Goal: Task Accomplishment & Management: Manage account settings

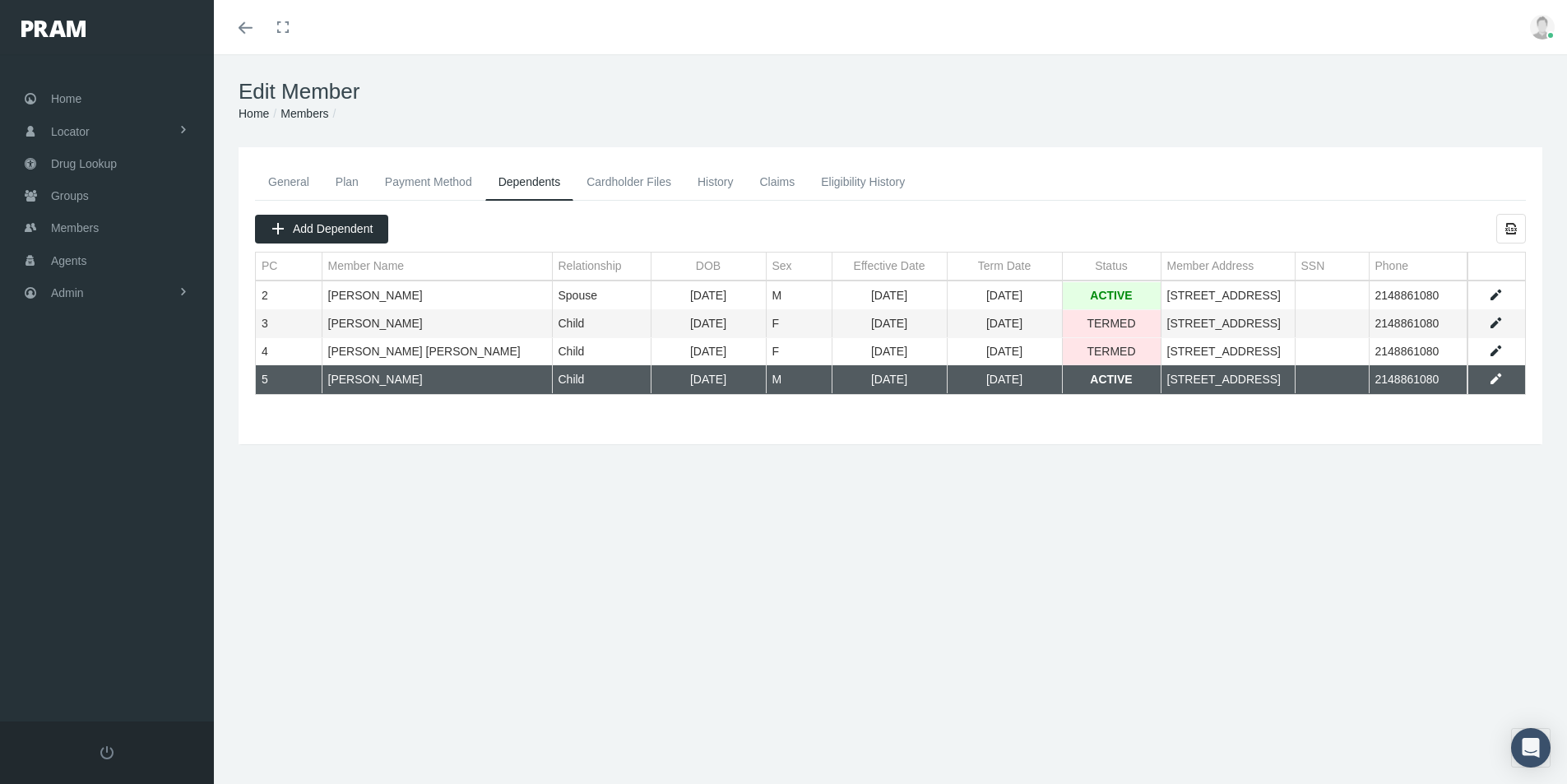
click at [753, 715] on div "Edit Member Home Groups Members General Plan Payment Method Dependents Cardhold…" at bounding box center [890, 428] width 1353 height 747
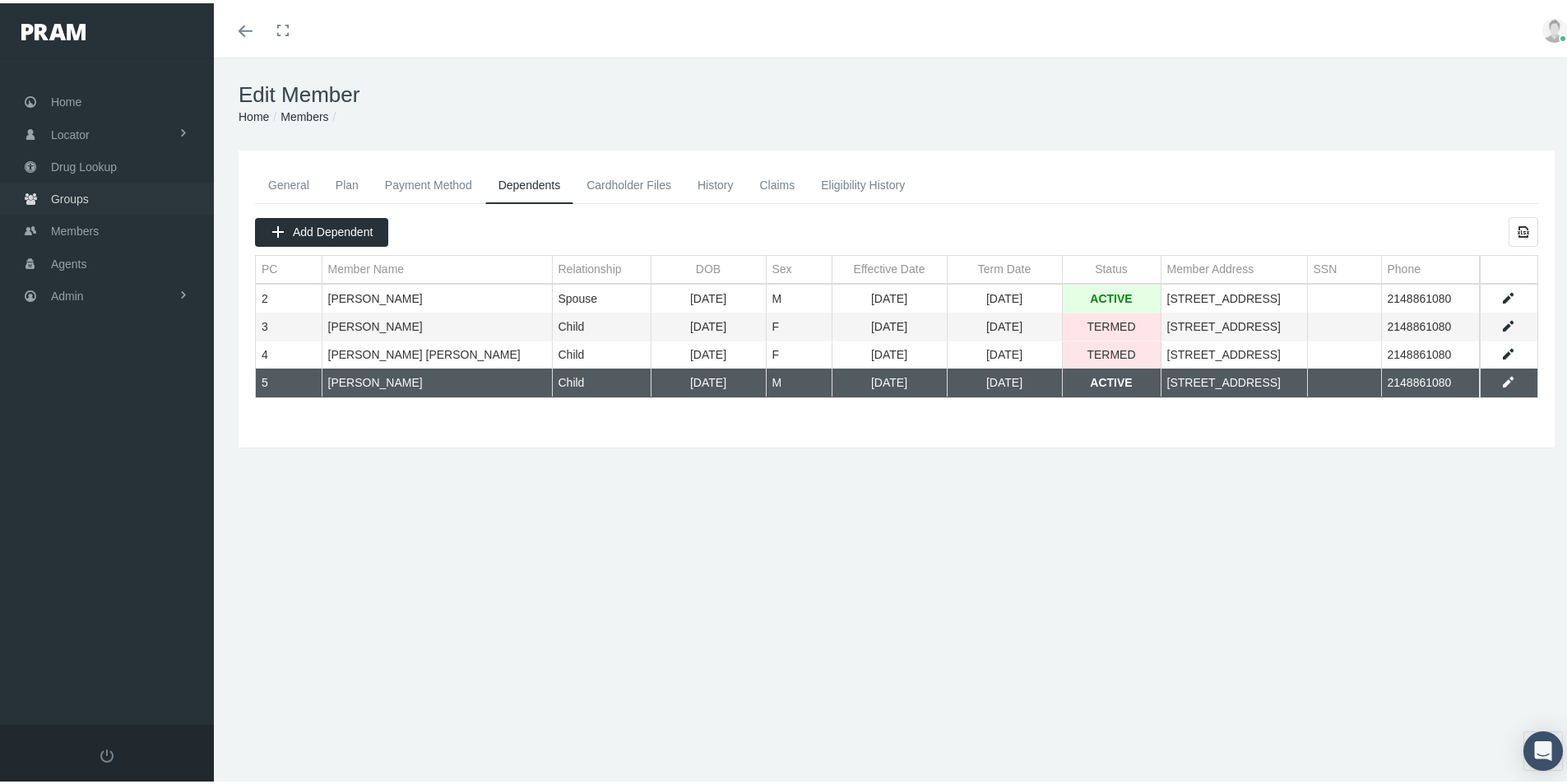
click at [72, 195] on span "Groups" at bounding box center [70, 196] width 38 height 31
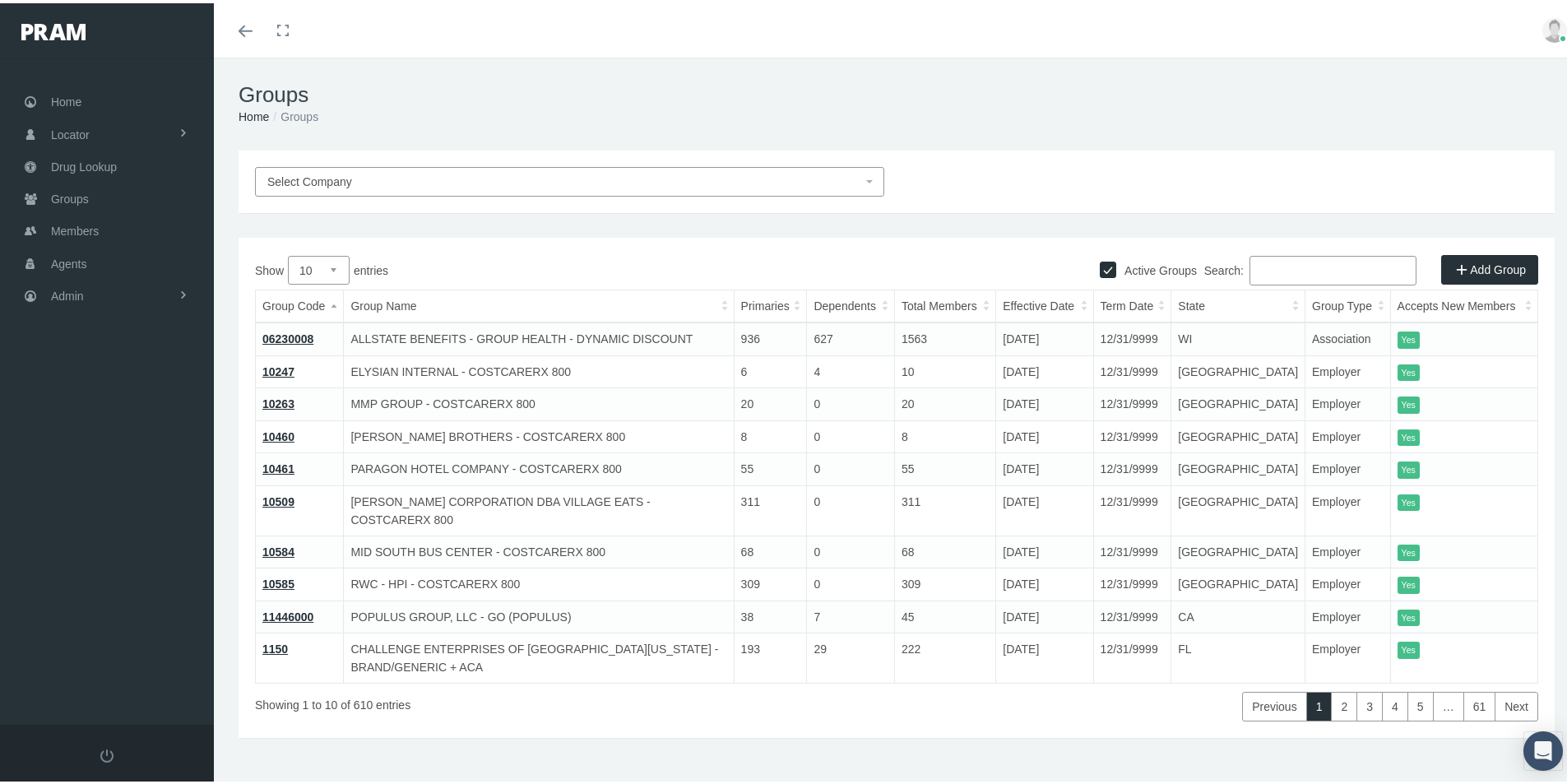
click at [1257, 267] on input "Search:" at bounding box center [1333, 267] width 167 height 30
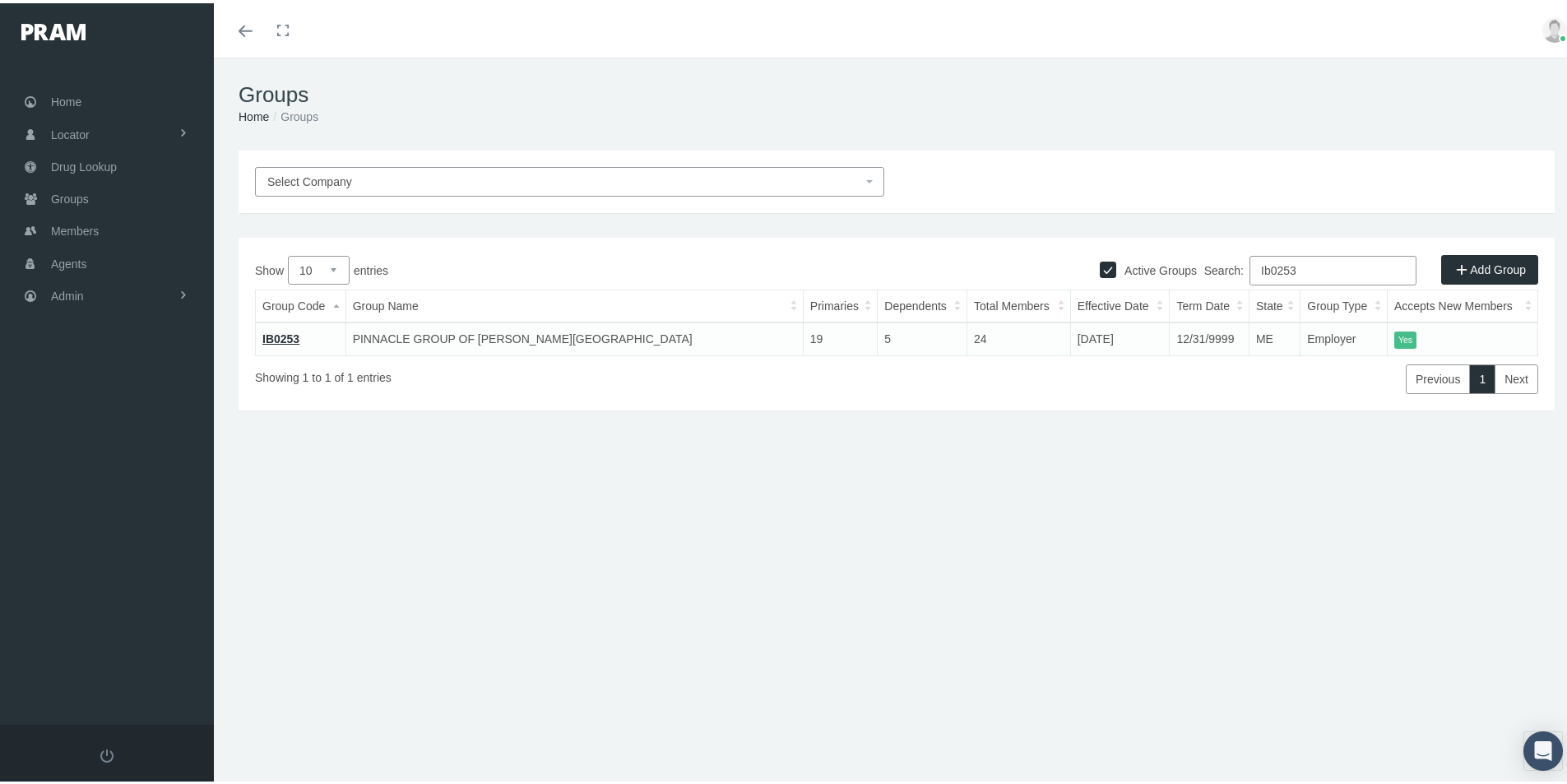
type input "Ib0253"
drag, startPoint x: 284, startPoint y: 332, endPoint x: 304, endPoint y: 358, distance: 32.8
click at [284, 333] on link "IB0253" at bounding box center [281, 335] width 37 height 13
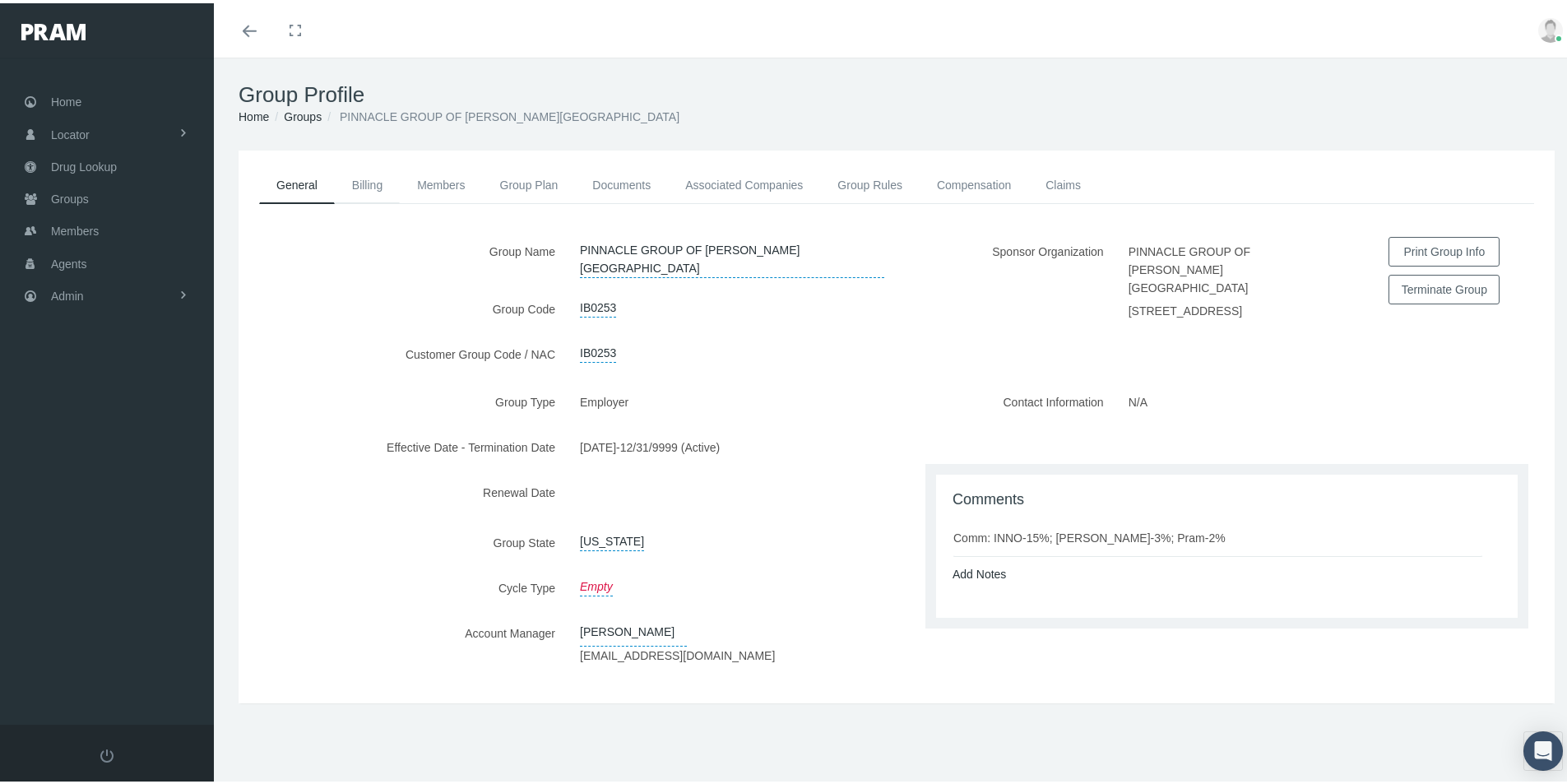
click at [366, 185] on link "Billing" at bounding box center [367, 182] width 65 height 37
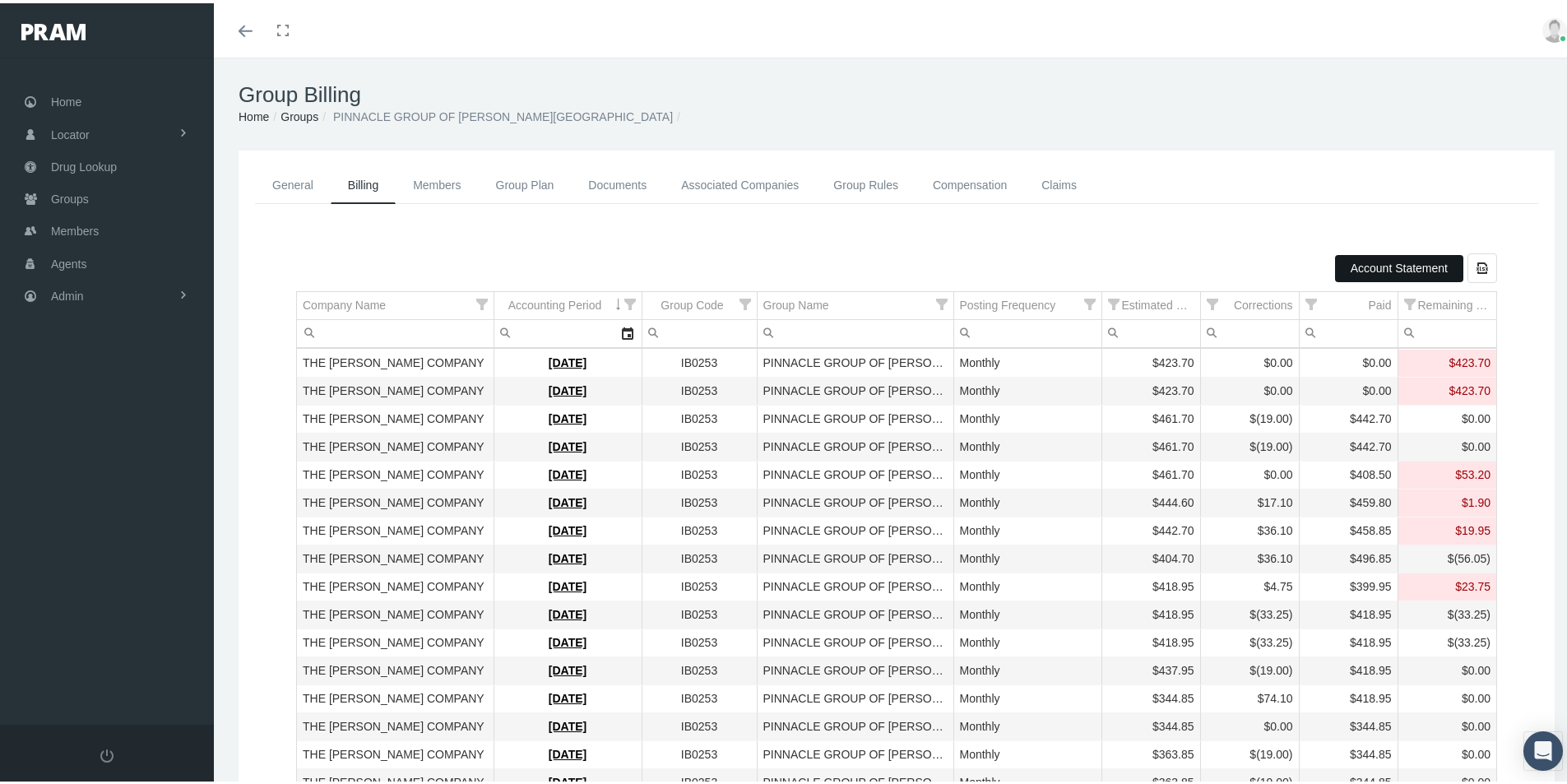
click at [1373, 264] on span "Account Statement" at bounding box center [1399, 264] width 97 height 13
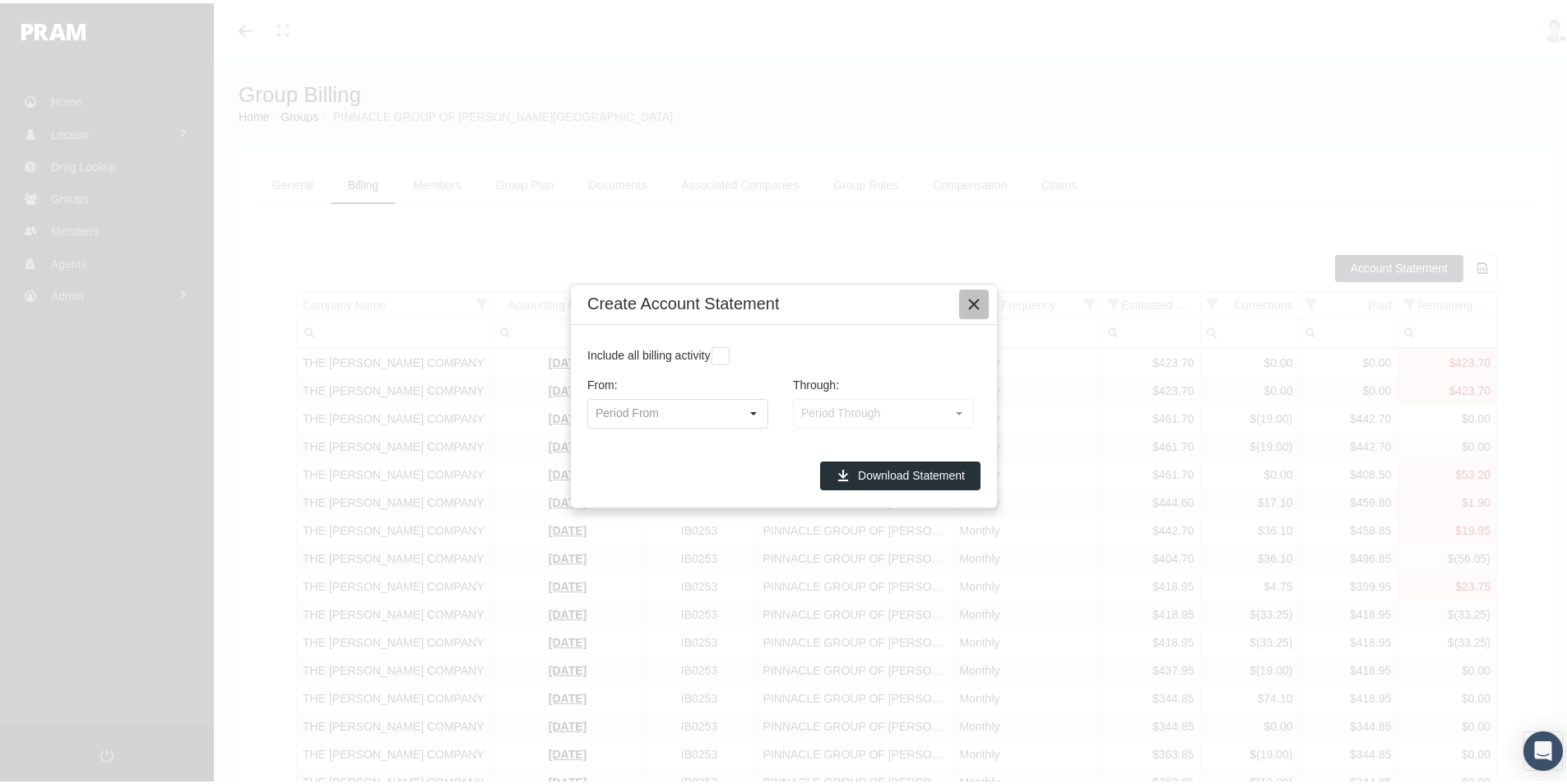
click at [978, 297] on icon "Close" at bounding box center [974, 301] width 15 height 15
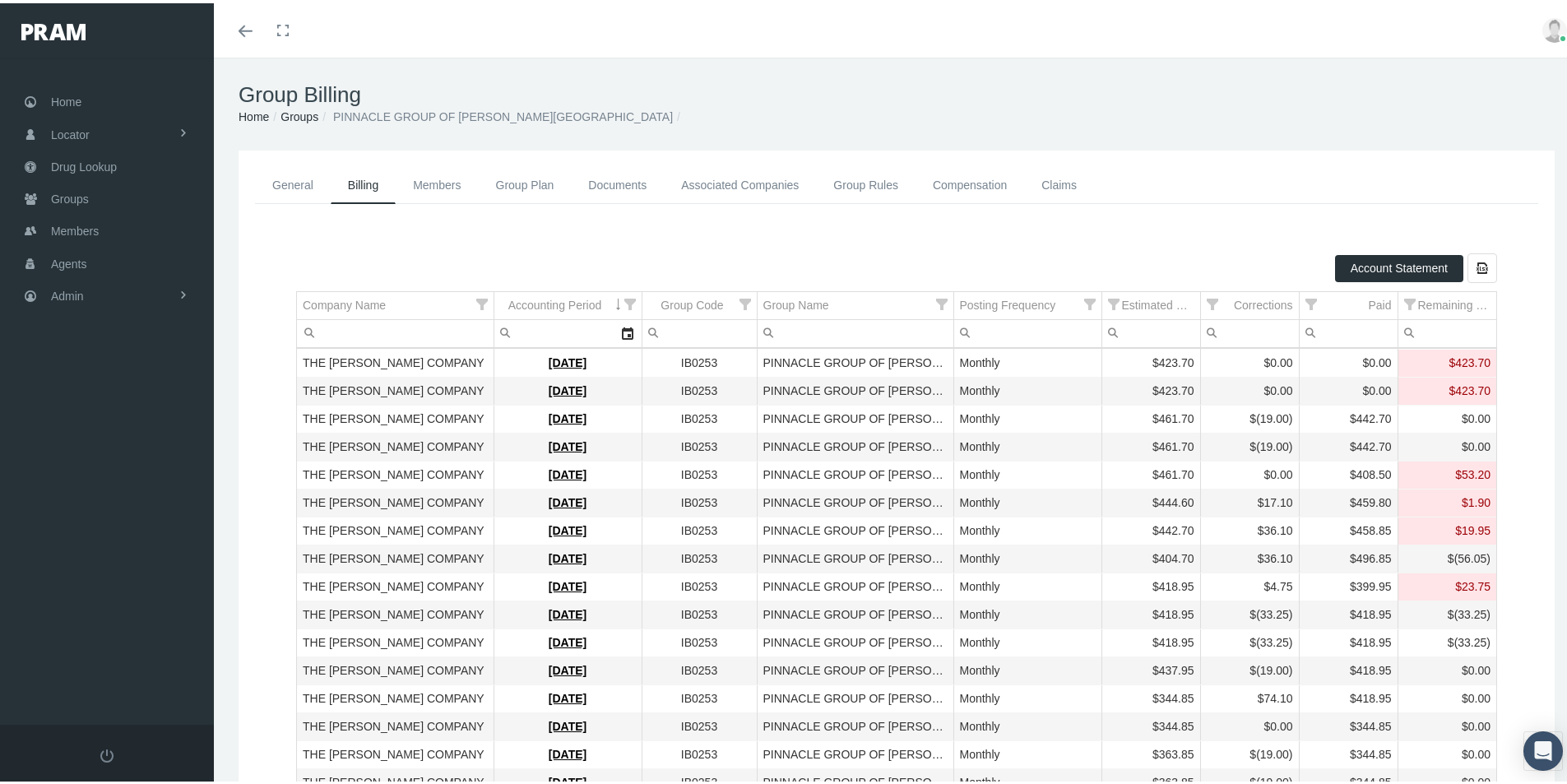
click at [292, 183] on link "General" at bounding box center [292, 182] width 76 height 37
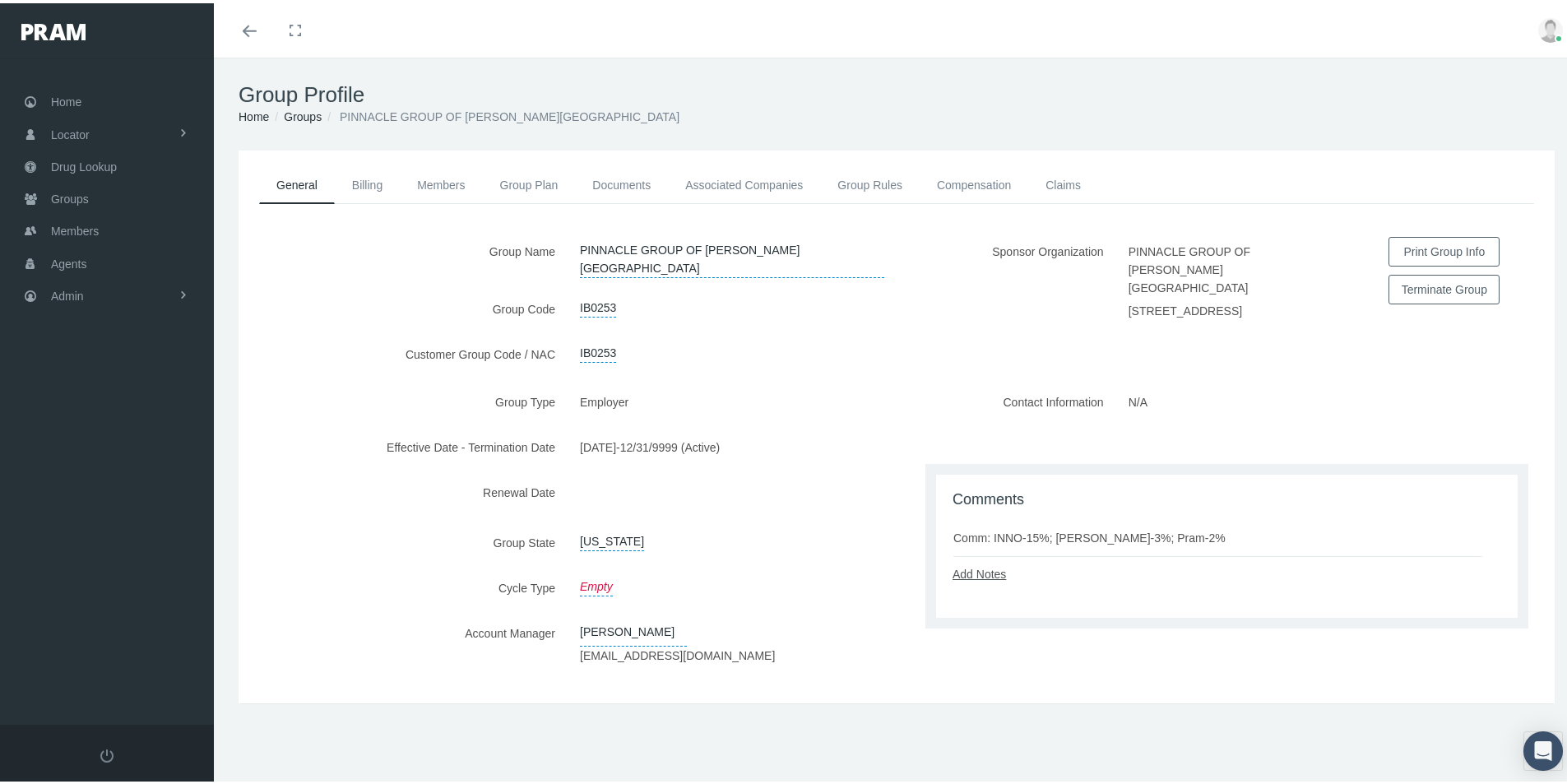
click at [977, 568] on link "Add Notes" at bounding box center [979, 570] width 53 height 13
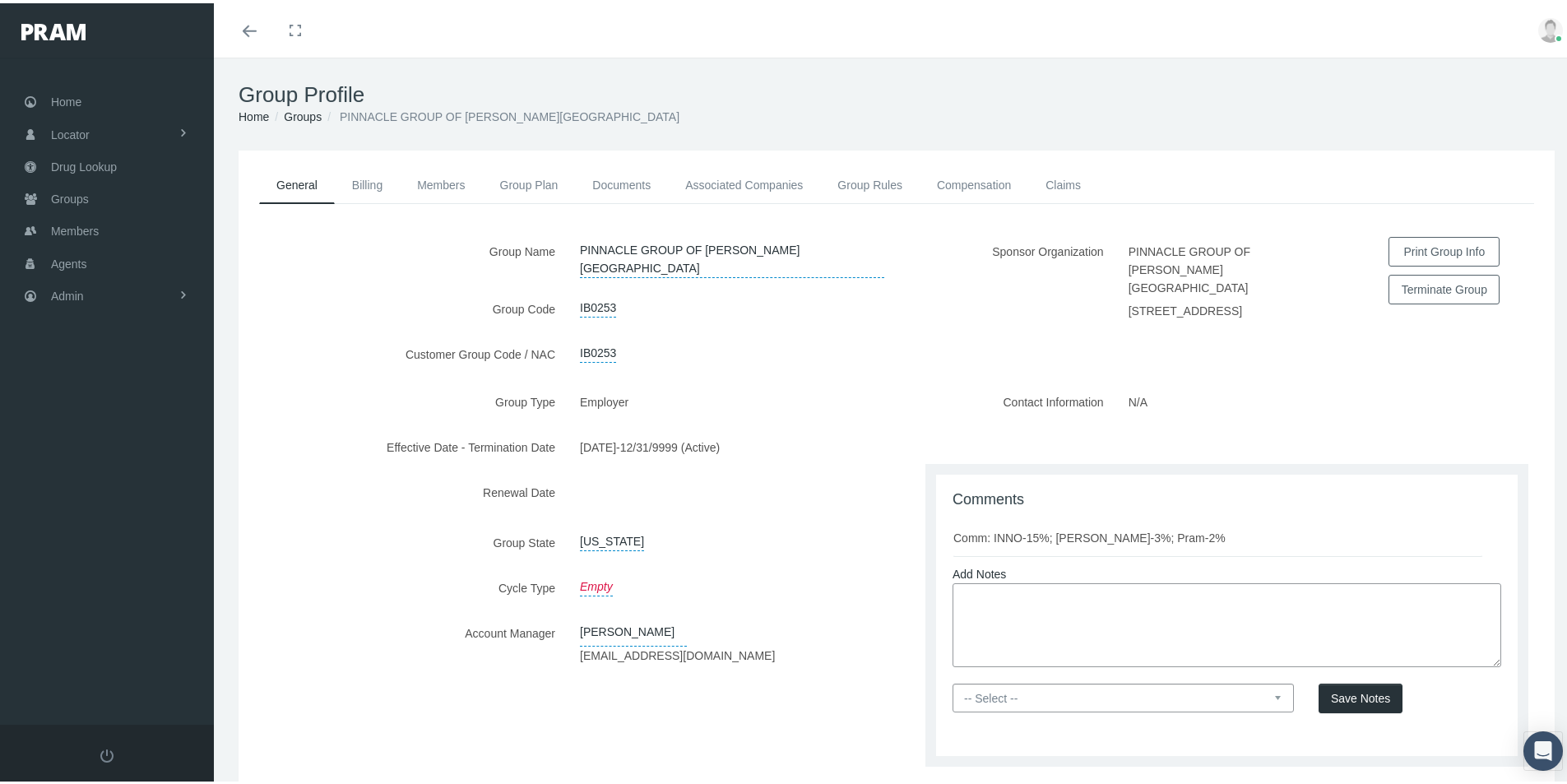
click at [969, 595] on textarea at bounding box center [1227, 621] width 549 height 83
type textarea "P"
click at [758, 358] on div "Group Name PINNACLE GROUP OF HUDSON VALLEY Group Code IB0253 Customer Group Cod…" at bounding box center [567, 309] width 658 height 150
click at [1061, 183] on link "Claims" at bounding box center [1064, 182] width 70 height 37
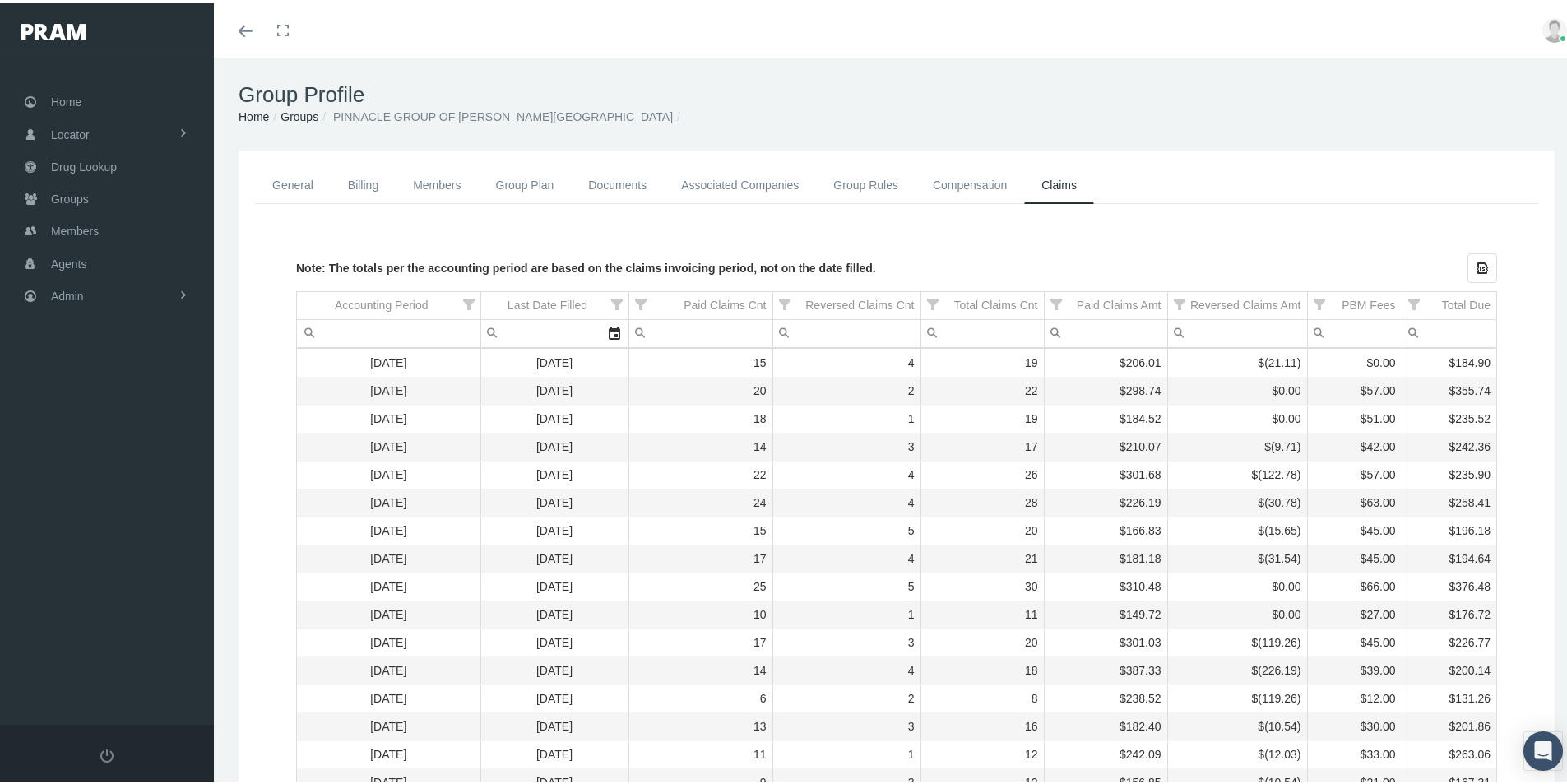
click at [371, 357] on td "September 2025" at bounding box center [389, 360] width 183 height 28
click at [71, 296] on span "Admin" at bounding box center [68, 293] width 33 height 31
click at [82, 389] on span "Claims" at bounding box center [85, 389] width 36 height 28
click at [94, 539] on span "All Claims" at bounding box center [90, 539] width 51 height 28
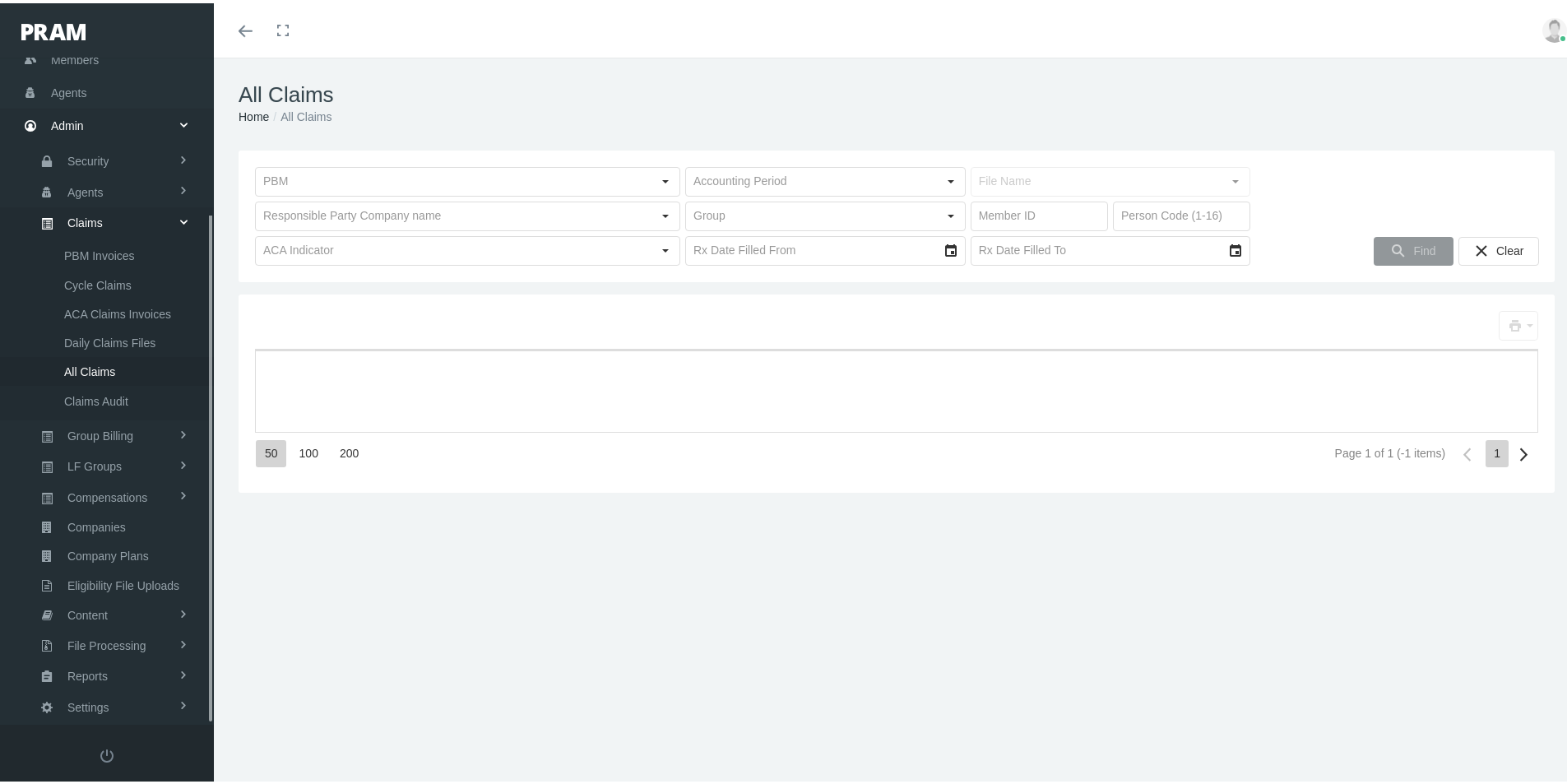
scroll to position [204, 0]
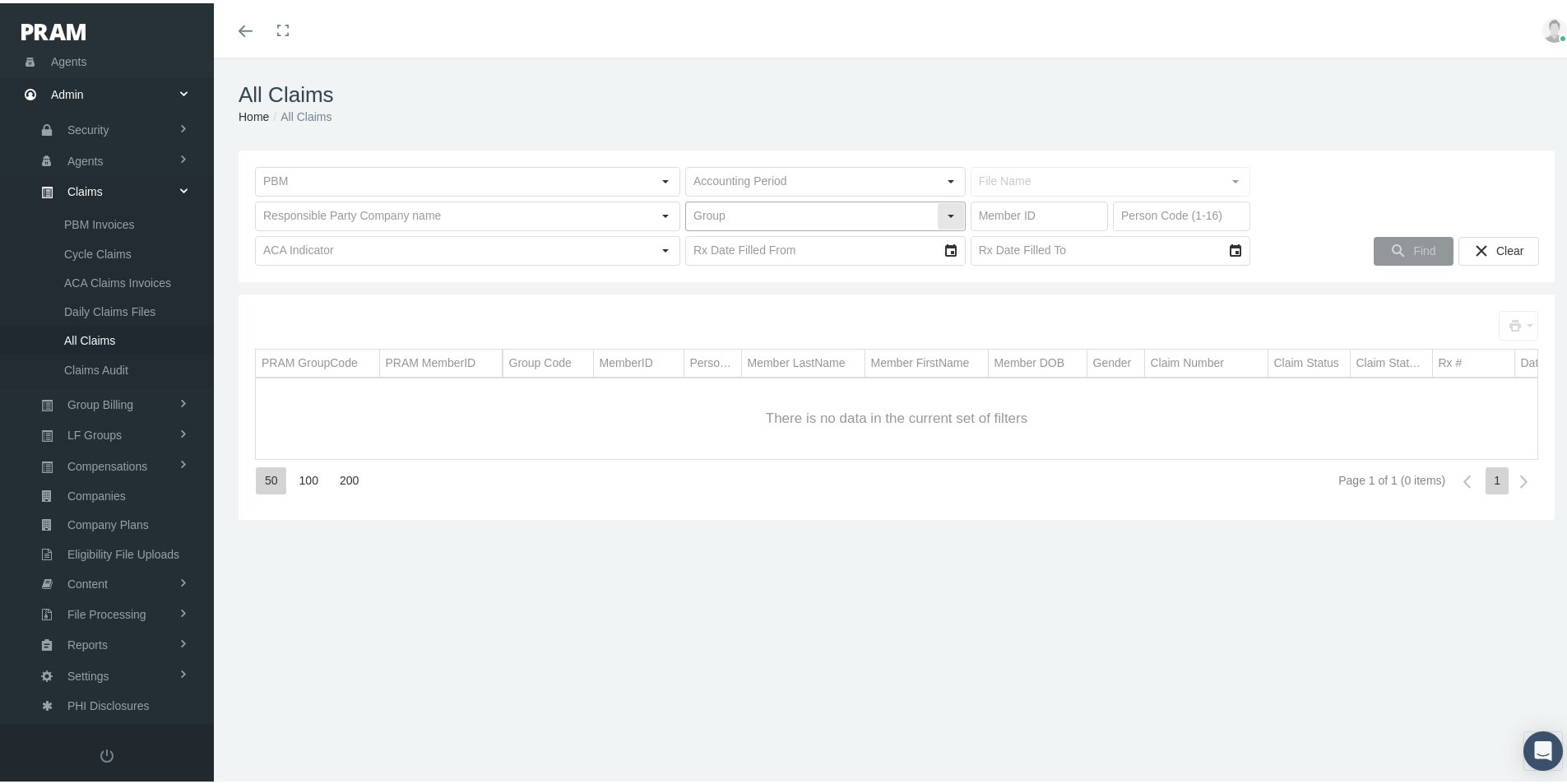
click at [750, 214] on input "text" at bounding box center [811, 213] width 251 height 28
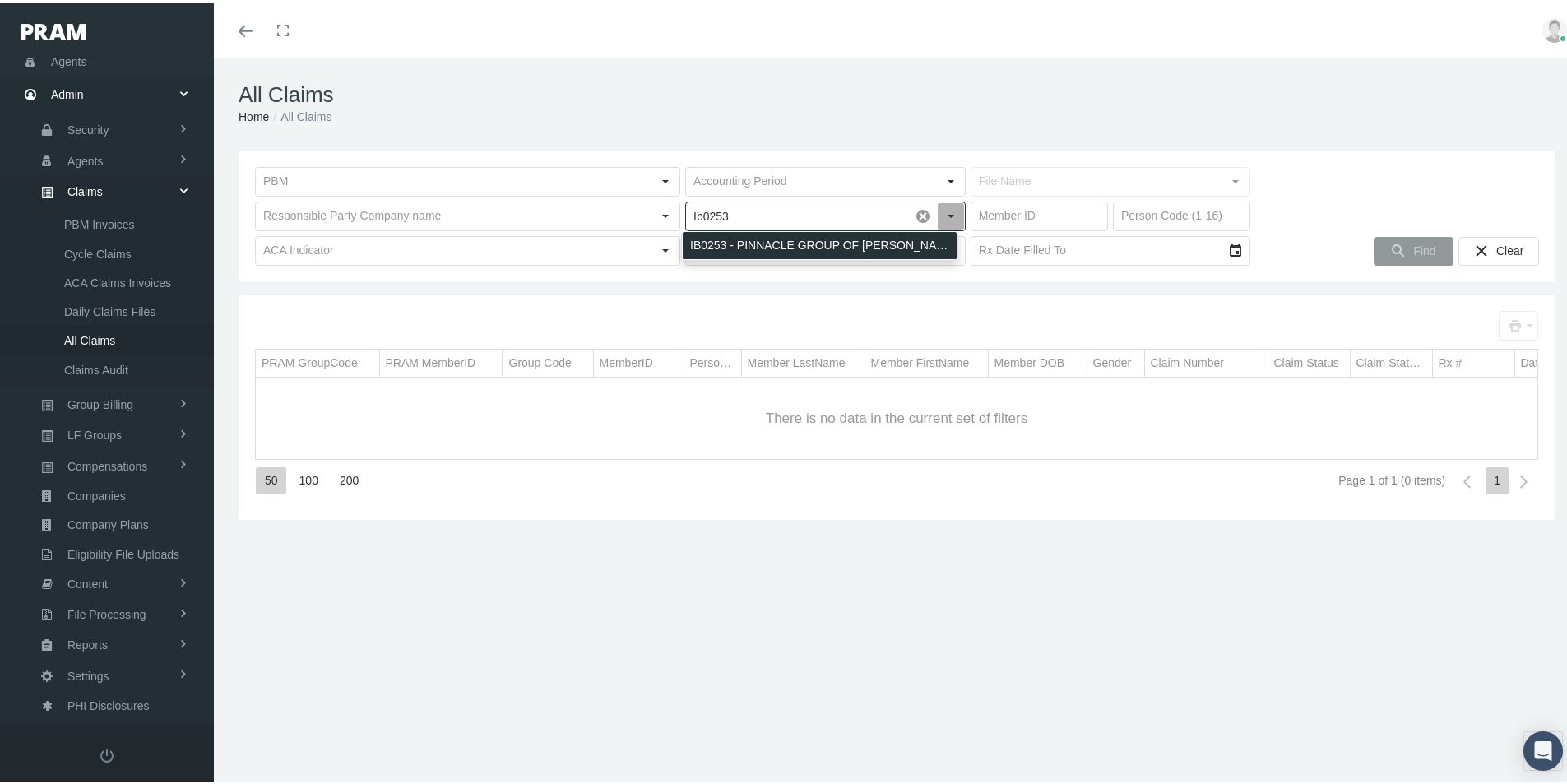
click at [751, 236] on div "IB0253 - PINNACLE GROUP OF HUDSON VALLEY" at bounding box center [819, 242] width 274 height 27
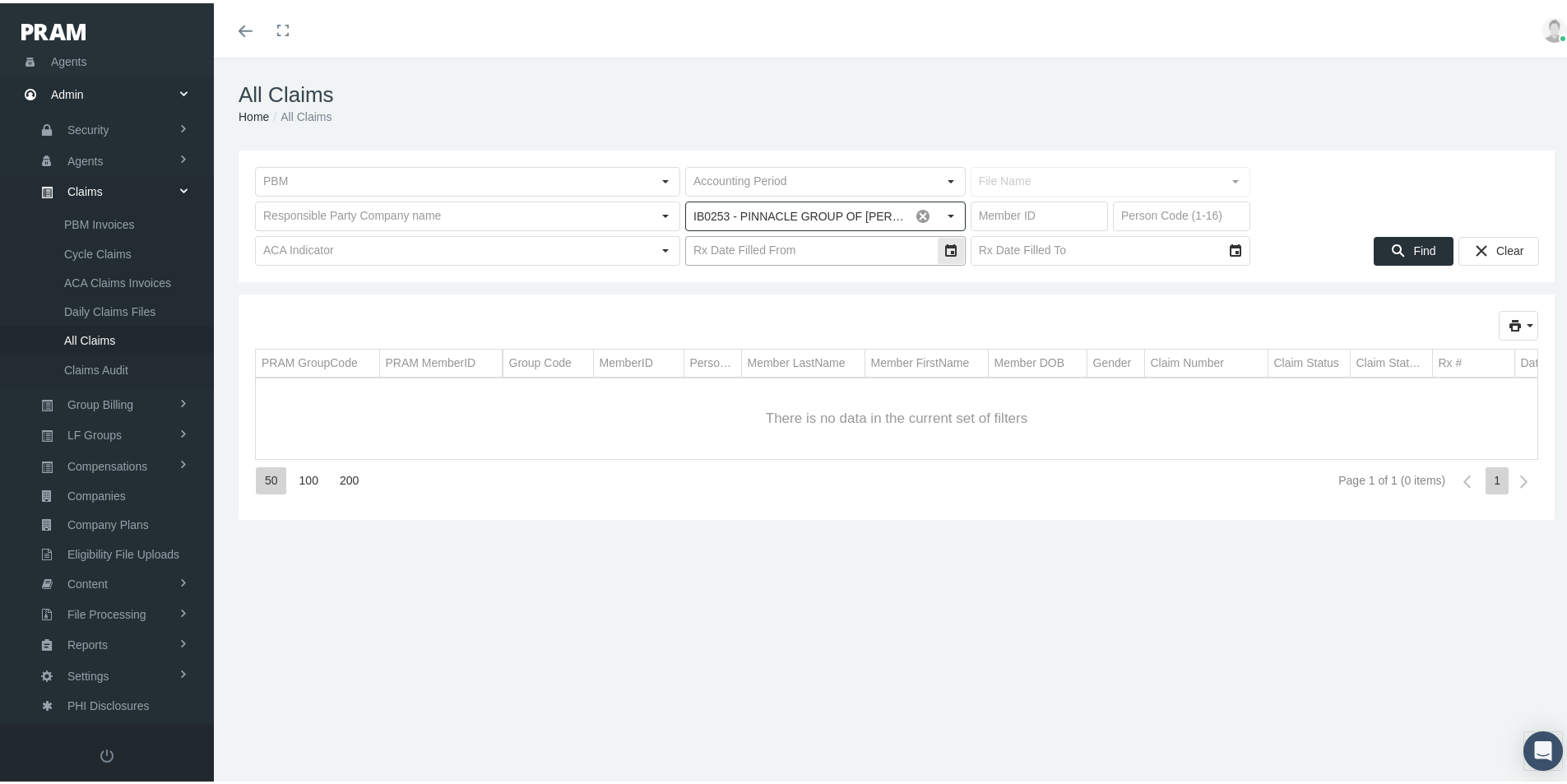
type input "IB0253 - PINNACLE GROUP OF HUDSON VALLEY"
click at [778, 245] on input "text" at bounding box center [811, 248] width 251 height 28
click at [942, 251] on div "Select" at bounding box center [951, 248] width 26 height 26
click at [745, 356] on span "1" at bounding box center [749, 355] width 7 height 14
type input "9/1/2025"
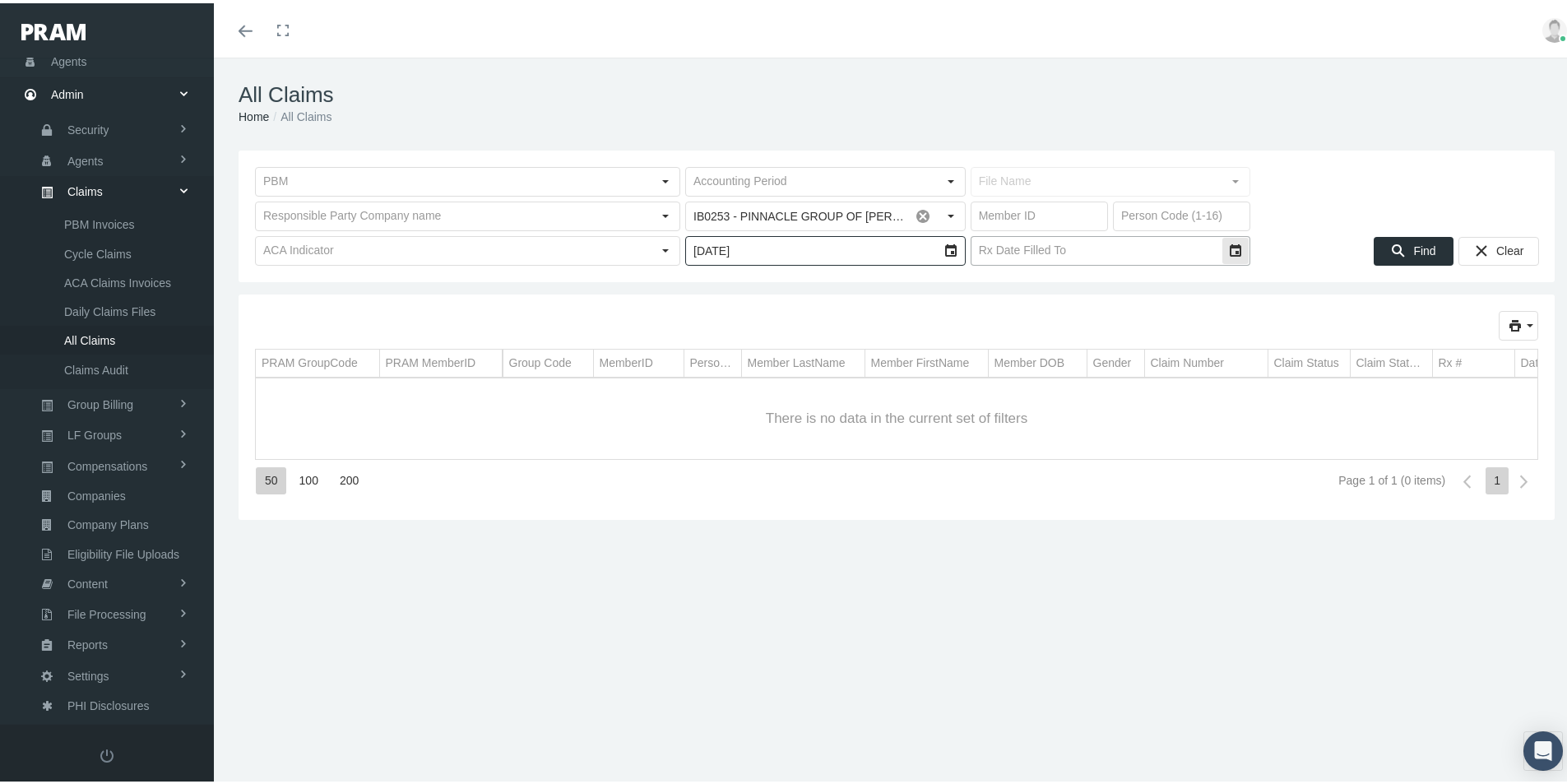
click at [1230, 249] on div "Select" at bounding box center [1236, 248] width 26 height 26
click at [1027, 406] on span "15" at bounding box center [1030, 408] width 14 height 14
type input "9/15/2025"
click at [1413, 249] on span "Find" at bounding box center [1424, 247] width 23 height 13
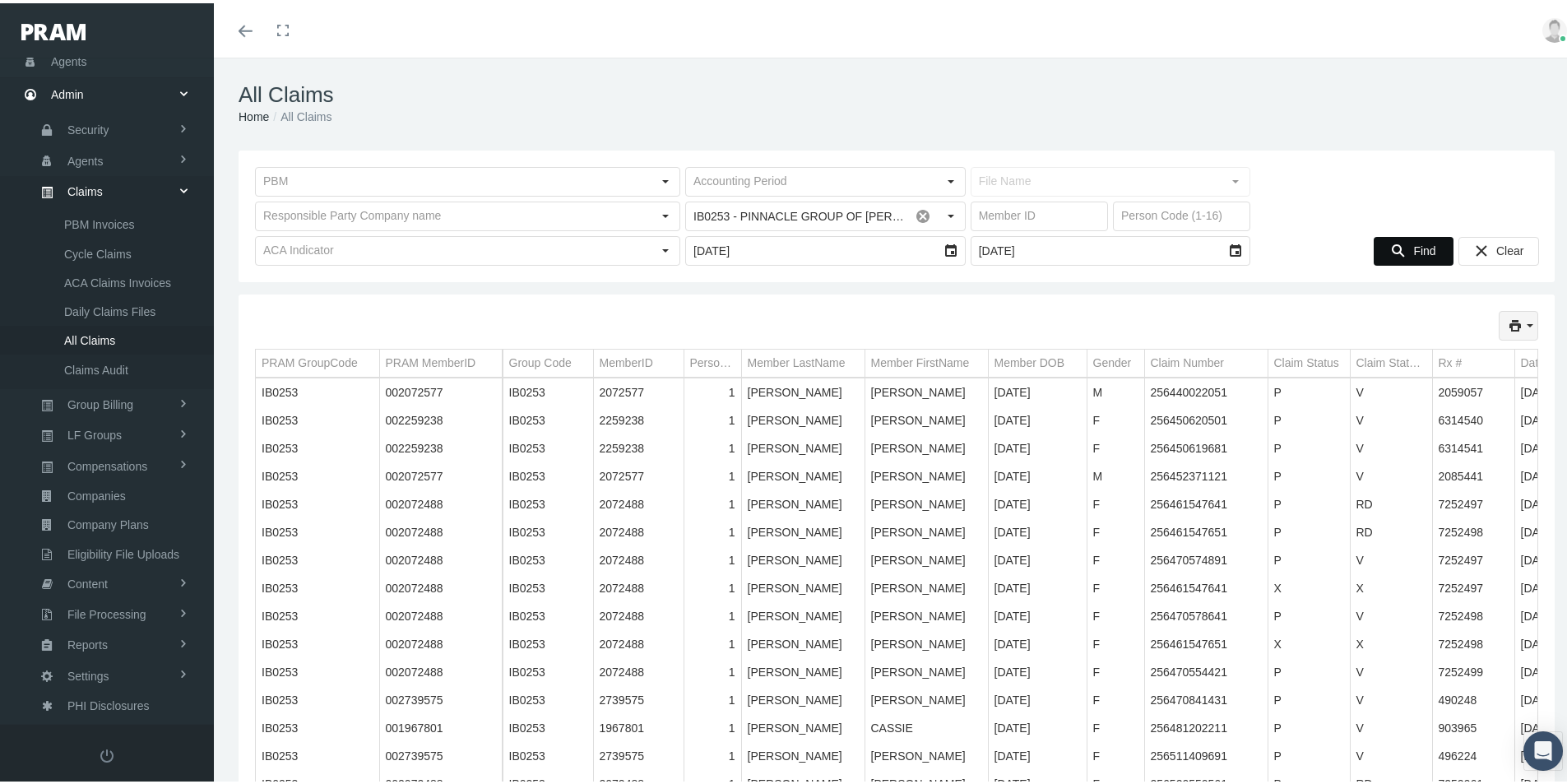
click at [1517, 314] on div "print" at bounding box center [1519, 322] width 38 height 28
click at [1441, 343] on div "Short Format" at bounding box center [1460, 351] width 129 height 27
click at [1164, 70] on div "All Claims Home All Claims" at bounding box center [897, 100] width 1365 height 93
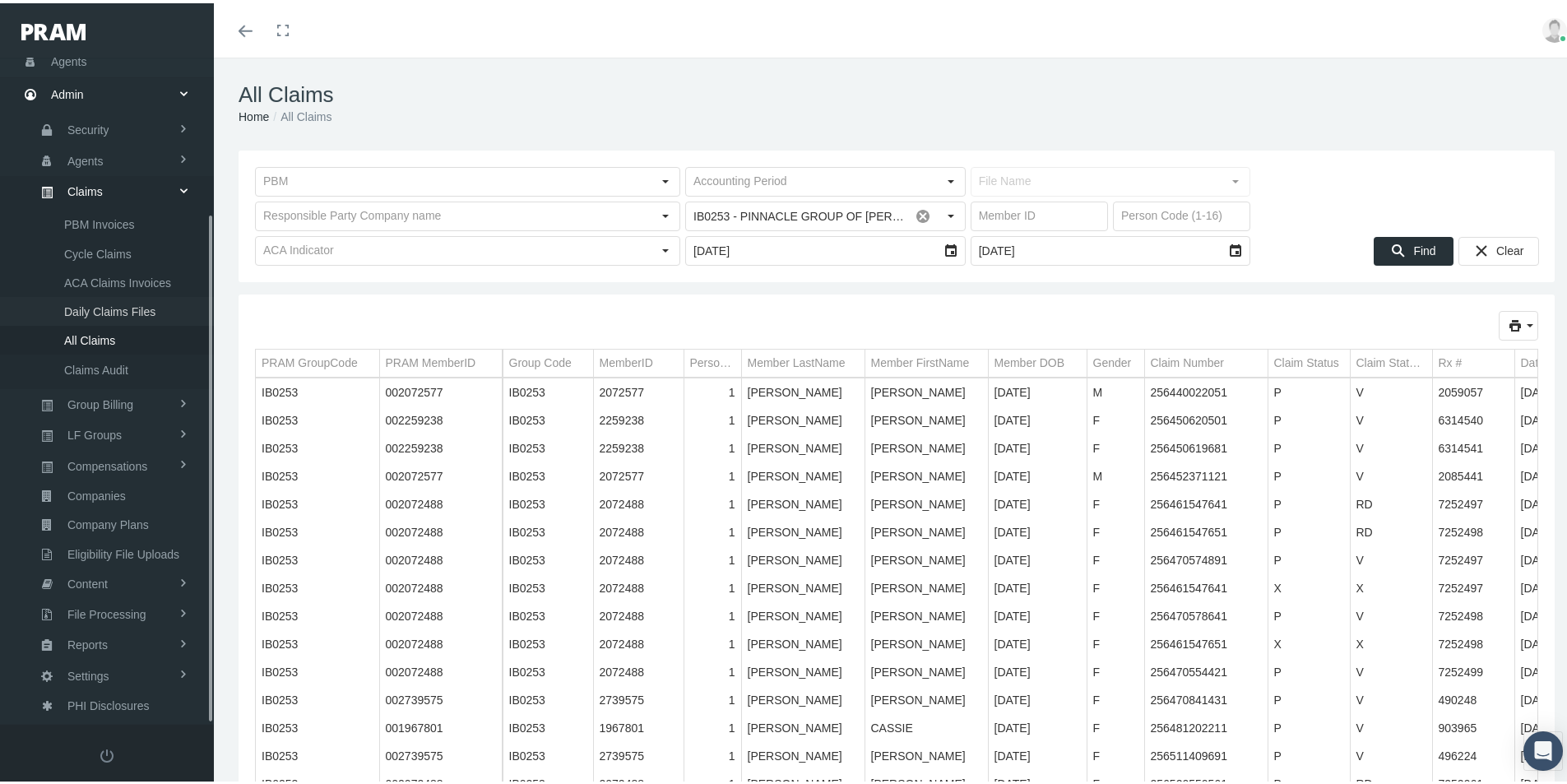
scroll to position [39, 0]
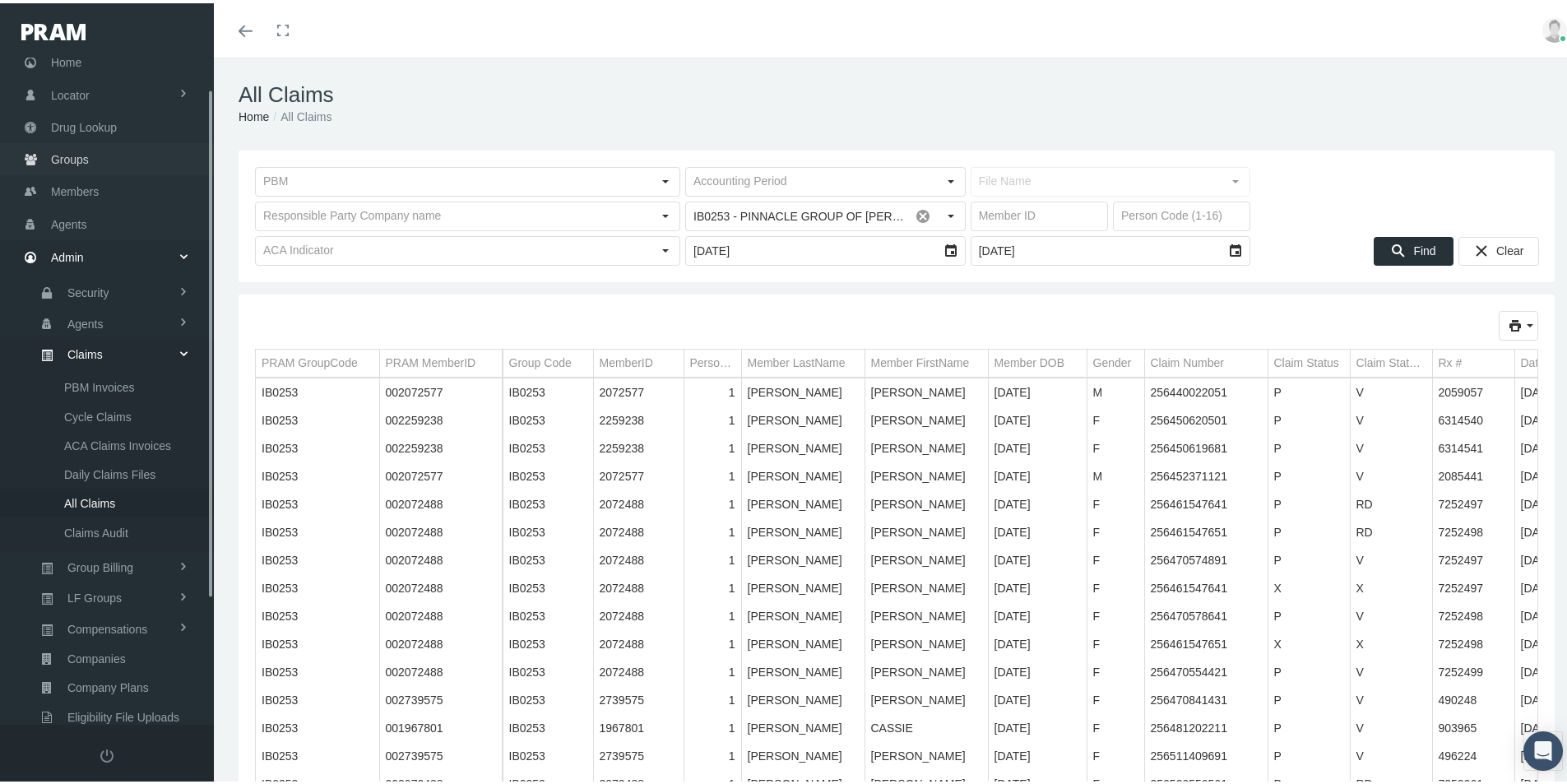
click at [63, 157] on span "Groups" at bounding box center [70, 156] width 38 height 31
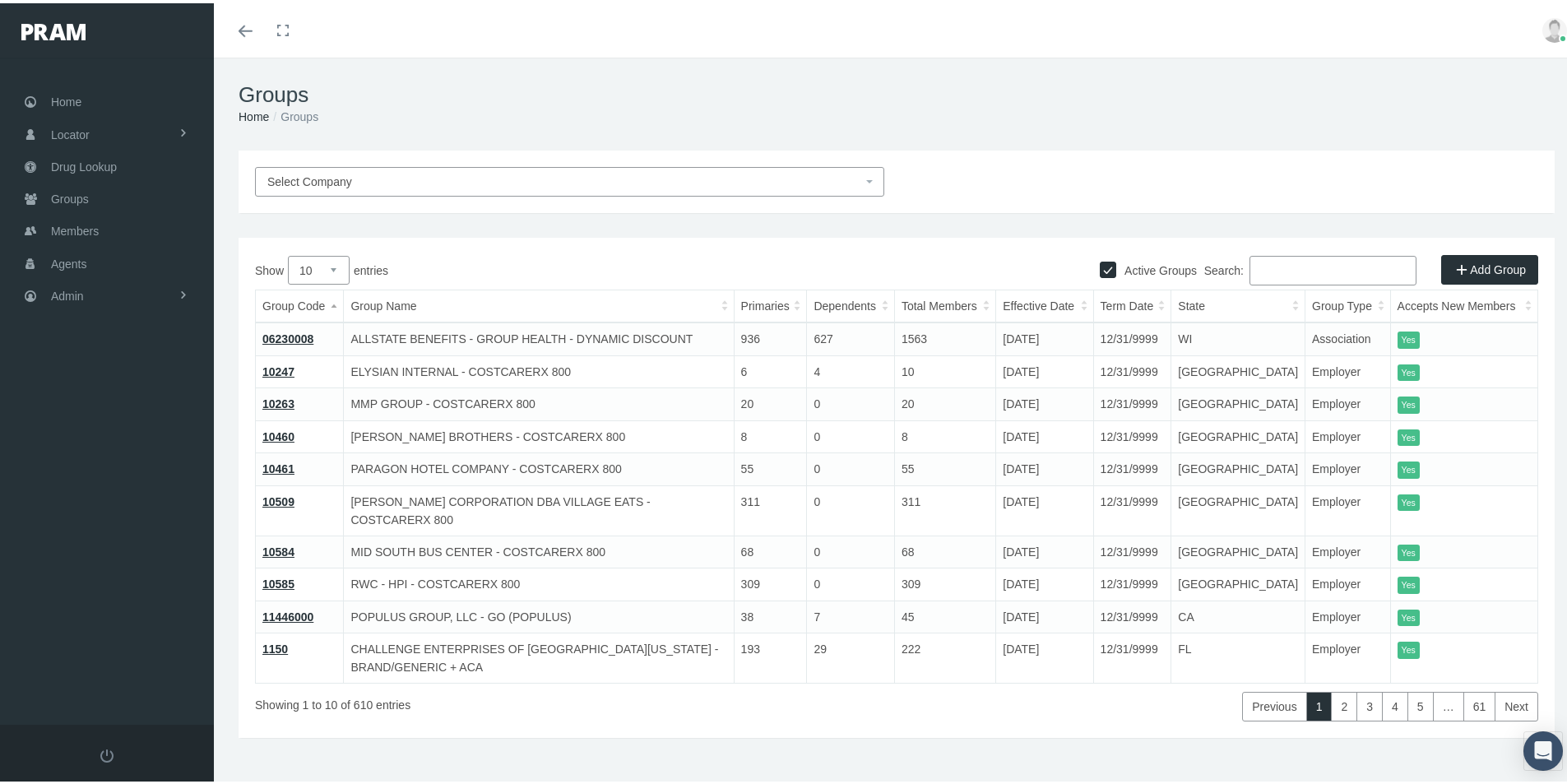
click at [1270, 272] on input "Search:" at bounding box center [1333, 267] width 167 height 30
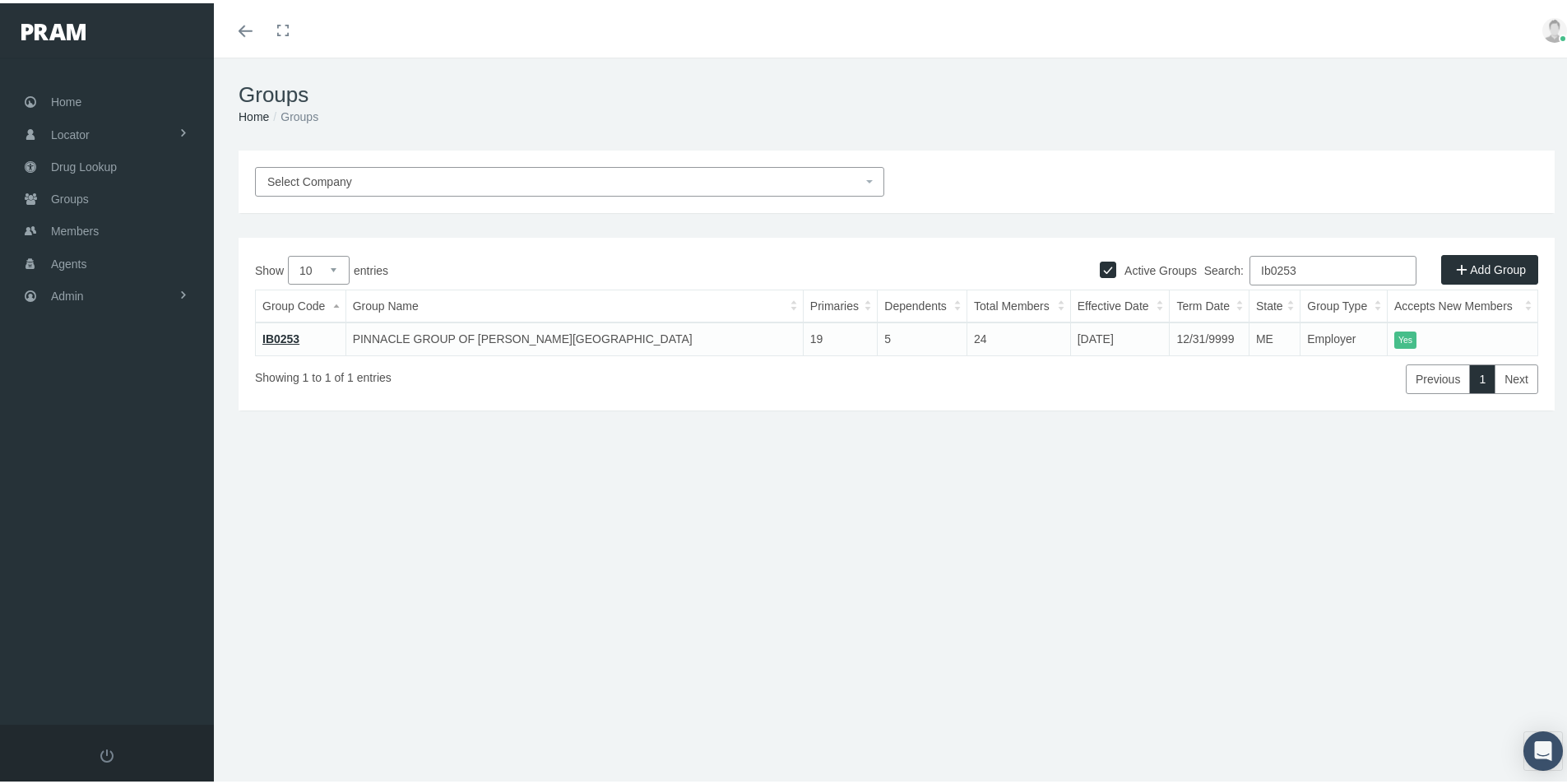
type input "Ib0253"
click at [271, 333] on link "IB0253" at bounding box center [281, 335] width 37 height 13
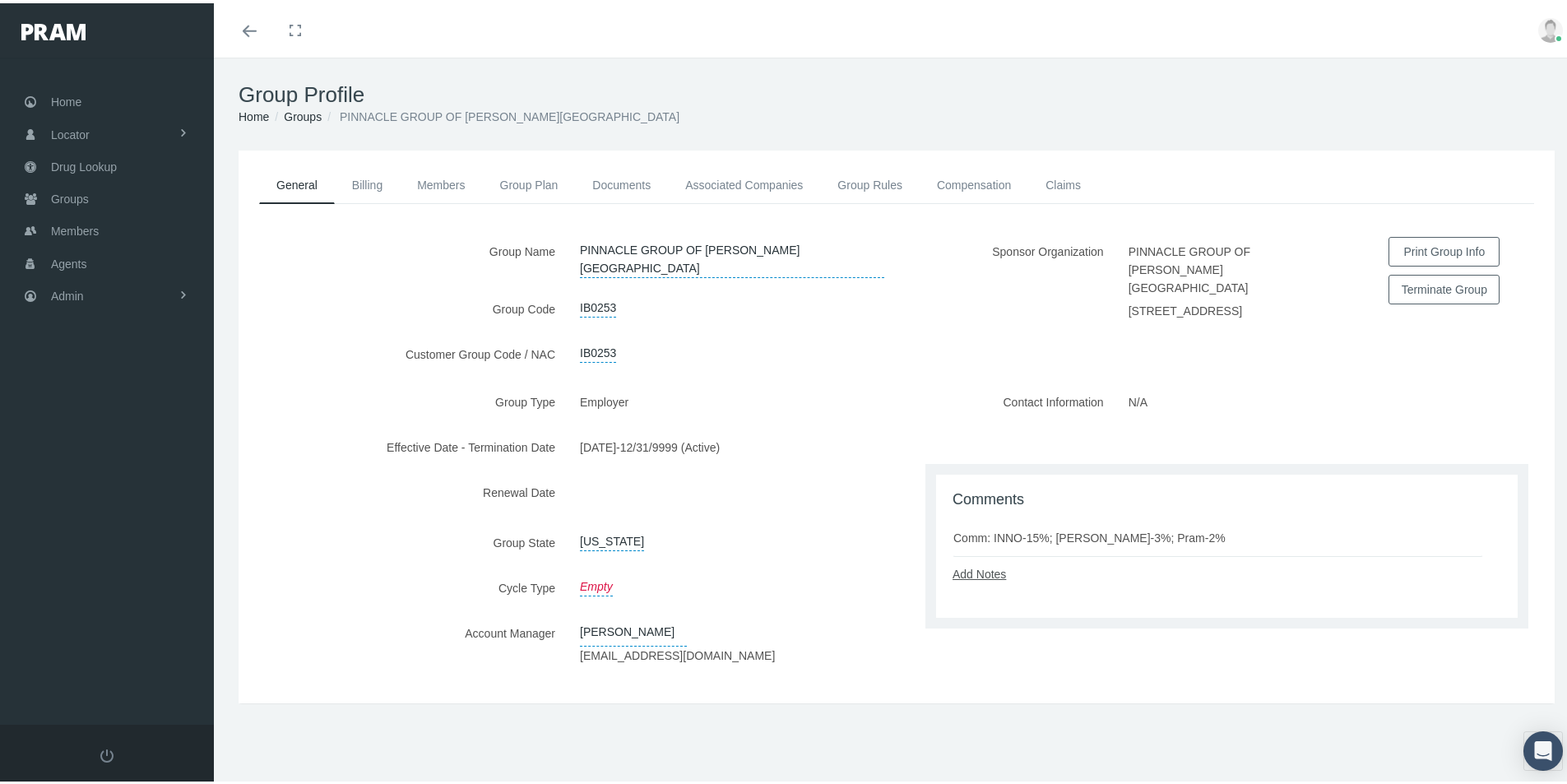
click at [988, 573] on link "Add Notes" at bounding box center [979, 570] width 53 height 13
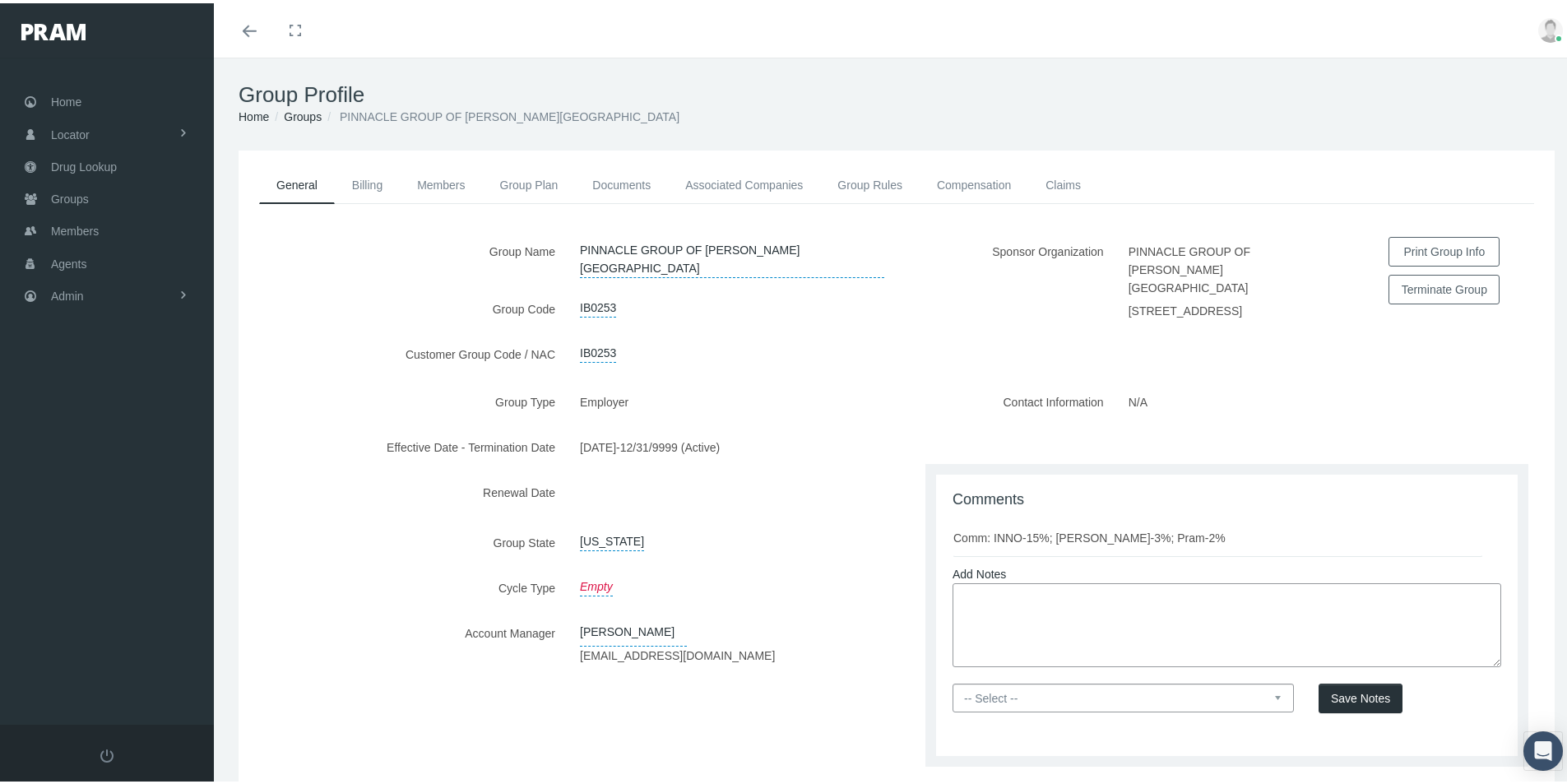
drag, startPoint x: 969, startPoint y: 589, endPoint x: 1246, endPoint y: 593, distance: 277.0
click at [975, 595] on textarea at bounding box center [1227, 621] width 549 height 83
click at [969, 594] on textarea at bounding box center [1227, 621] width 549 height 83
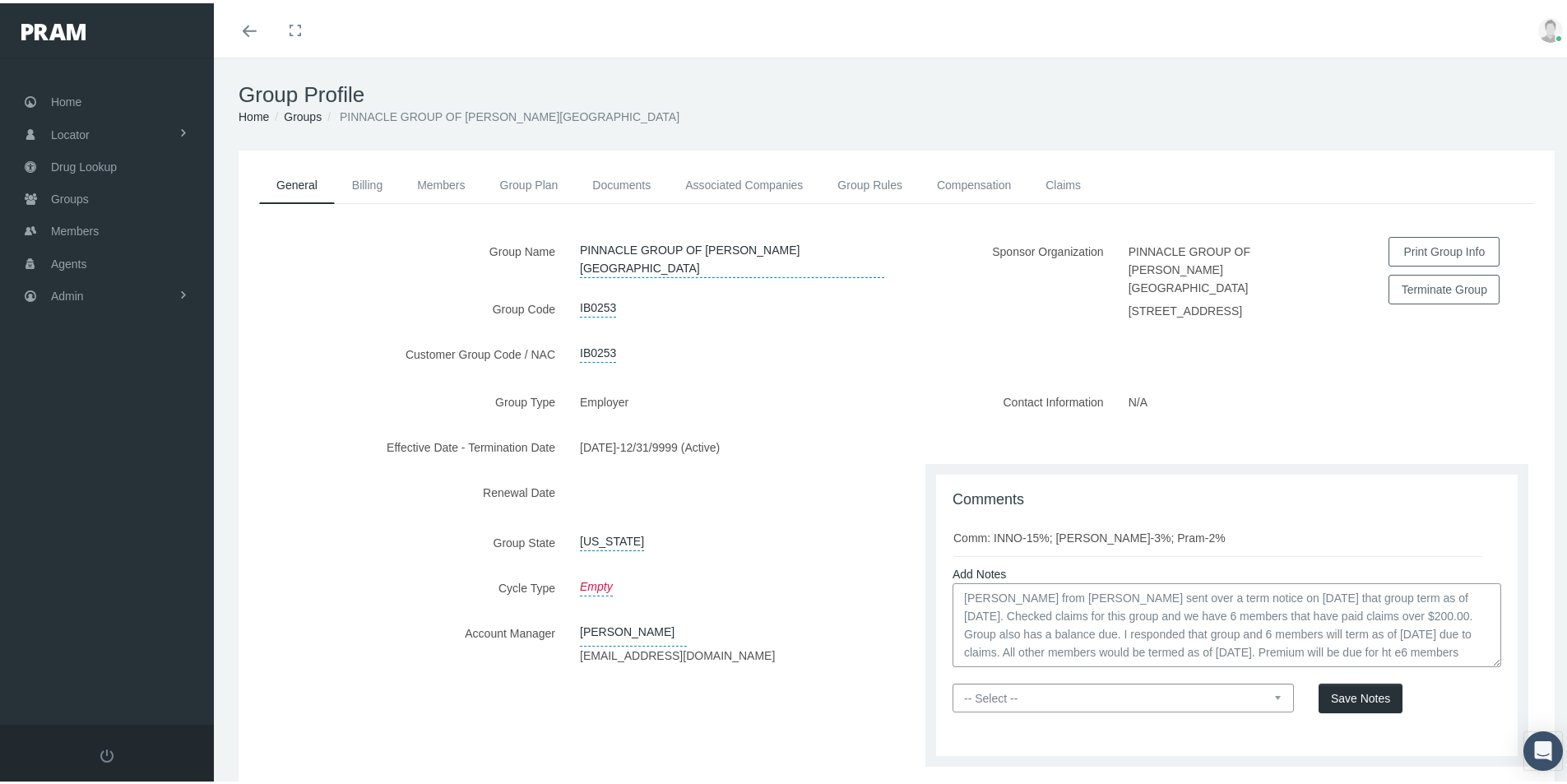
click at [1397, 652] on textarea "Diane Berry from Loomis sent over a term notice on 09/15/2025 that group term a…" at bounding box center [1227, 621] width 549 height 83
click at [1417, 650] on textarea "Diane Berry from Loomis sent over a term notice on 09/15/2025 that group term a…" at bounding box center [1227, 621] width 549 height 83
click at [1437, 651] on textarea "Diane Berry from Loomis sent over a term notice on 09/15/2025 that group term a…" at bounding box center [1227, 621] width 549 height 83
click at [1031, 658] on textarea "Diane Berry from Loomis sent over a term notice on 09/15/2025 that group term a…" at bounding box center [1227, 621] width 549 height 83
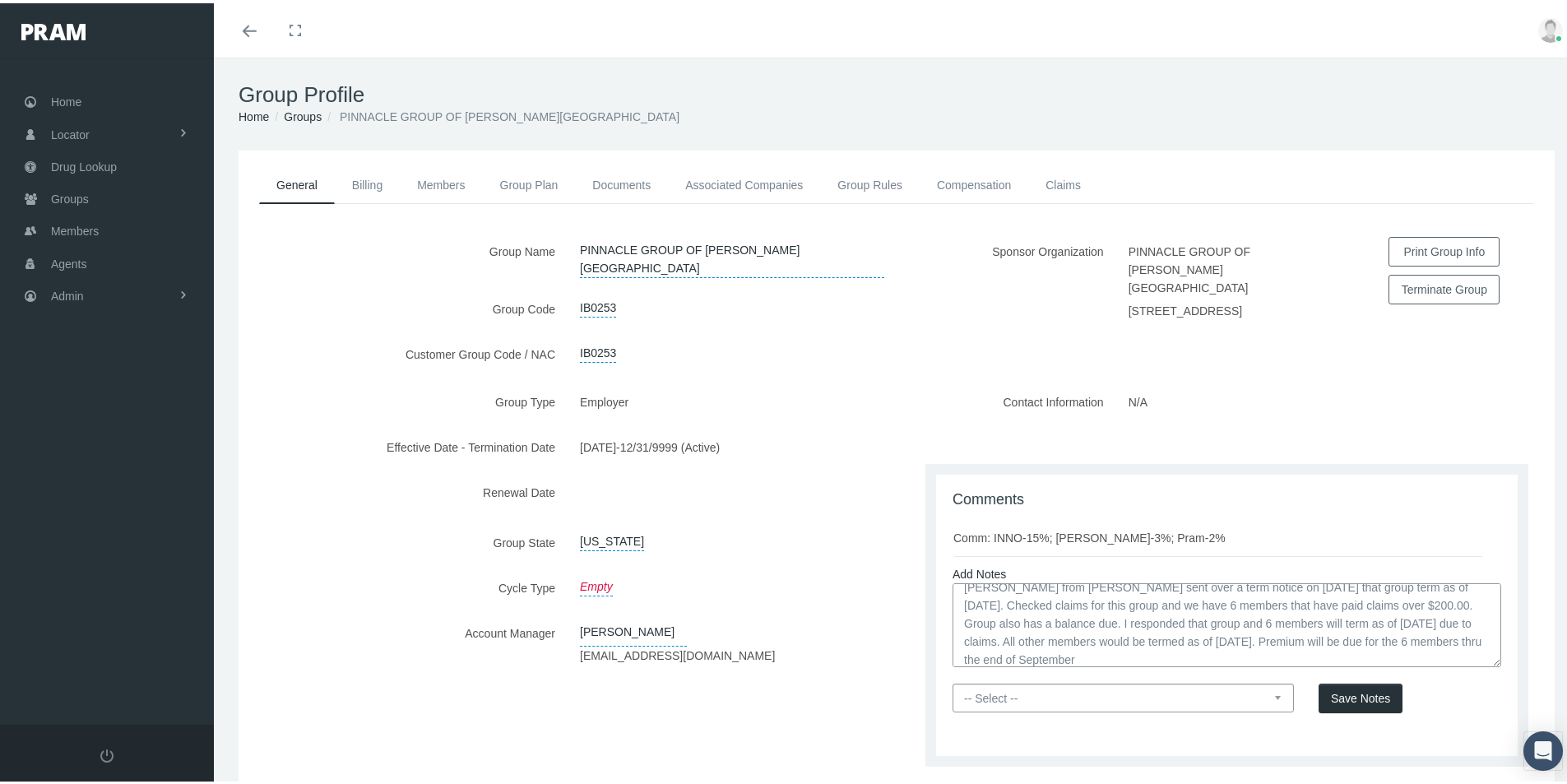
type textarea "Diane Berry from Loomis sent over a term notice on 09/15/2025 that group term a…"
click at [1267, 694] on select "-- Select -- PRAM Only Everyone" at bounding box center [1124, 694] width 342 height 29
select select "0"
click at [953, 680] on select "-- Select -- PRAM Only Everyone" at bounding box center [1124, 694] width 342 height 29
click at [1368, 693] on span "Save Notes" at bounding box center [1361, 694] width 59 height 13
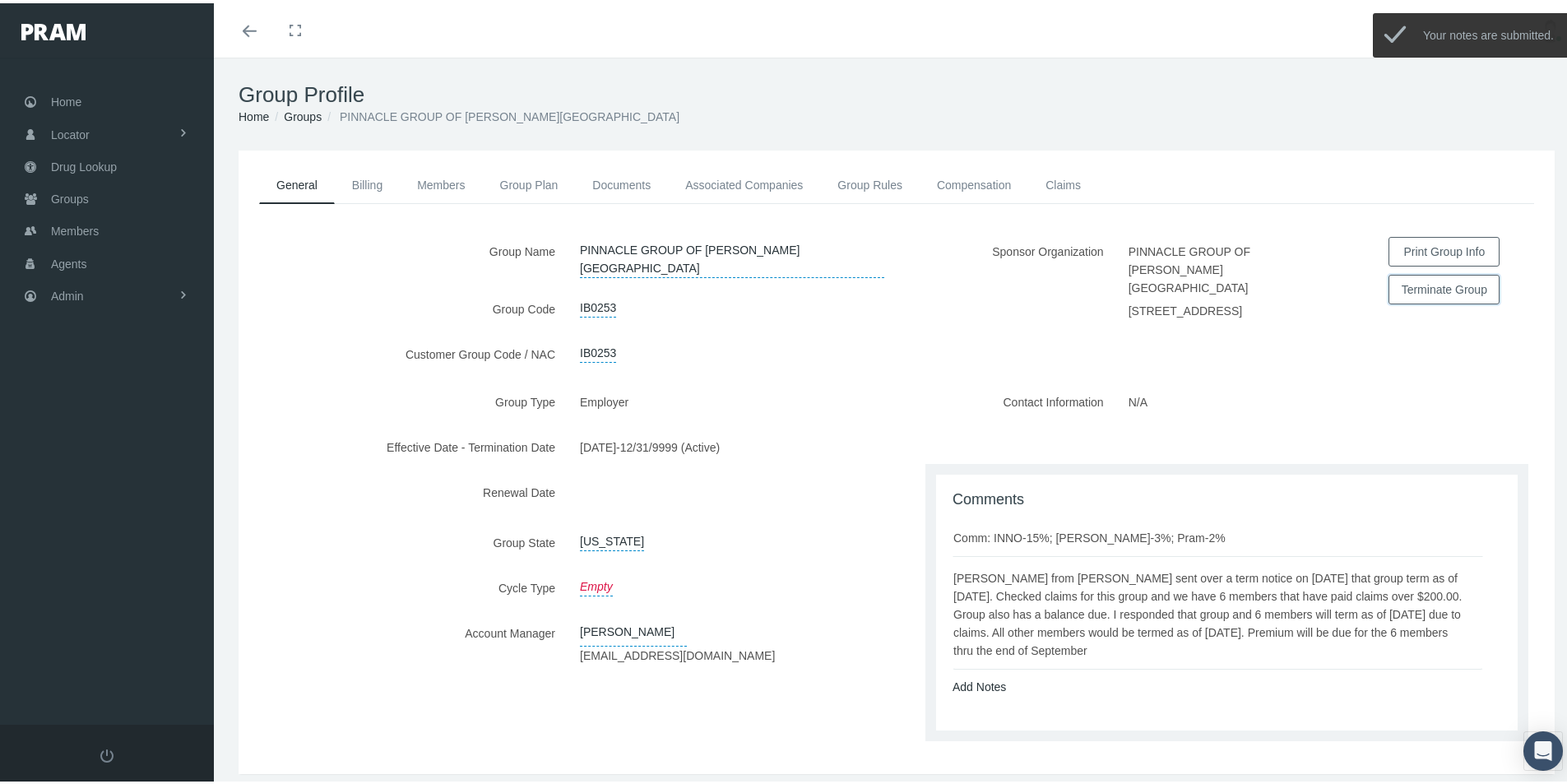
click at [1409, 282] on button "Terminate Group" at bounding box center [1444, 286] width 111 height 30
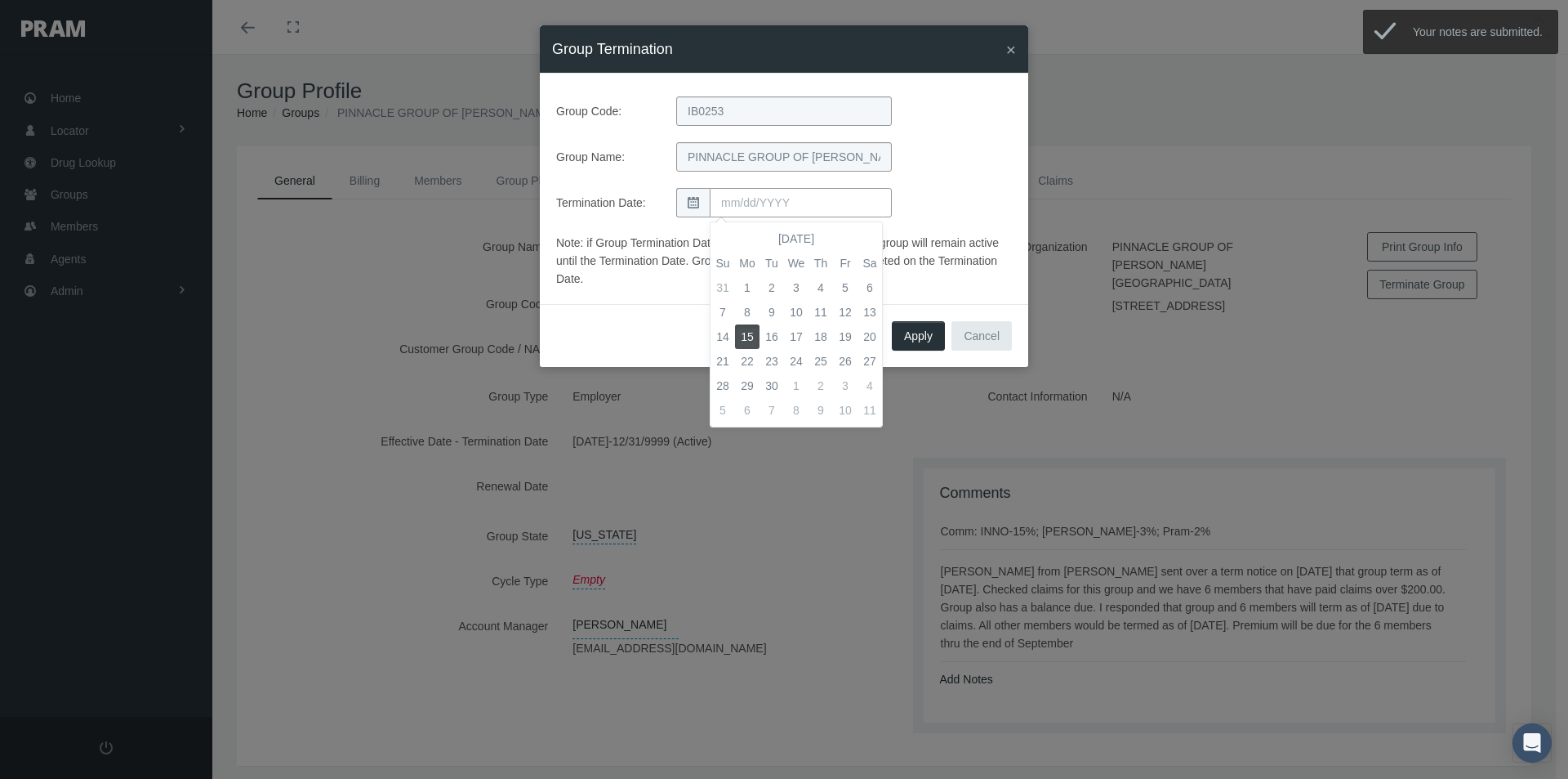
drag, startPoint x: 747, startPoint y: 205, endPoint x: 962, endPoint y: 211, distance: 215.1
click at [748, 205] on input "text" at bounding box center [800, 203] width 182 height 29
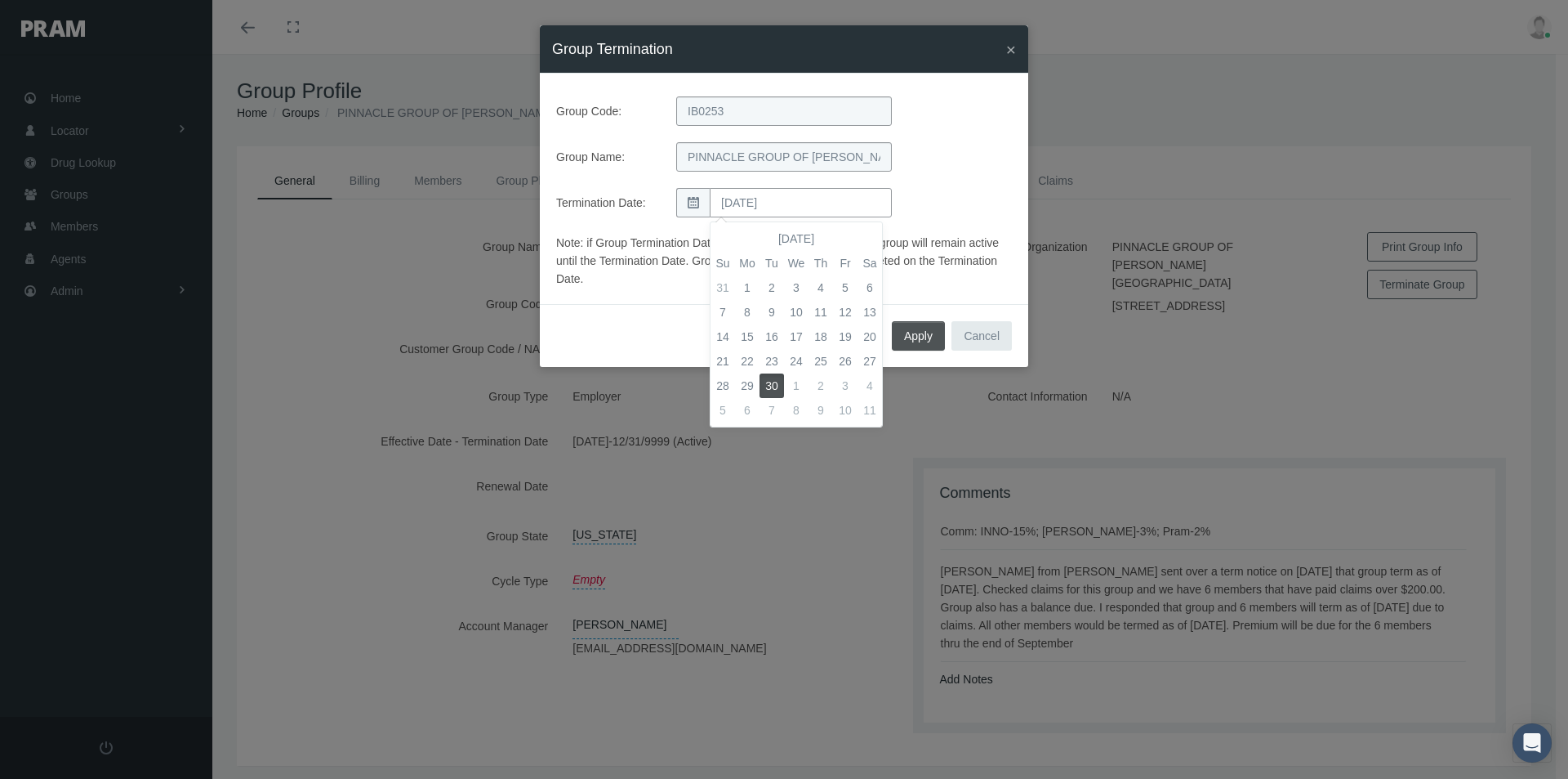
type input "[DATE]"
click at [908, 333] on span "Apply" at bounding box center [918, 335] width 28 height 13
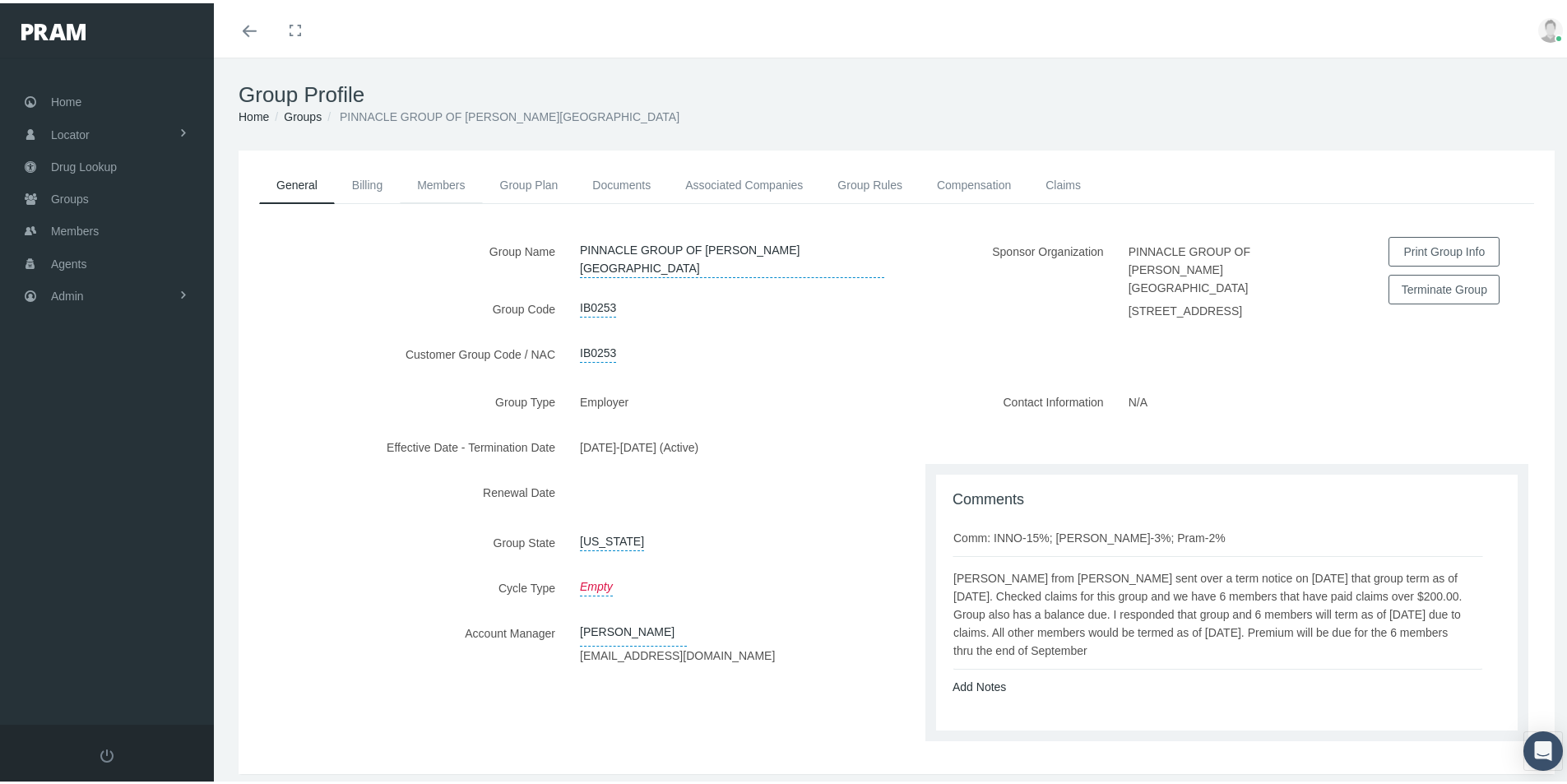
click at [437, 183] on link "Members" at bounding box center [441, 182] width 83 height 37
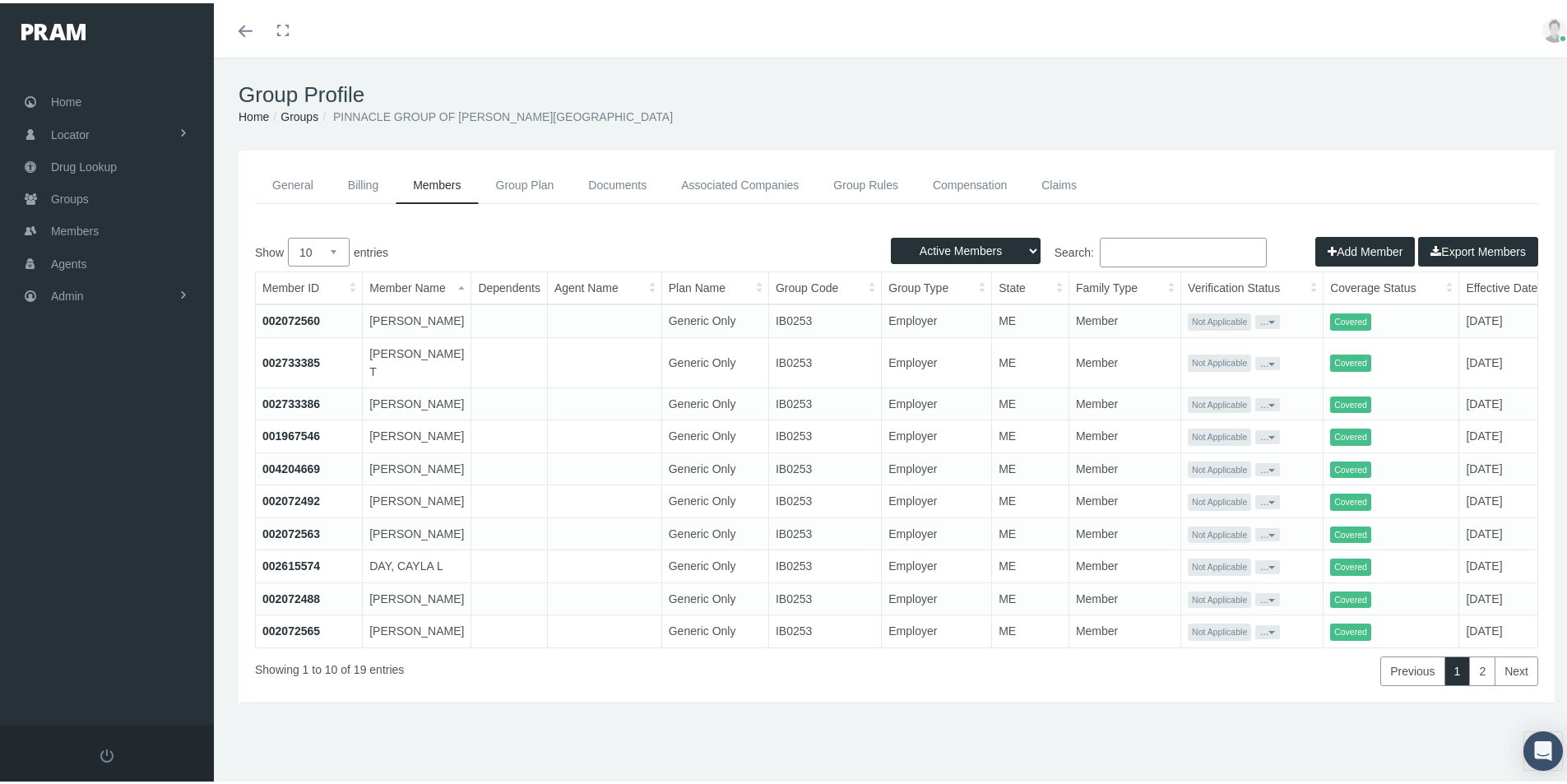
drag, startPoint x: 284, startPoint y: 325, endPoint x: 629, endPoint y: 572, distance: 424.3
click at [283, 324] on link "002072560" at bounding box center [291, 317] width 57 height 13
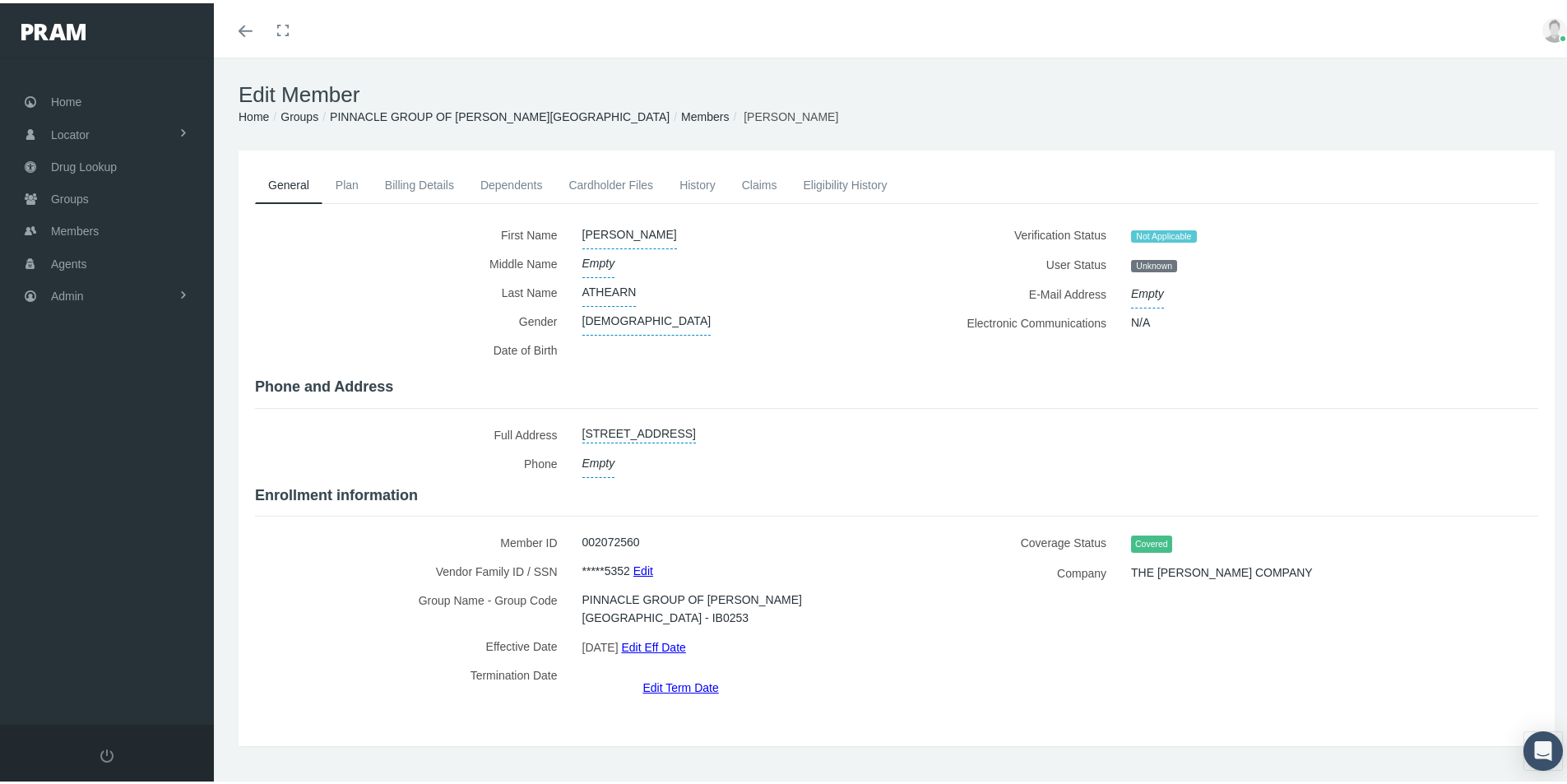
click at [680, 672] on link "Edit Term Date" at bounding box center [680, 683] width 76 height 23
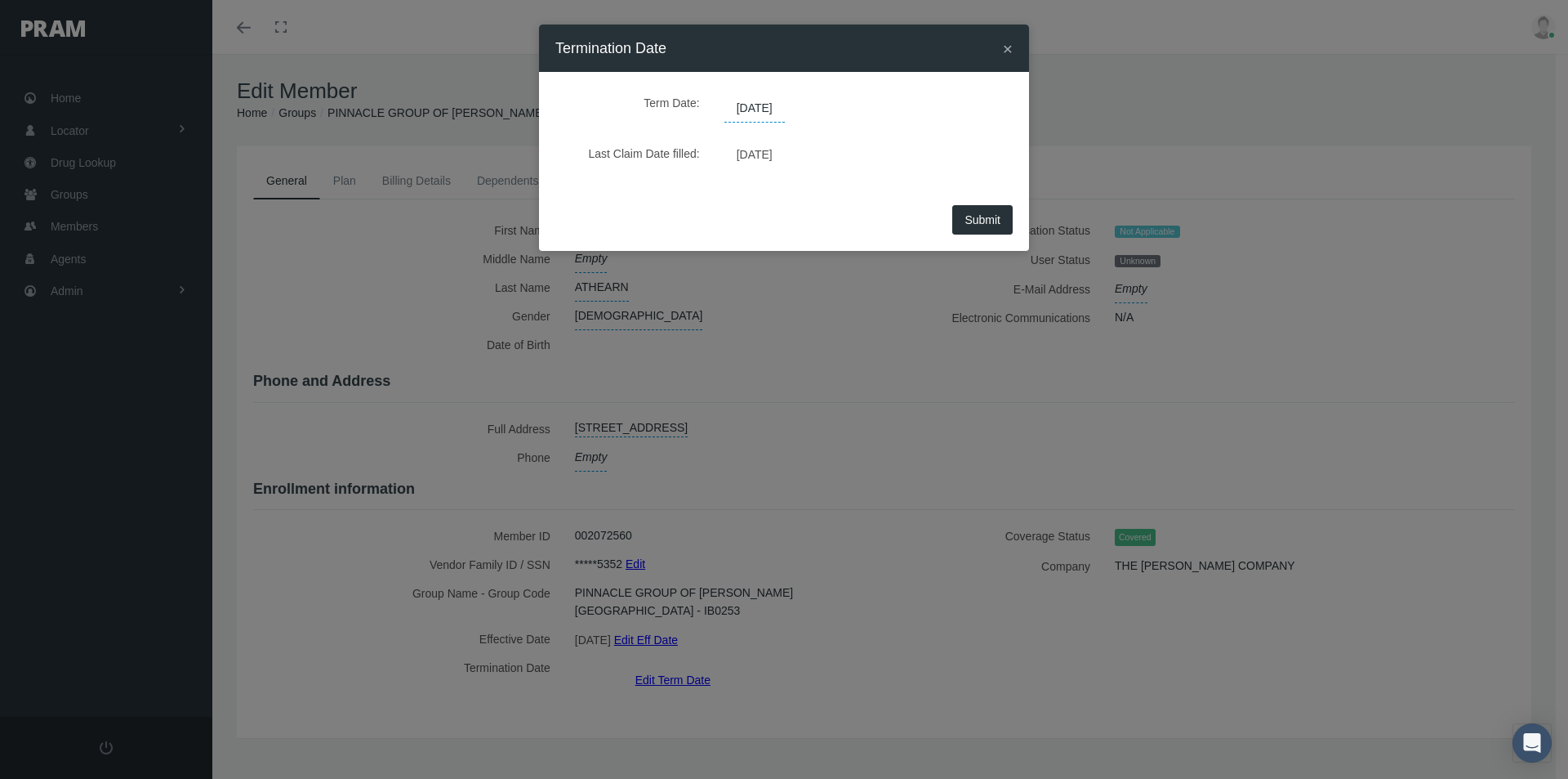
click at [785, 104] on span "[DATE]" at bounding box center [755, 109] width 60 height 28
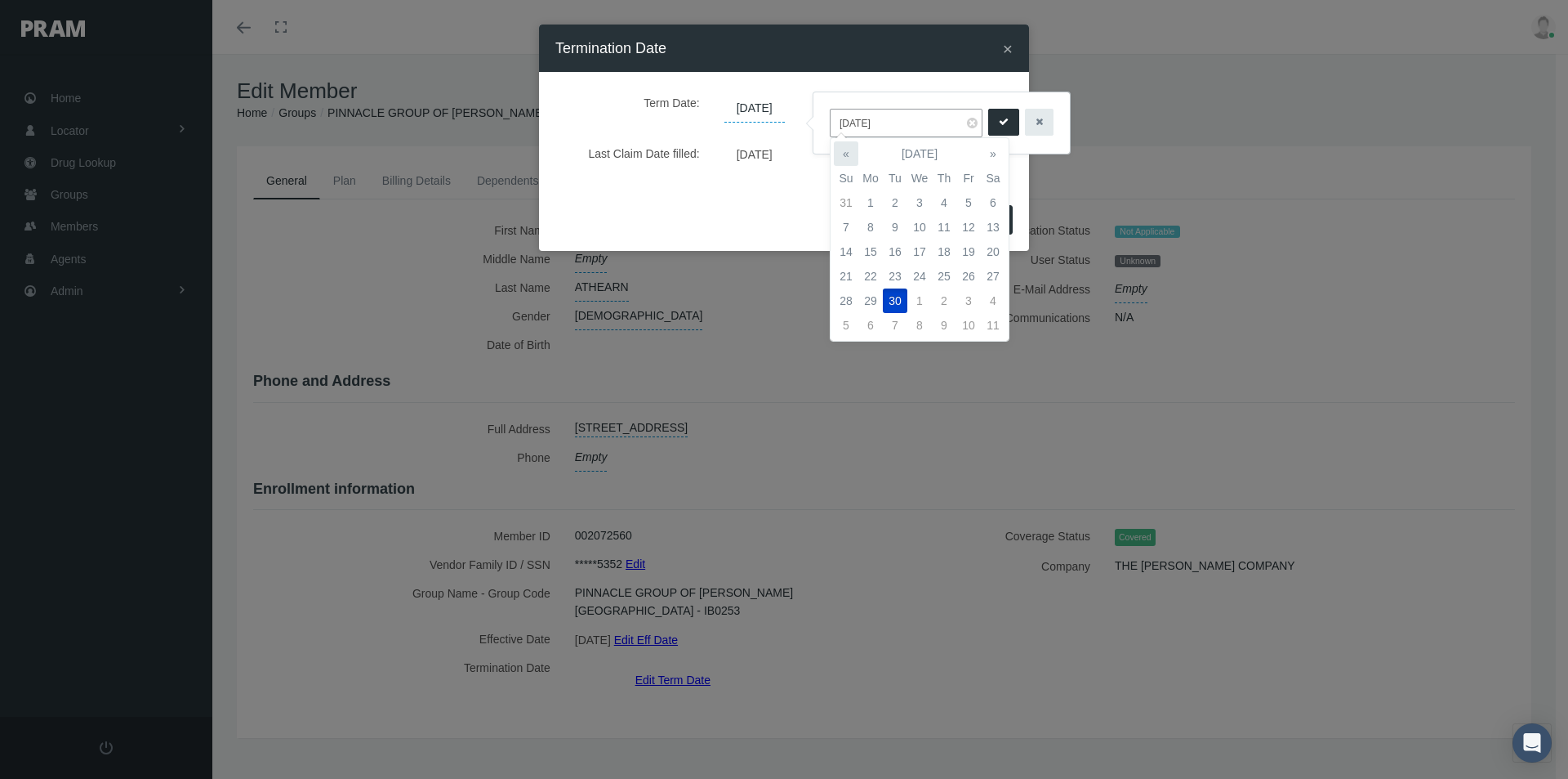
click at [844, 155] on th "«" at bounding box center [846, 154] width 24 height 24
click at [846, 320] on td "31" at bounding box center [846, 325] width 24 height 24
type input "[DATE]"
click at [999, 121] on icon "submit" at bounding box center [1003, 122] width 9 height 16
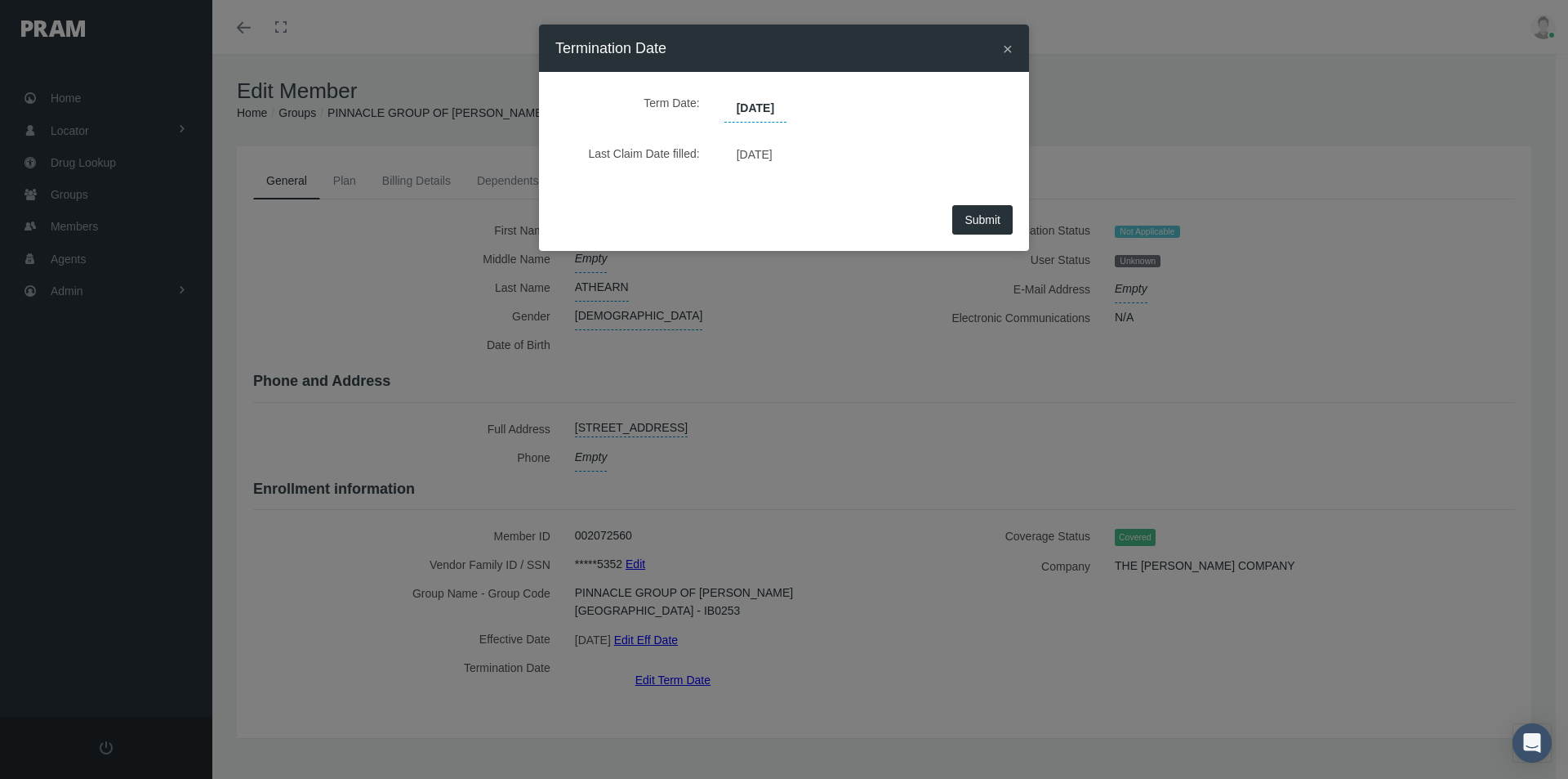
click at [985, 220] on span "Submit" at bounding box center [983, 219] width 36 height 13
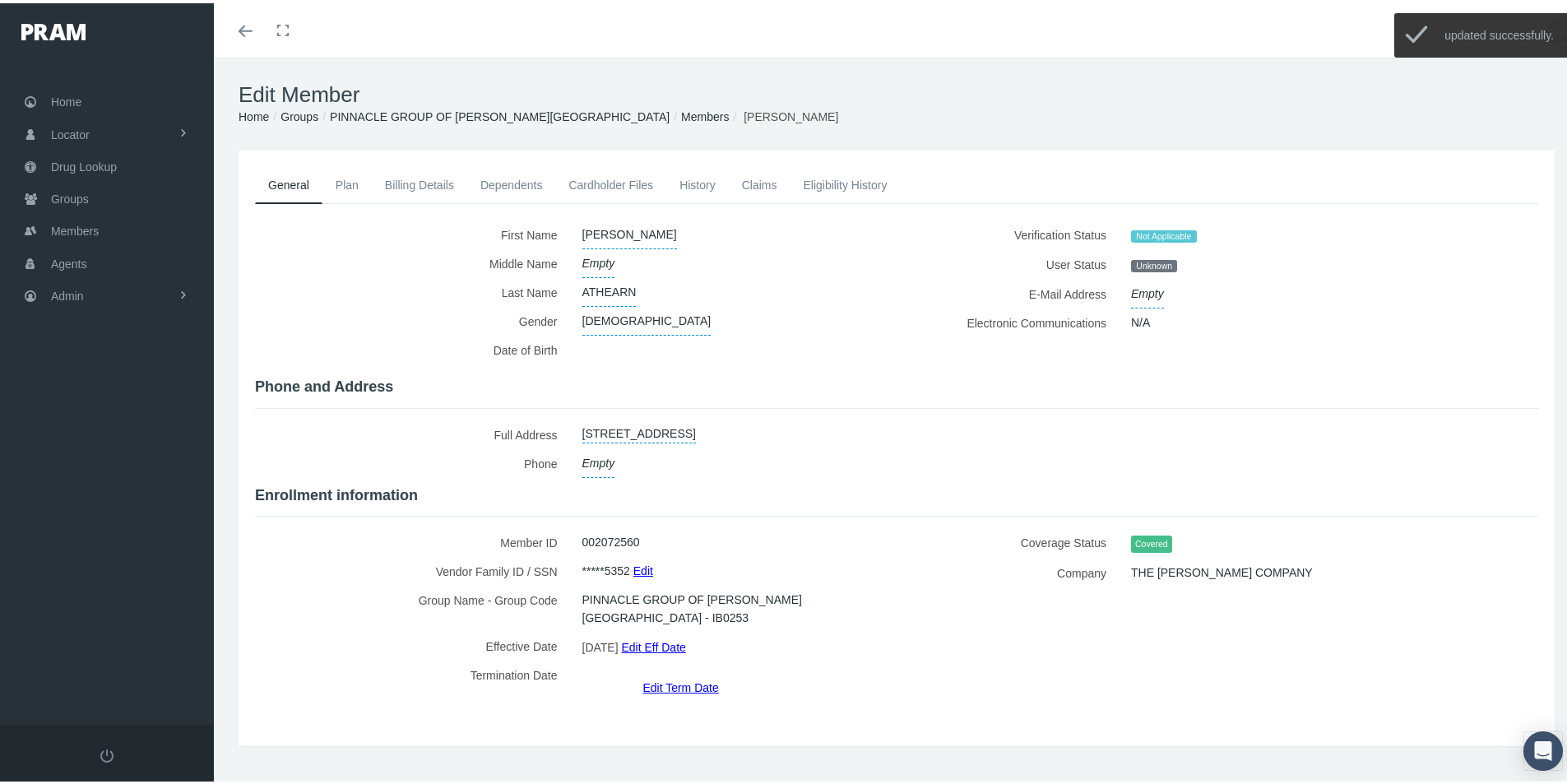
click at [681, 109] on link "Members" at bounding box center [704, 113] width 48 height 13
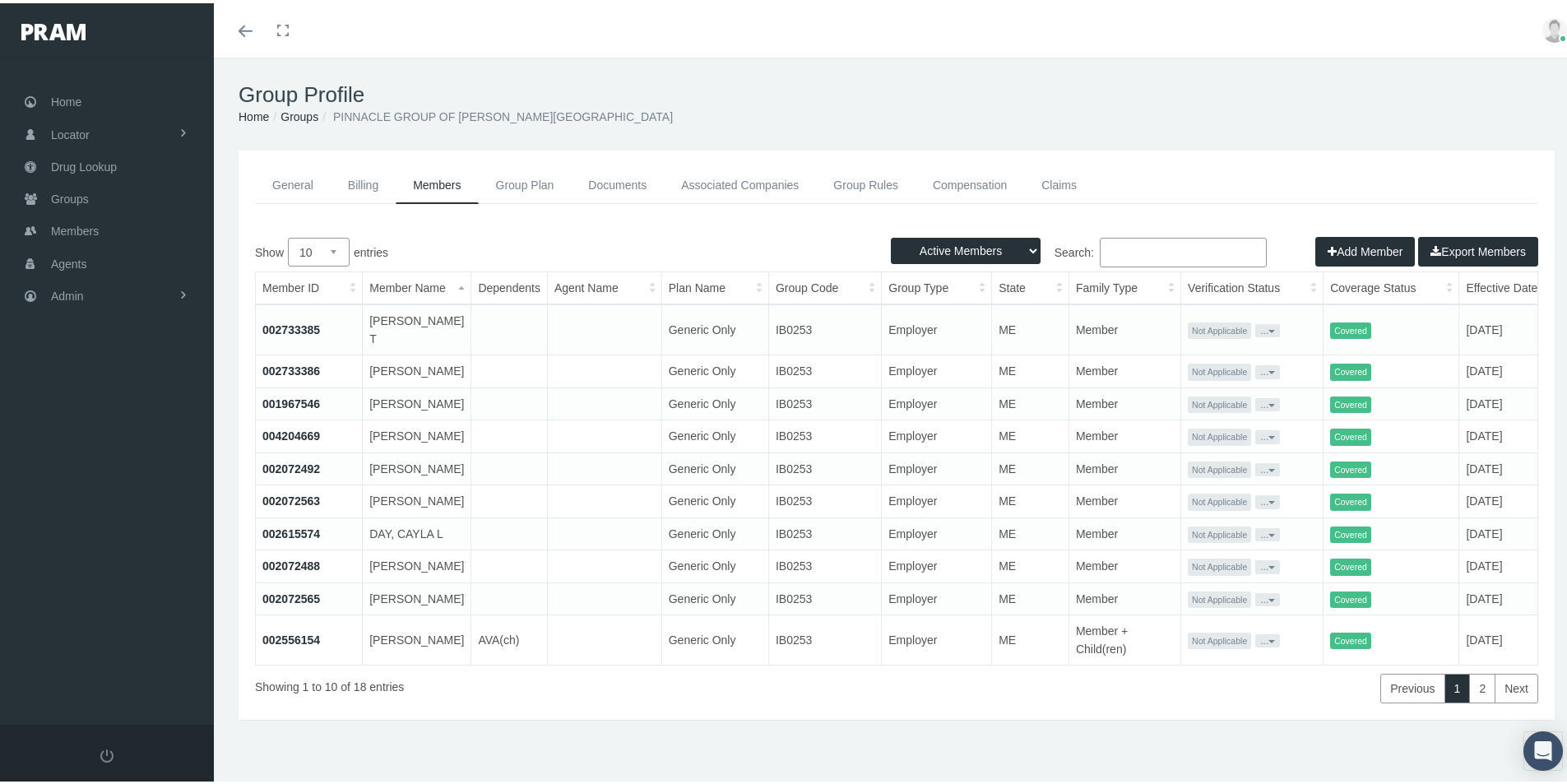
click at [290, 322] on link "002733385" at bounding box center [291, 326] width 57 height 13
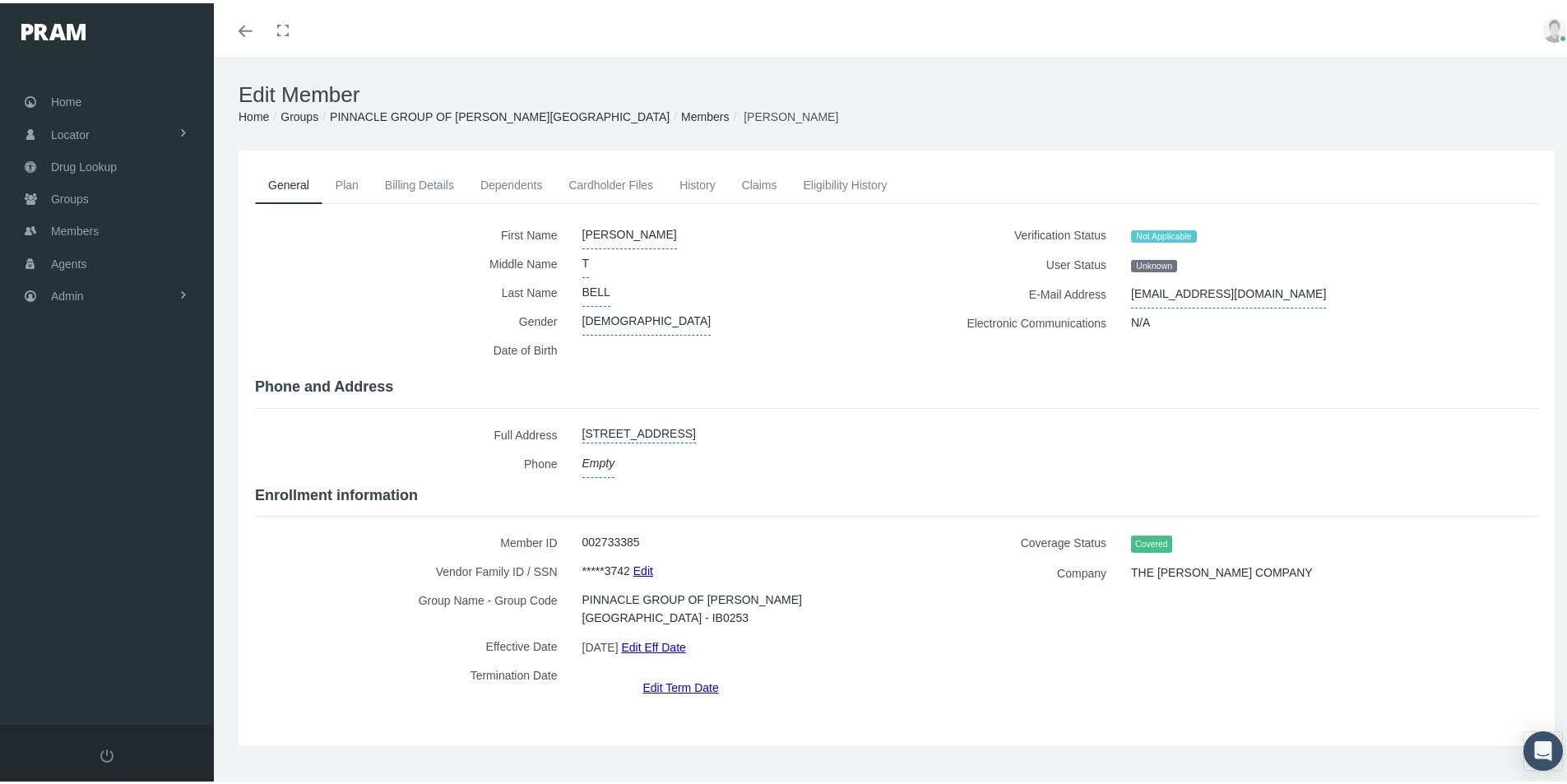
click at [672, 672] on link "Edit Term Date" at bounding box center [680, 683] width 76 height 23
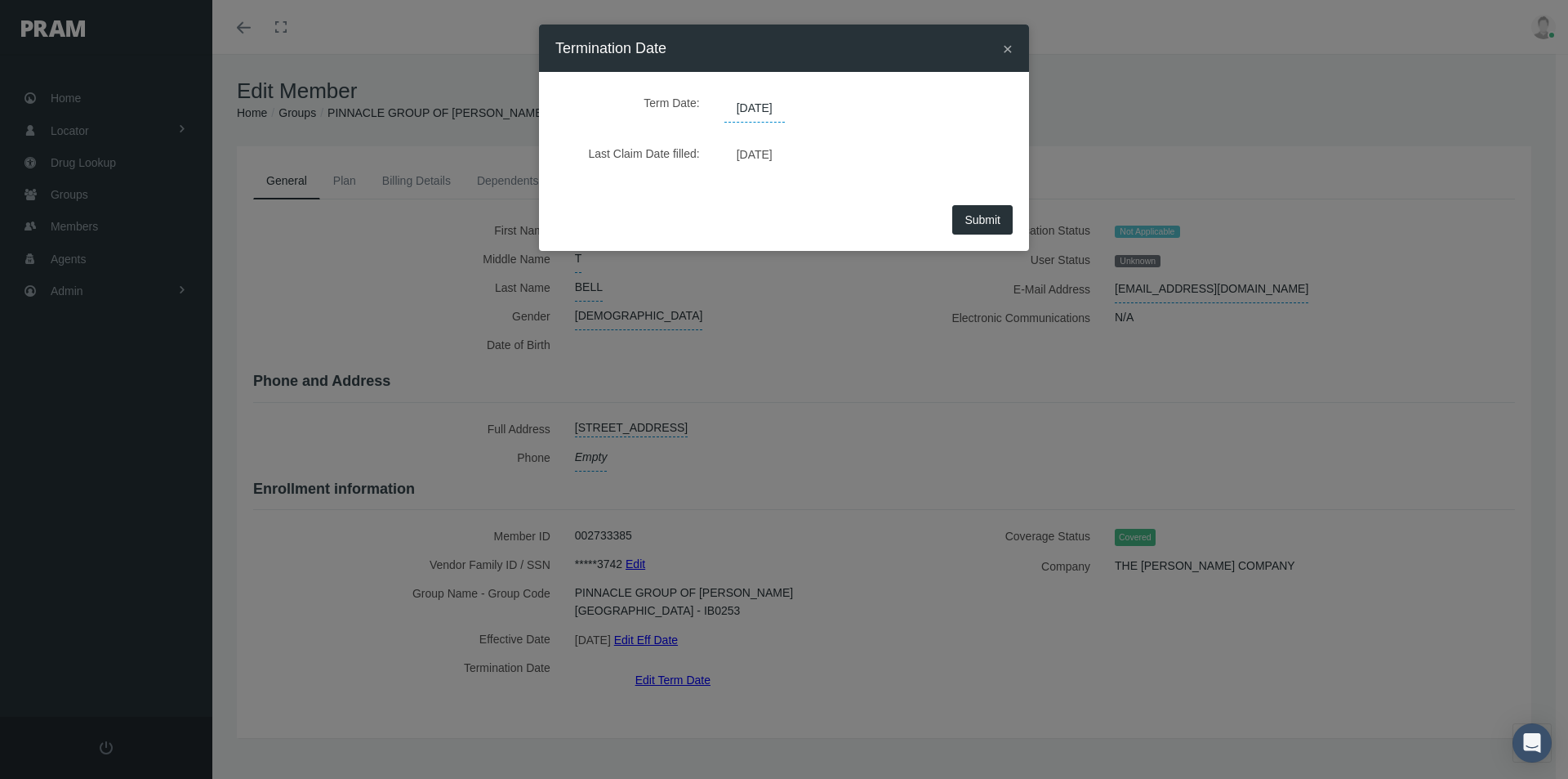
click at [757, 106] on span "[DATE]" at bounding box center [755, 109] width 60 height 28
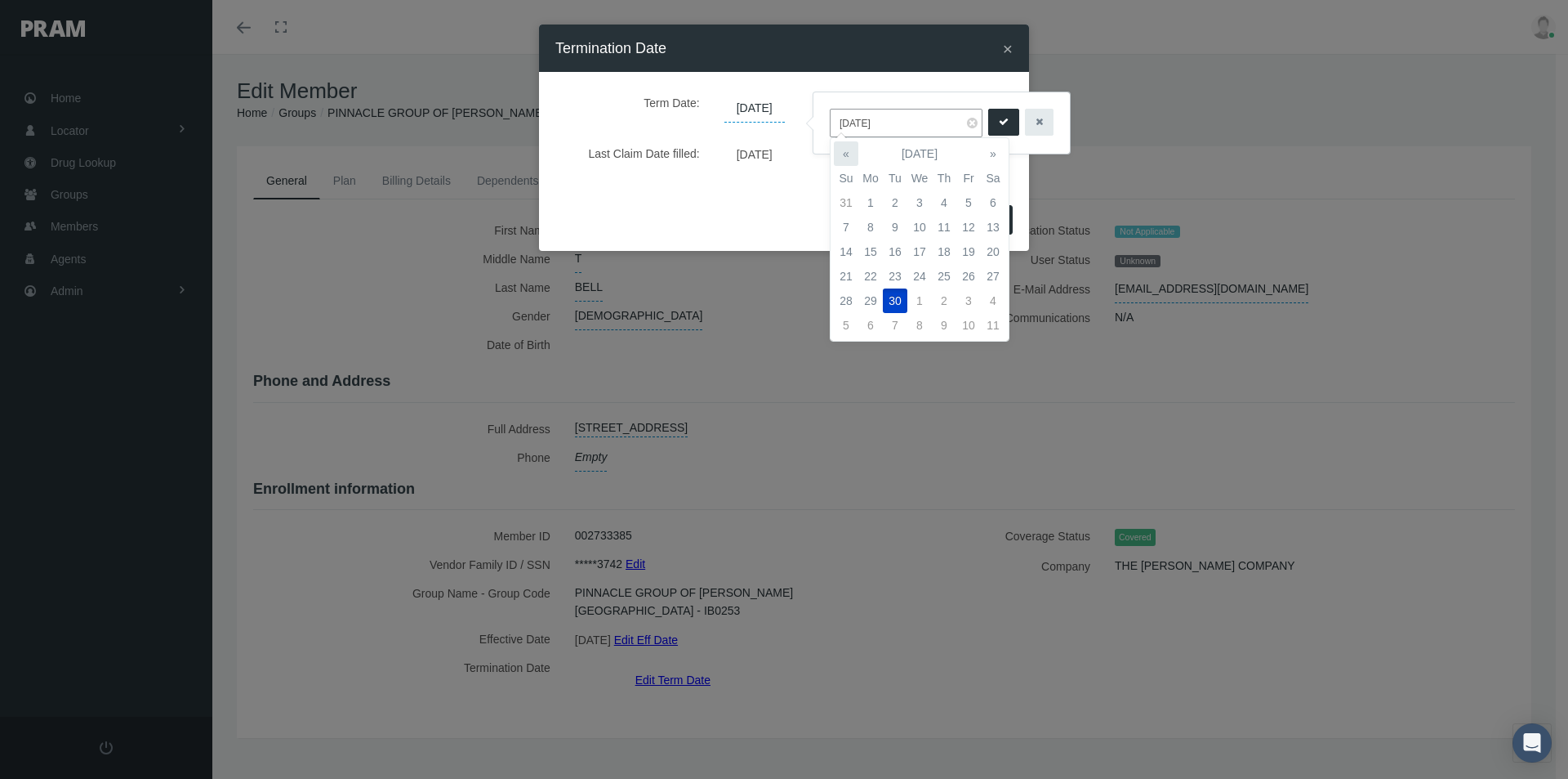
click at [844, 153] on th "«" at bounding box center [846, 154] width 24 height 24
click at [850, 325] on td "31" at bounding box center [846, 325] width 24 height 24
type input "08/31/2025"
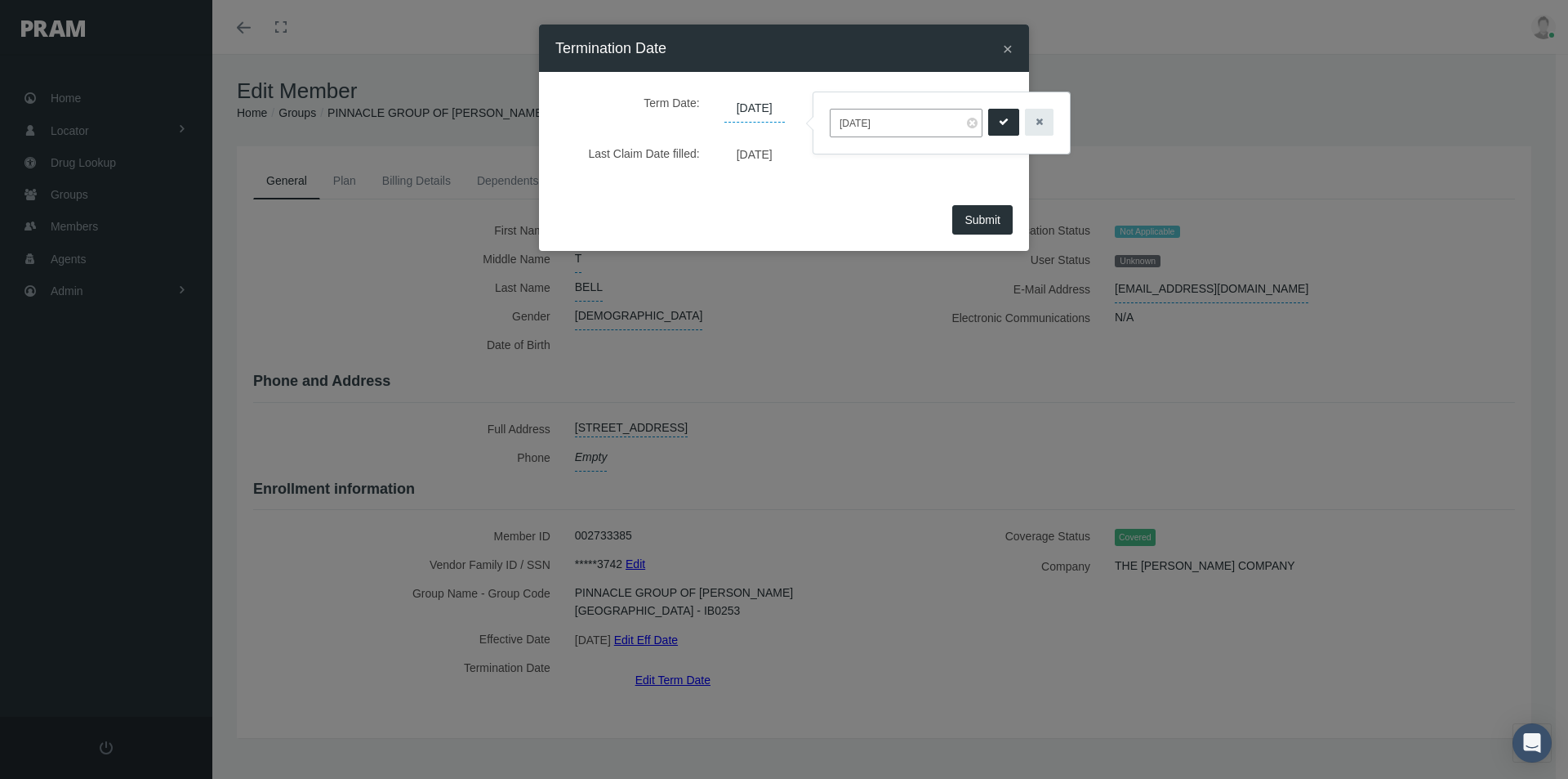
click at [999, 119] on icon "submit" at bounding box center [1003, 122] width 9 height 16
click at [966, 220] on span "Submit" at bounding box center [983, 219] width 36 height 13
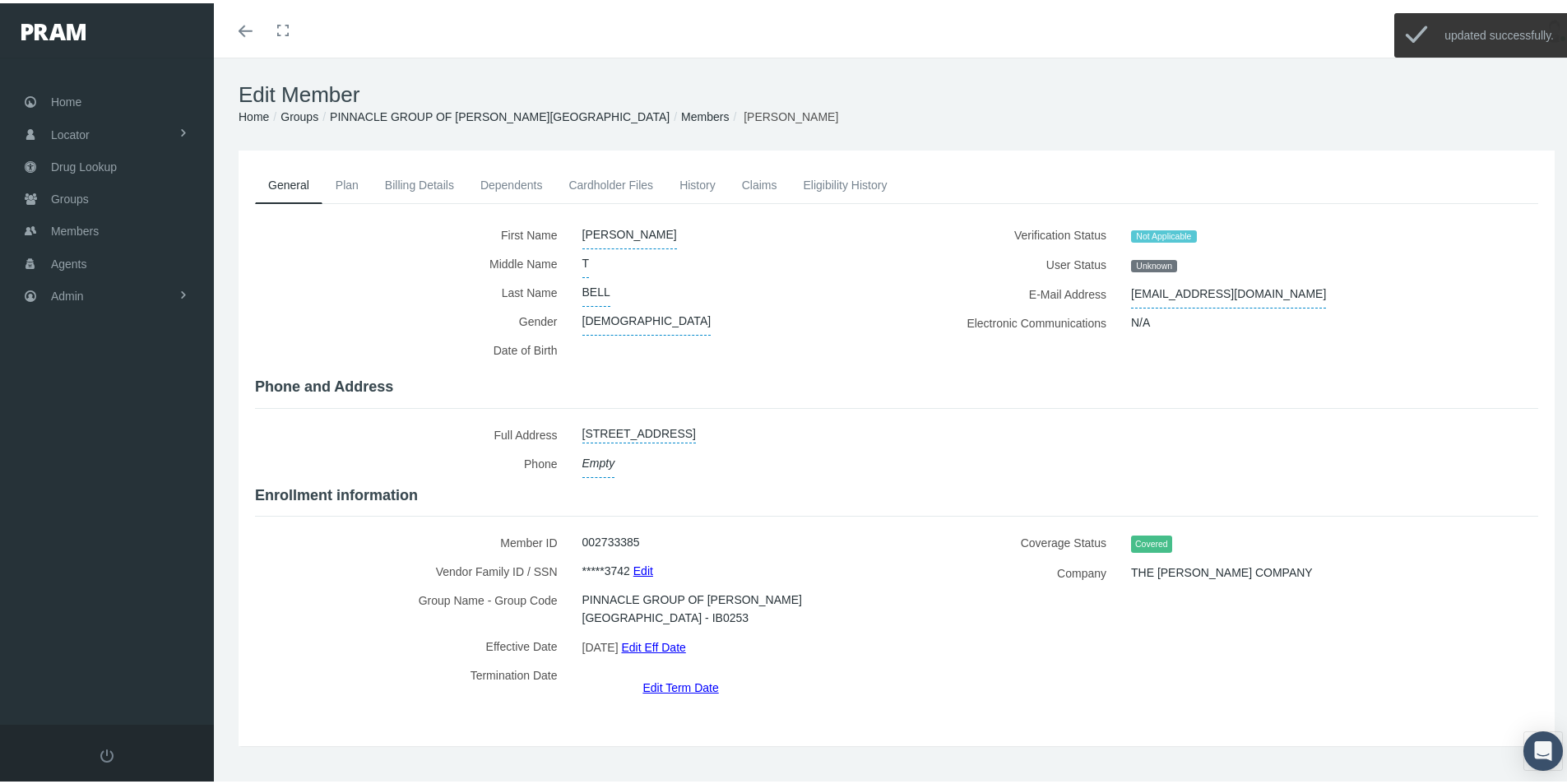
click at [681, 114] on link "Members" at bounding box center [704, 113] width 48 height 13
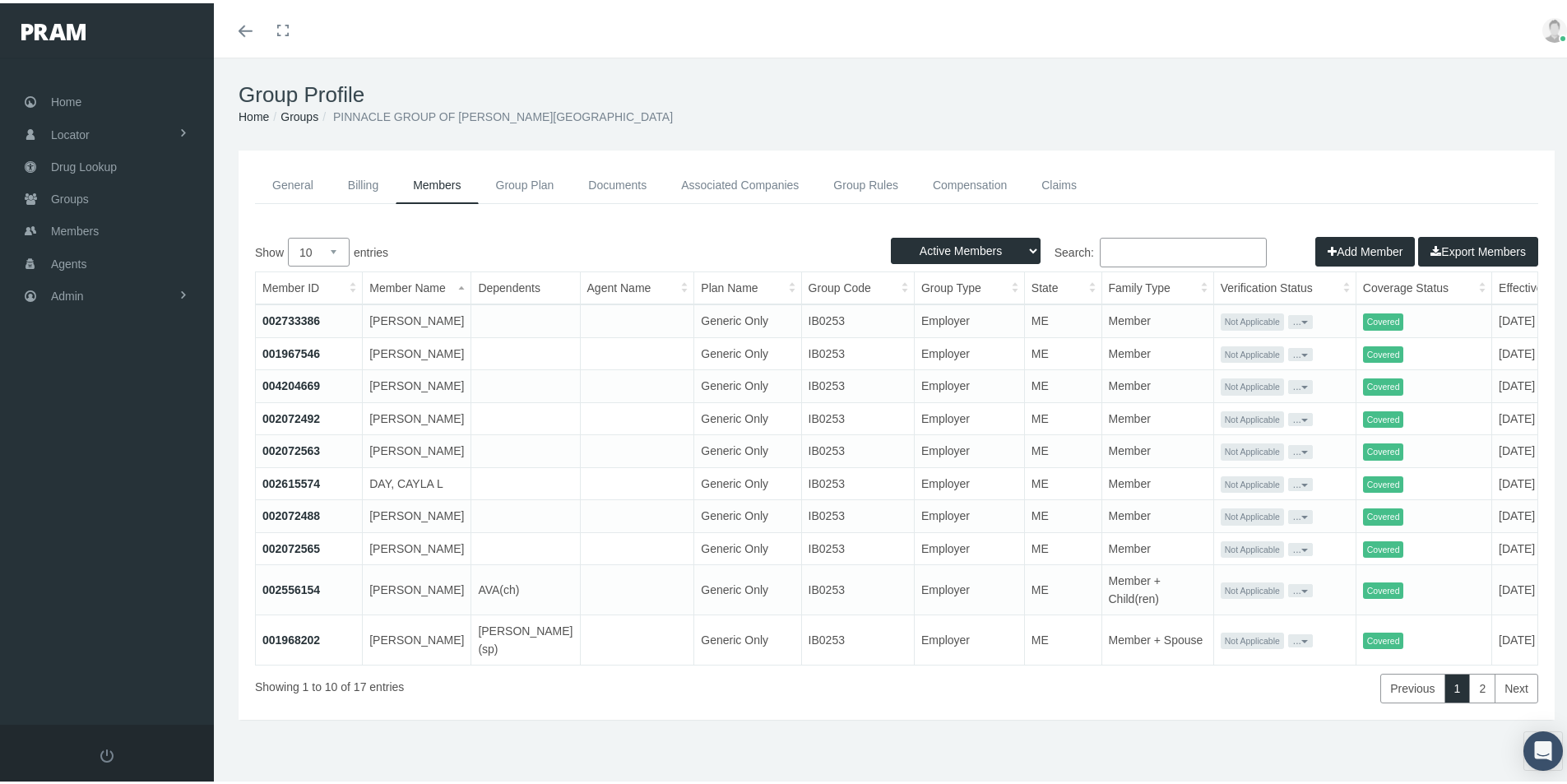
click at [287, 355] on link "001967546" at bounding box center [291, 349] width 57 height 13
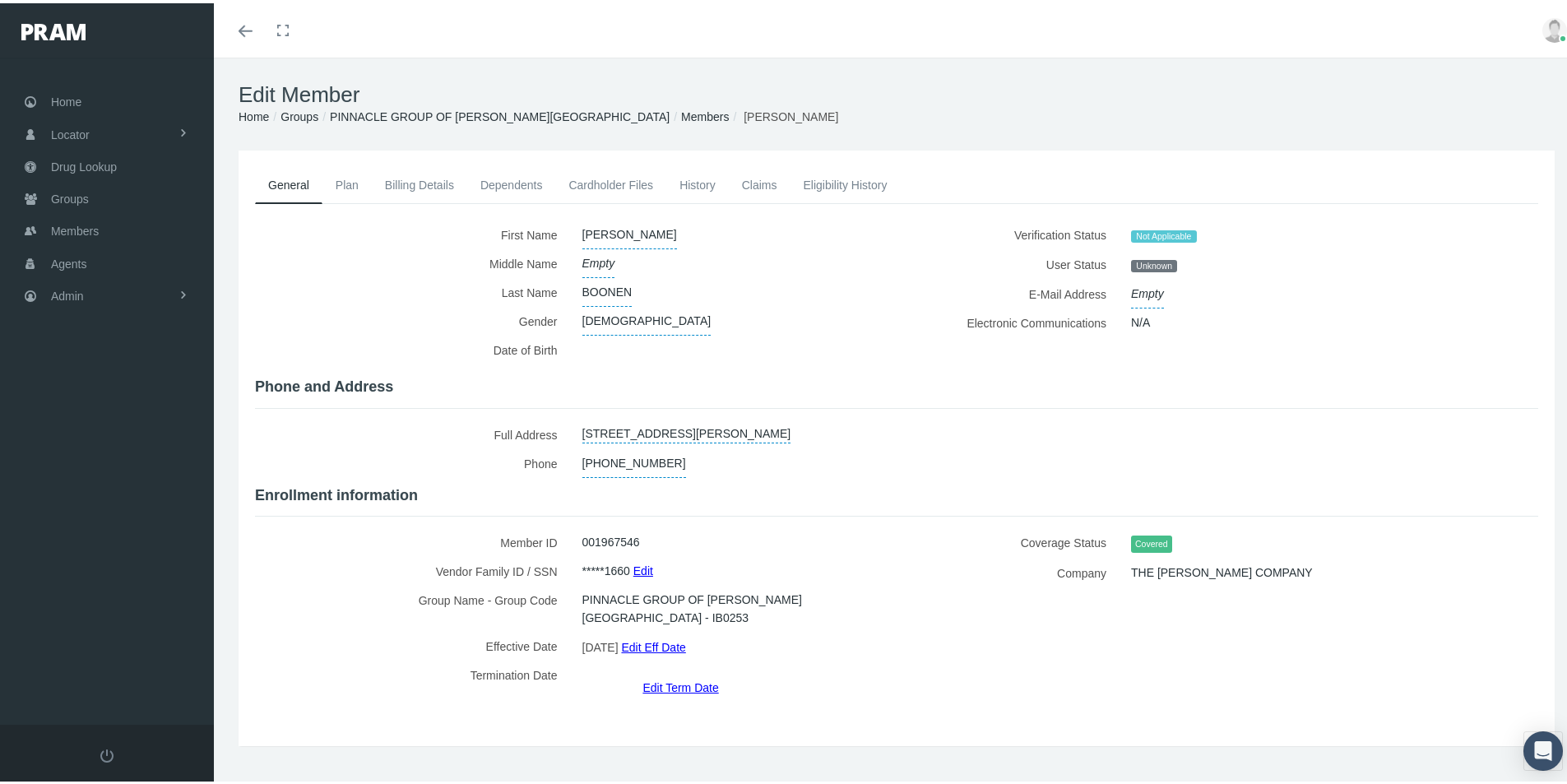
click at [663, 672] on link "Edit Term Date" at bounding box center [680, 683] width 76 height 23
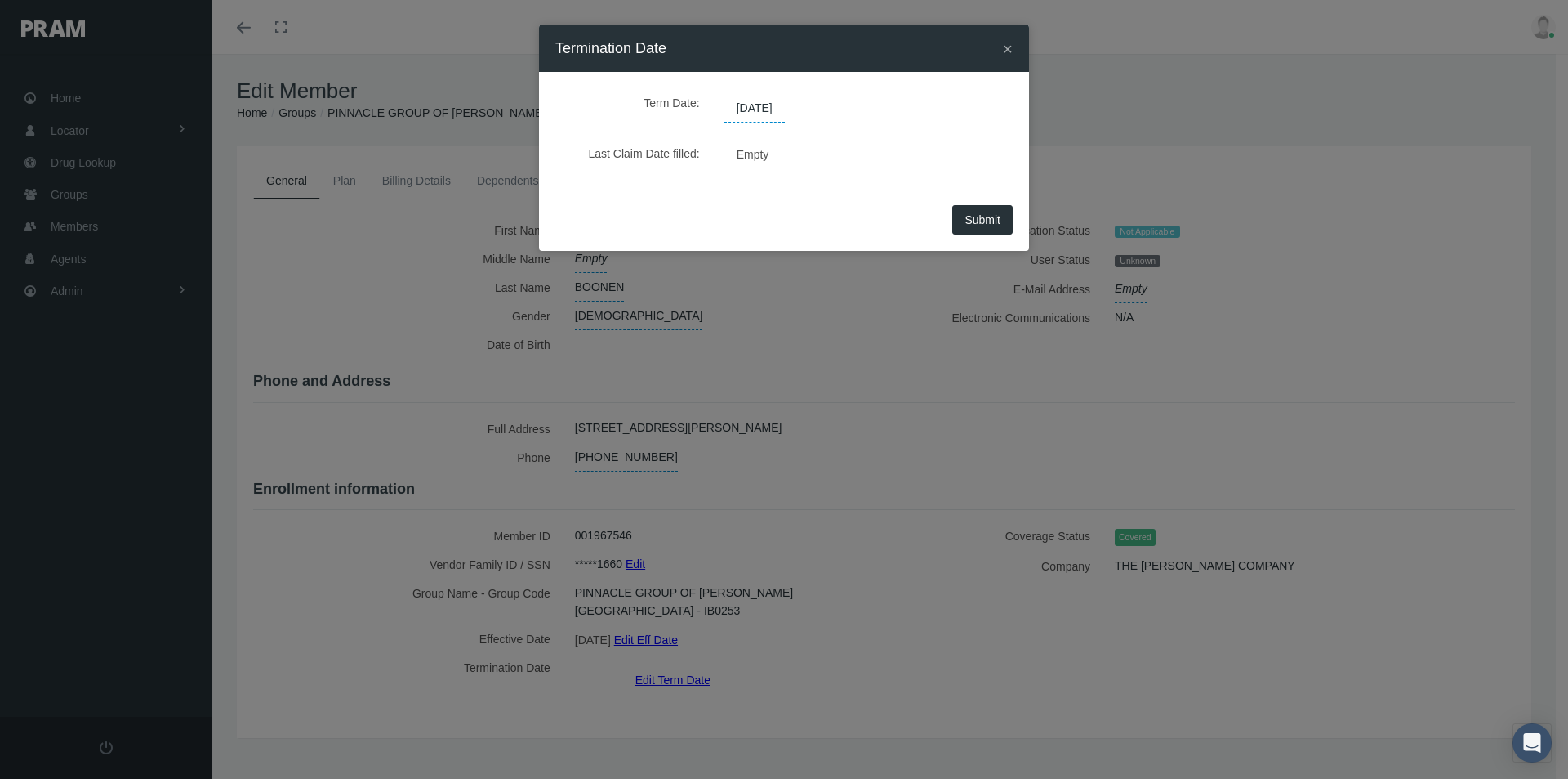
click at [778, 108] on span "[DATE]" at bounding box center [755, 109] width 60 height 28
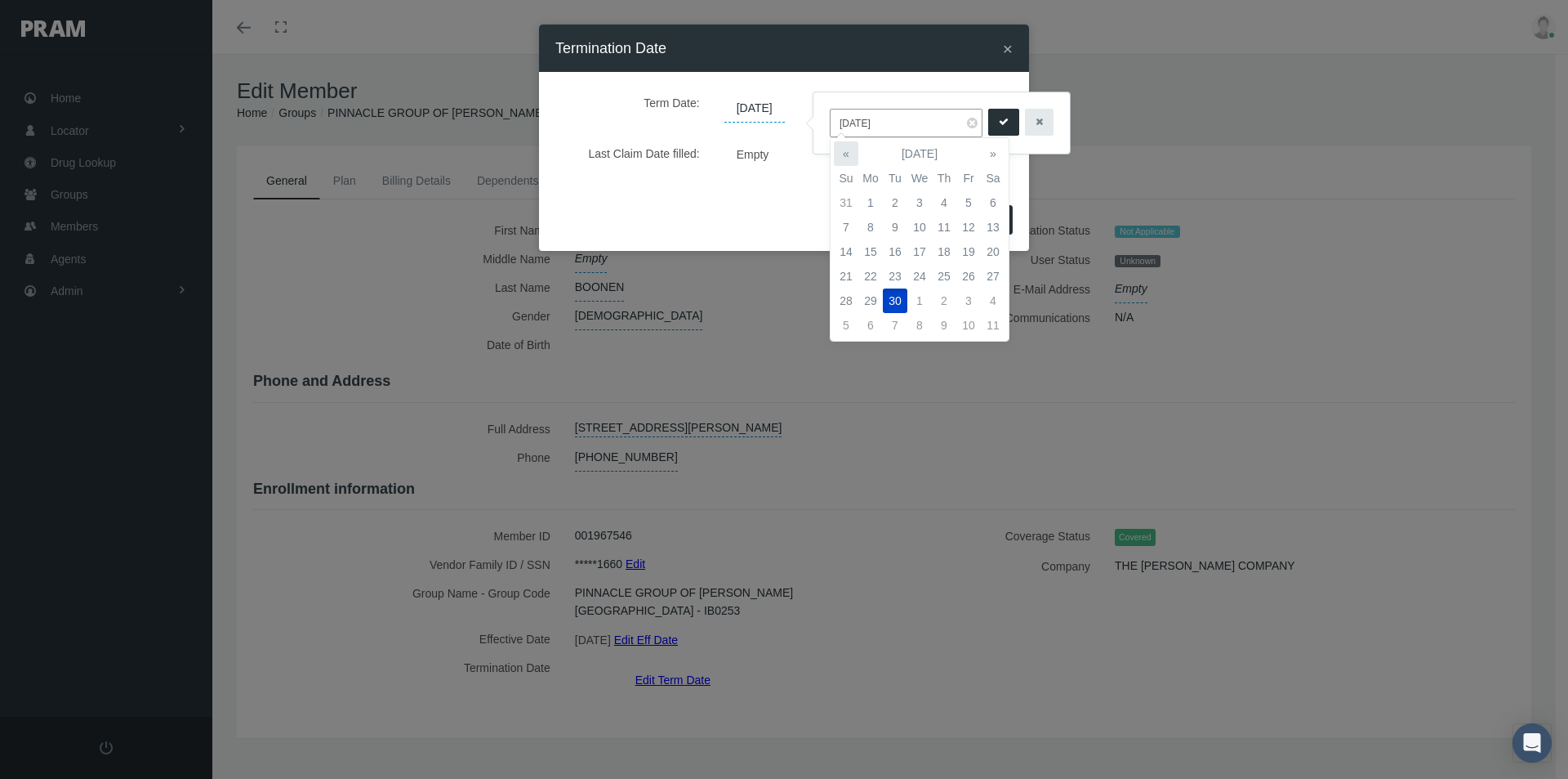
click at [848, 152] on th "«" at bounding box center [846, 154] width 24 height 24
click at [845, 324] on td "31" at bounding box center [846, 325] width 24 height 24
type input "08/31/2025"
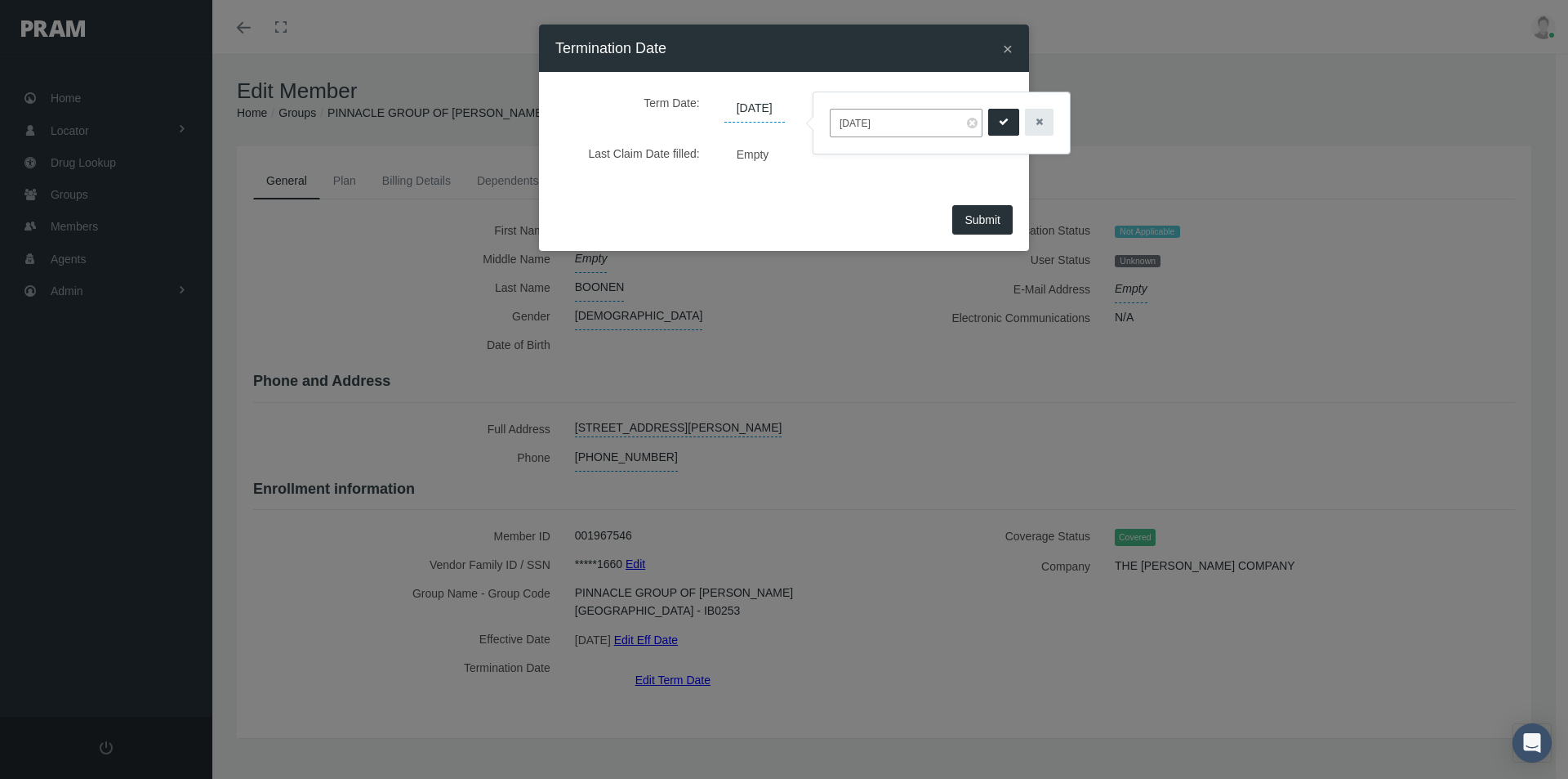
click at [1002, 119] on icon "submit" at bounding box center [1003, 122] width 9 height 16
click at [980, 219] on span "Submit" at bounding box center [983, 219] width 36 height 13
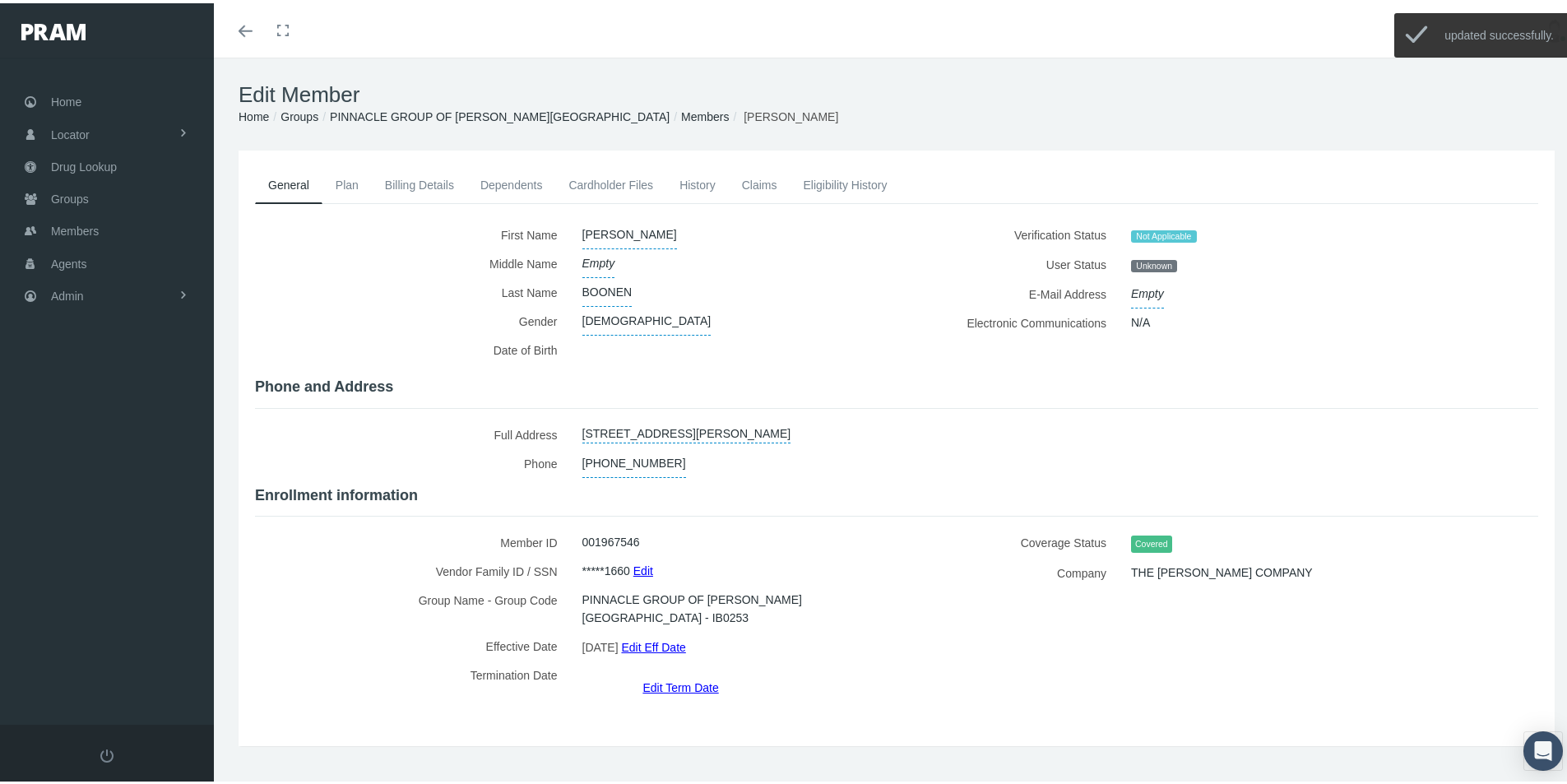
click at [681, 116] on link "Members" at bounding box center [704, 113] width 48 height 13
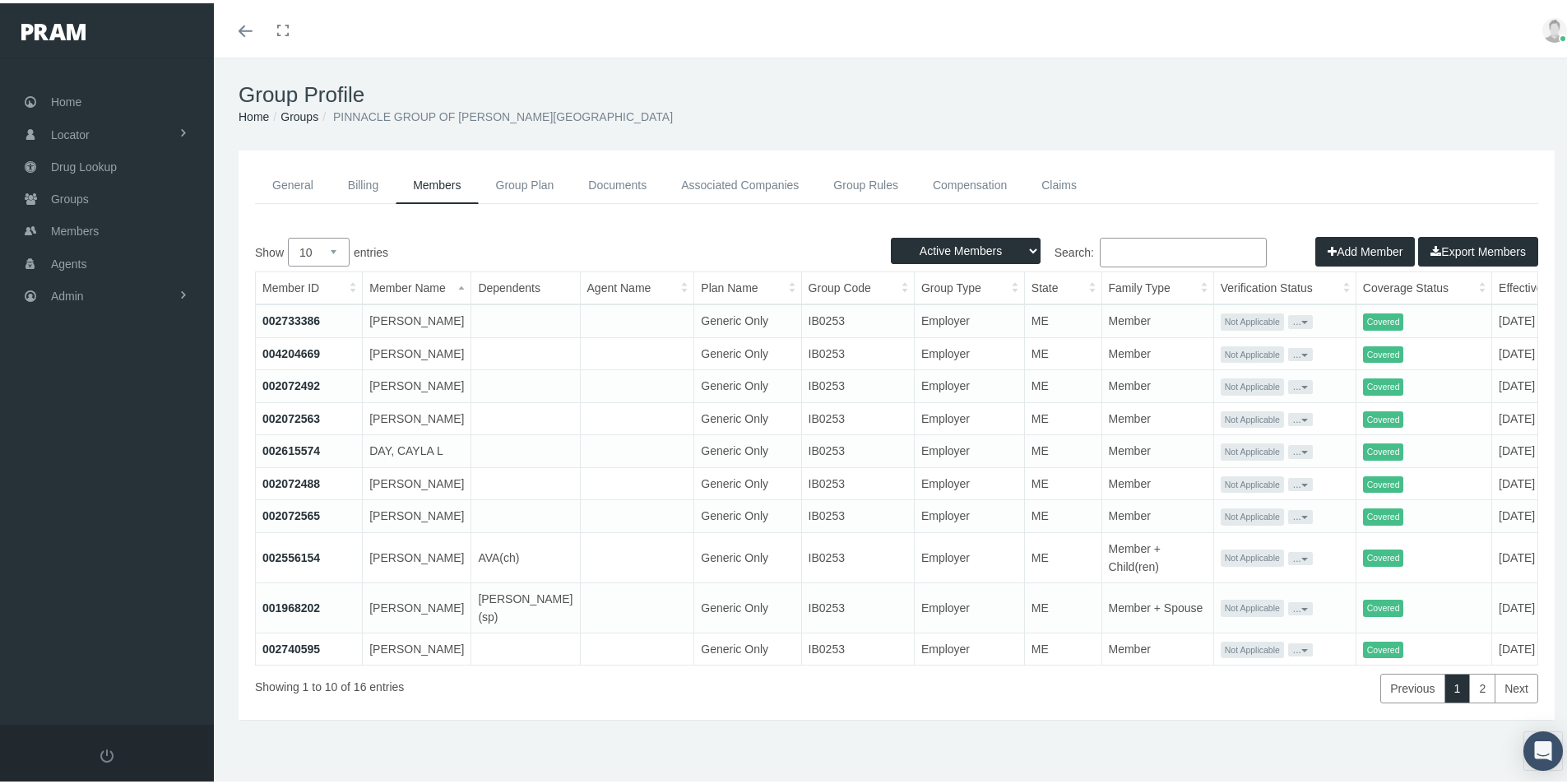
click at [300, 357] on link "004204669" at bounding box center [291, 349] width 57 height 13
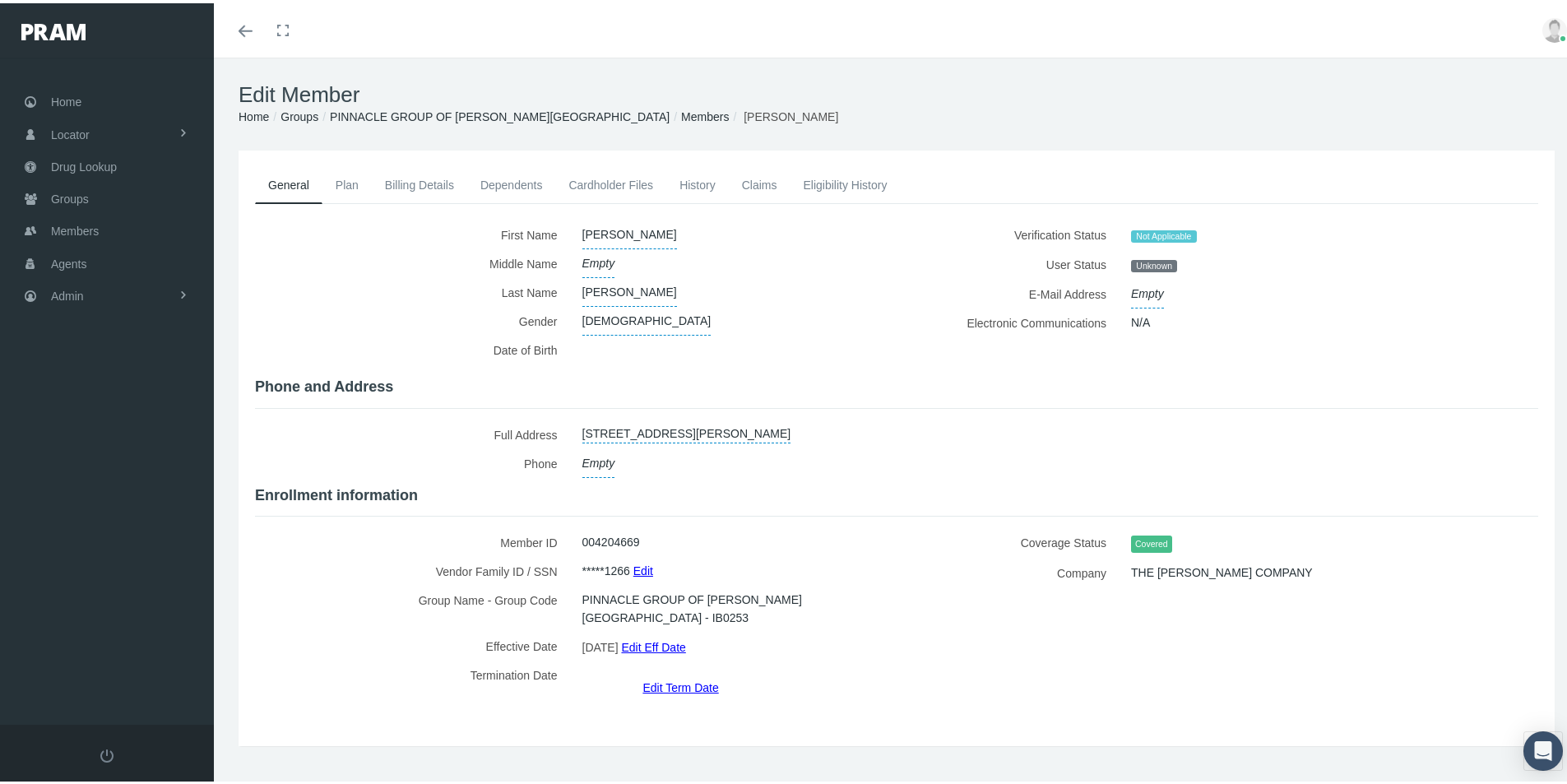
click at [666, 672] on link "Edit Term Date" at bounding box center [680, 683] width 76 height 23
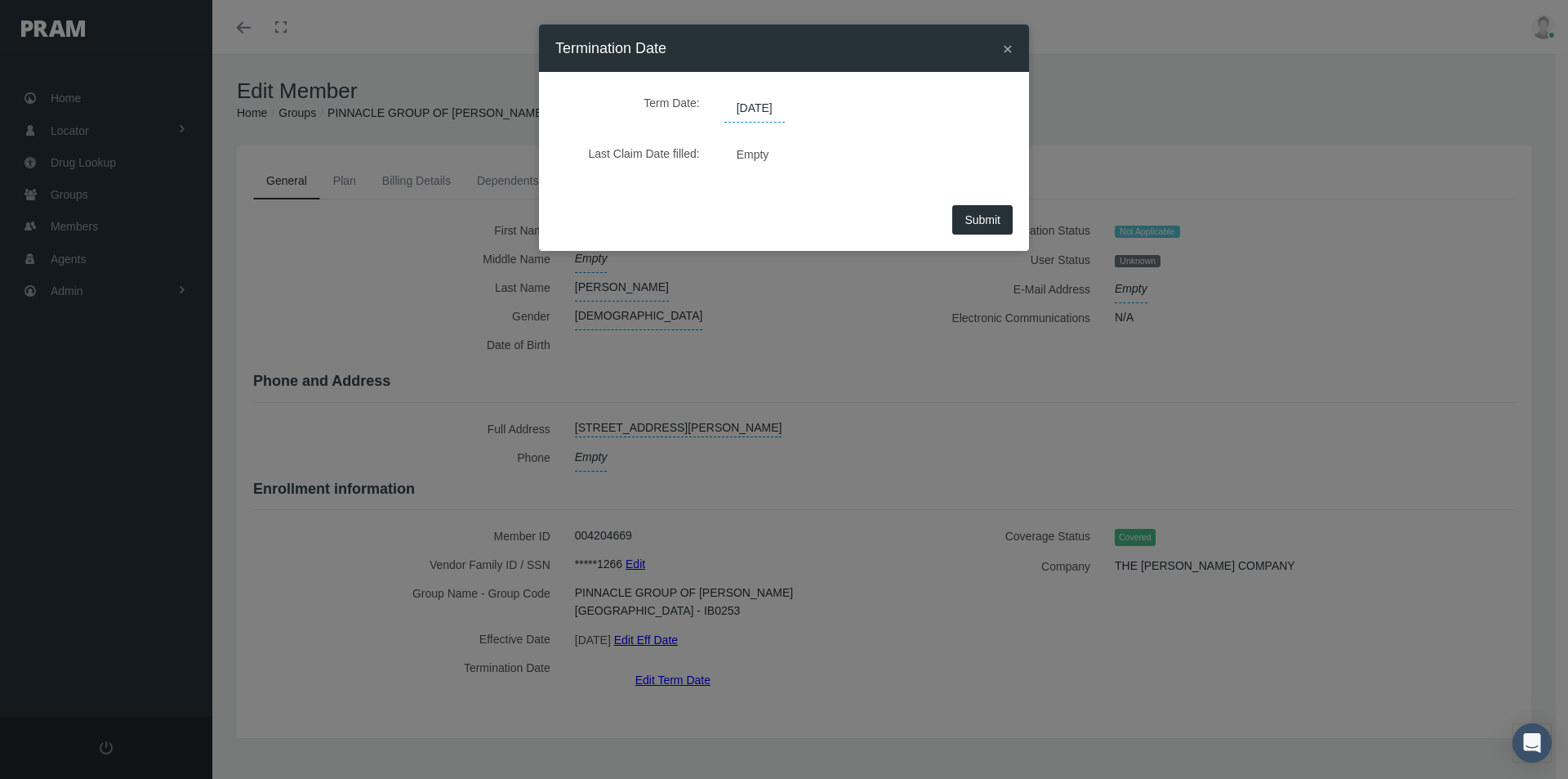
click at [771, 106] on span "[DATE]" at bounding box center [755, 109] width 60 height 28
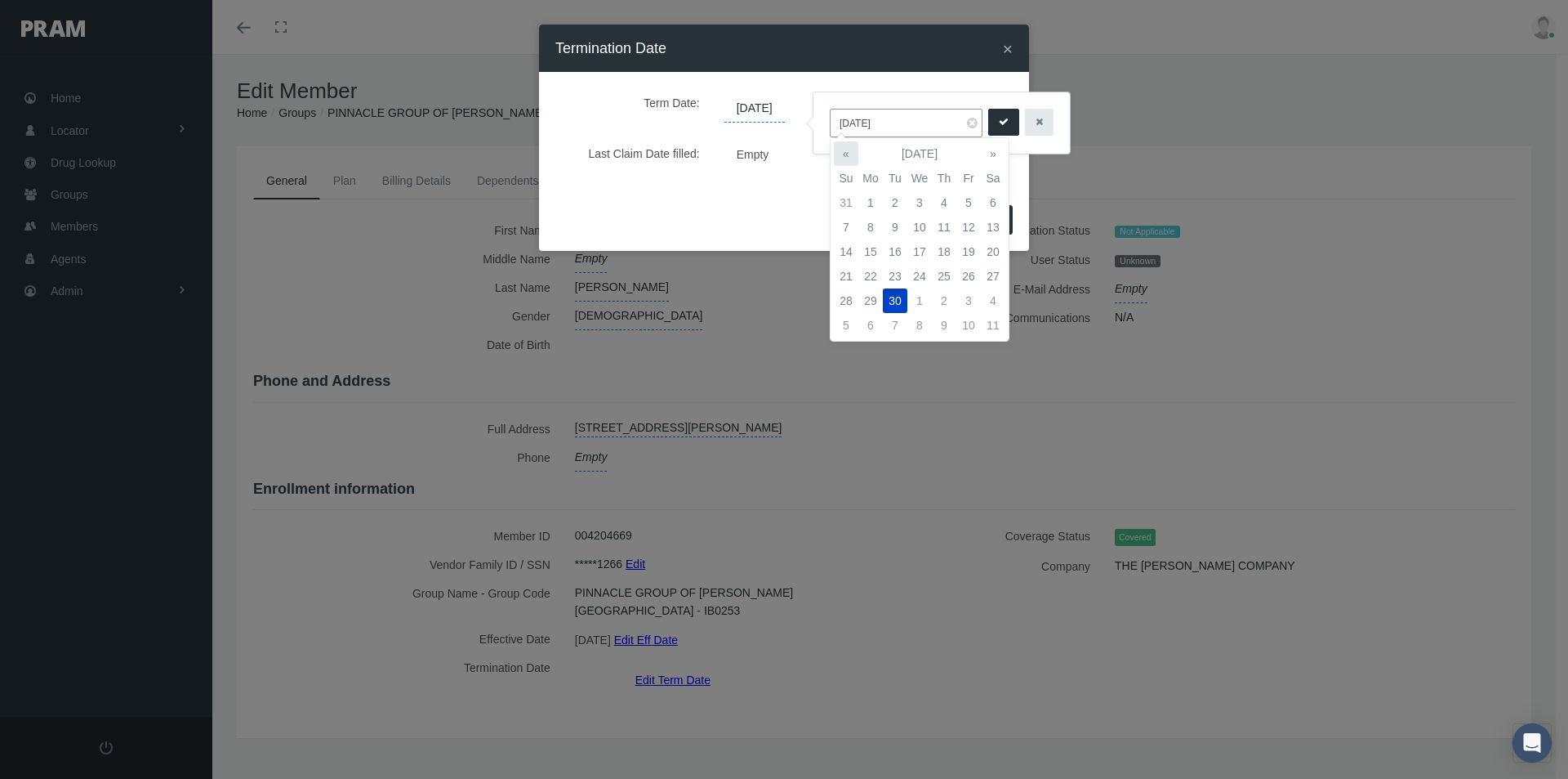
click at [848, 155] on th "«" at bounding box center [846, 154] width 24 height 24
click at [846, 322] on td "31" at bounding box center [846, 325] width 24 height 24
type input "[DATE]"
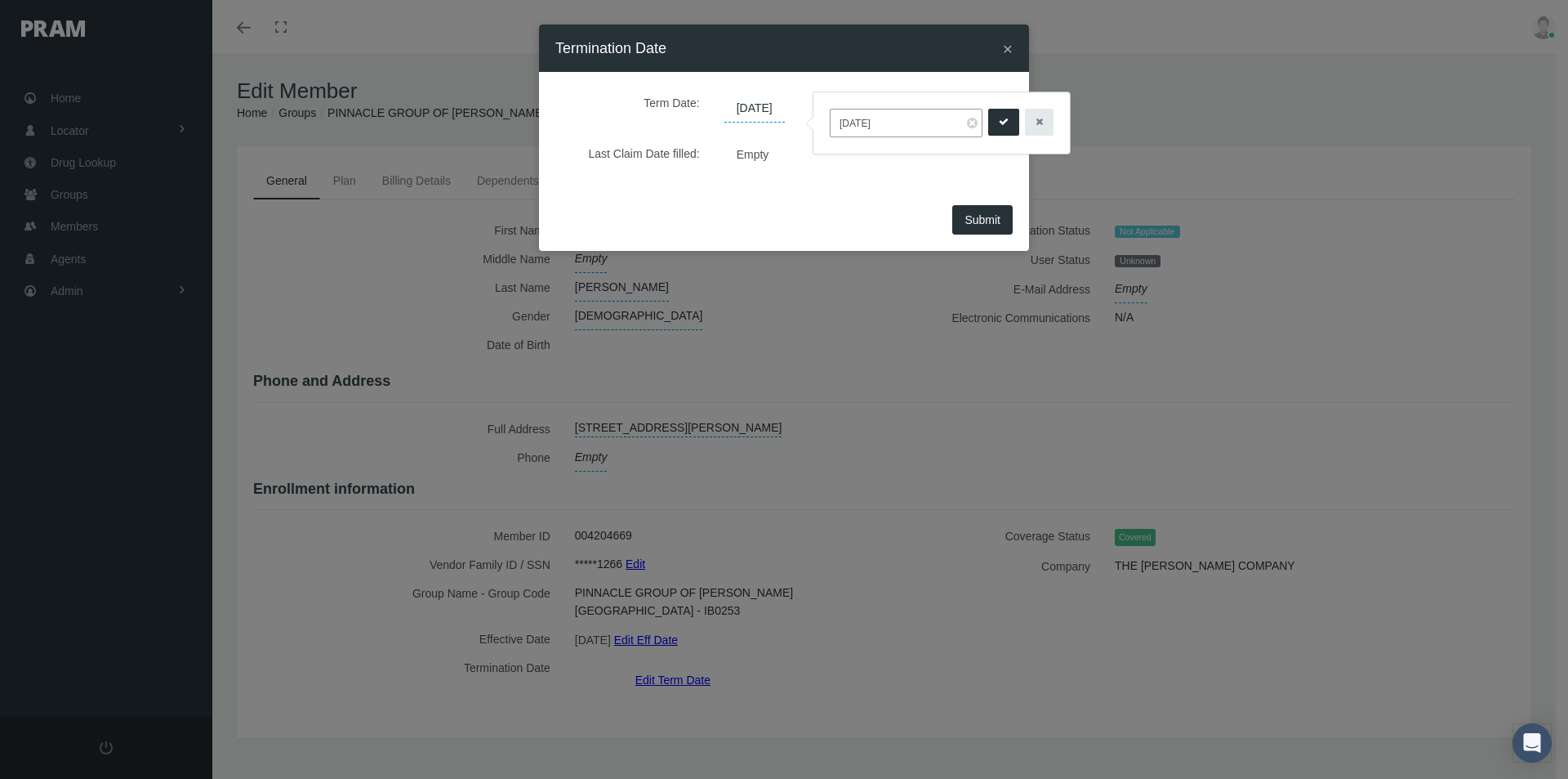
click at [1003, 122] on icon "submit" at bounding box center [1003, 122] width 9 height 16
click at [981, 222] on span "Submit" at bounding box center [983, 219] width 36 height 13
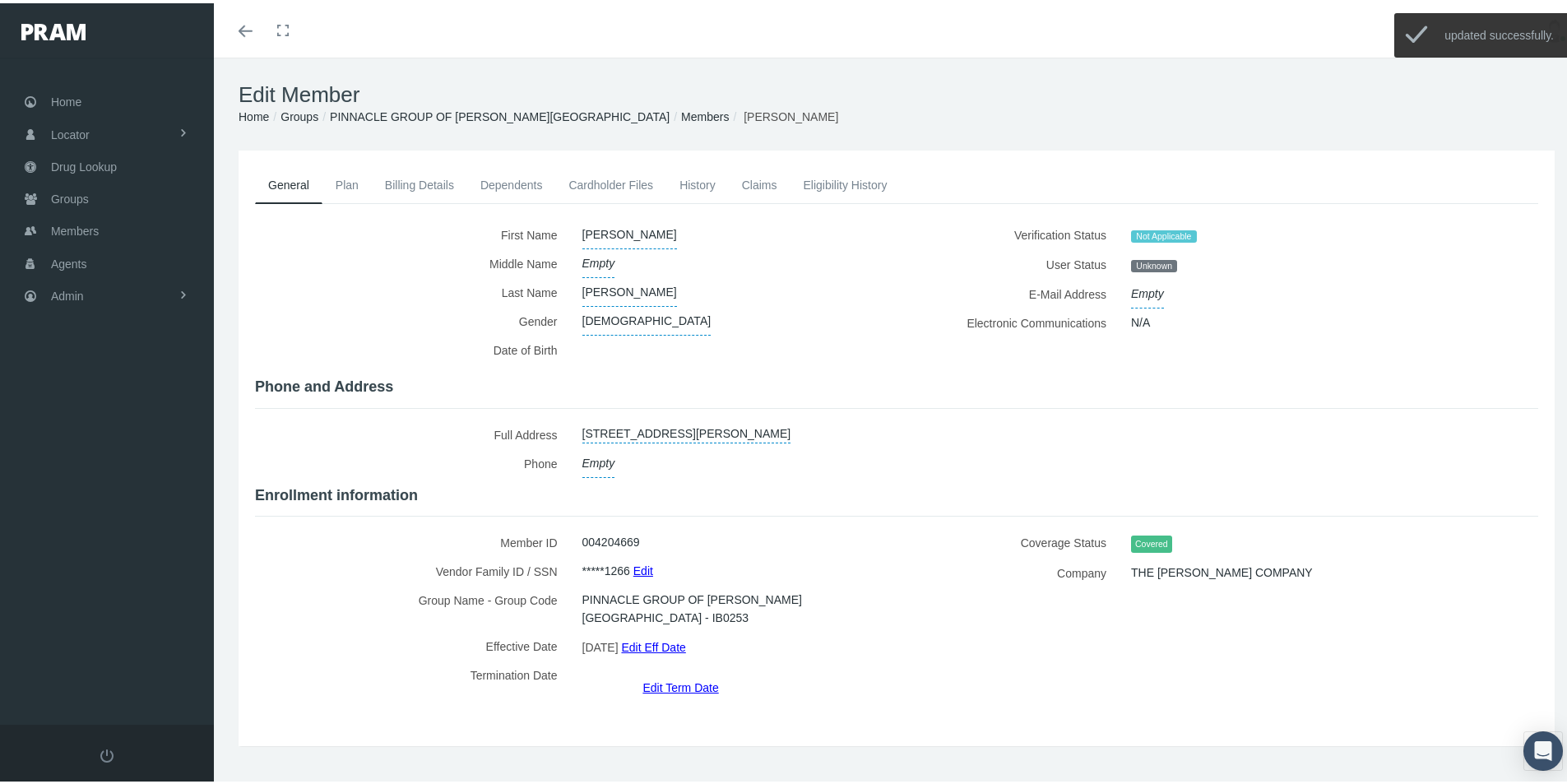
click at [681, 115] on link "Members" at bounding box center [704, 113] width 48 height 13
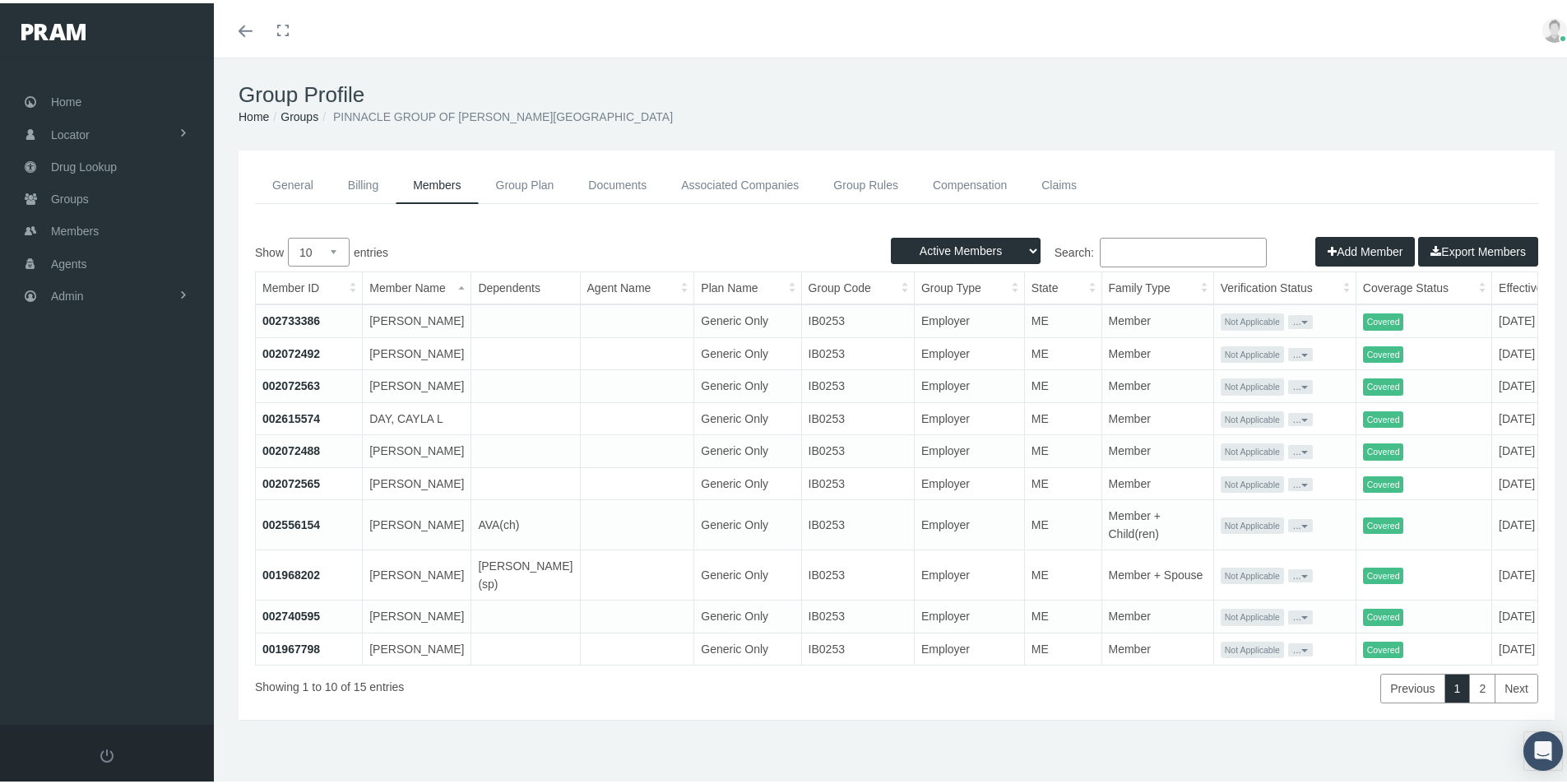
click at [286, 357] on link "002072492" at bounding box center [291, 349] width 57 height 13
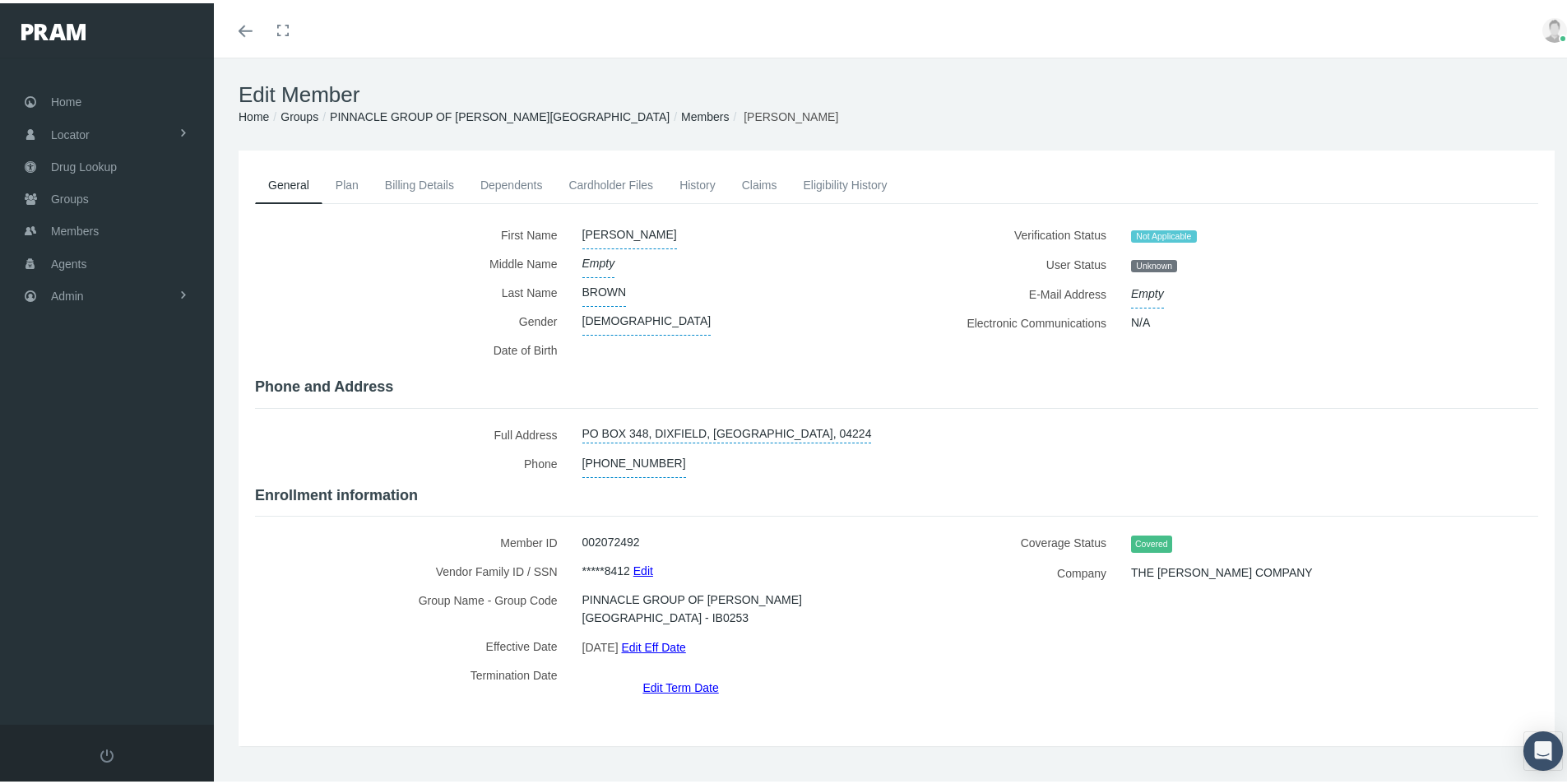
click at [670, 672] on link "Edit Term Date" at bounding box center [680, 683] width 76 height 23
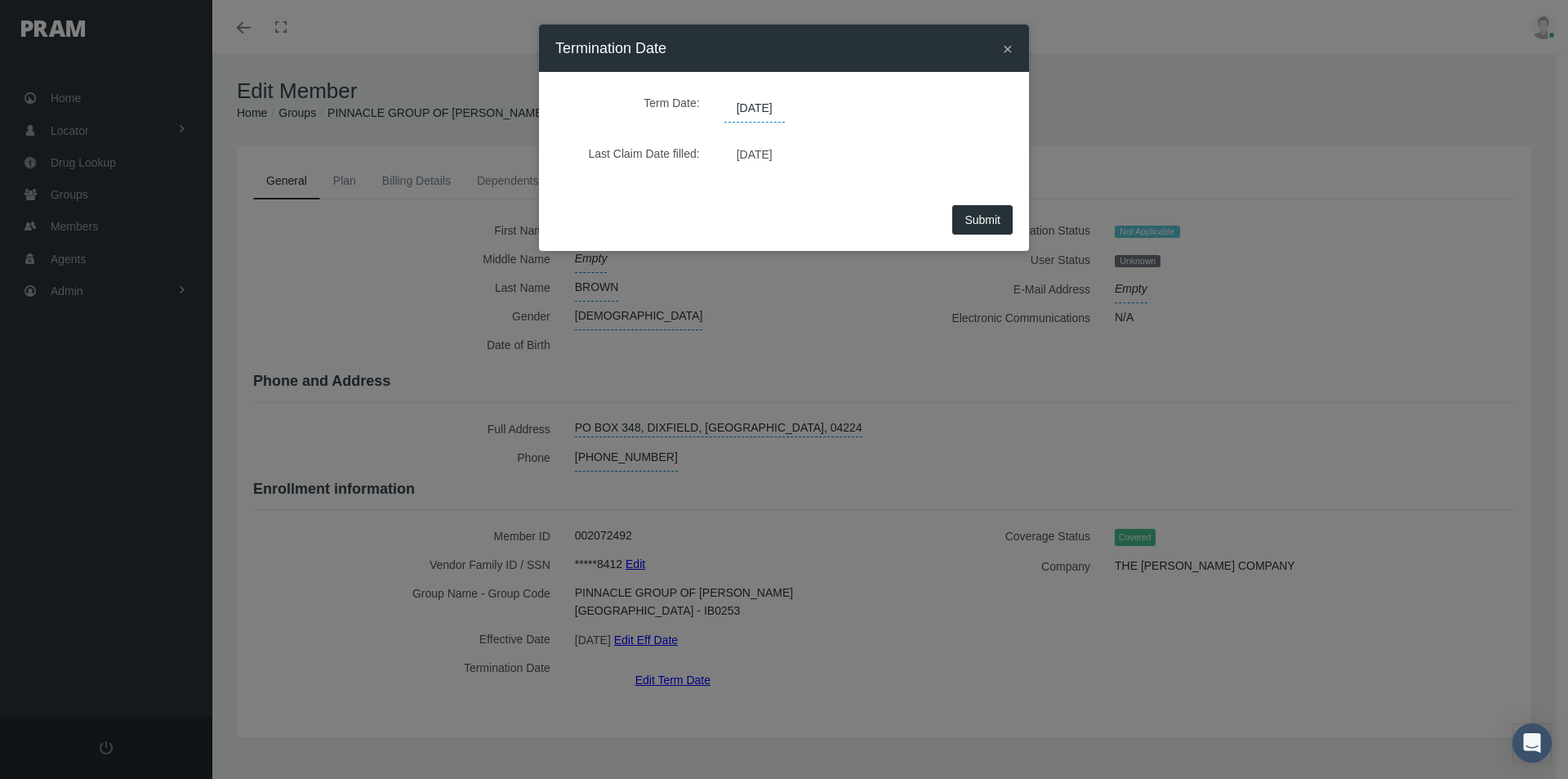
click at [756, 111] on span "[DATE]" at bounding box center [755, 109] width 60 height 28
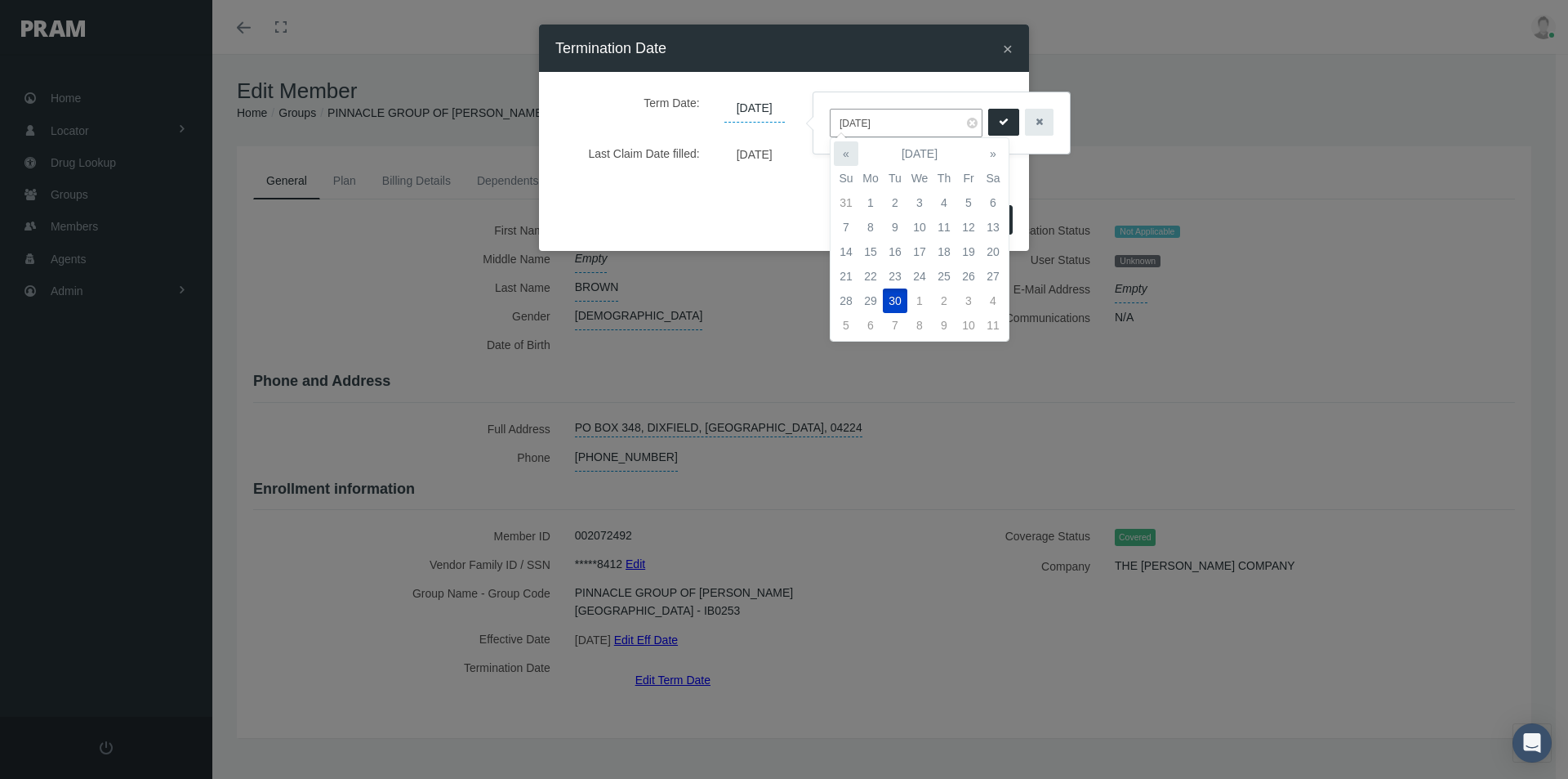
click at [847, 155] on th "«" at bounding box center [846, 154] width 24 height 24
click at [848, 322] on td "31" at bounding box center [846, 325] width 24 height 24
type input "08/31/2025"
click at [1000, 118] on icon "submit" at bounding box center [1003, 122] width 9 height 16
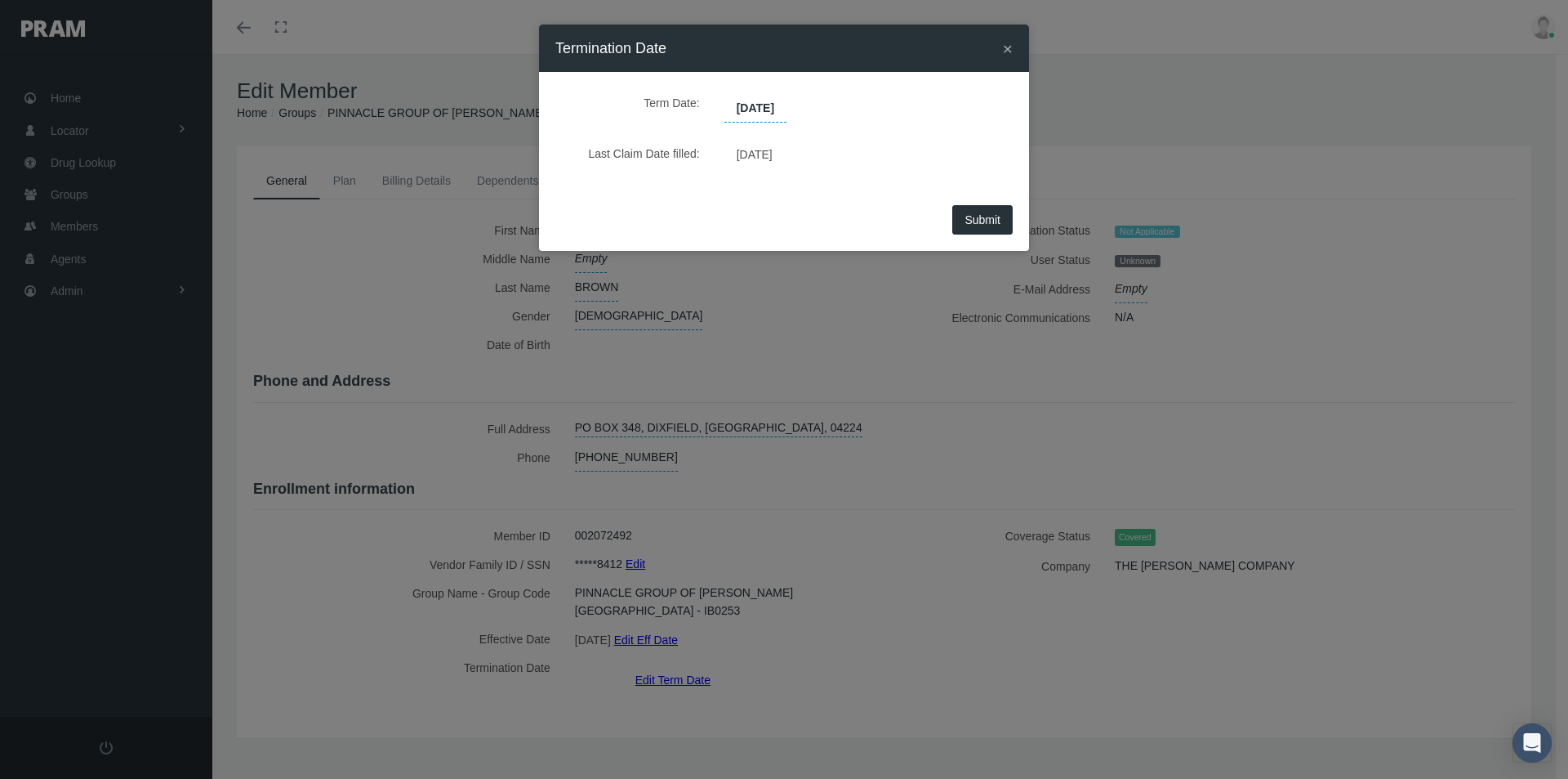
drag, startPoint x: 977, startPoint y: 212, endPoint x: 862, endPoint y: 288, distance: 137.8
click at [976, 218] on button "Submit" at bounding box center [983, 219] width 60 height 29
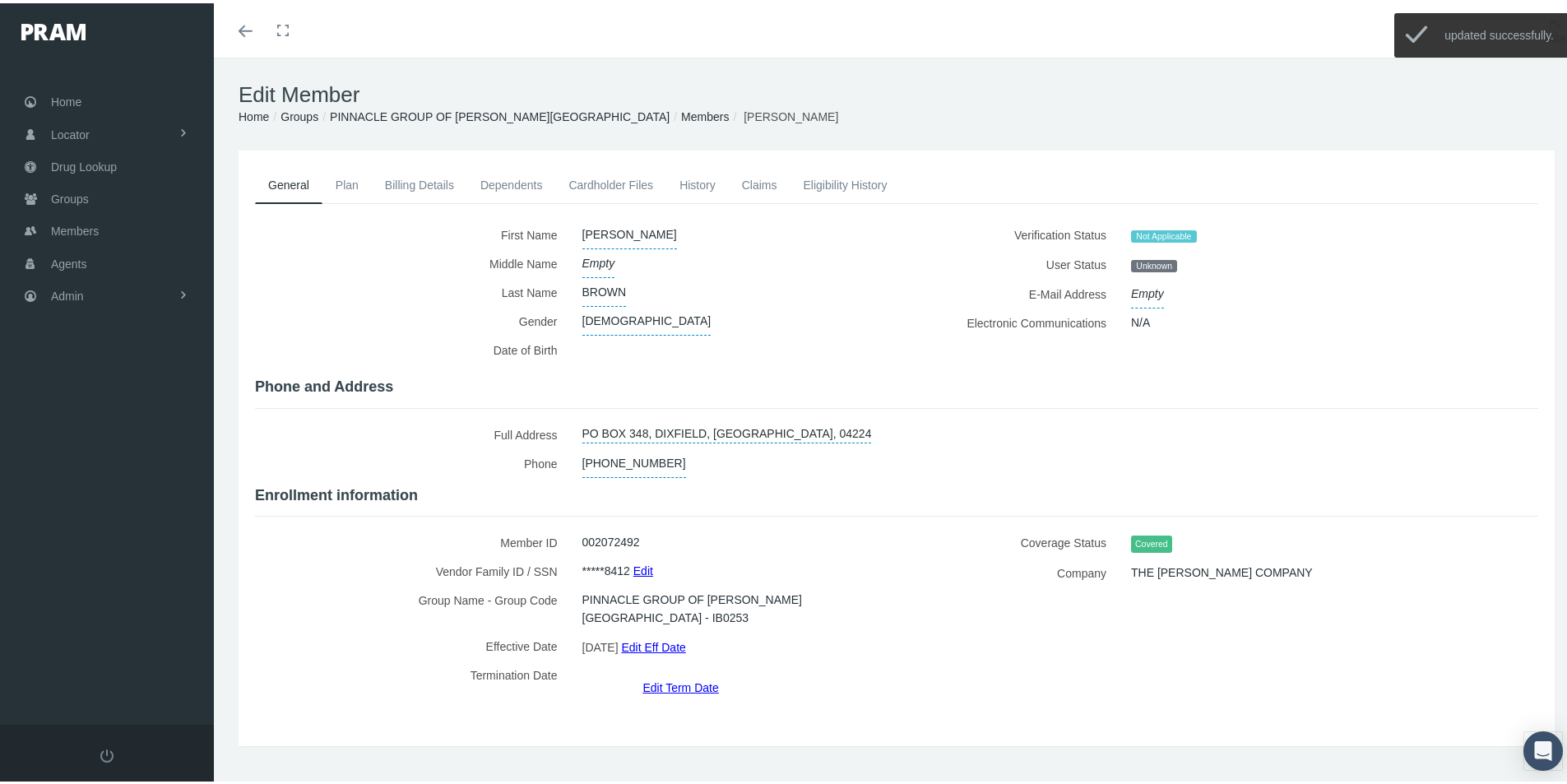
click at [681, 109] on link "Members" at bounding box center [704, 113] width 48 height 13
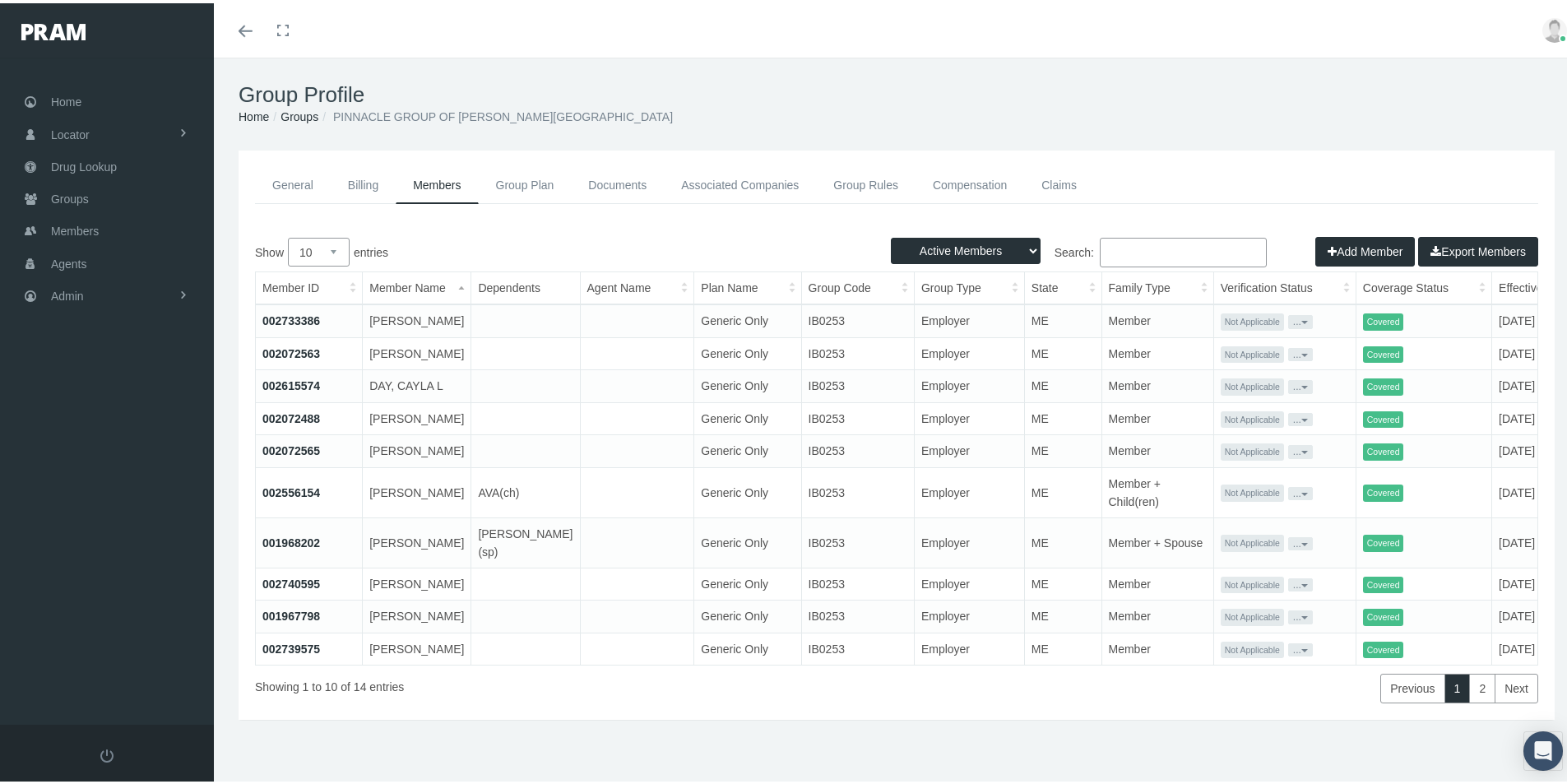
click at [283, 355] on link "002072563" at bounding box center [291, 349] width 57 height 13
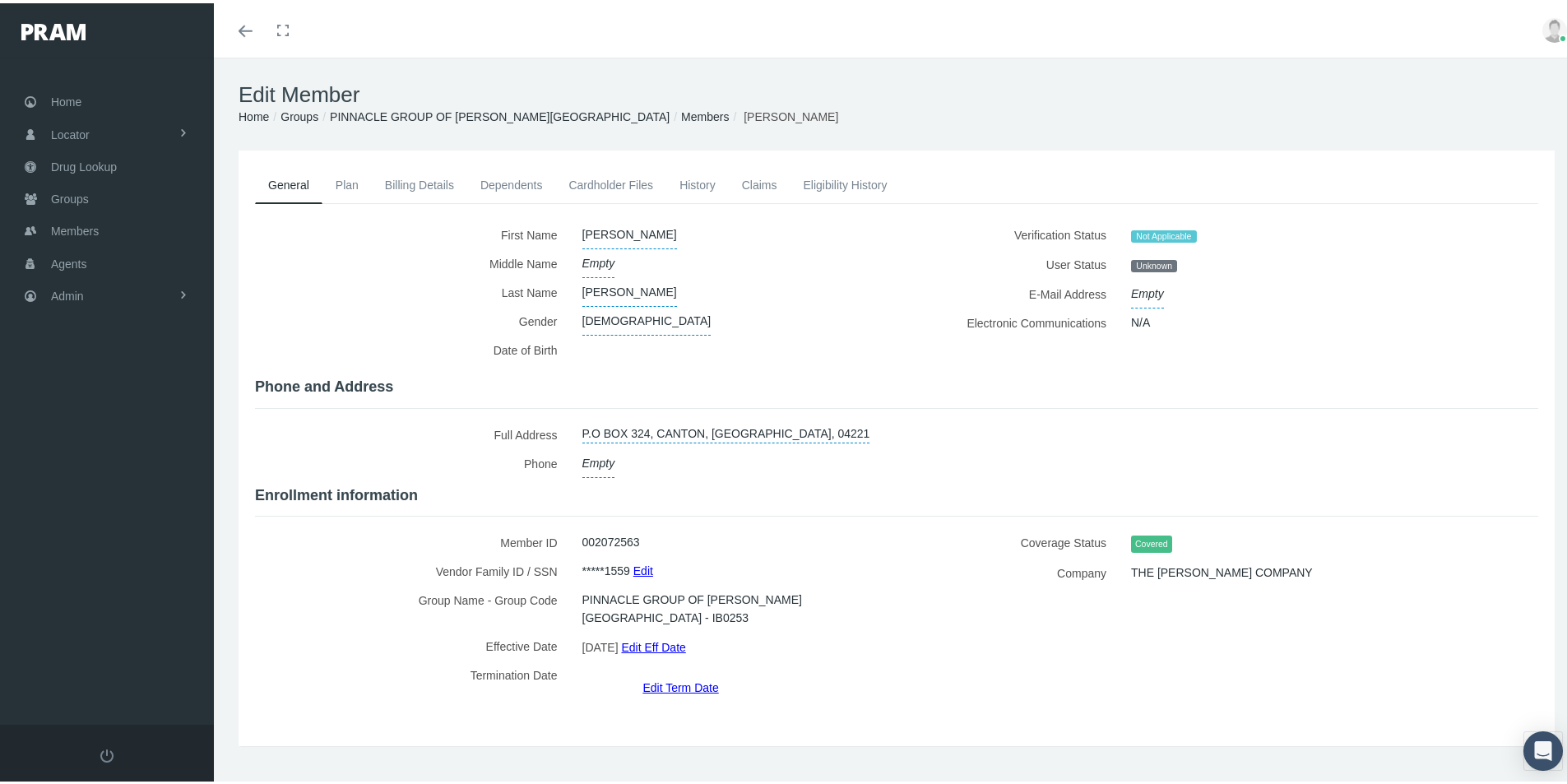
click at [681, 672] on link "Edit Term Date" at bounding box center [680, 683] width 76 height 23
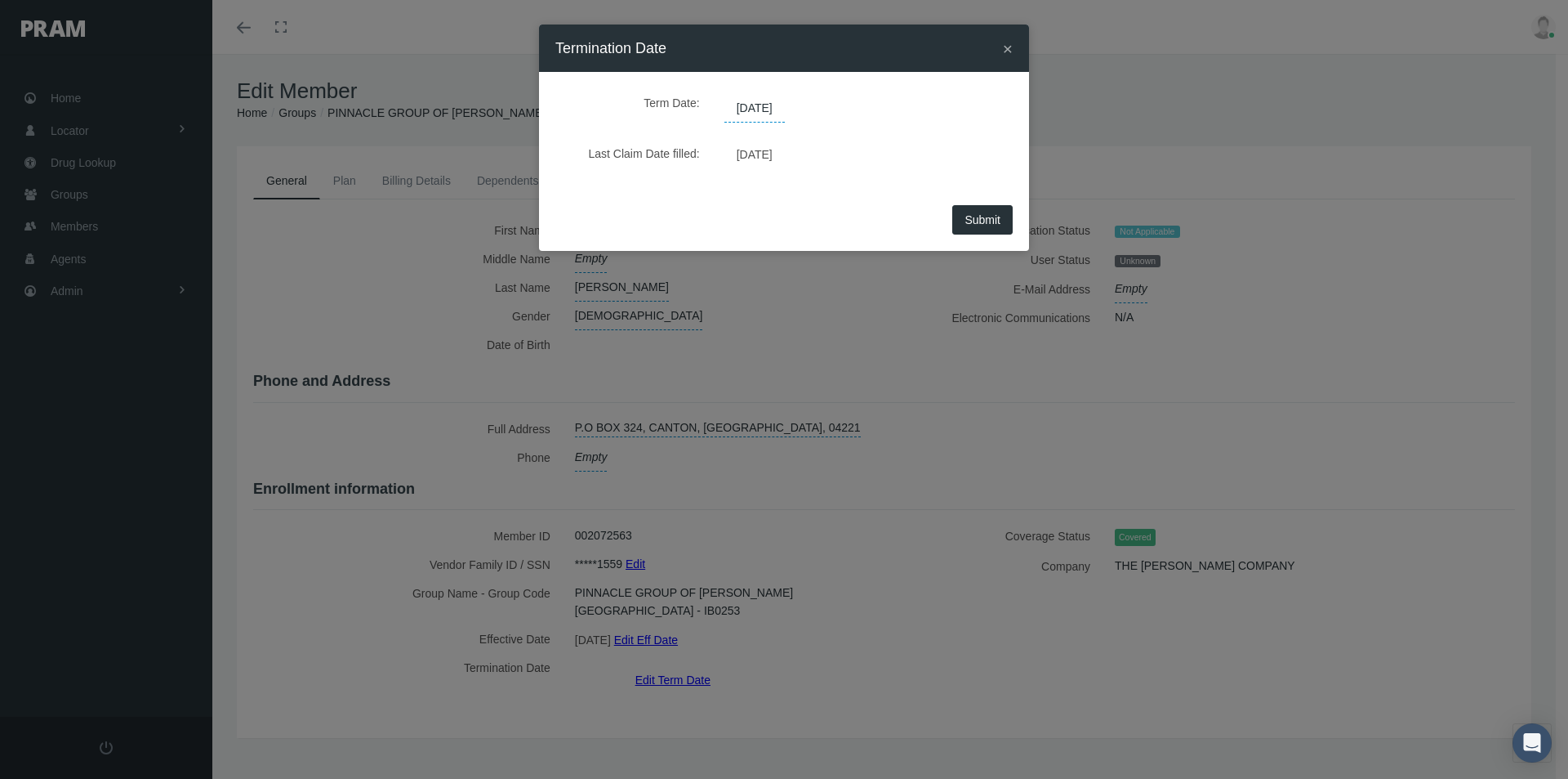
click at [770, 110] on span "[DATE]" at bounding box center [755, 109] width 60 height 28
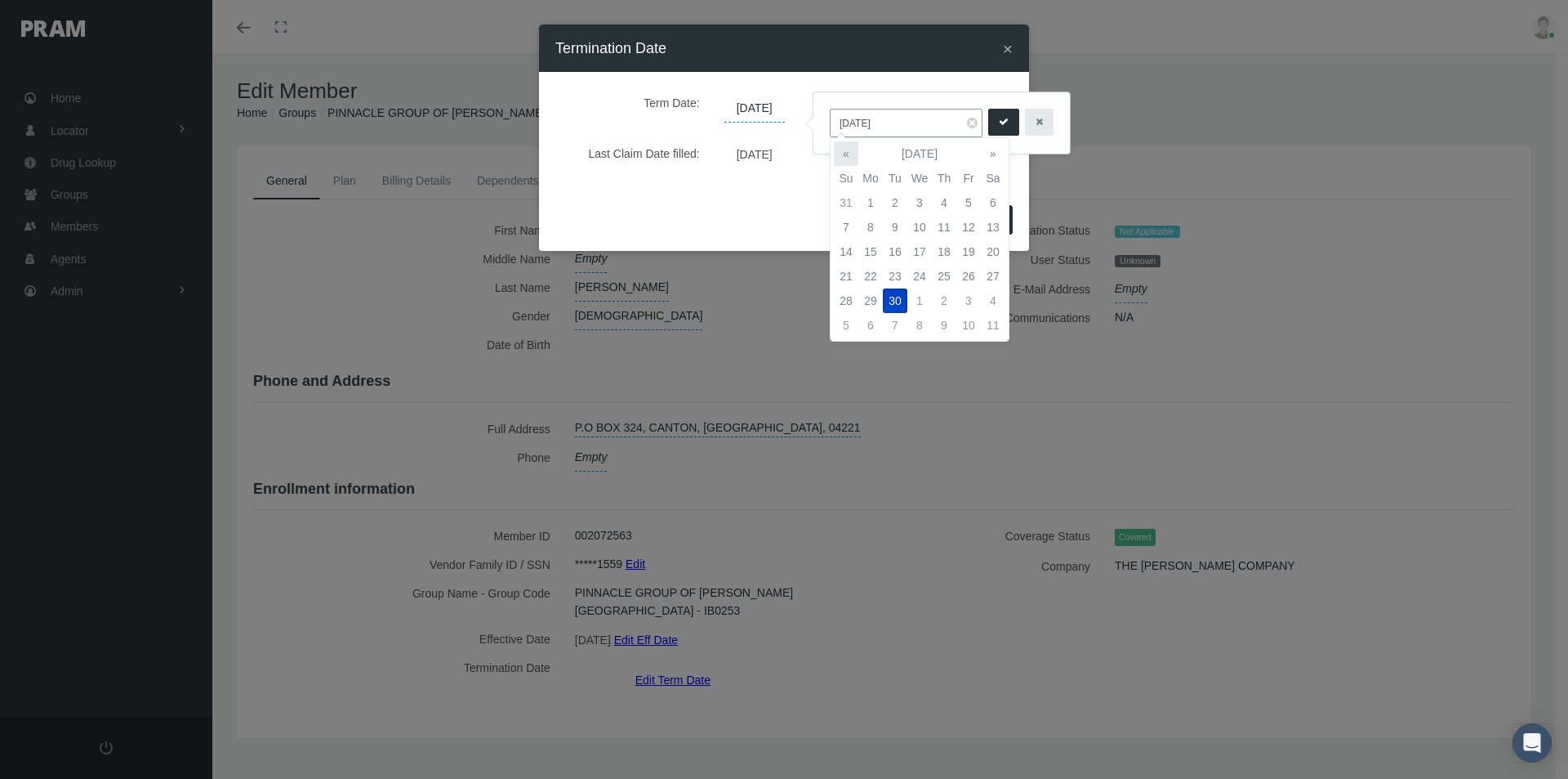
click at [850, 154] on th "«" at bounding box center [846, 154] width 24 height 24
click at [846, 319] on td "31" at bounding box center [846, 325] width 24 height 24
type input "08/31/2025"
click at [994, 122] on button "submit" at bounding box center [1004, 122] width 31 height 27
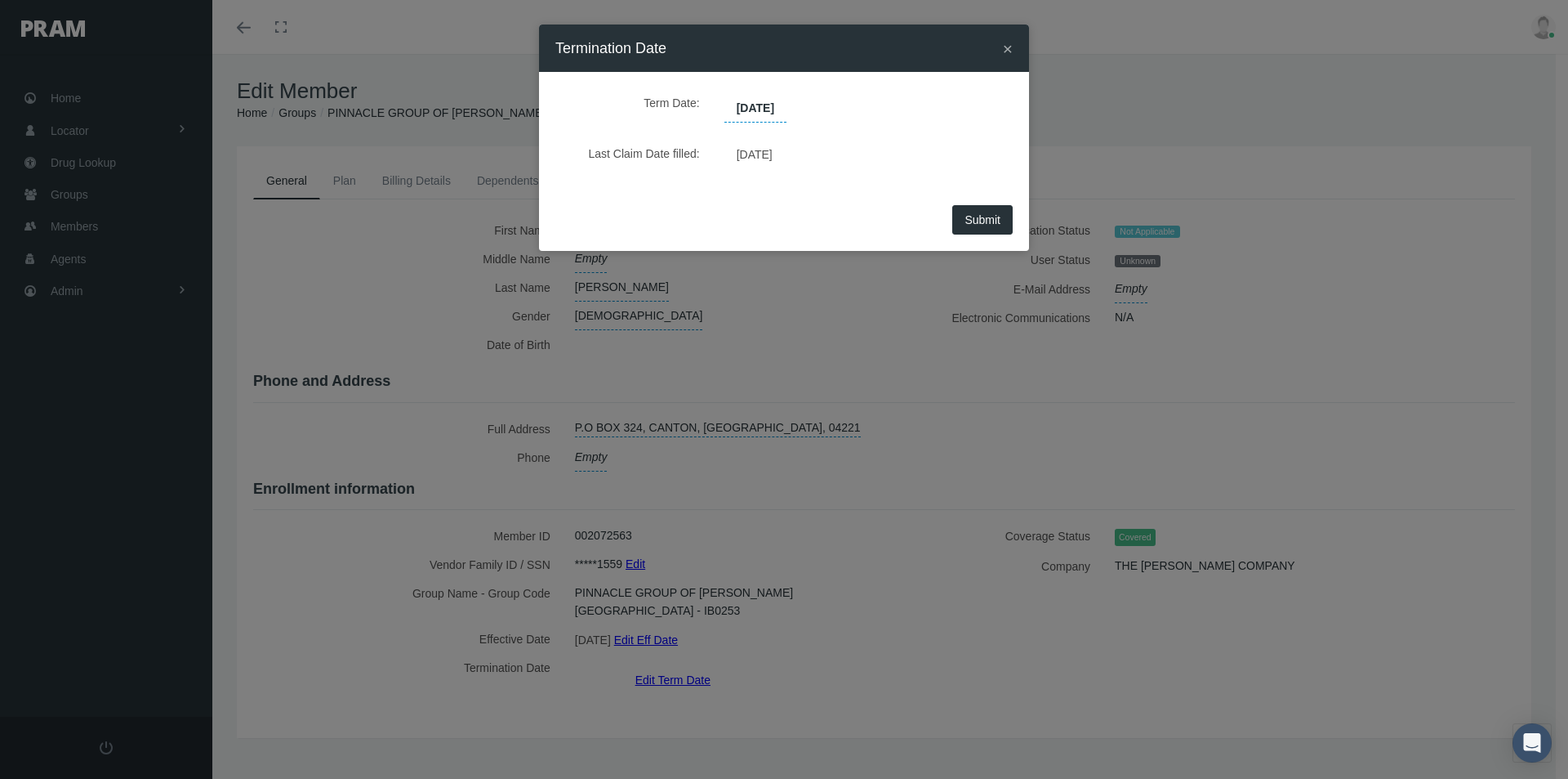
click at [975, 219] on span "Submit" at bounding box center [983, 219] width 36 height 13
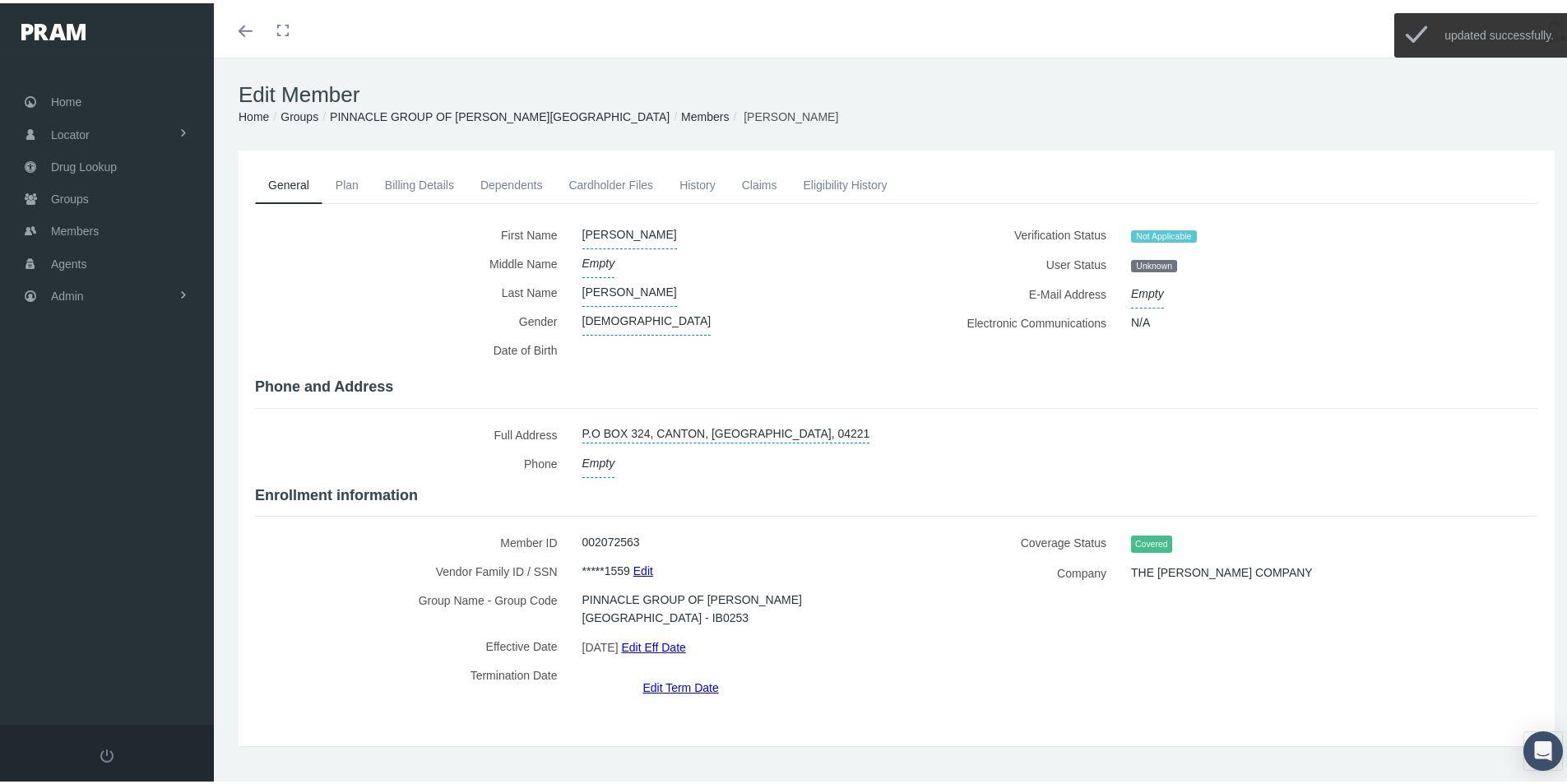
click at [681, 110] on link "Members" at bounding box center [704, 113] width 48 height 13
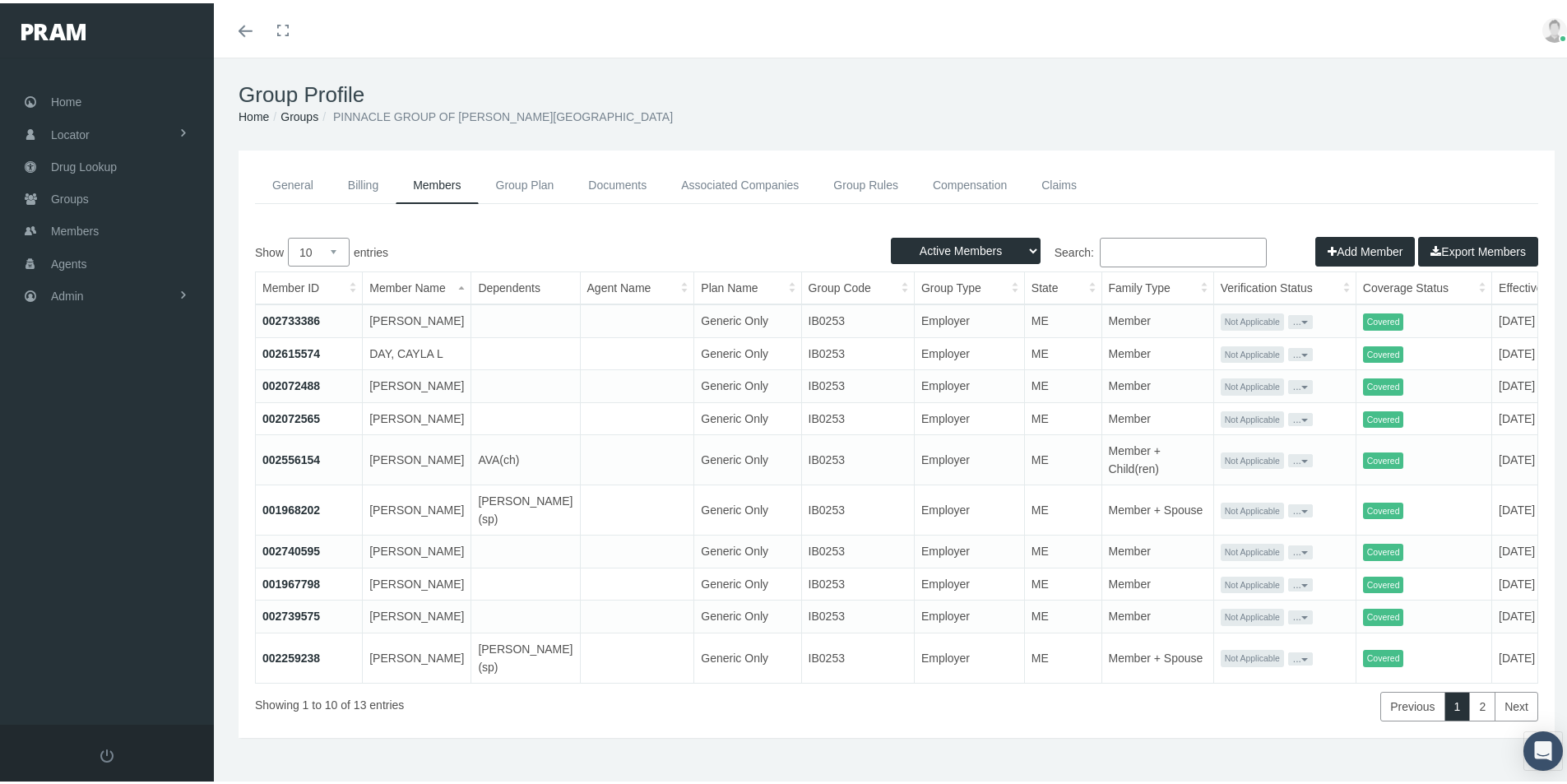
click at [299, 349] on link "002615574" at bounding box center [291, 349] width 57 height 13
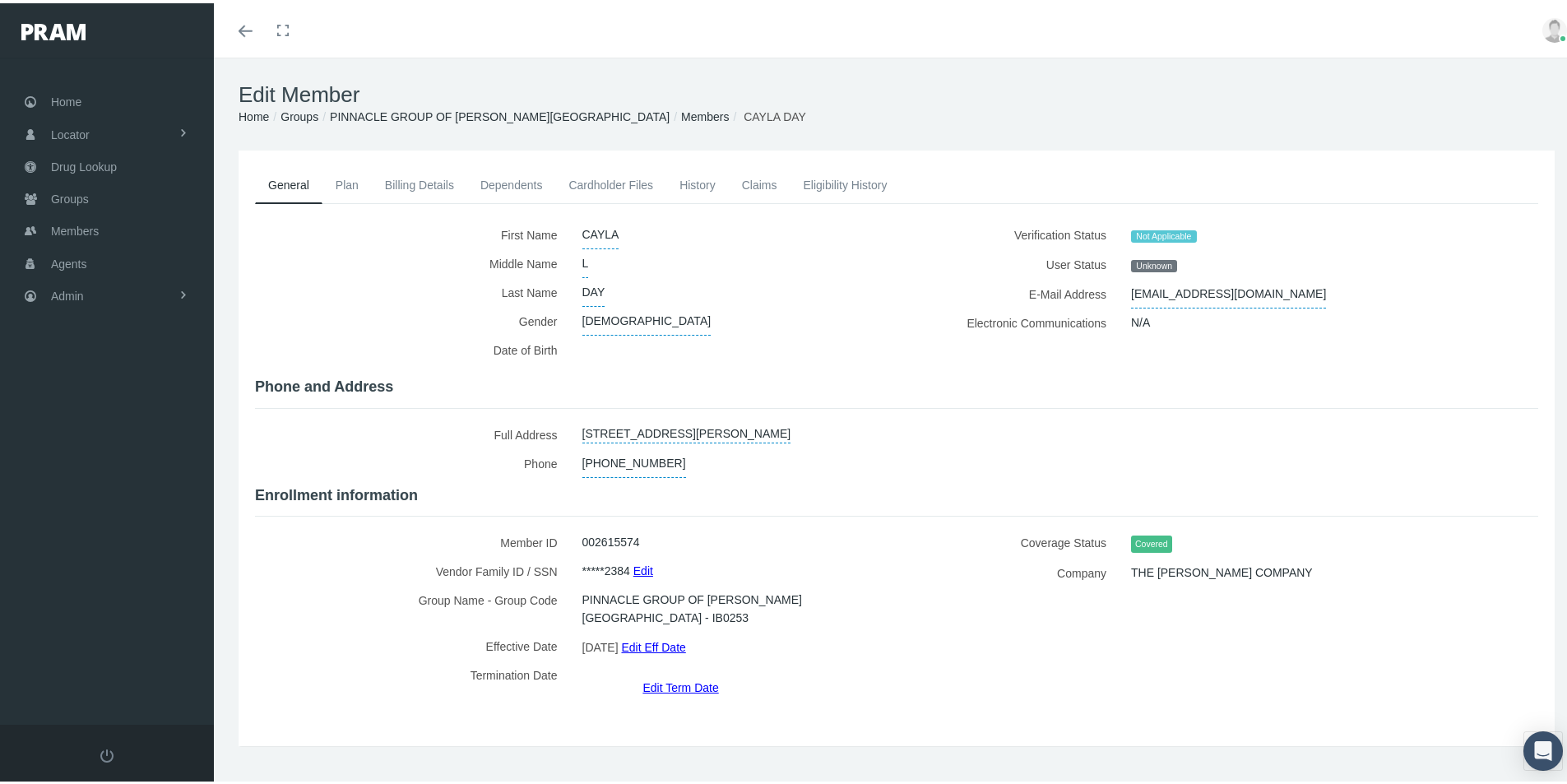
click at [665, 672] on link "Edit Term Date" at bounding box center [680, 683] width 76 height 23
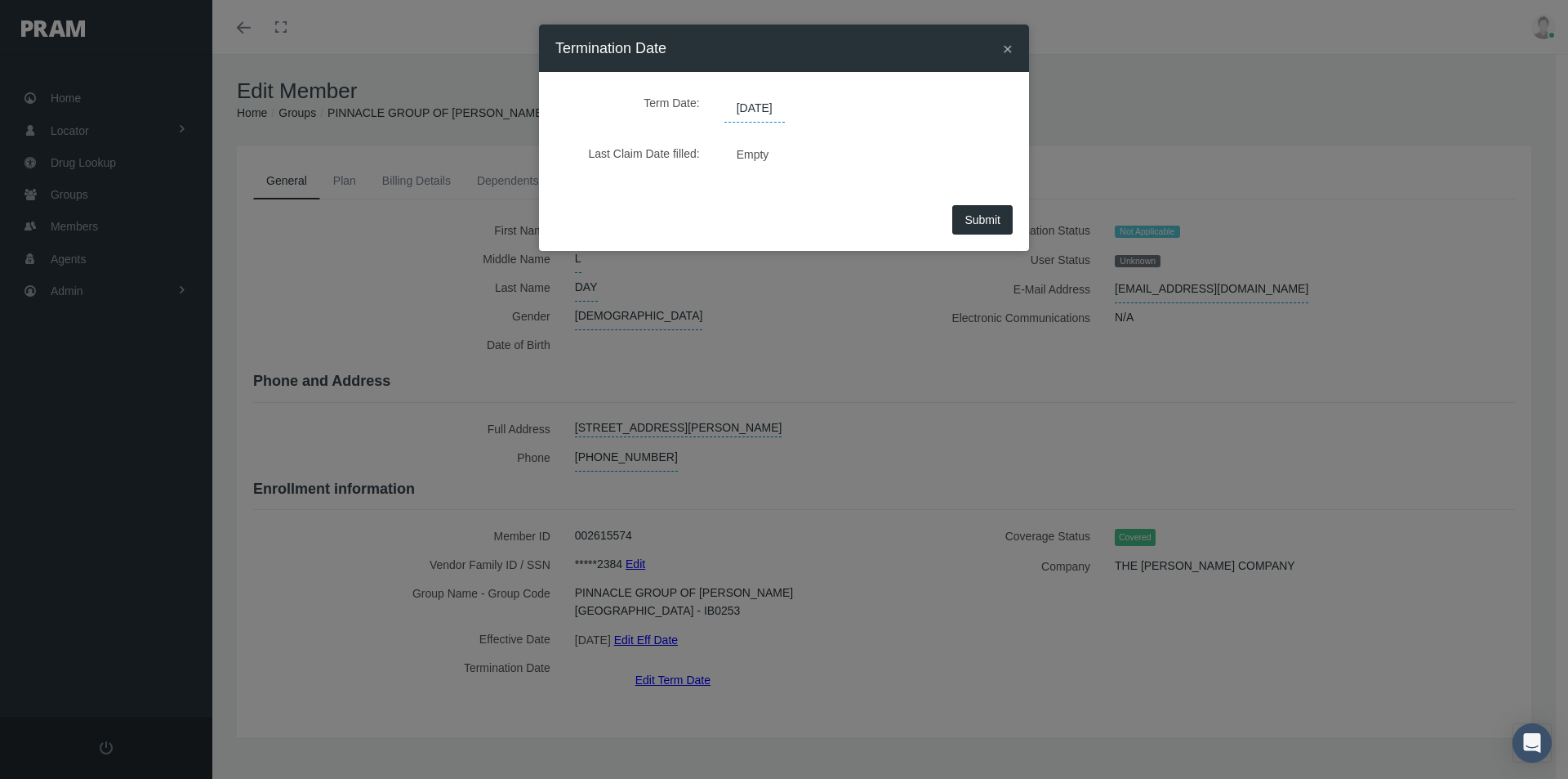
click at [761, 112] on span "[DATE]" at bounding box center [755, 109] width 60 height 28
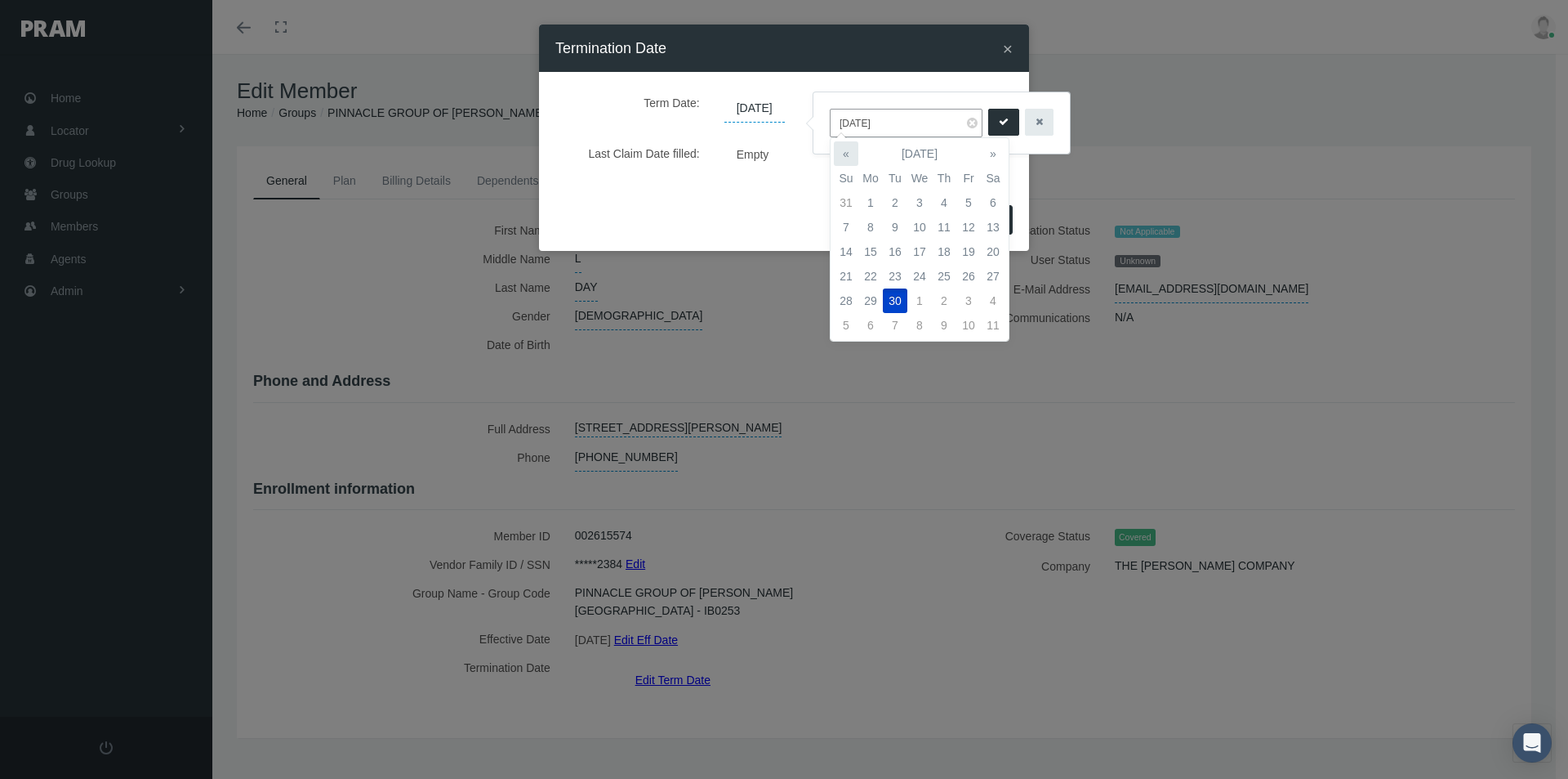
click at [846, 153] on th "«" at bounding box center [846, 154] width 24 height 24
click at [844, 320] on td "31" at bounding box center [846, 325] width 24 height 24
type input "[DATE]"
click at [994, 120] on button "submit" at bounding box center [1004, 122] width 31 height 27
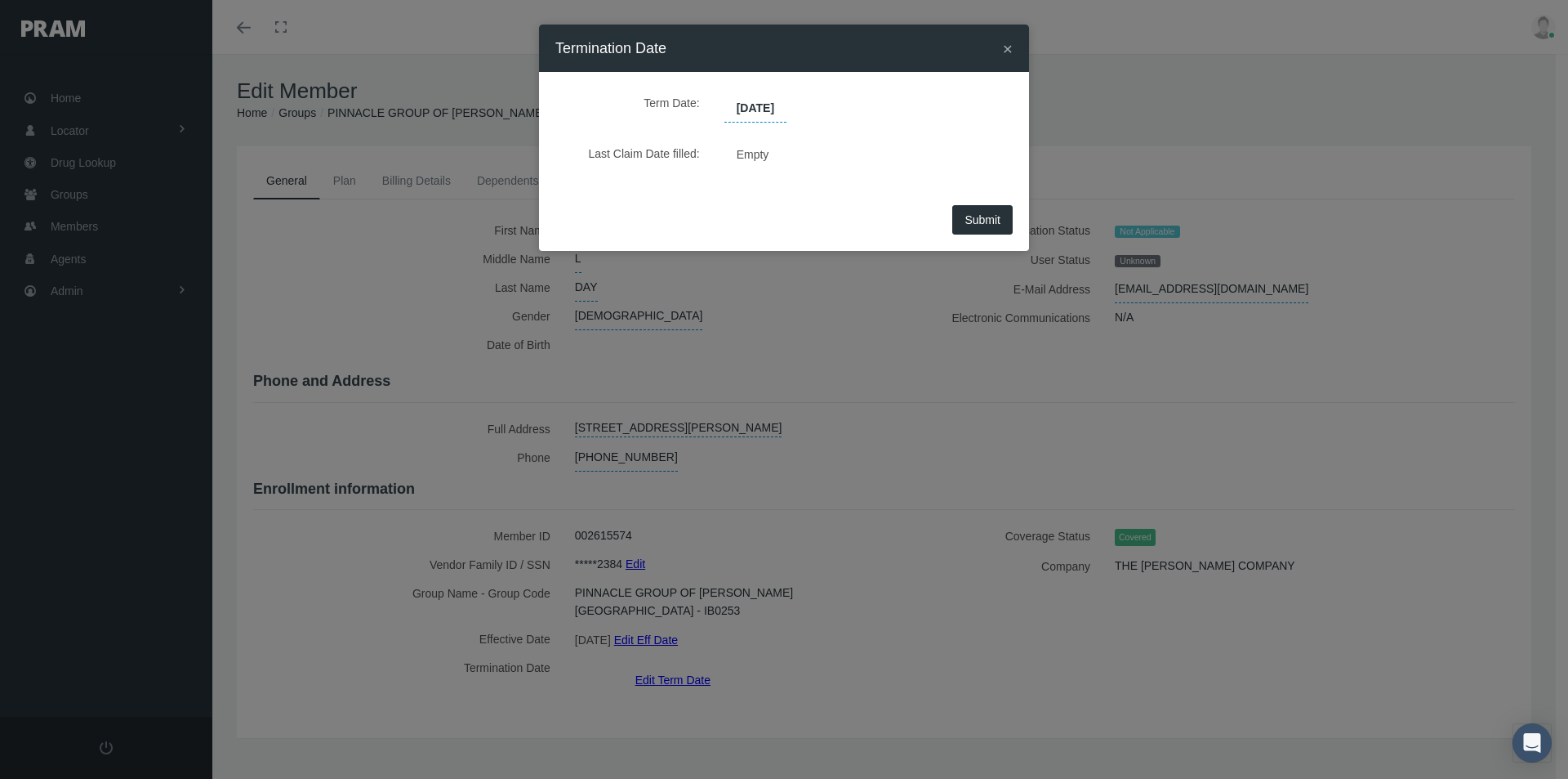
click at [972, 224] on span "Submit" at bounding box center [983, 219] width 36 height 13
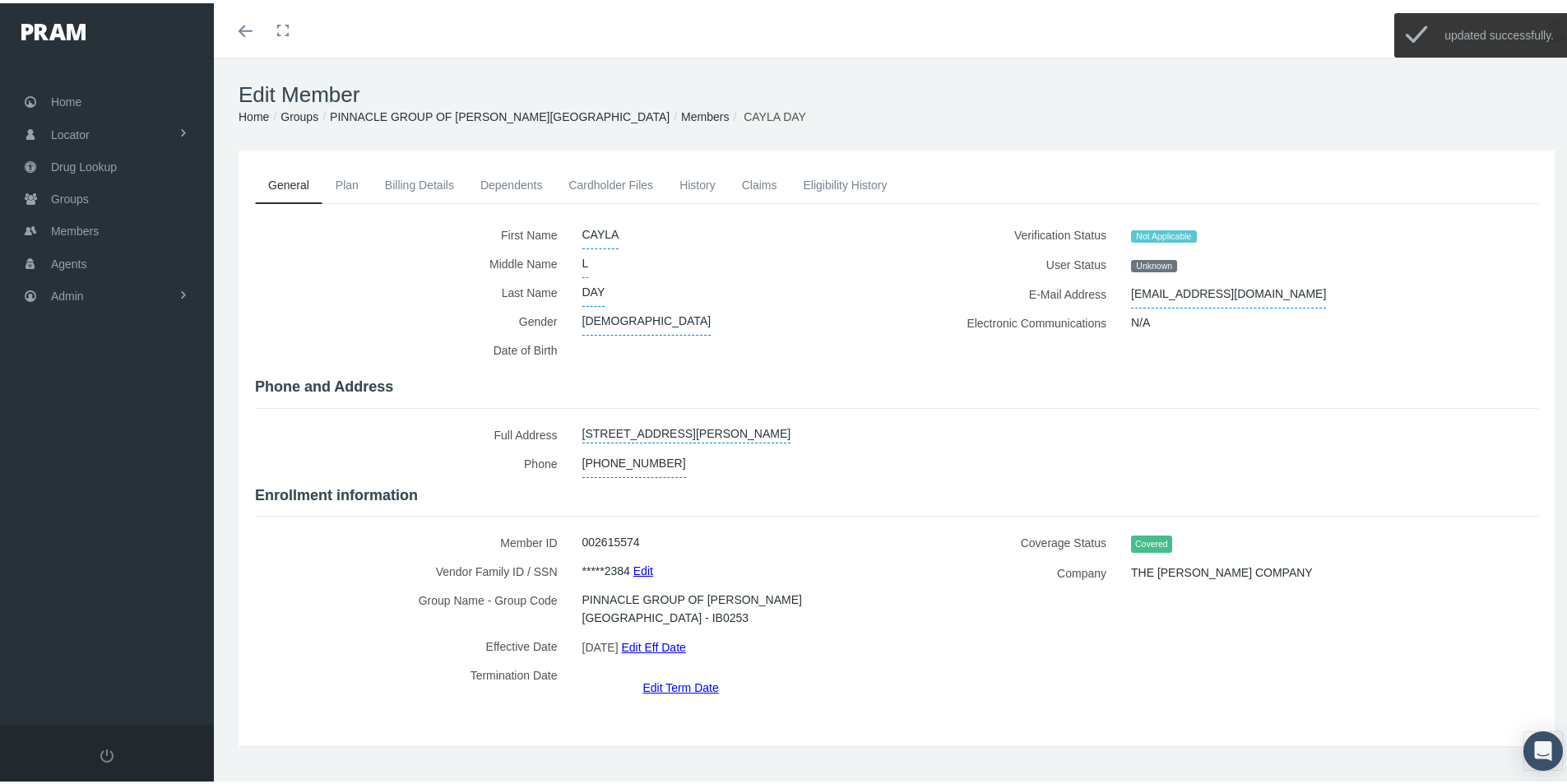
click at [681, 115] on link "Members" at bounding box center [704, 113] width 48 height 13
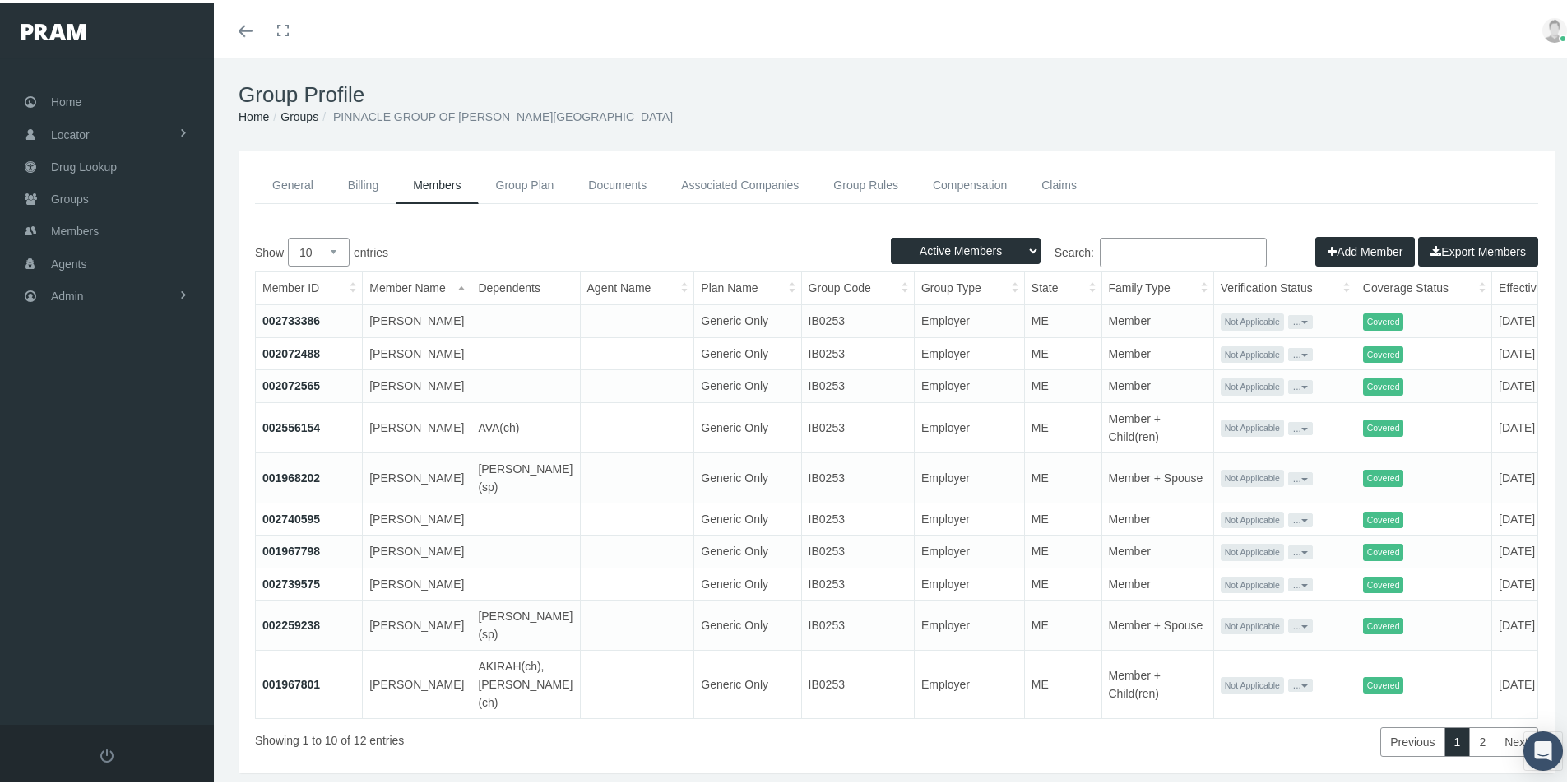
click at [300, 389] on link "002072565" at bounding box center [291, 382] width 57 height 13
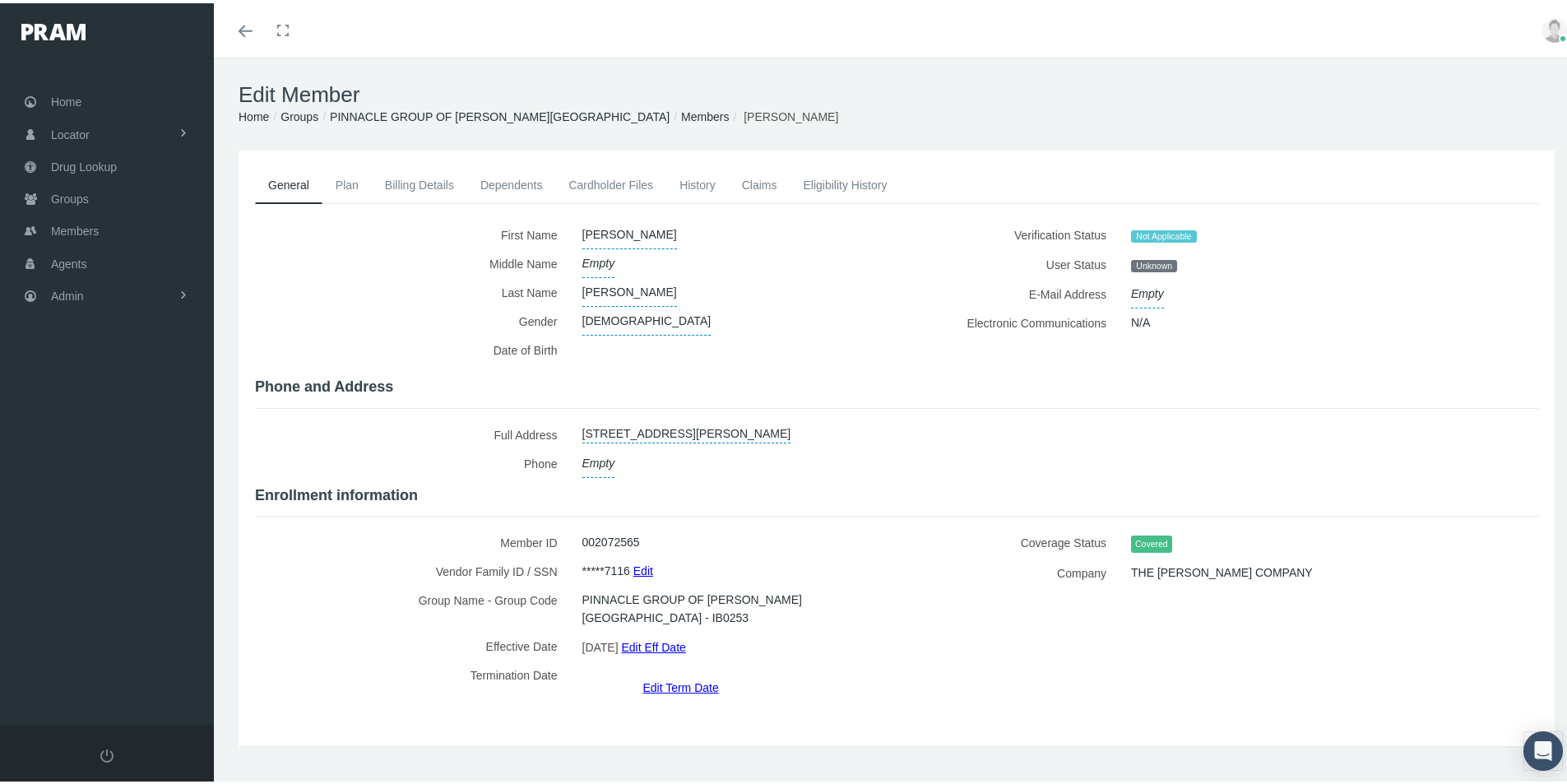
click at [679, 672] on link "Edit Term Date" at bounding box center [680, 683] width 76 height 23
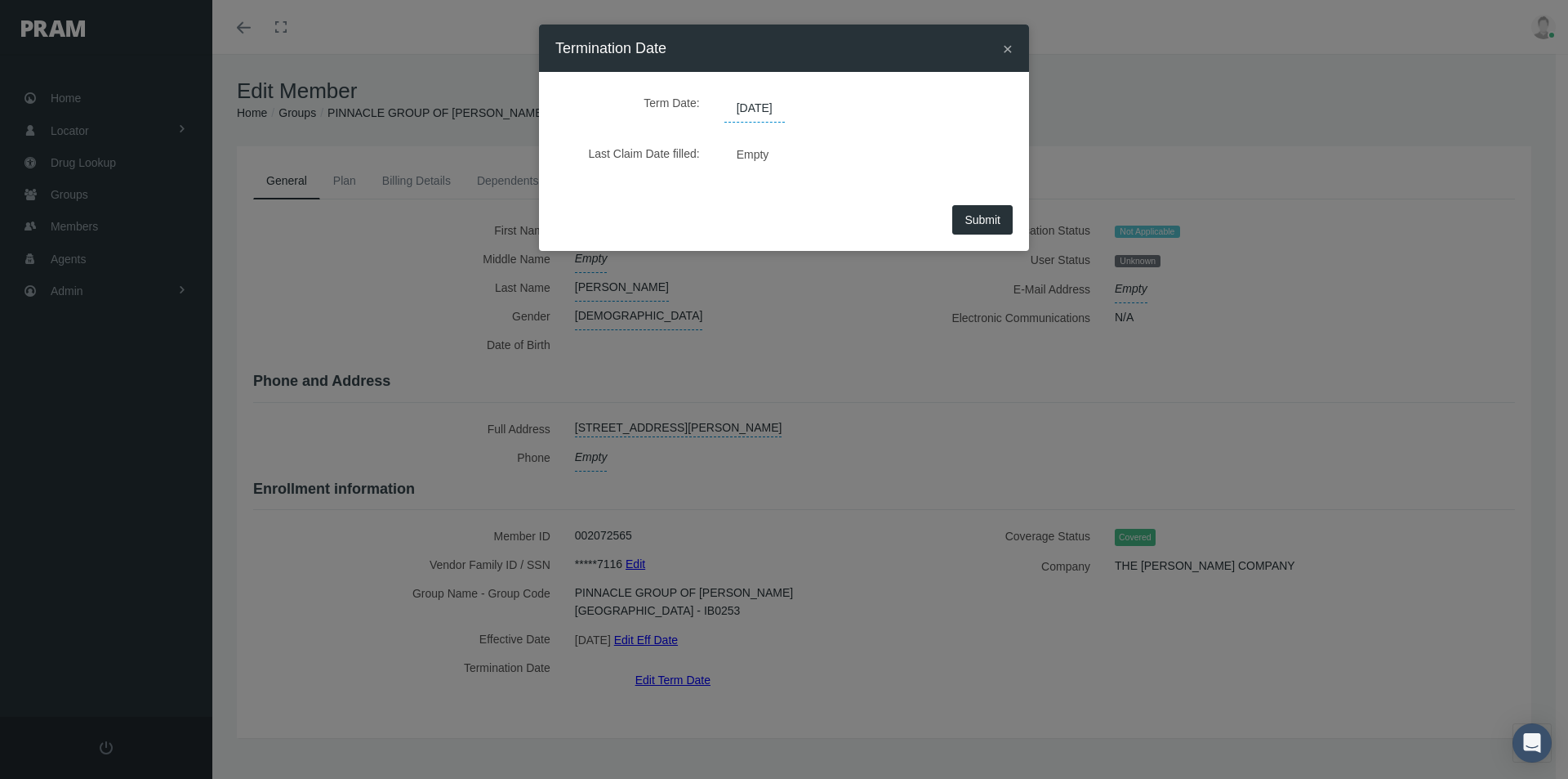
click at [785, 112] on span "[DATE]" at bounding box center [755, 109] width 60 height 28
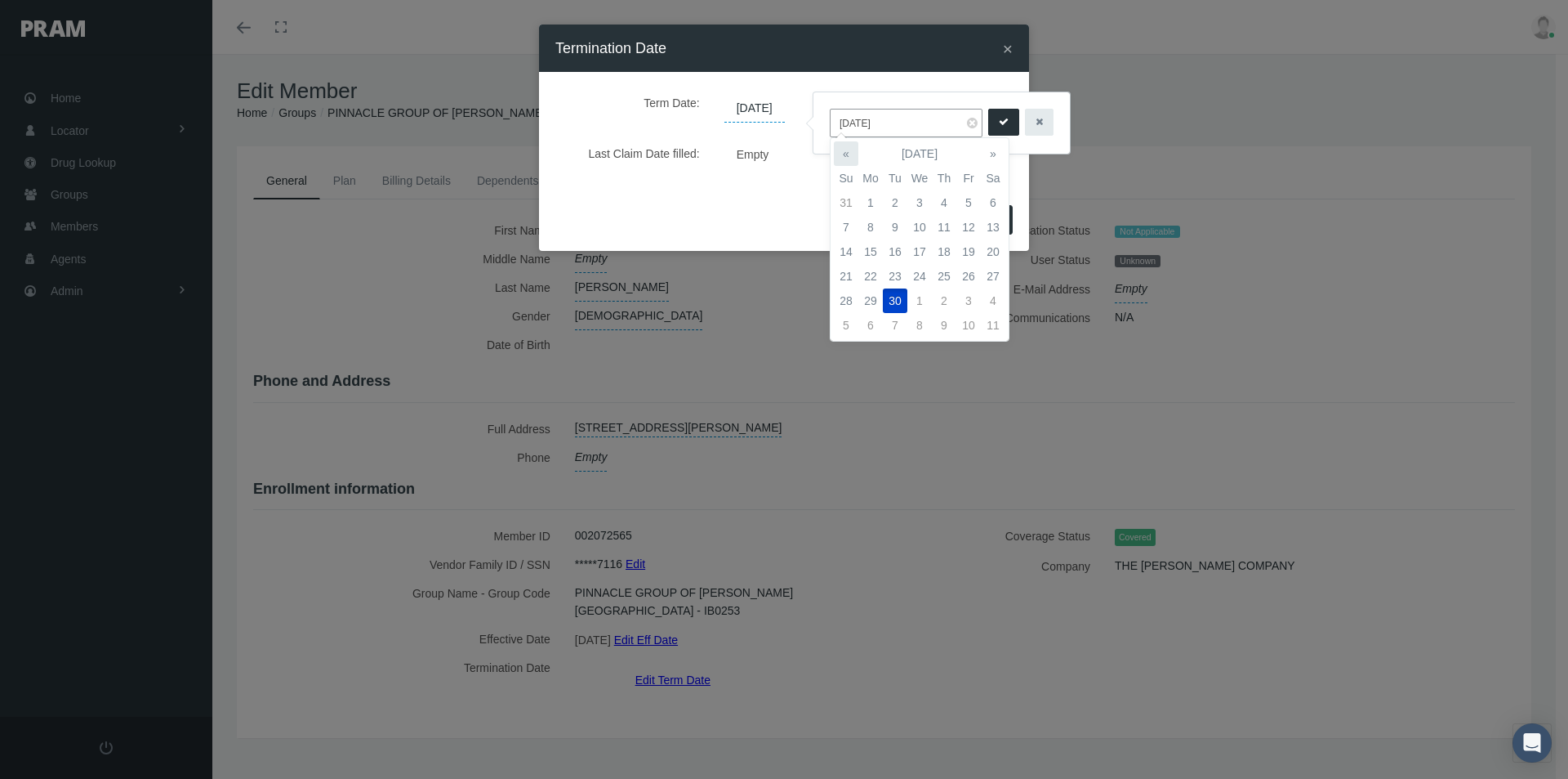
click at [848, 154] on th "«" at bounding box center [846, 154] width 24 height 24
click at [847, 326] on td "31" at bounding box center [846, 325] width 24 height 24
type input "[DATE]"
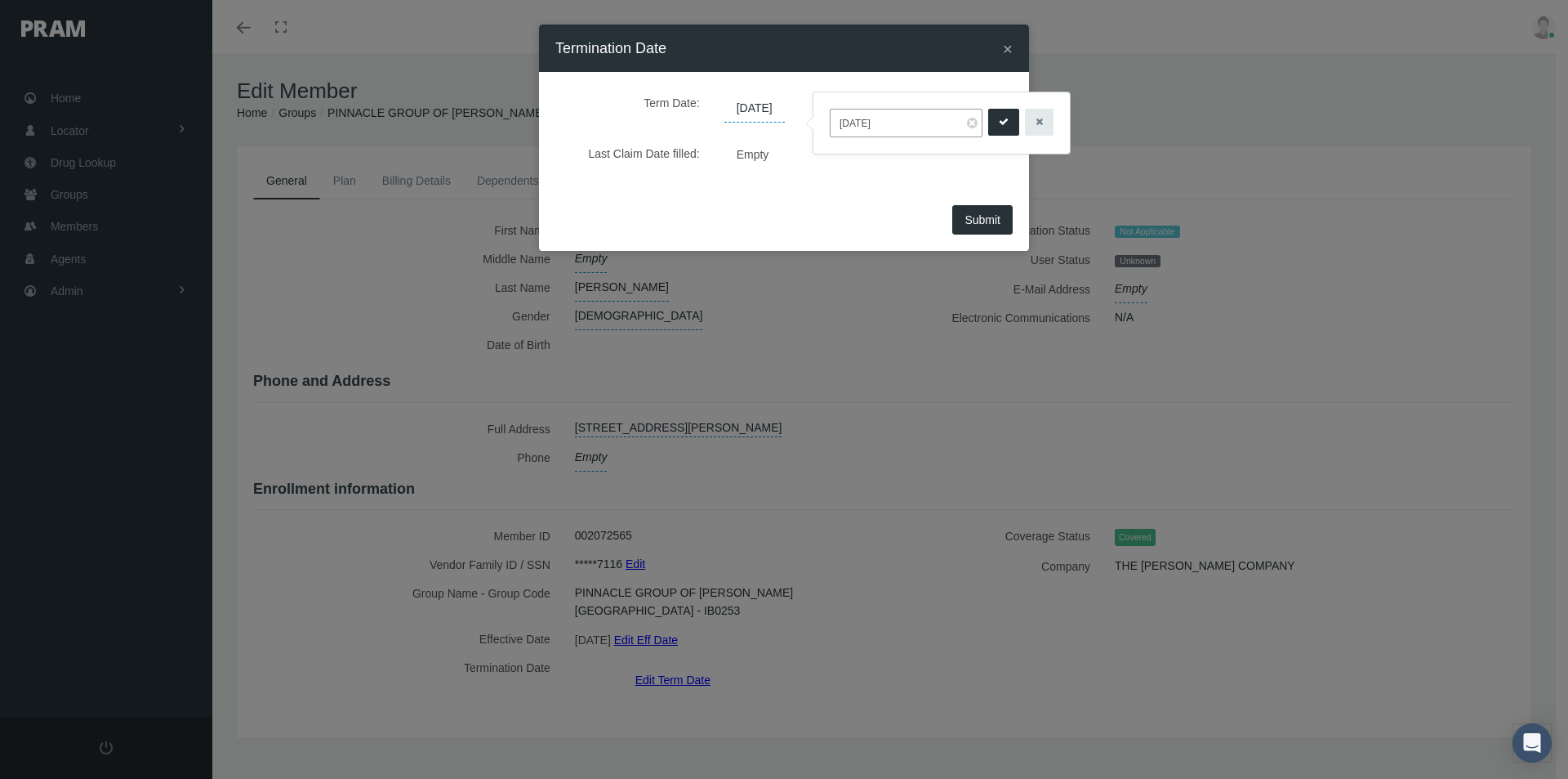
click at [999, 117] on icon "submit" at bounding box center [1003, 122] width 9 height 16
click at [970, 222] on span "Submit" at bounding box center [983, 219] width 36 height 13
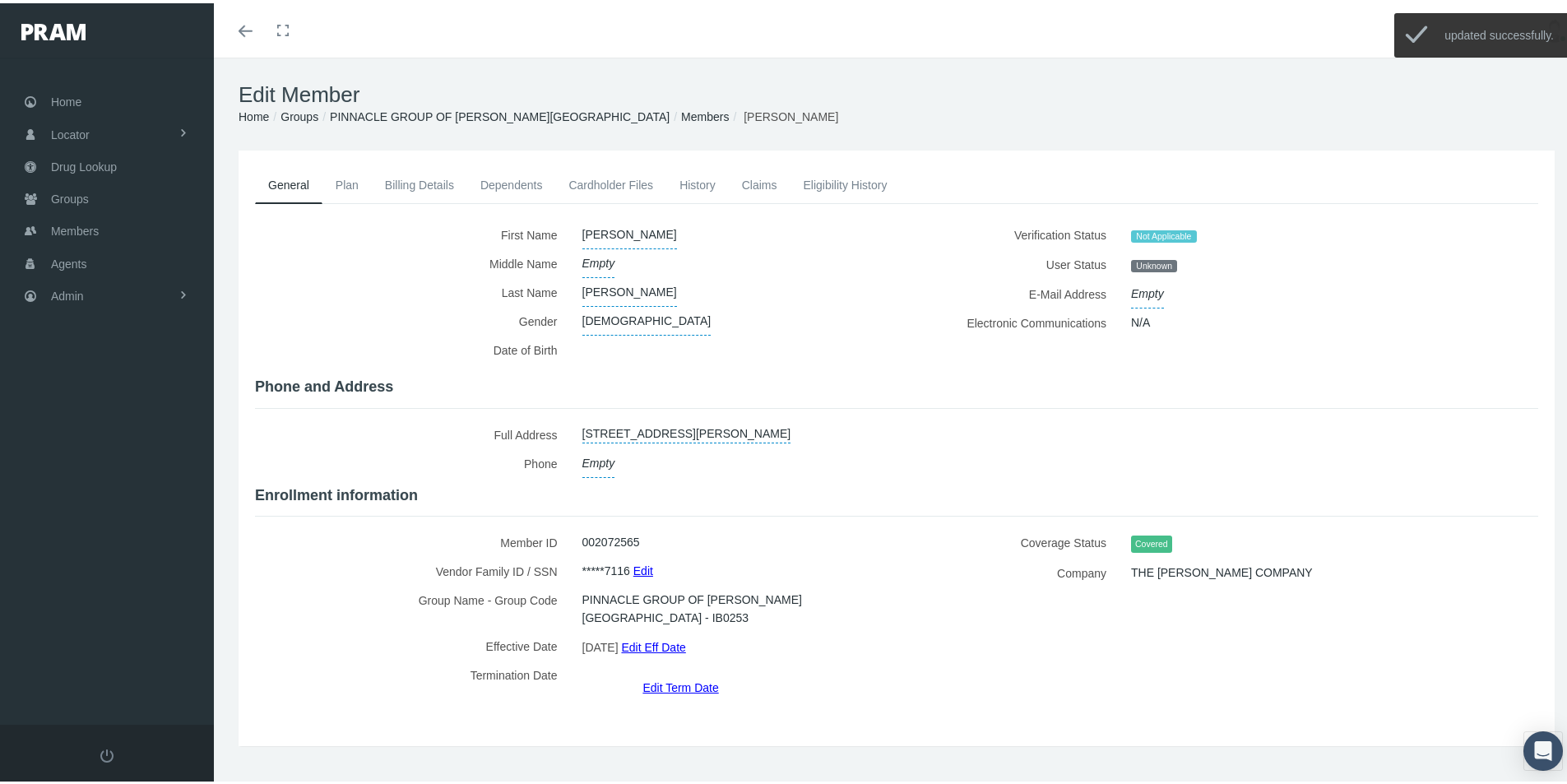
drag, startPoint x: 579, startPoint y: 115, endPoint x: 653, endPoint y: 233, distance: 139.3
click at [681, 114] on link "Members" at bounding box center [704, 113] width 48 height 13
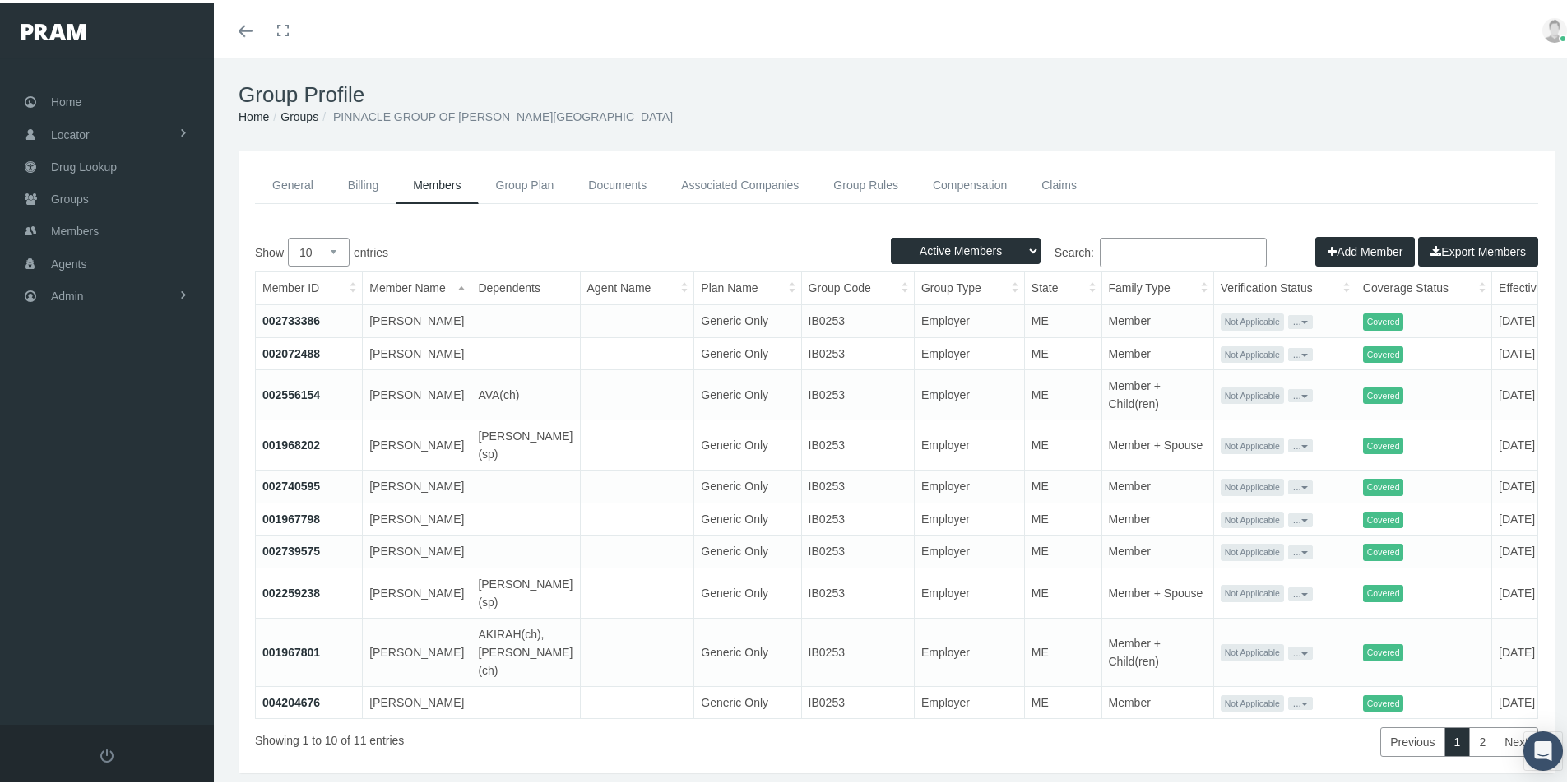
click at [284, 398] on link "002556154" at bounding box center [291, 391] width 57 height 13
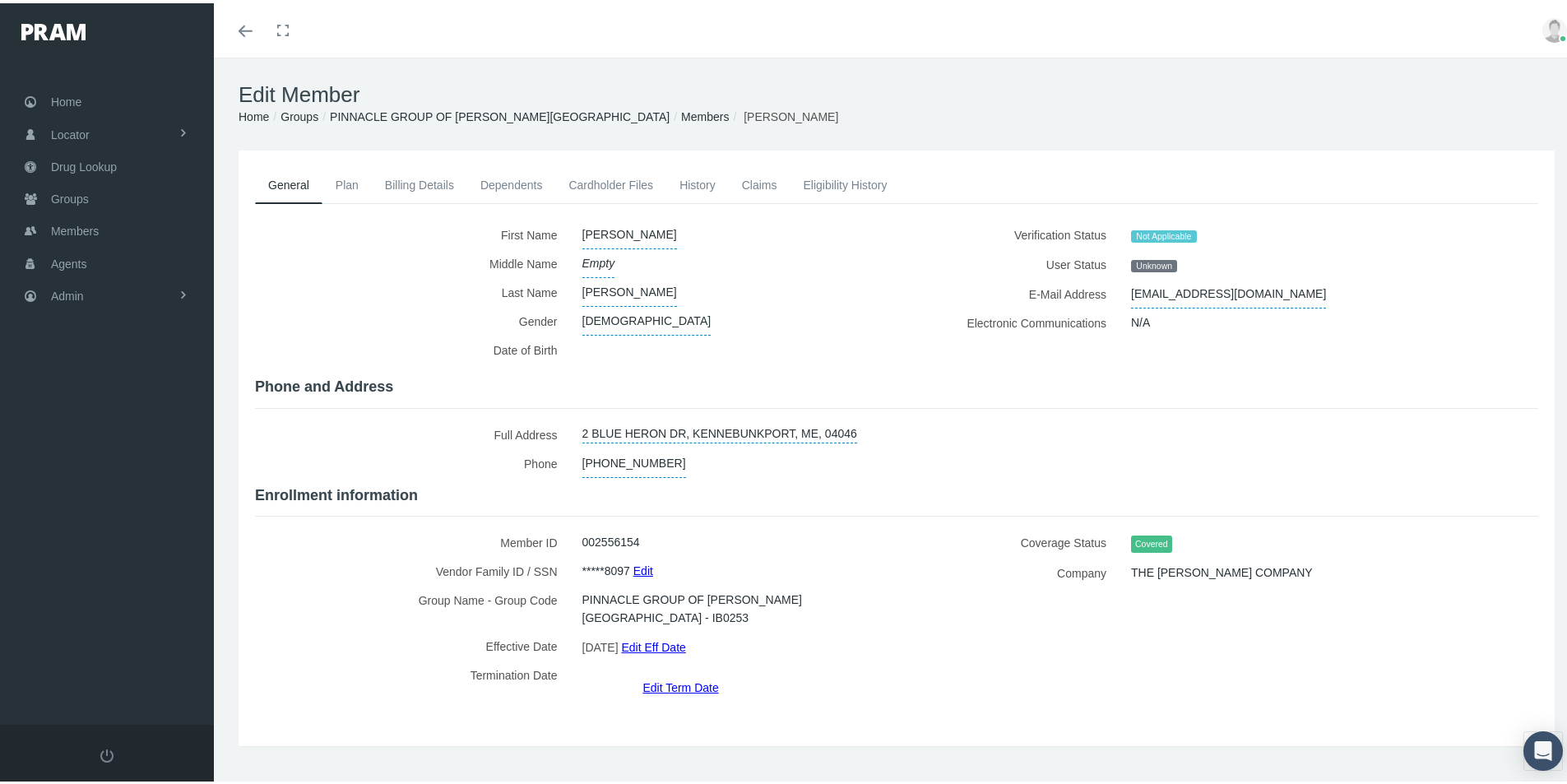
click at [675, 672] on link "Edit Term Date" at bounding box center [680, 683] width 76 height 23
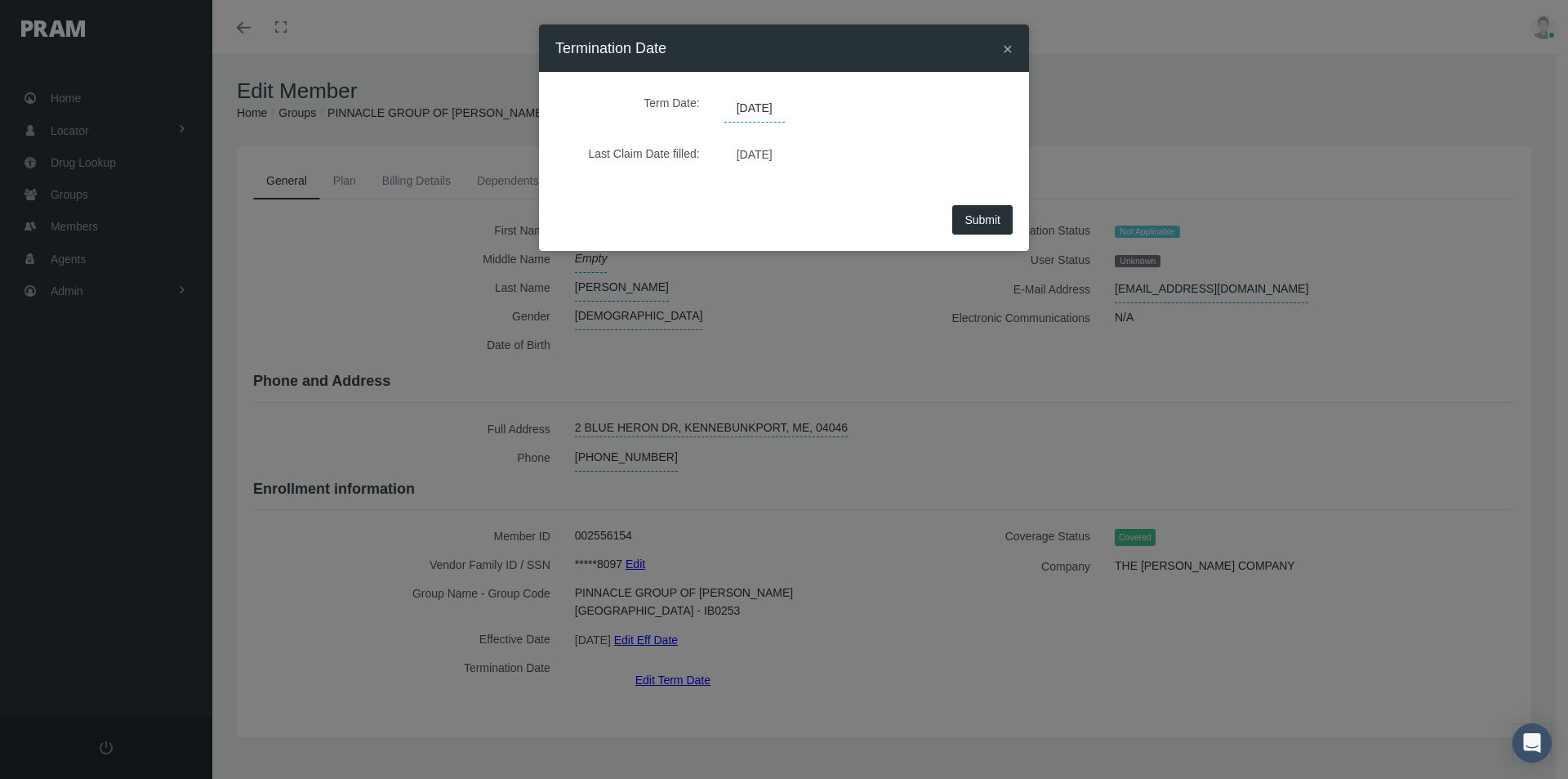
click at [773, 105] on span "[DATE]" at bounding box center [755, 109] width 60 height 28
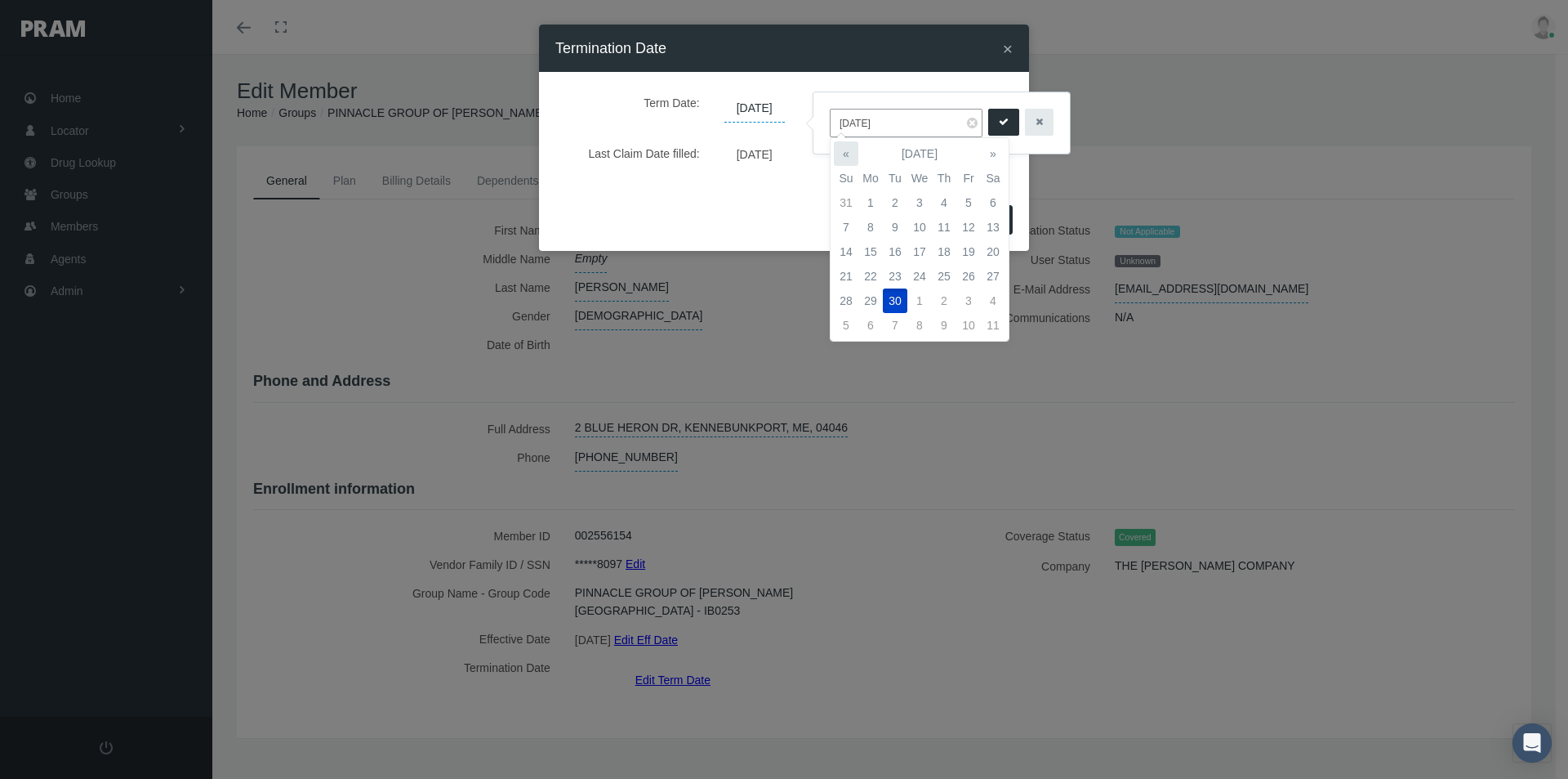
click at [843, 153] on th "«" at bounding box center [846, 154] width 24 height 24
click at [847, 321] on td "31" at bounding box center [846, 325] width 24 height 24
type input "08/31/2025"
click at [999, 117] on icon "submit" at bounding box center [1003, 122] width 9 height 16
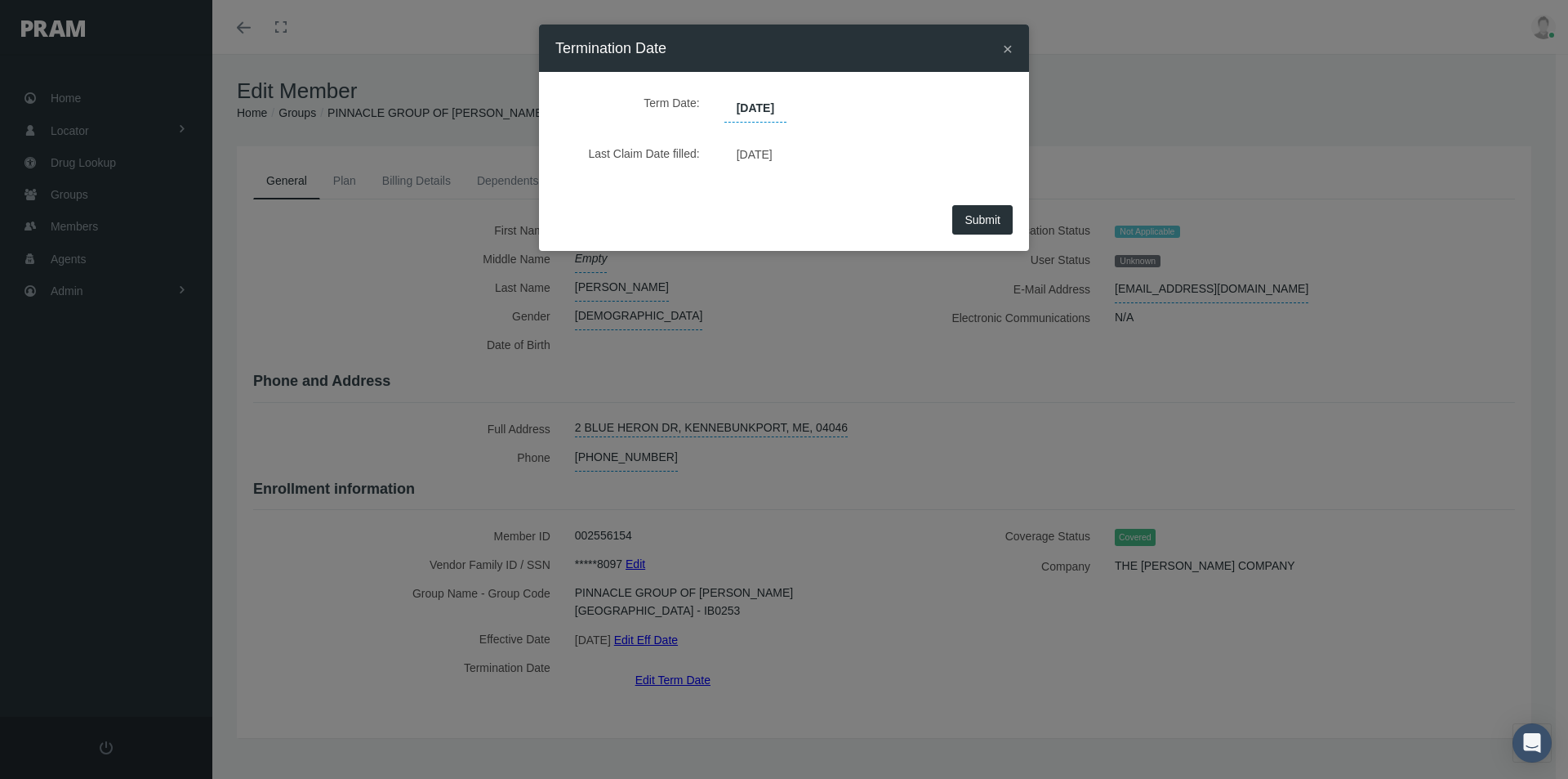
click at [959, 215] on button "Submit" at bounding box center [983, 219] width 60 height 29
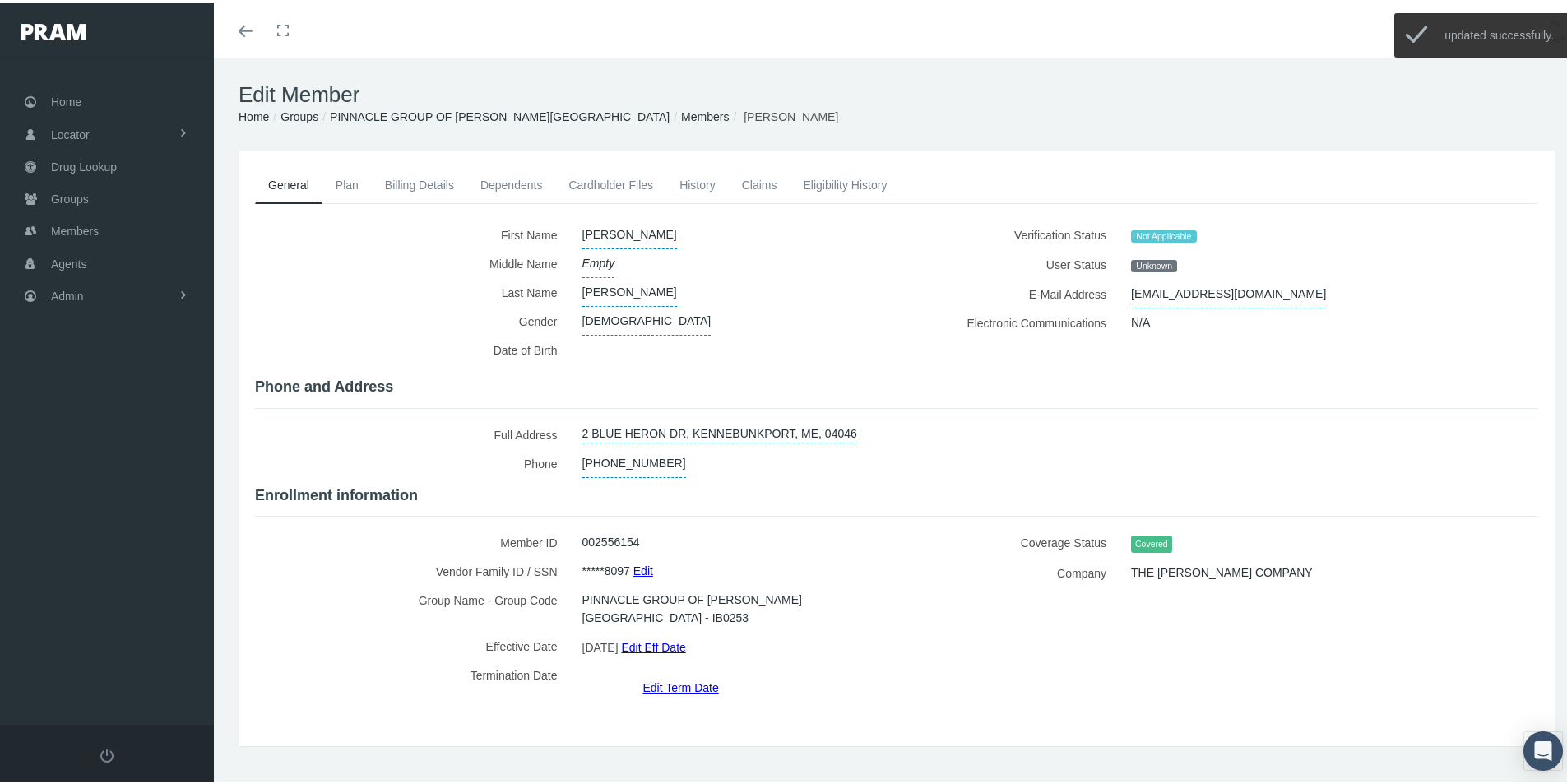
click at [681, 115] on link "Members" at bounding box center [704, 113] width 48 height 13
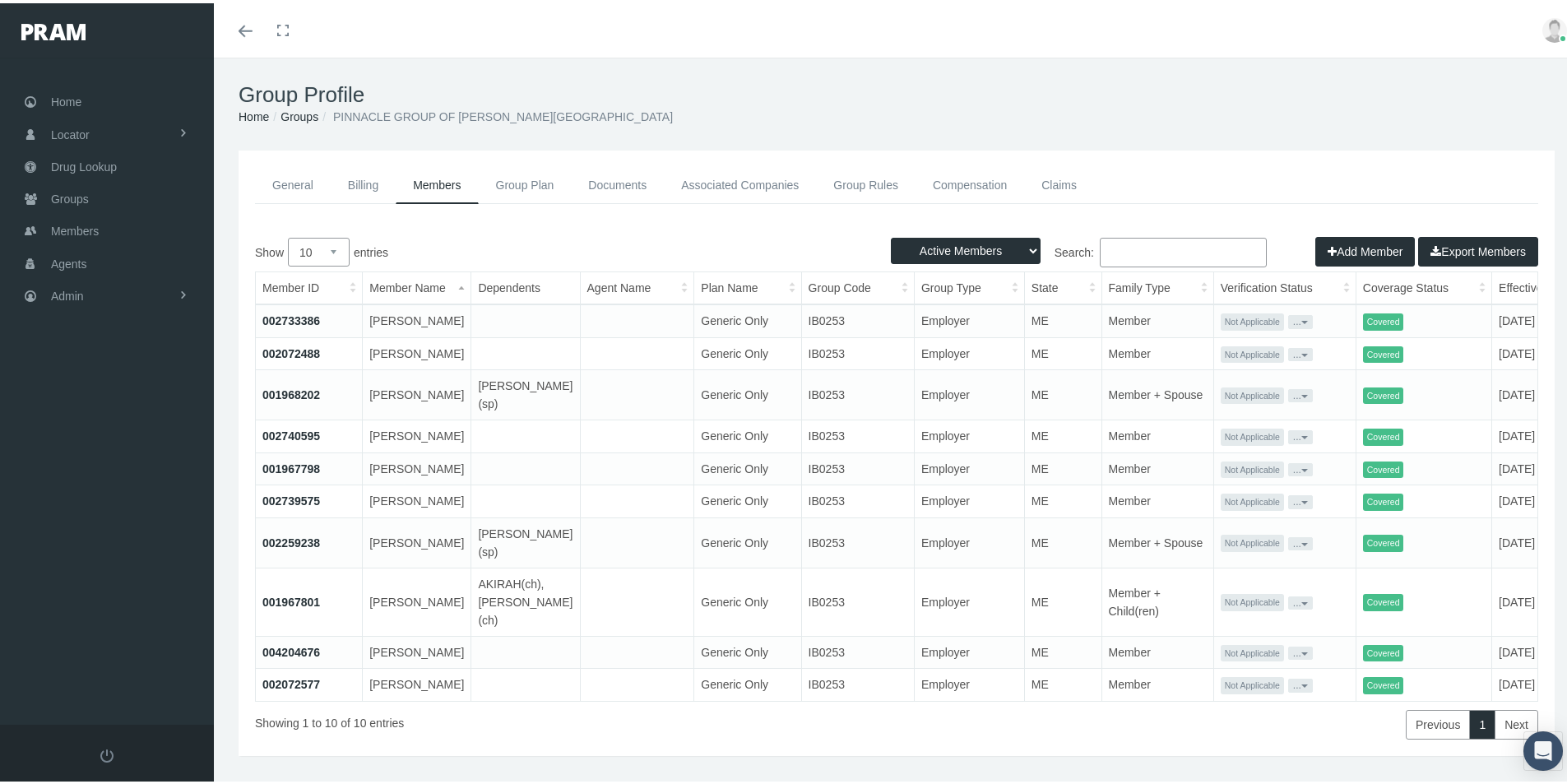
click at [294, 398] on link "001968202" at bounding box center [291, 391] width 57 height 13
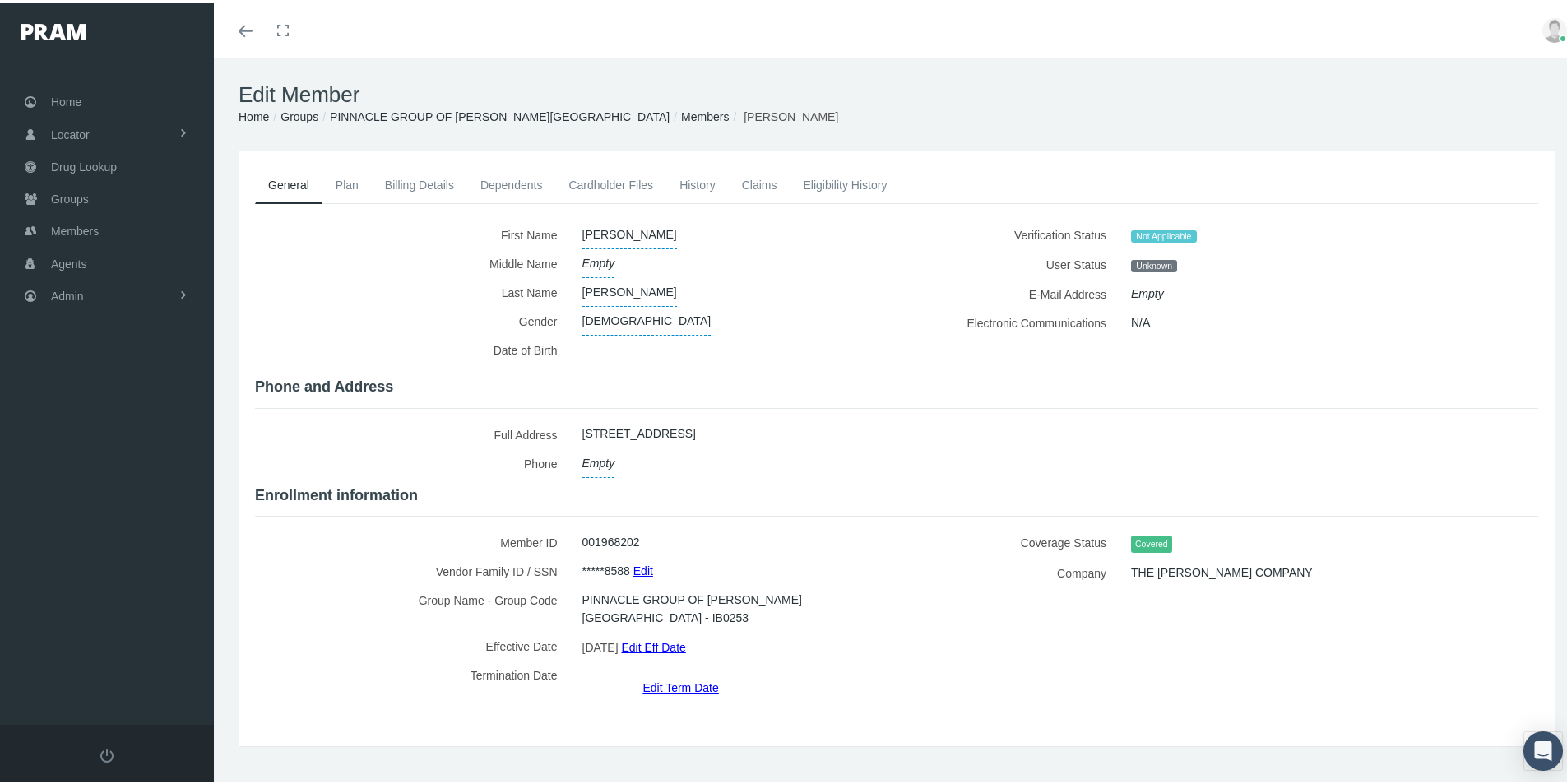
click at [678, 672] on link "Edit Term Date" at bounding box center [680, 683] width 76 height 23
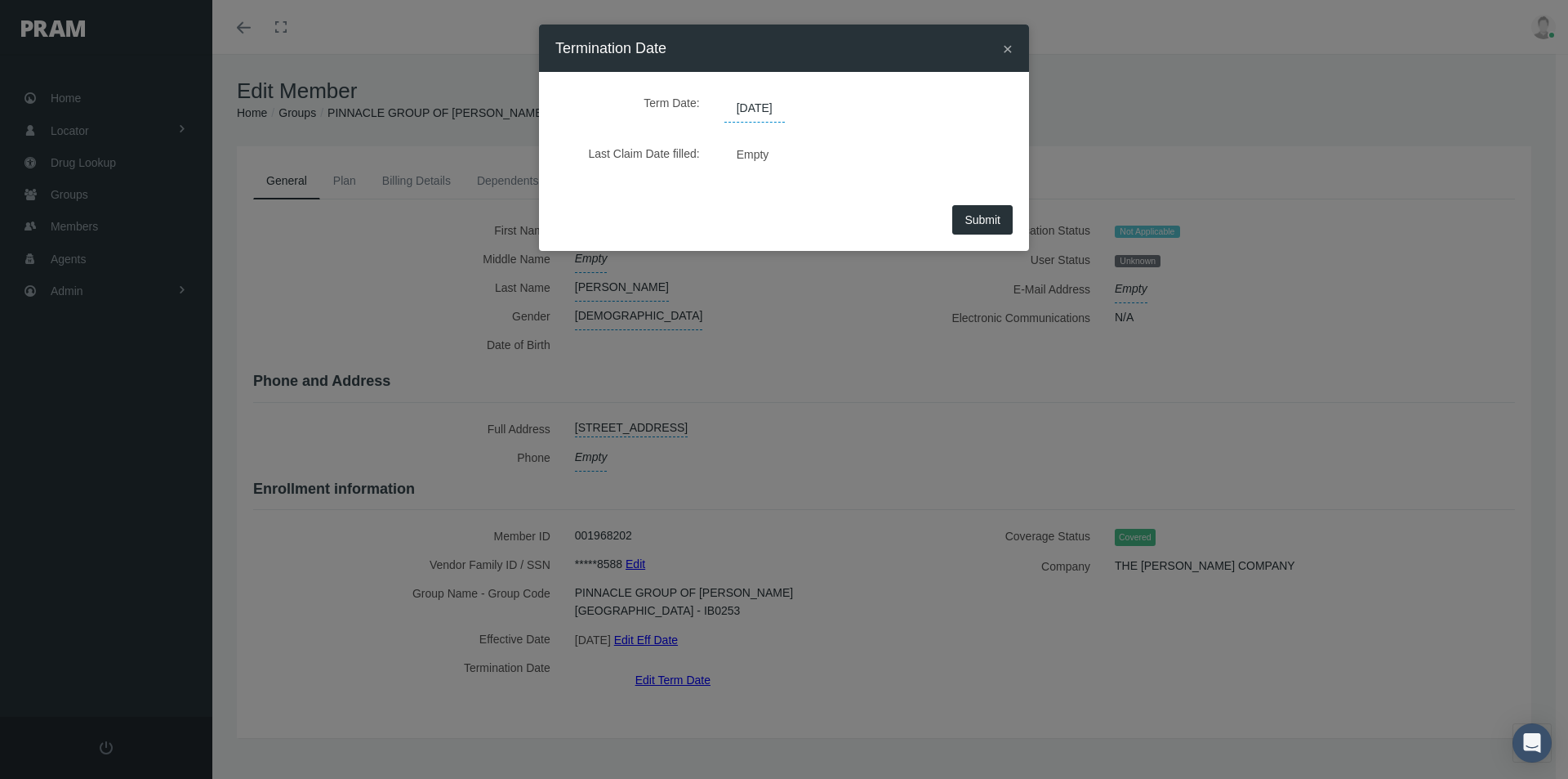
click at [762, 112] on span "[DATE]" at bounding box center [755, 109] width 60 height 28
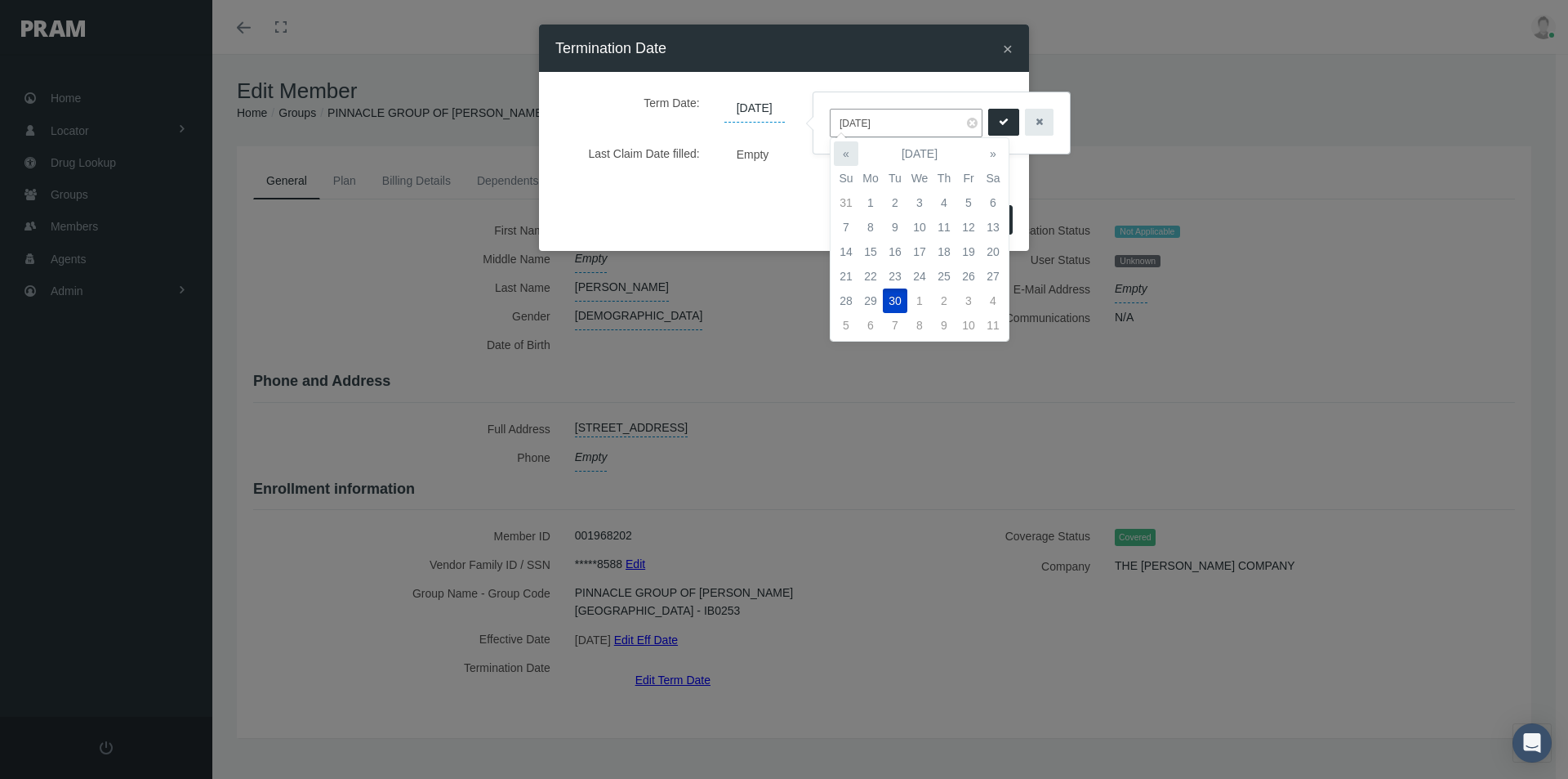
click at [845, 157] on th "«" at bounding box center [846, 154] width 24 height 24
click at [851, 320] on td "31" at bounding box center [846, 325] width 24 height 24
type input "08/31/2025"
click at [999, 122] on icon "submit" at bounding box center [1003, 122] width 9 height 16
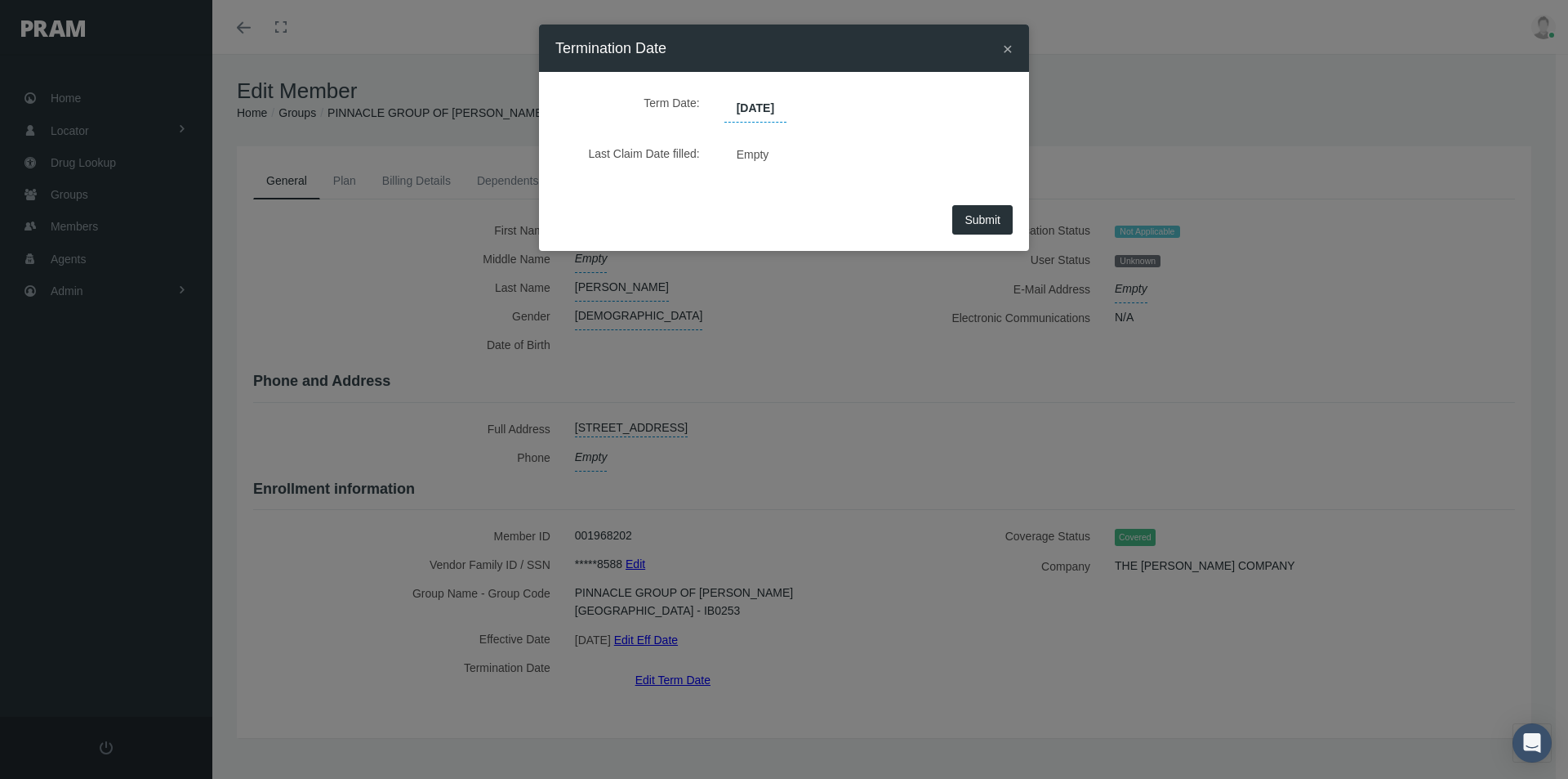
click at [971, 226] on button "Submit" at bounding box center [983, 219] width 60 height 29
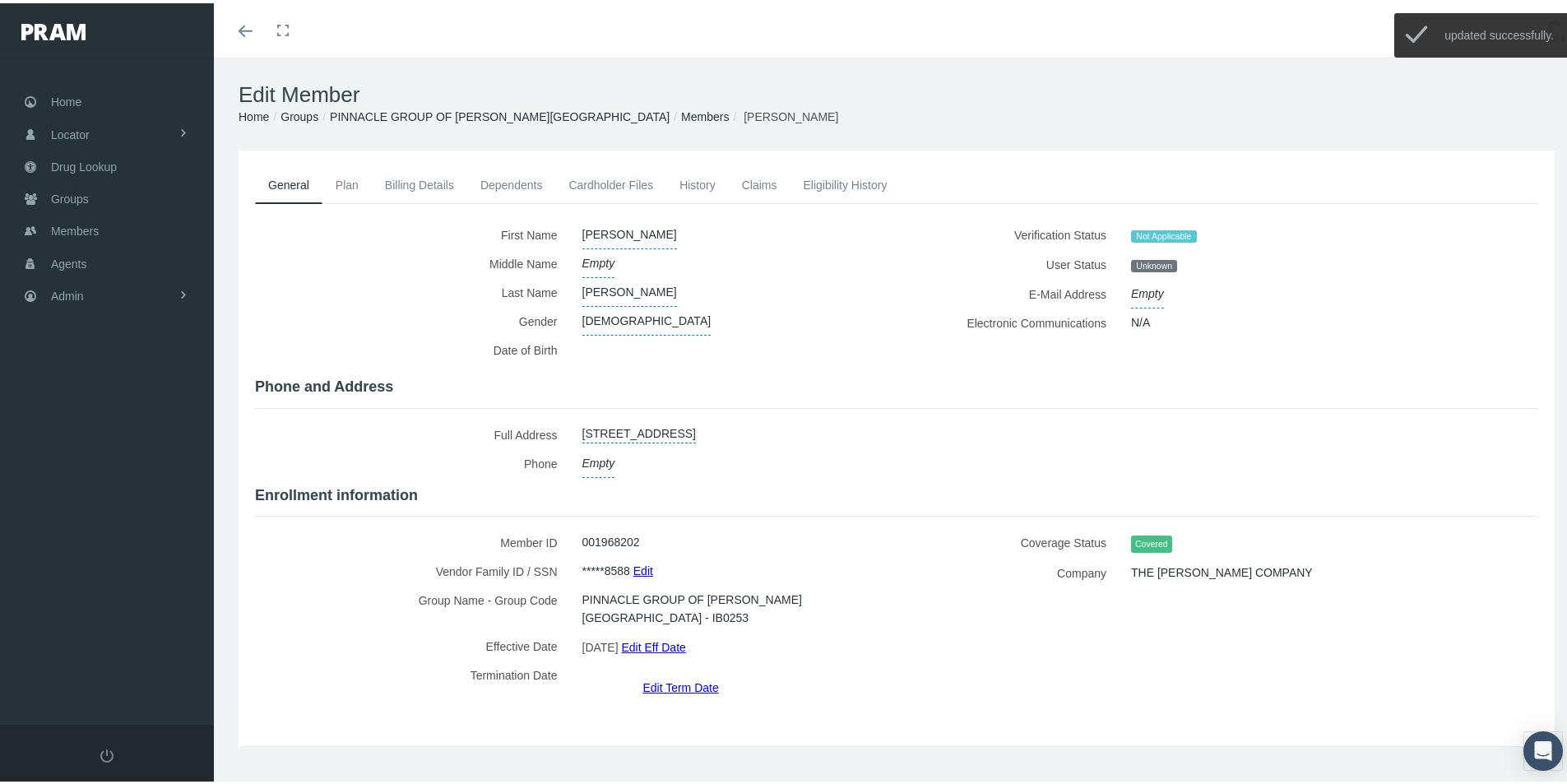
click at [681, 112] on link "Members" at bounding box center [704, 113] width 48 height 13
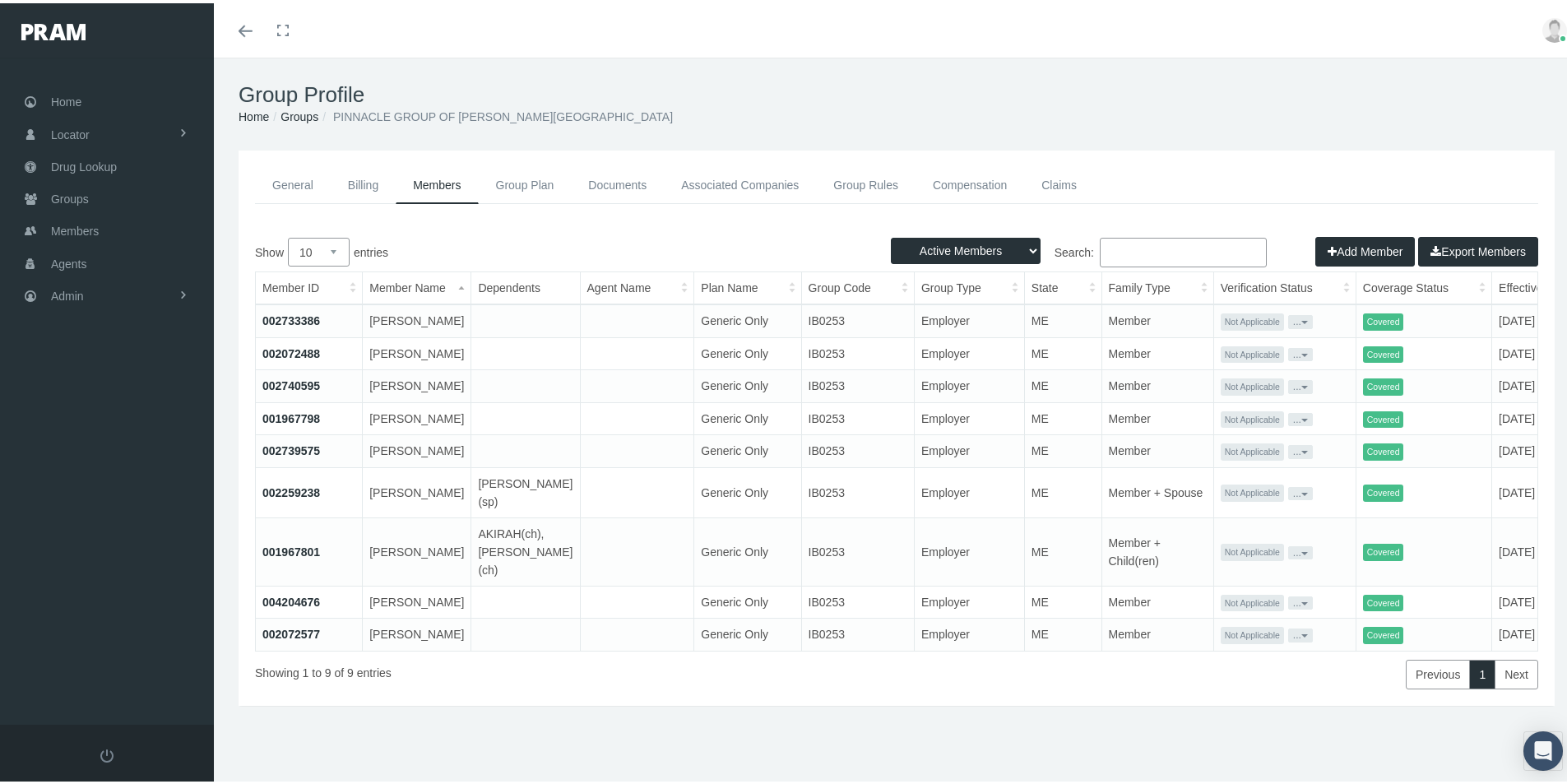
click at [290, 389] on link "002740595" at bounding box center [291, 382] width 57 height 13
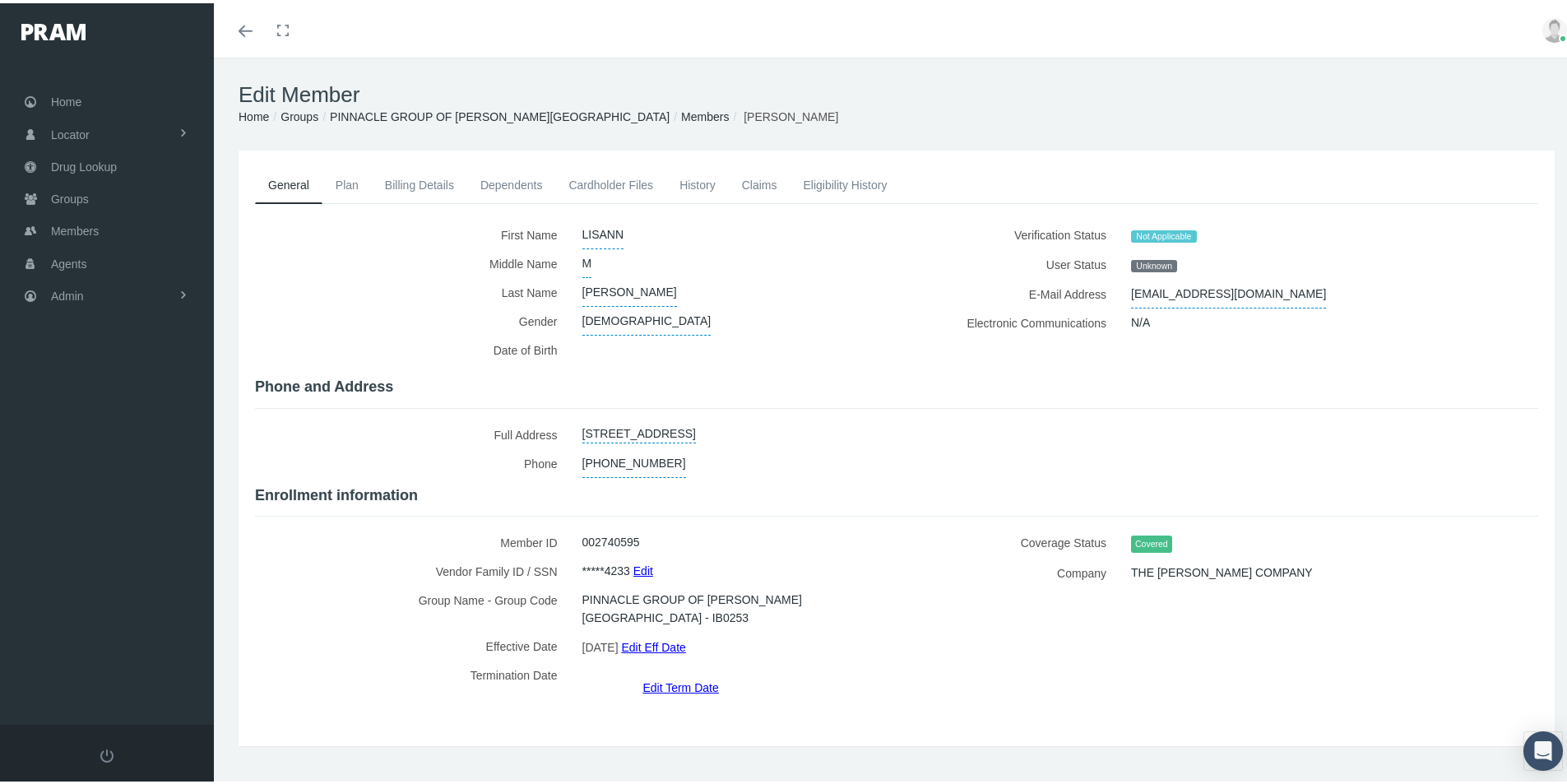
click at [657, 672] on link "Edit Term Date" at bounding box center [680, 683] width 76 height 23
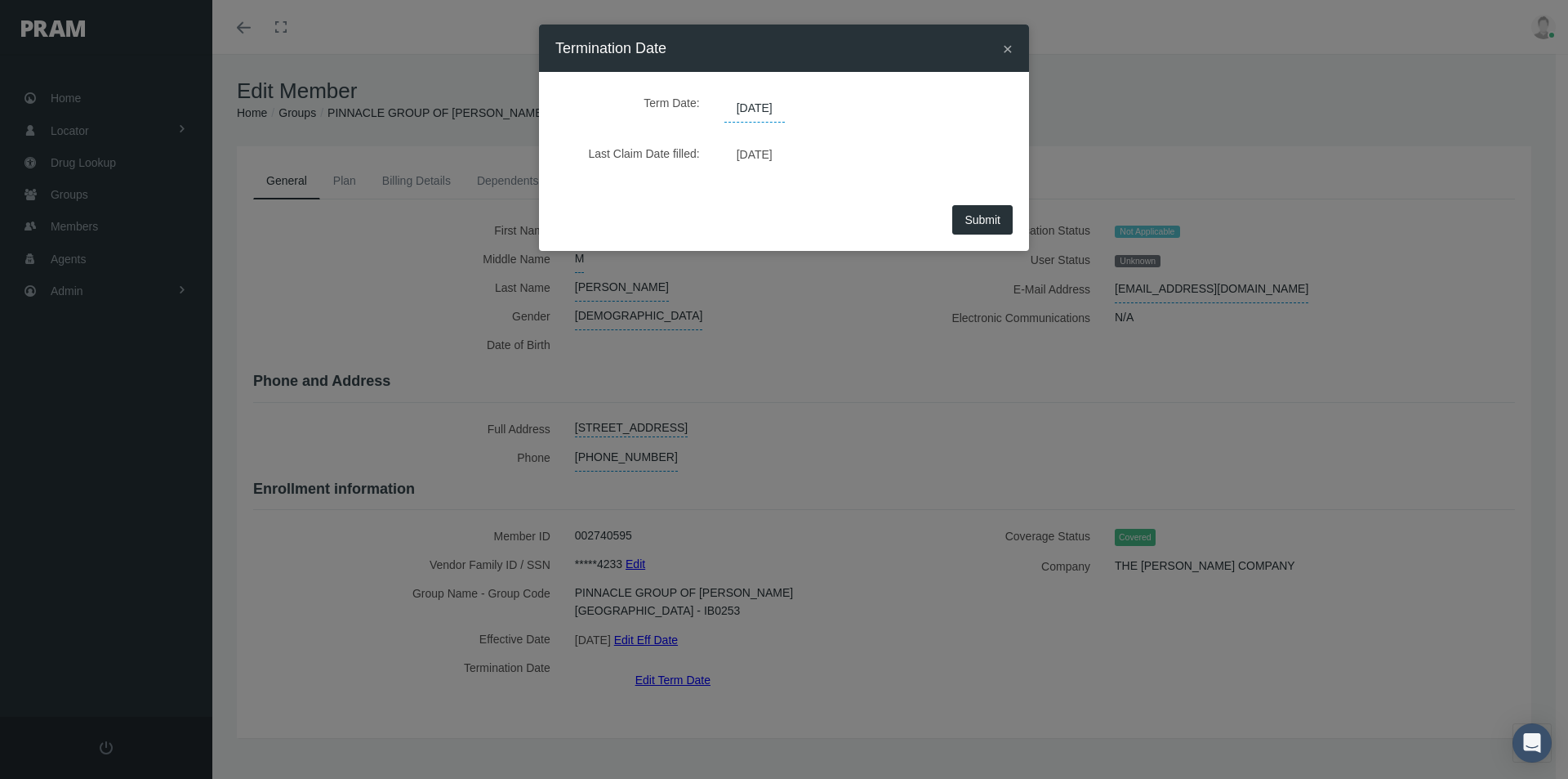
click at [783, 113] on span "[DATE]" at bounding box center [755, 109] width 60 height 28
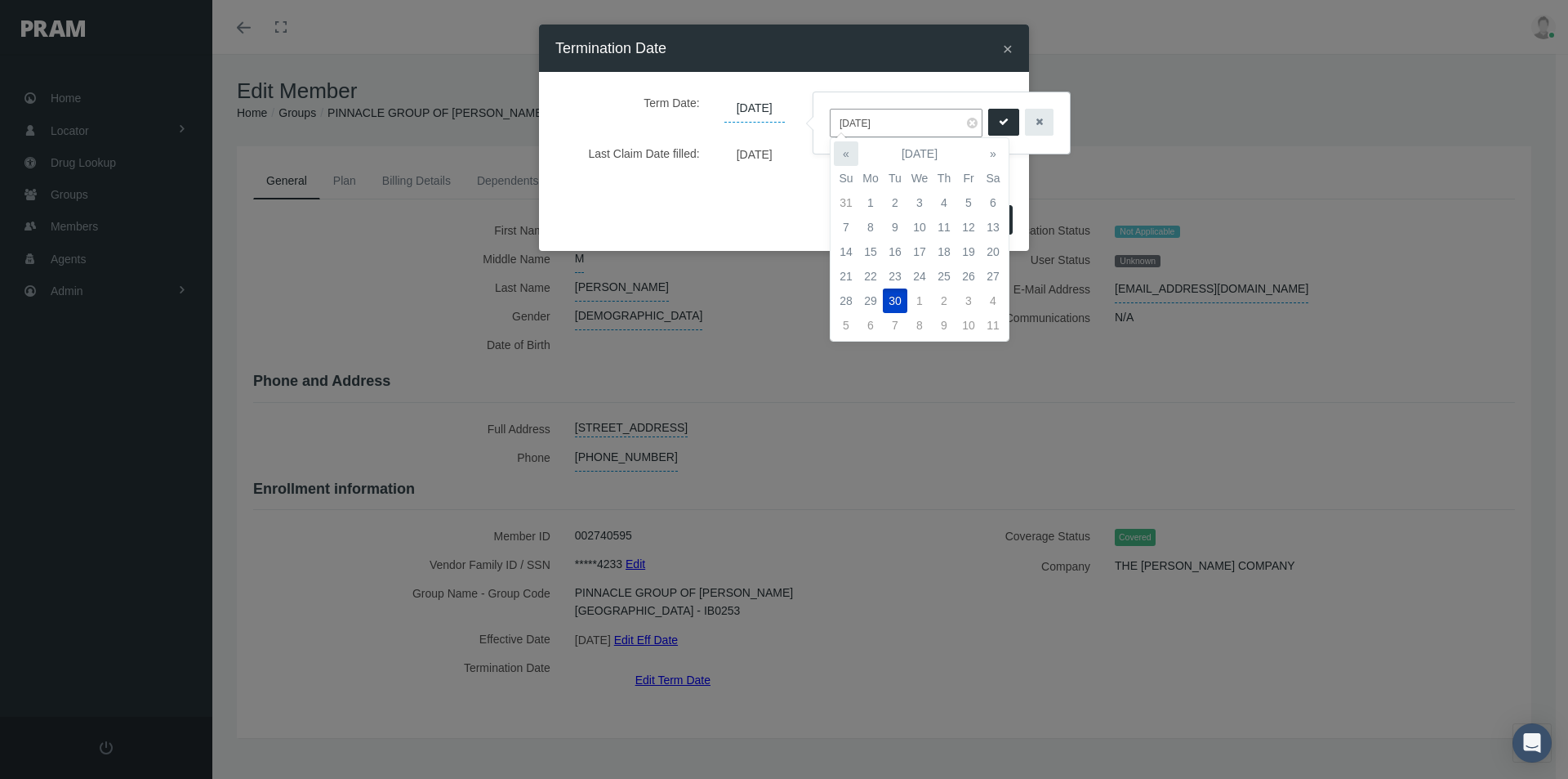
click at [843, 151] on th "«" at bounding box center [846, 154] width 24 height 24
click at [847, 320] on td "31" at bounding box center [846, 325] width 24 height 24
type input "08/31/2025"
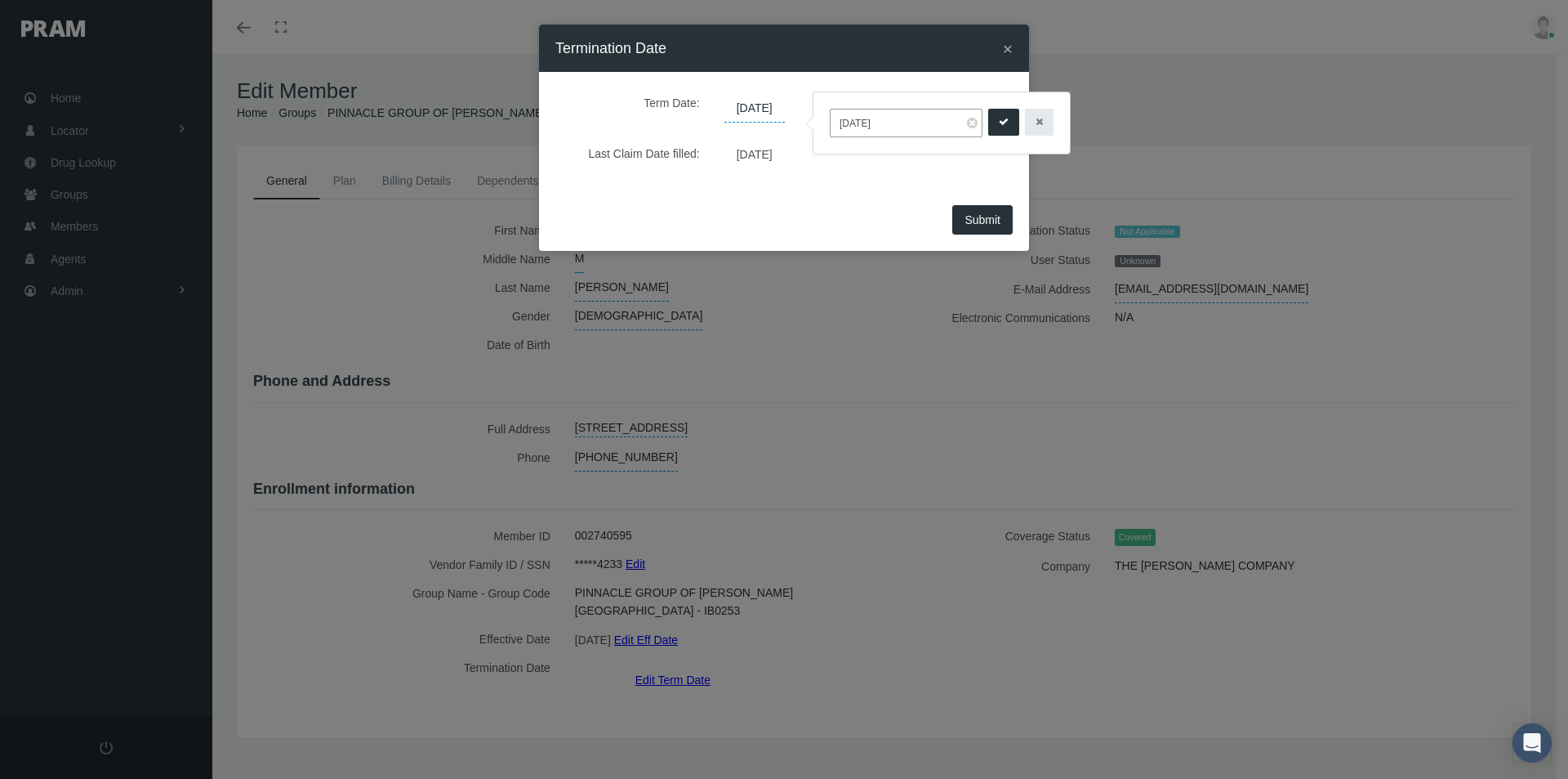
click at [993, 116] on button "submit" at bounding box center [1004, 122] width 31 height 27
click at [989, 219] on span "Submit" at bounding box center [983, 219] width 36 height 13
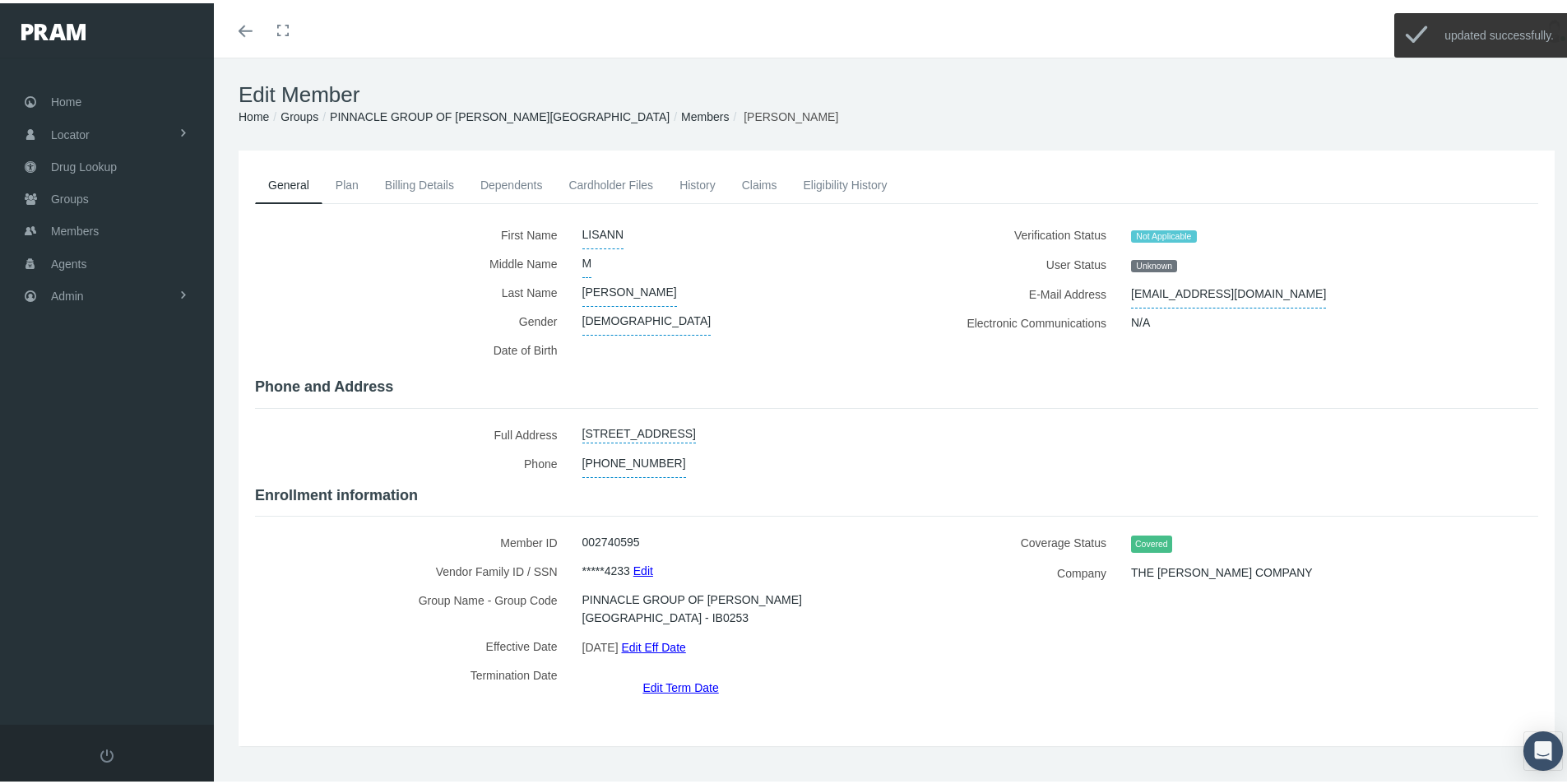
click at [681, 115] on link "Members" at bounding box center [704, 113] width 48 height 13
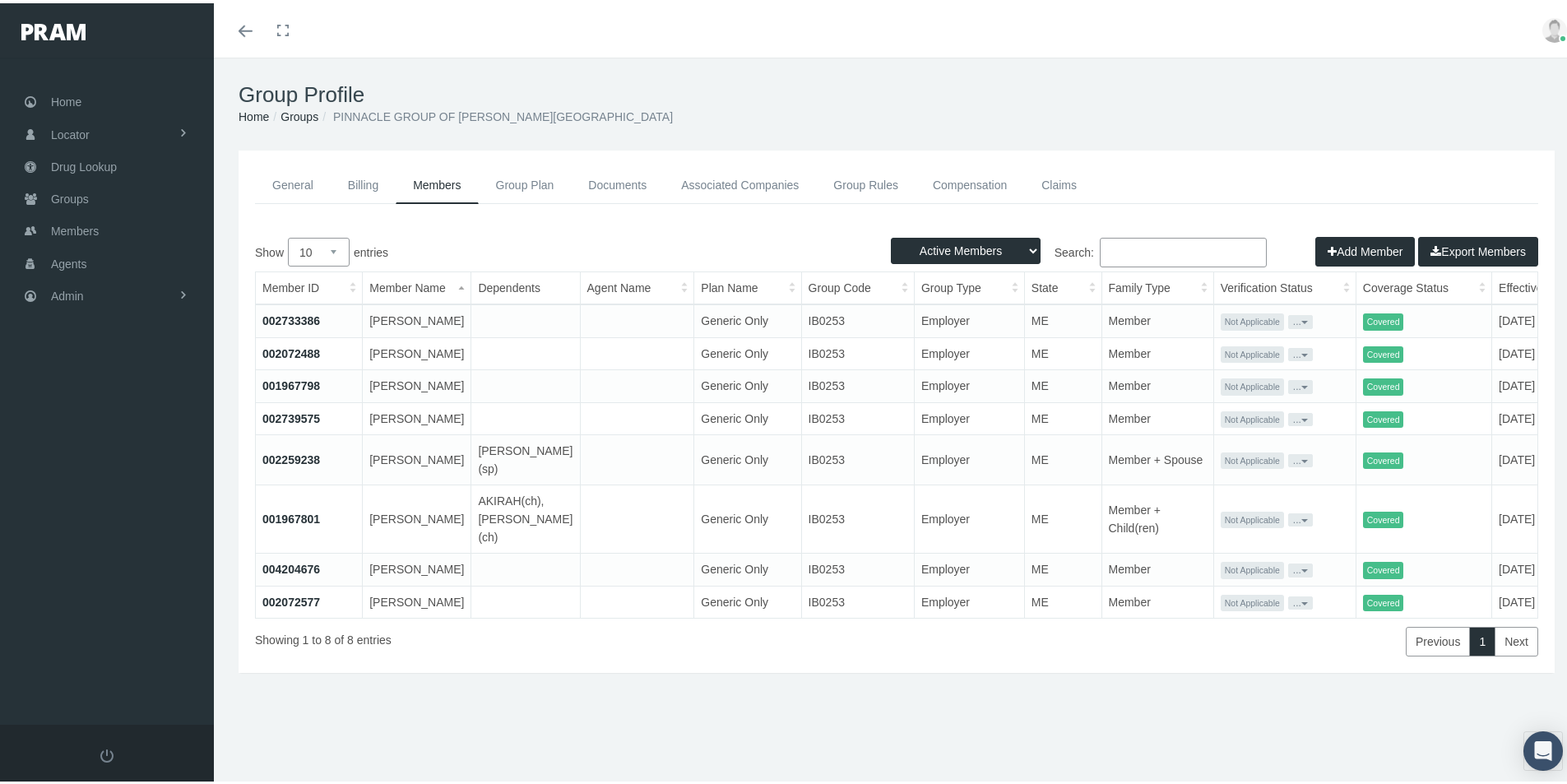
click at [302, 389] on link "001967798" at bounding box center [291, 382] width 57 height 13
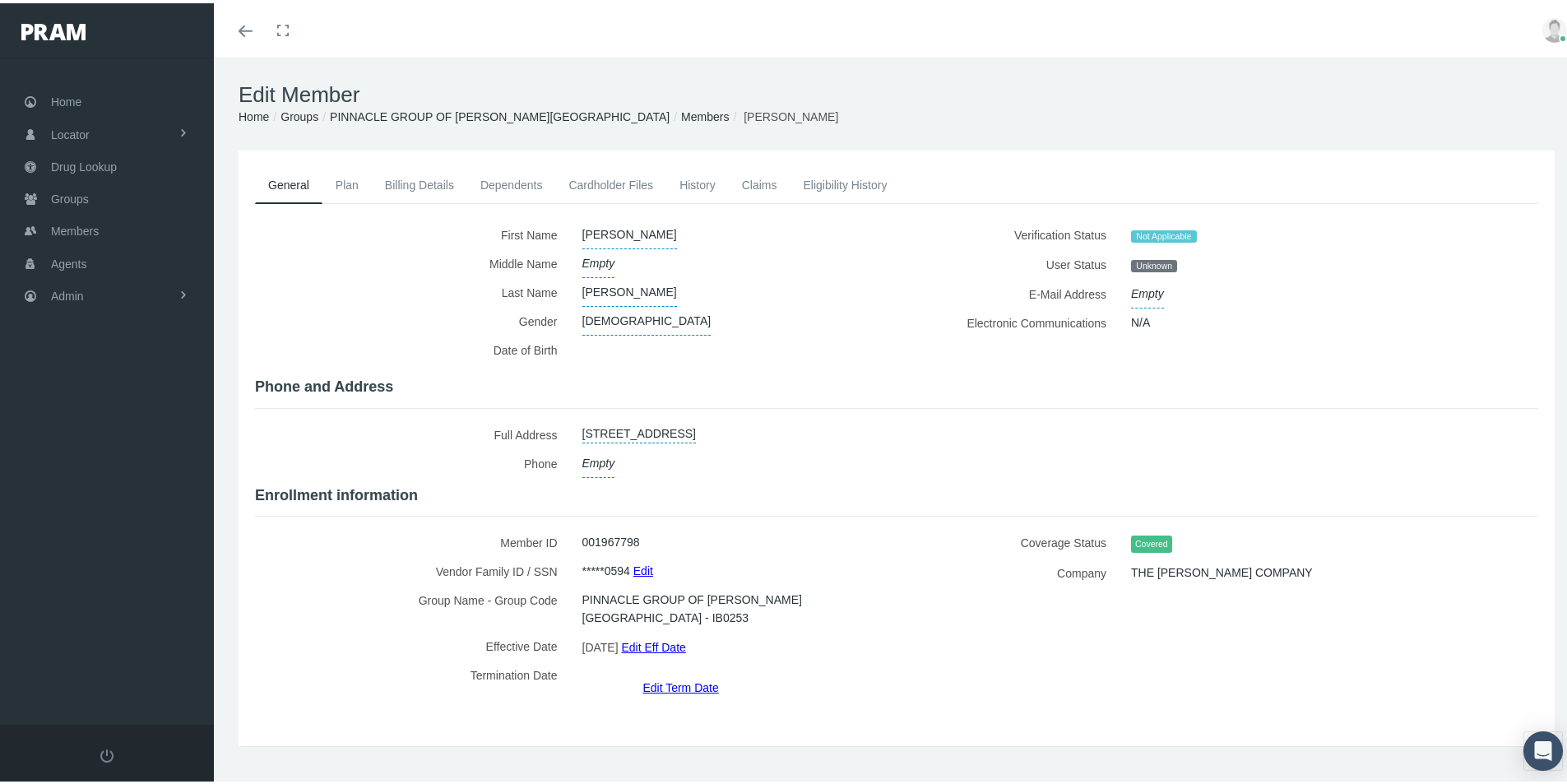
click at [676, 672] on link "Edit Term Date" at bounding box center [680, 683] width 76 height 23
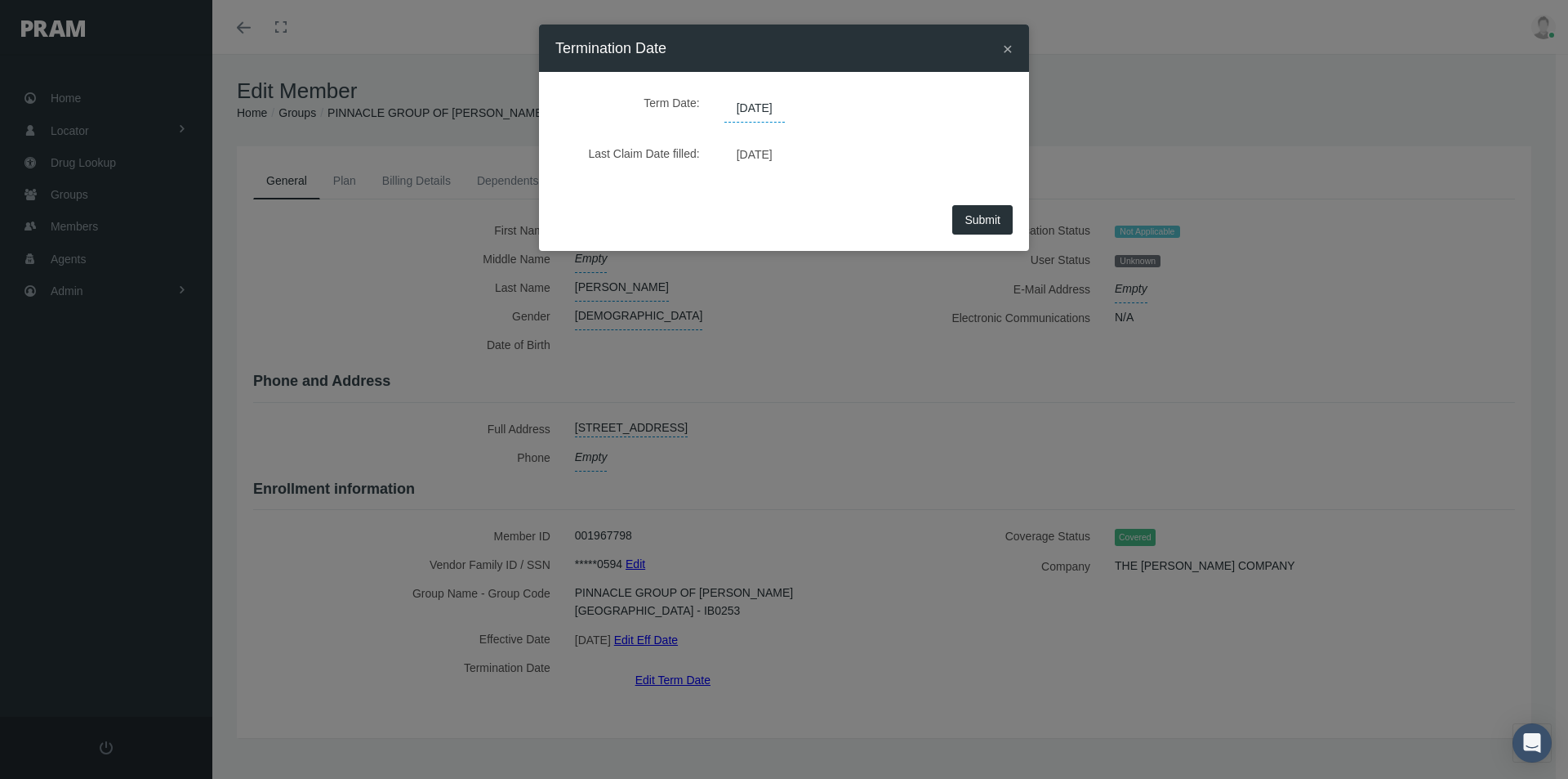
click at [768, 105] on span "[DATE]" at bounding box center [755, 109] width 60 height 28
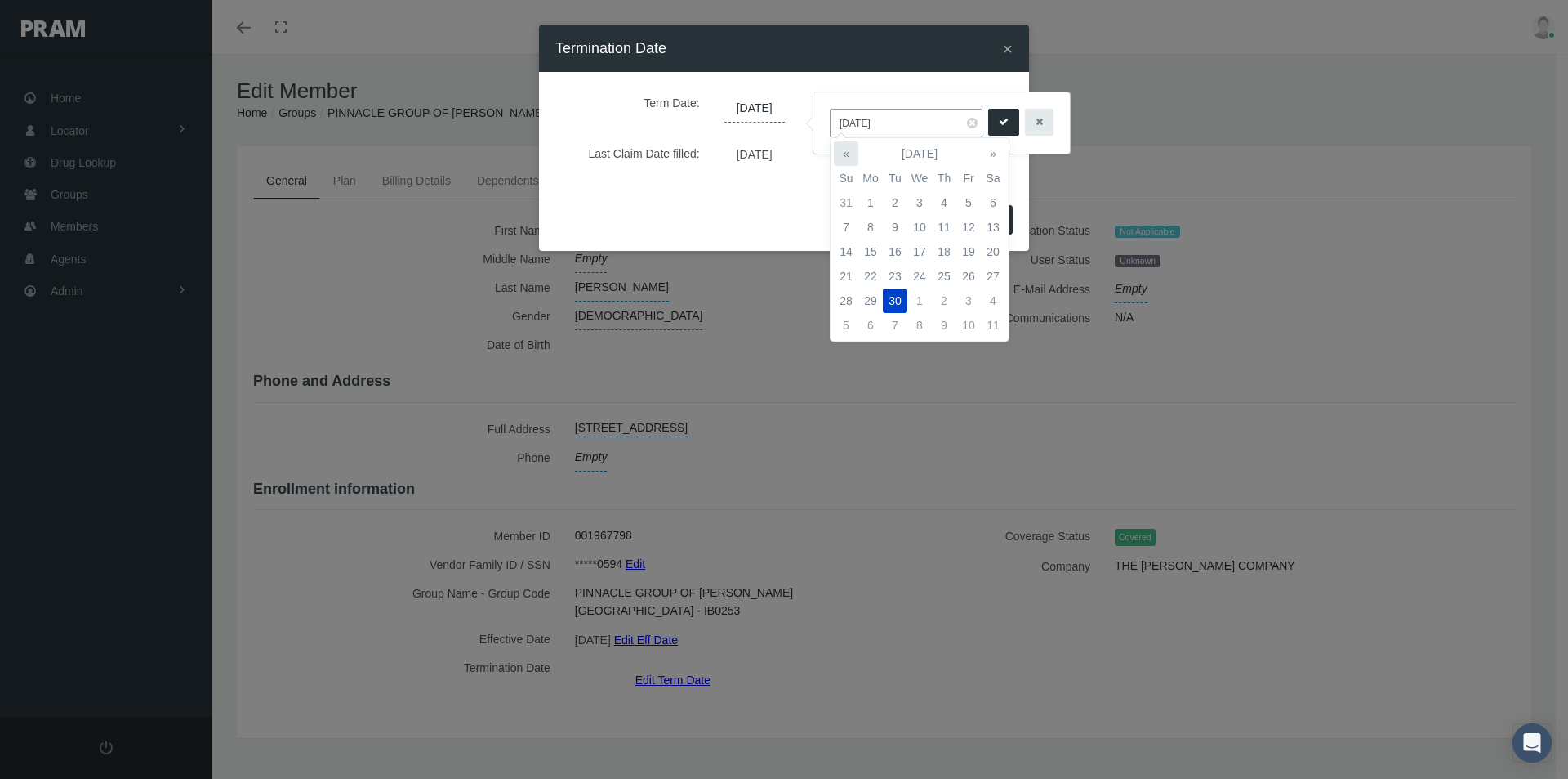
click at [847, 152] on th "«" at bounding box center [846, 154] width 24 height 24
click at [841, 327] on td "31" at bounding box center [846, 325] width 24 height 24
type input "08/31/2025"
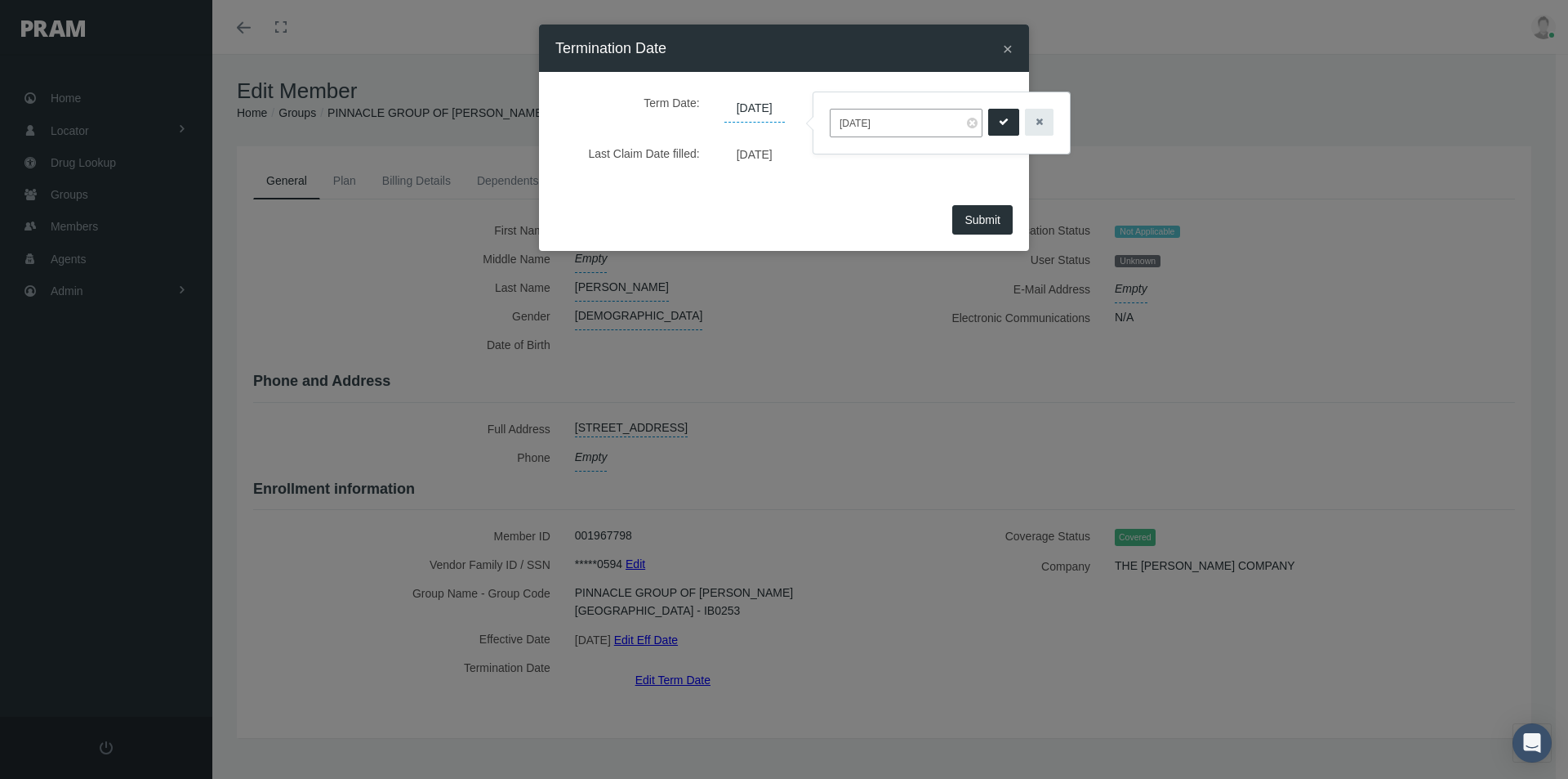
click at [999, 119] on icon "submit" at bounding box center [1003, 122] width 9 height 16
click at [981, 222] on span "Submit" at bounding box center [983, 219] width 36 height 13
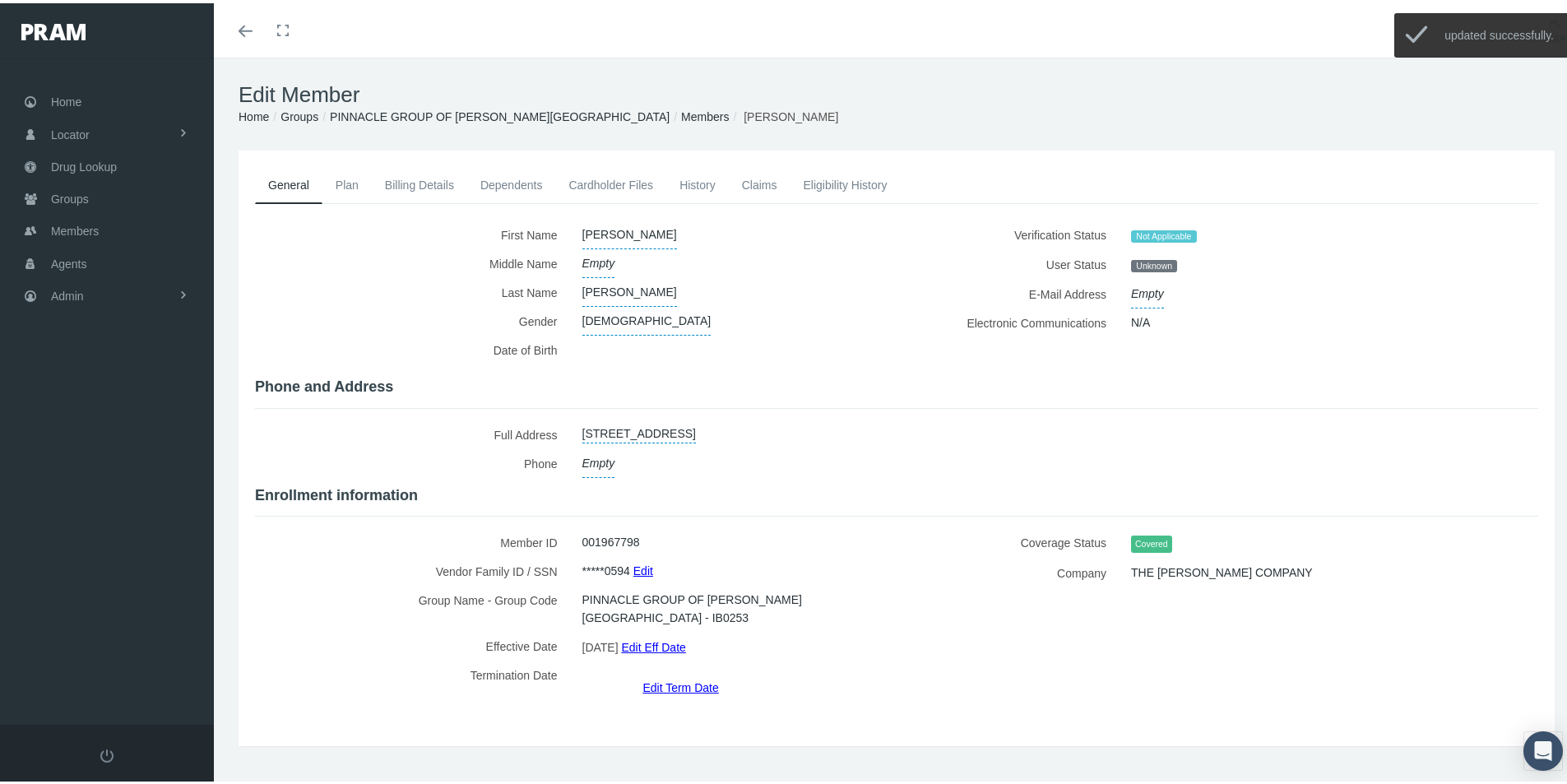
click at [681, 114] on link "Members" at bounding box center [704, 113] width 48 height 13
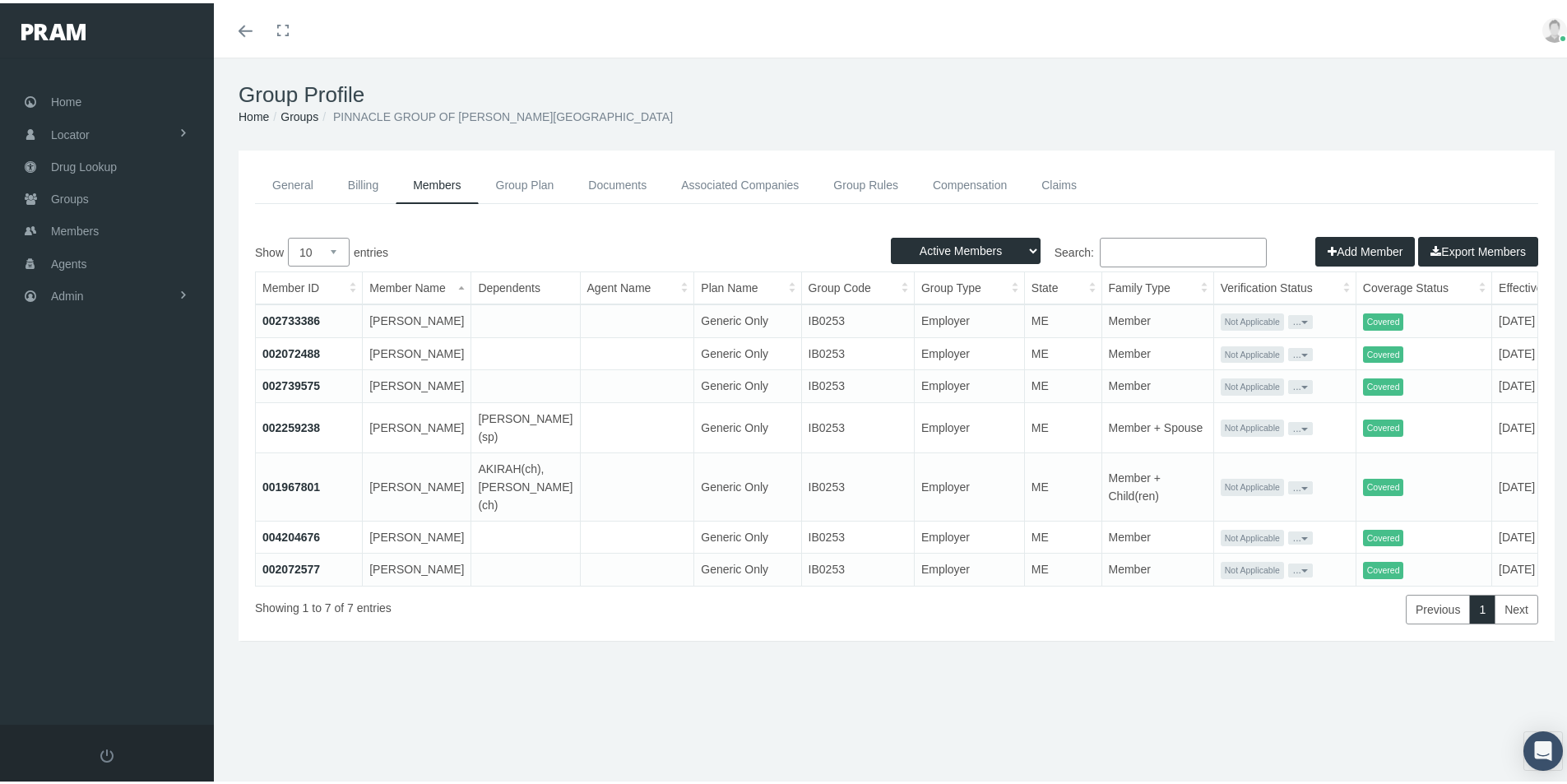
click at [290, 541] on link "004204676" at bounding box center [291, 533] width 57 height 13
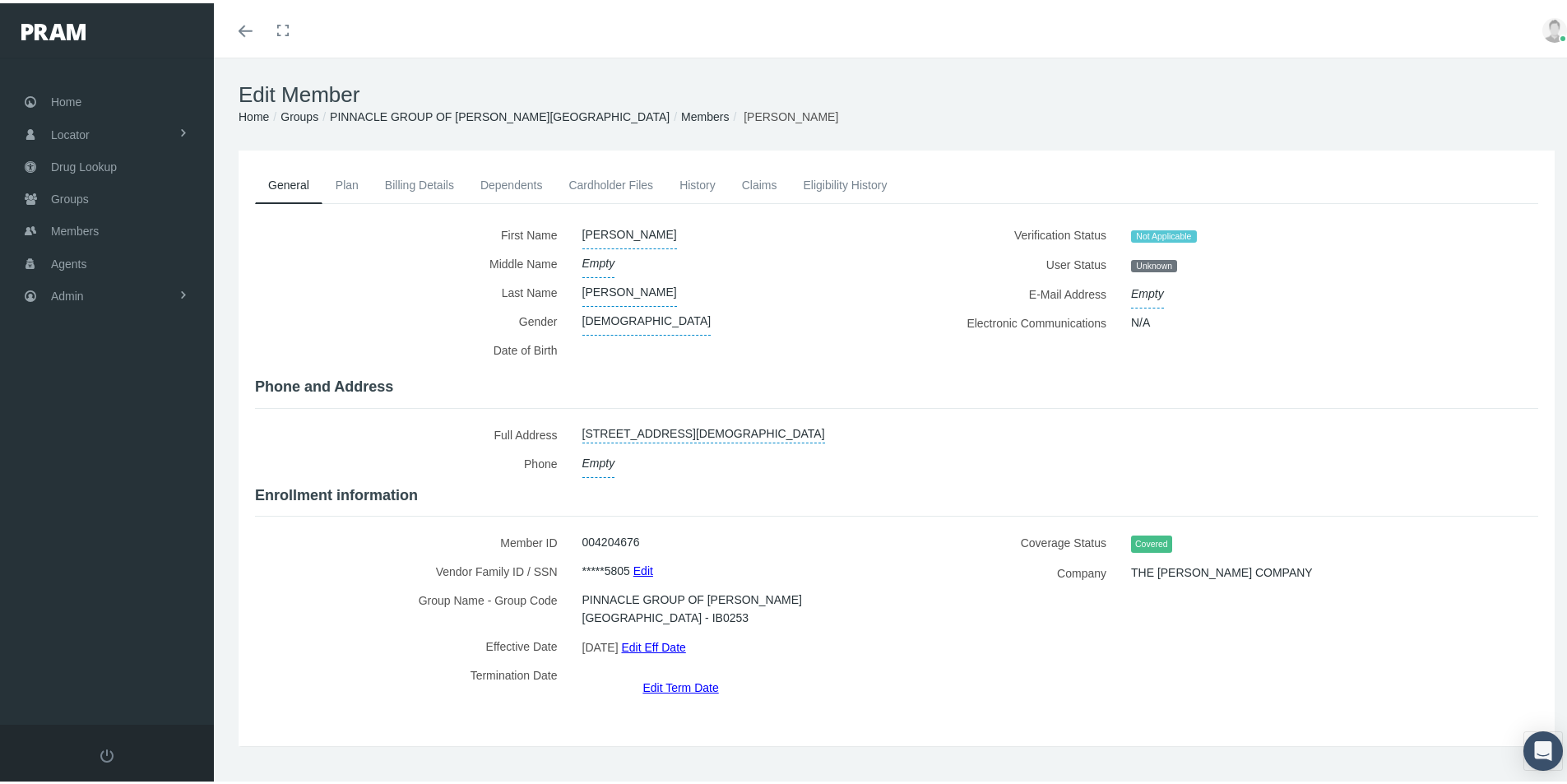
click at [681, 110] on link "Members" at bounding box center [704, 113] width 48 height 13
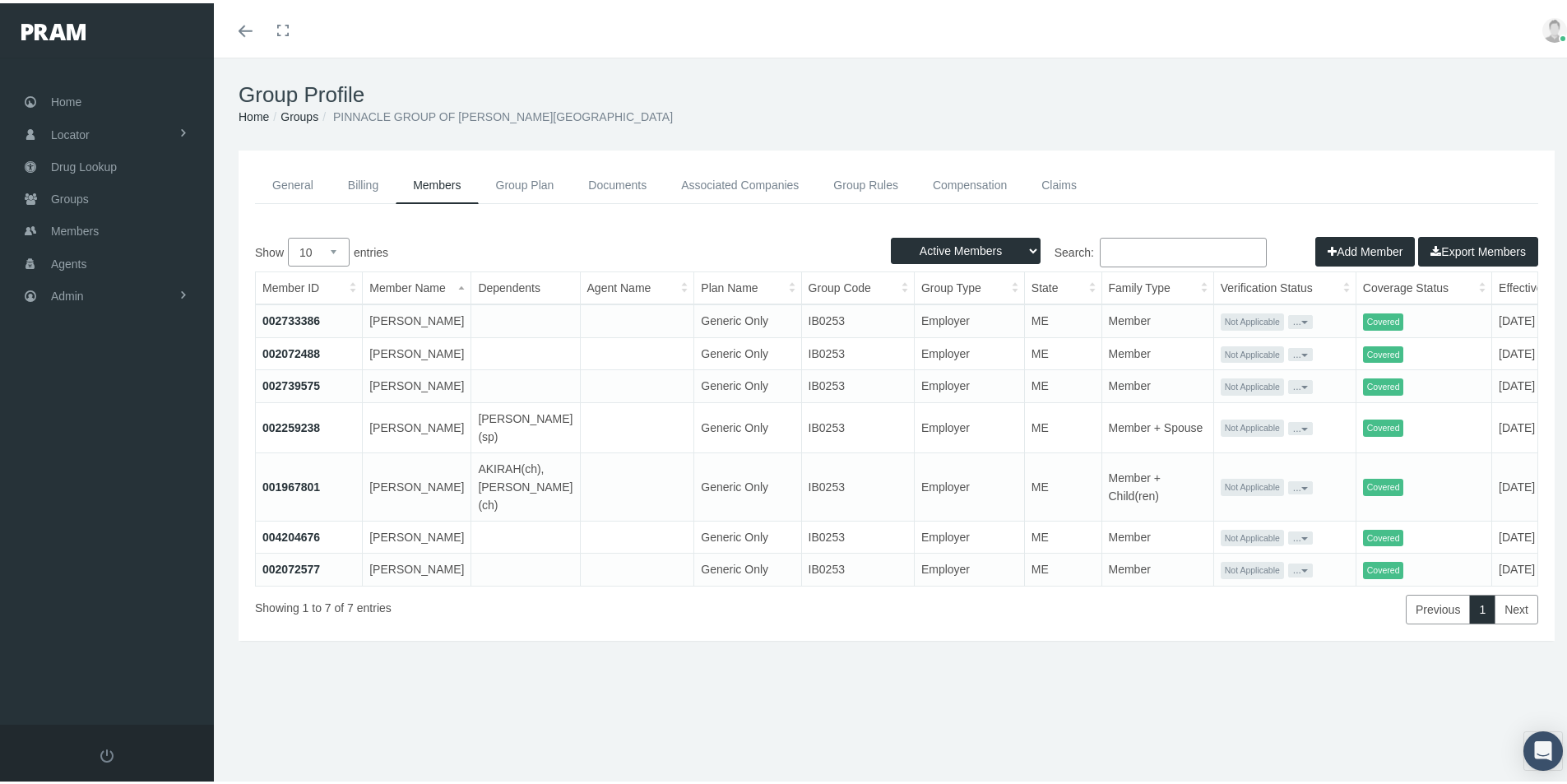
click at [290, 541] on link "004204676" at bounding box center [291, 533] width 57 height 13
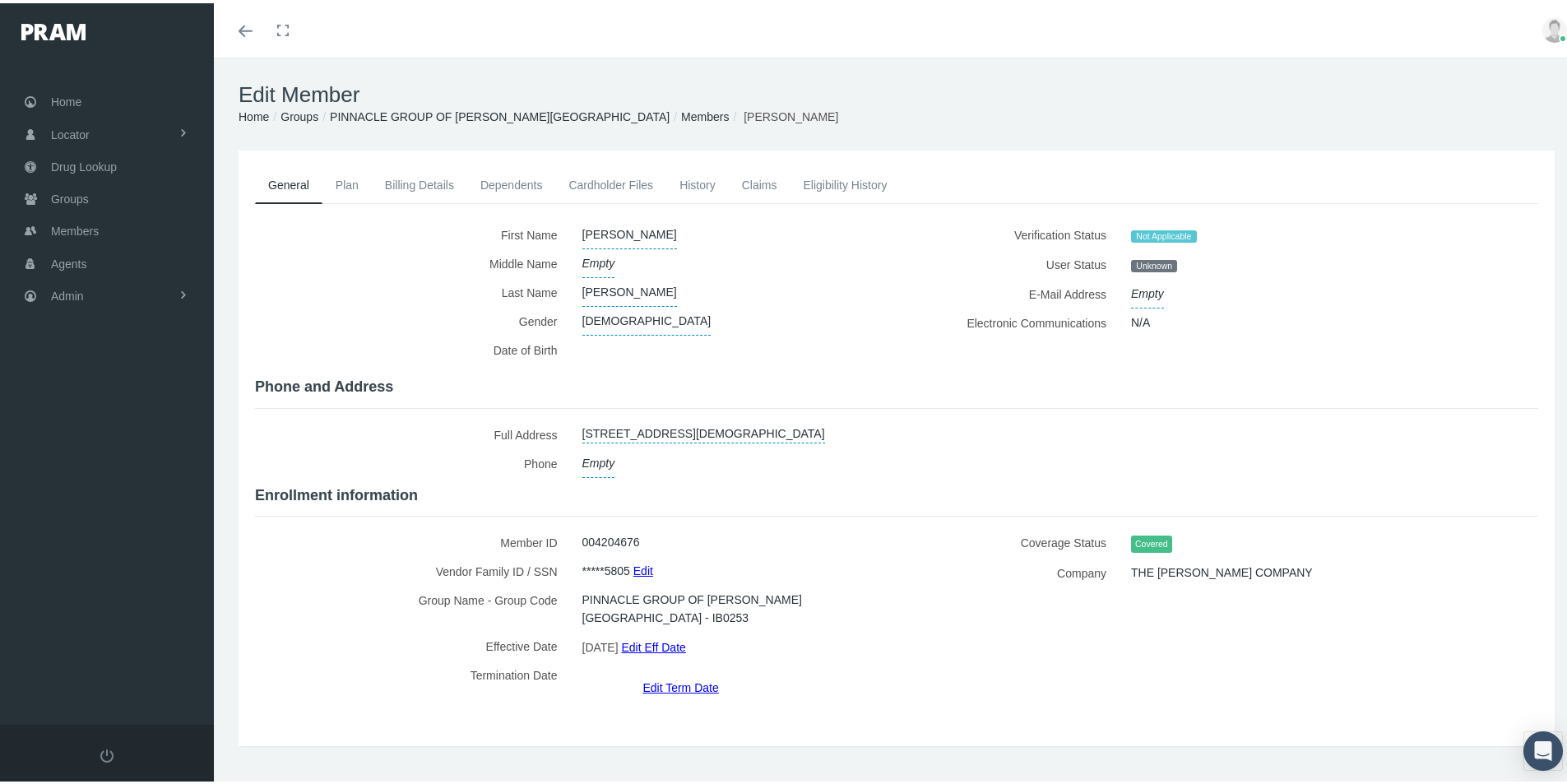
click at [661, 672] on link "Edit Term Date" at bounding box center [680, 683] width 76 height 23
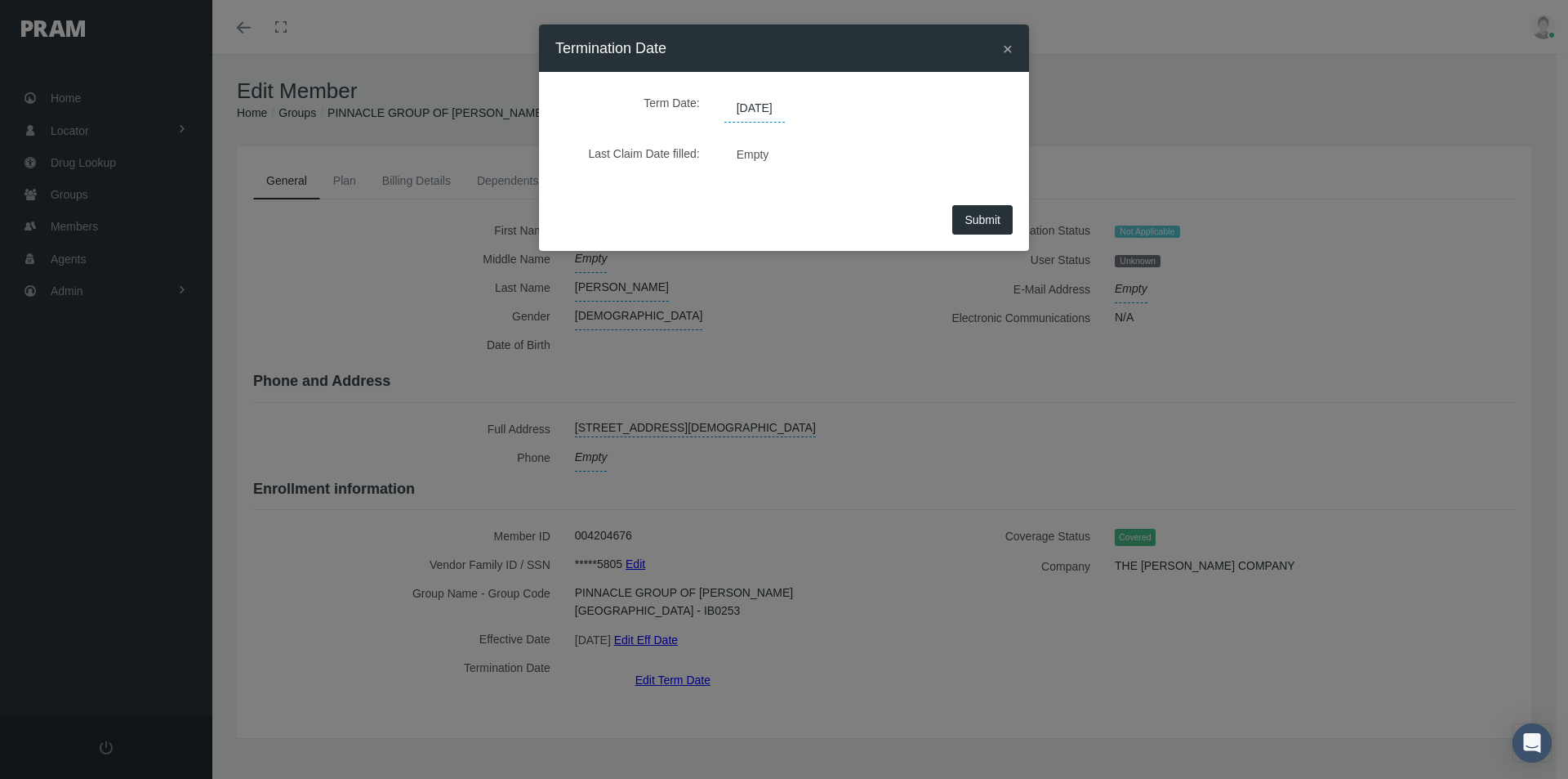
click at [765, 110] on span "[DATE]" at bounding box center [755, 109] width 60 height 28
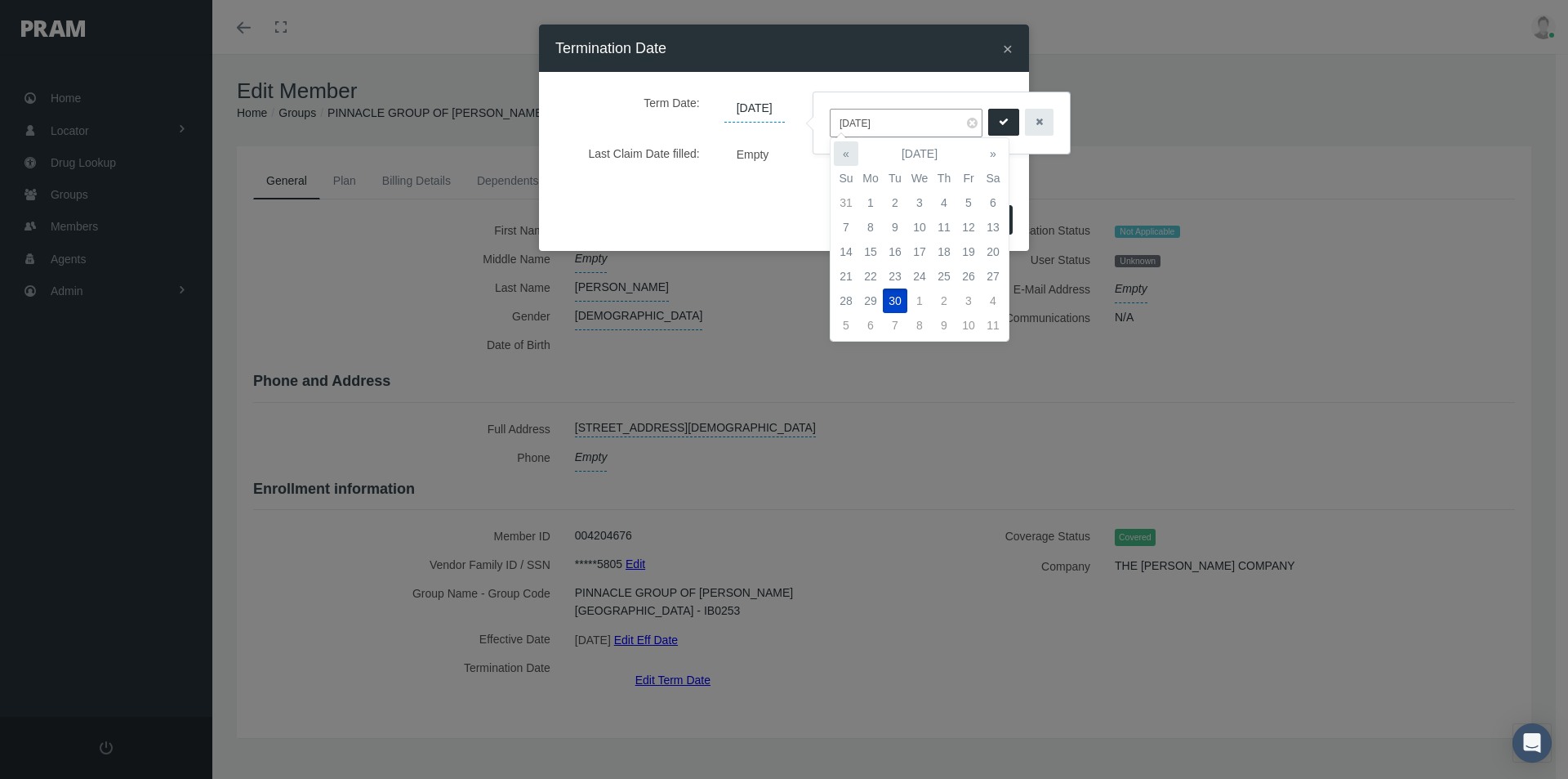
click at [845, 153] on th "«" at bounding box center [846, 154] width 24 height 24
click at [844, 324] on td "31" at bounding box center [846, 325] width 24 height 24
type input "08/31/2025"
click at [1006, 122] on icon "submit" at bounding box center [1003, 122] width 9 height 16
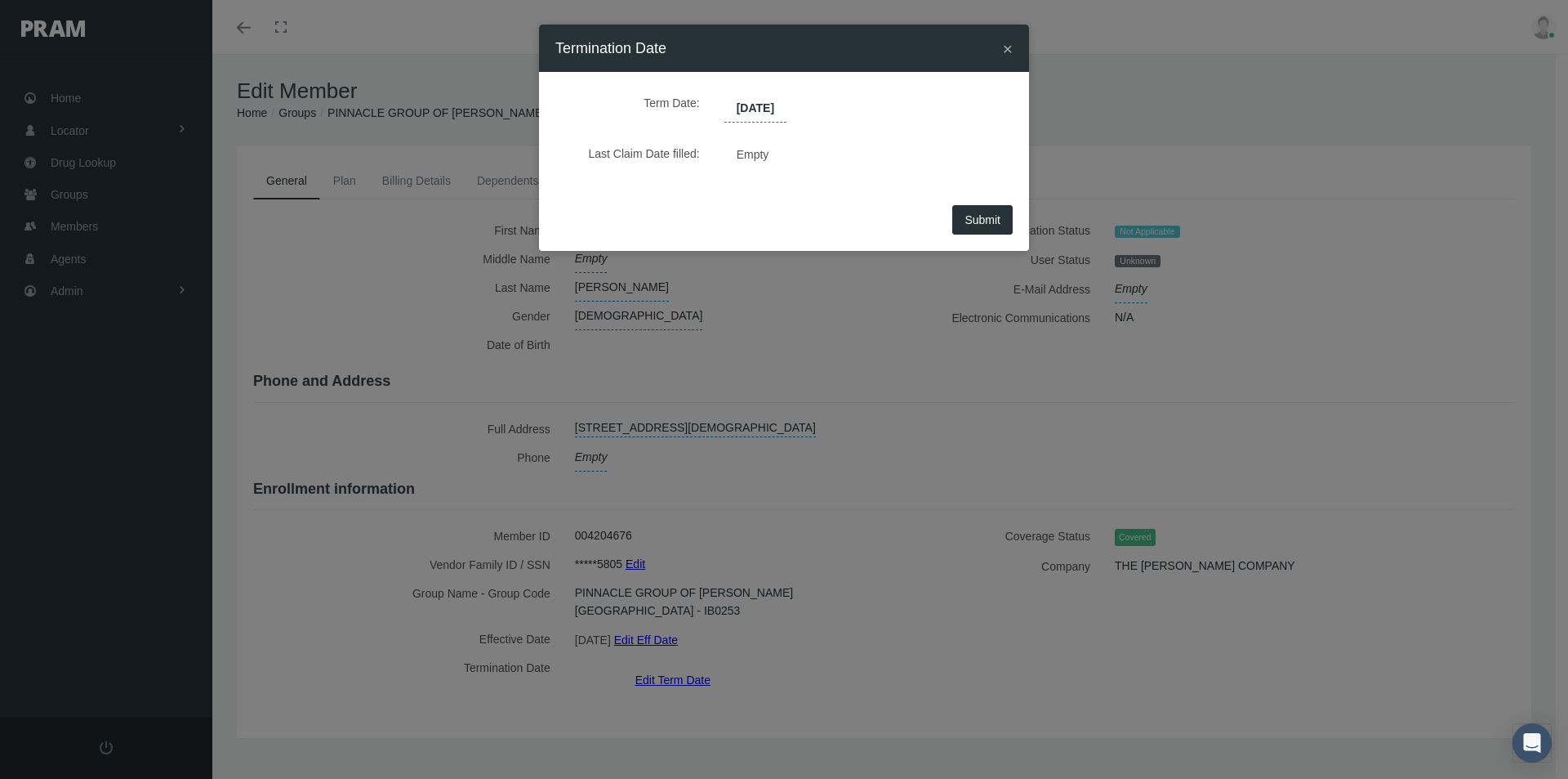
click at [981, 221] on span "Submit" at bounding box center [983, 219] width 36 height 13
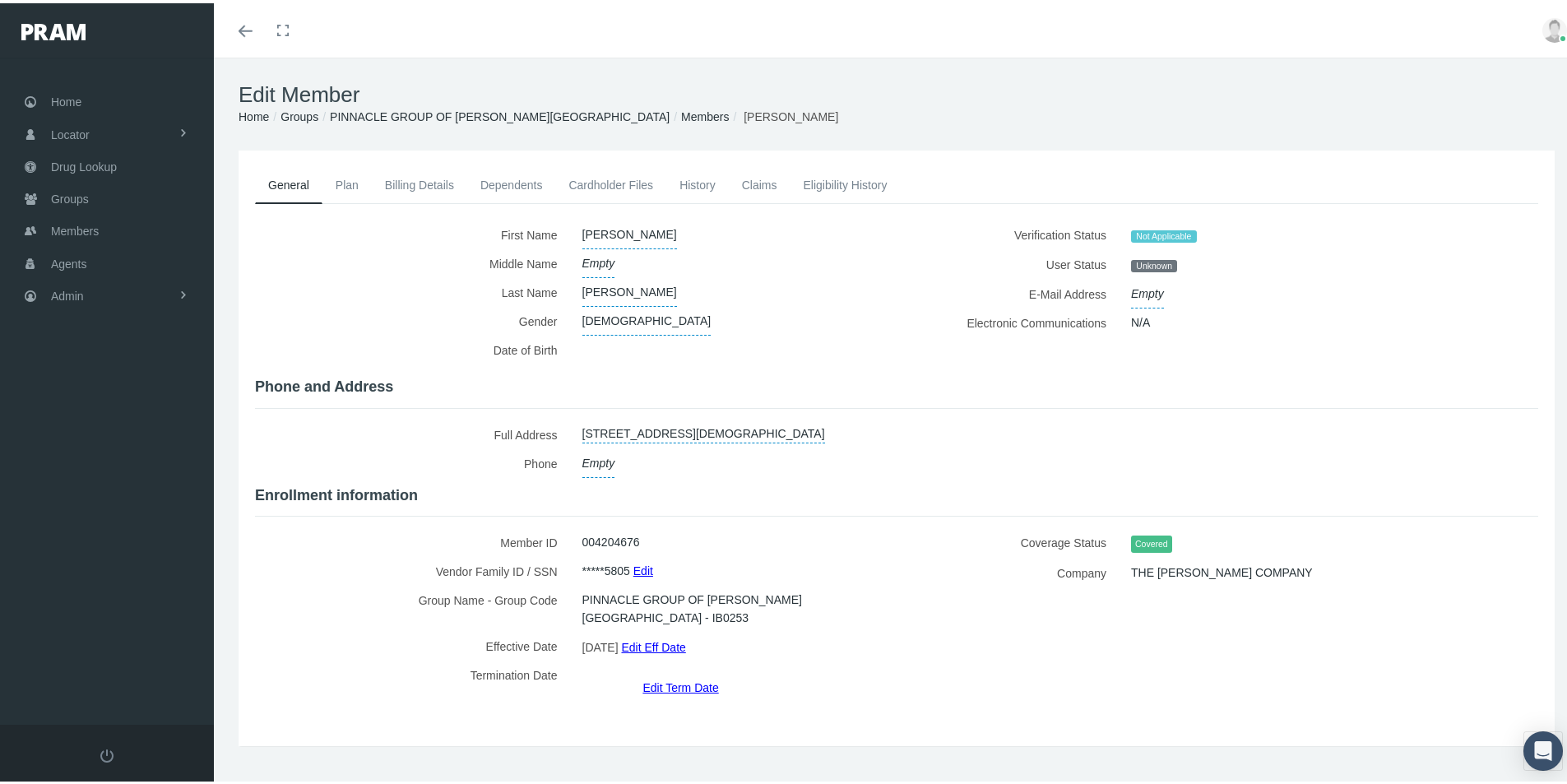
click at [681, 109] on link "Members" at bounding box center [704, 113] width 48 height 13
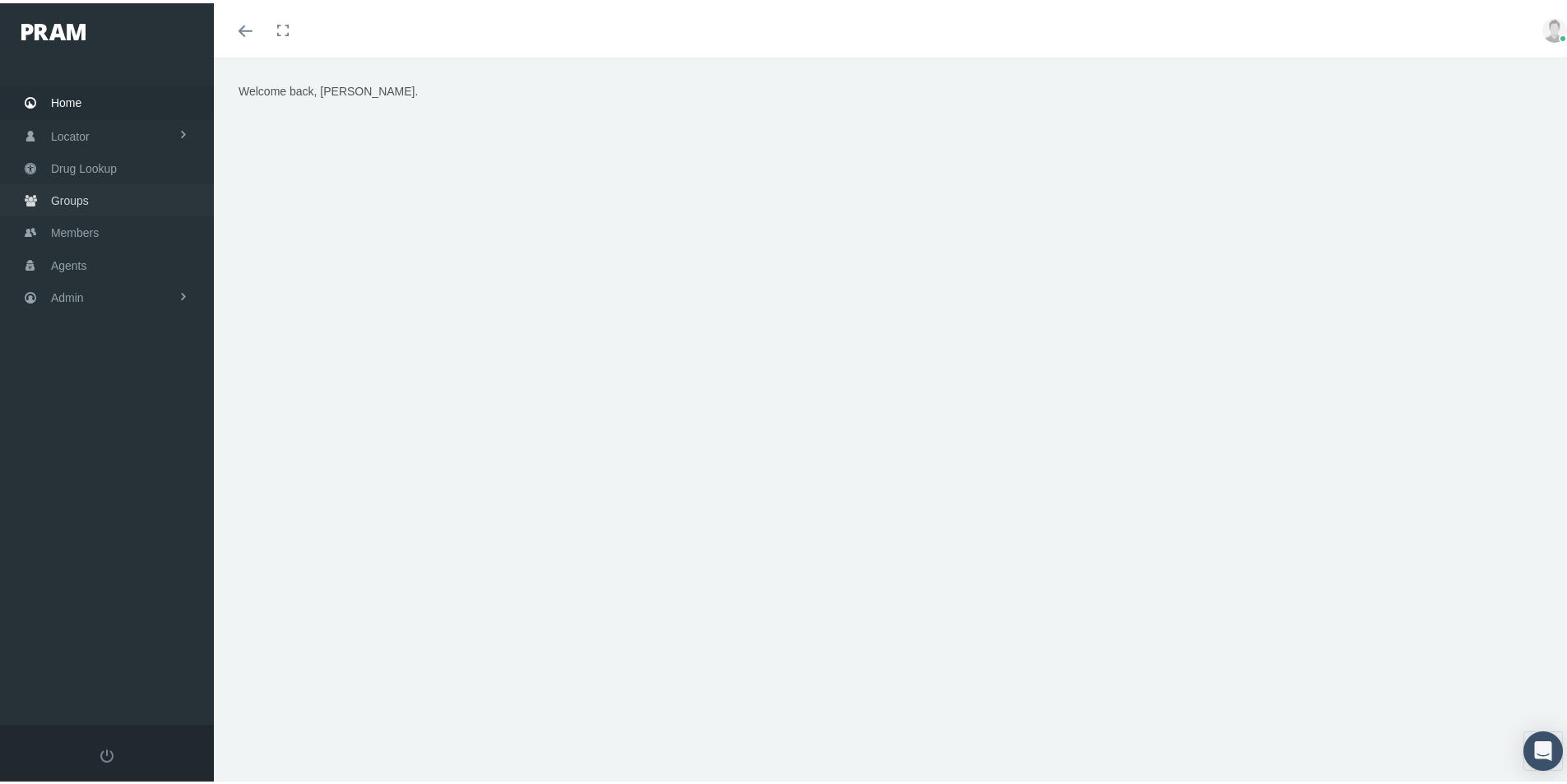
click at [68, 199] on span "Groups" at bounding box center [70, 197] width 38 height 31
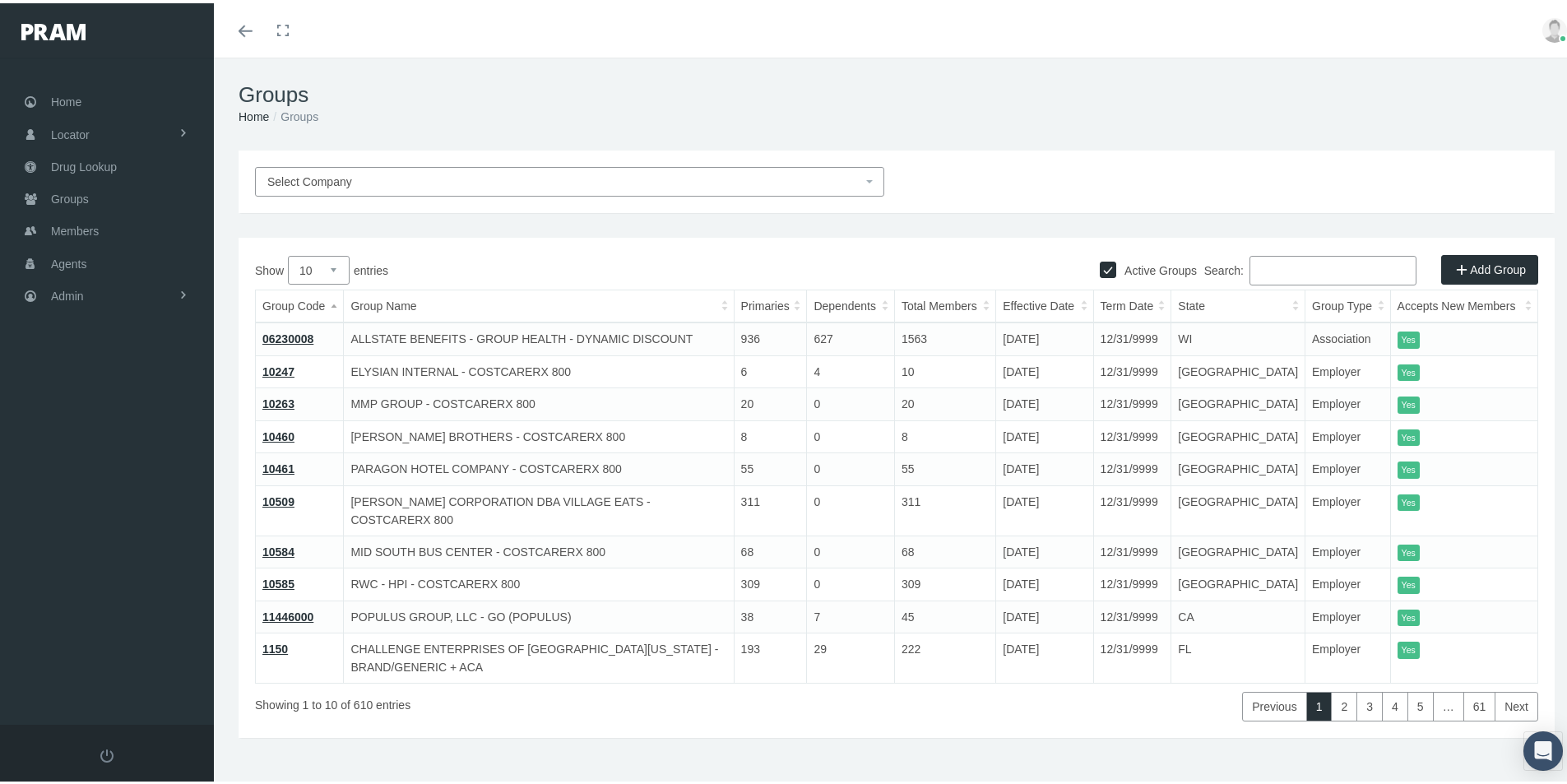
click at [1258, 267] on input "Search:" at bounding box center [1333, 267] width 167 height 30
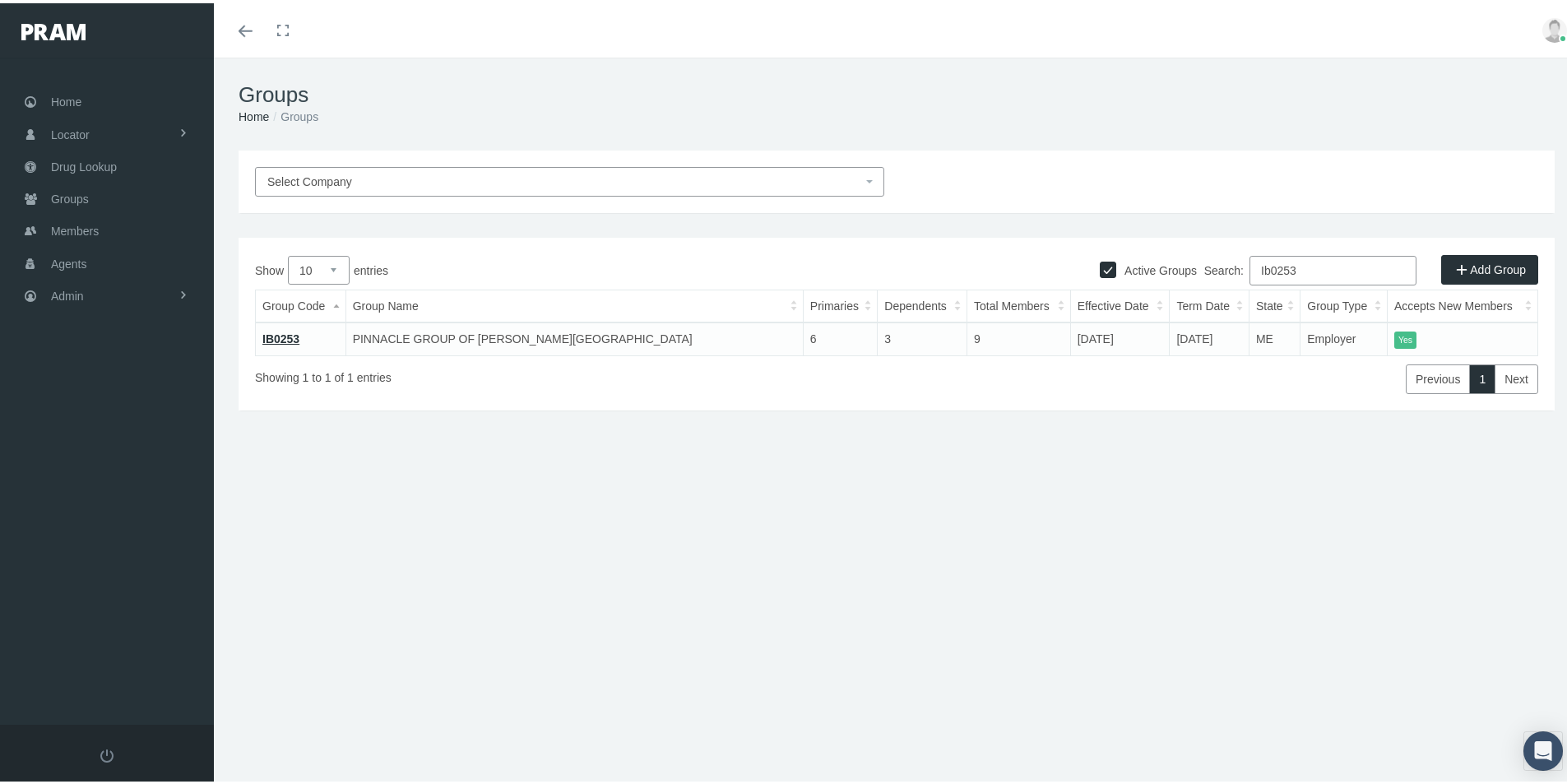
type input "Ib0253"
click at [281, 336] on link "IB0253" at bounding box center [281, 335] width 37 height 13
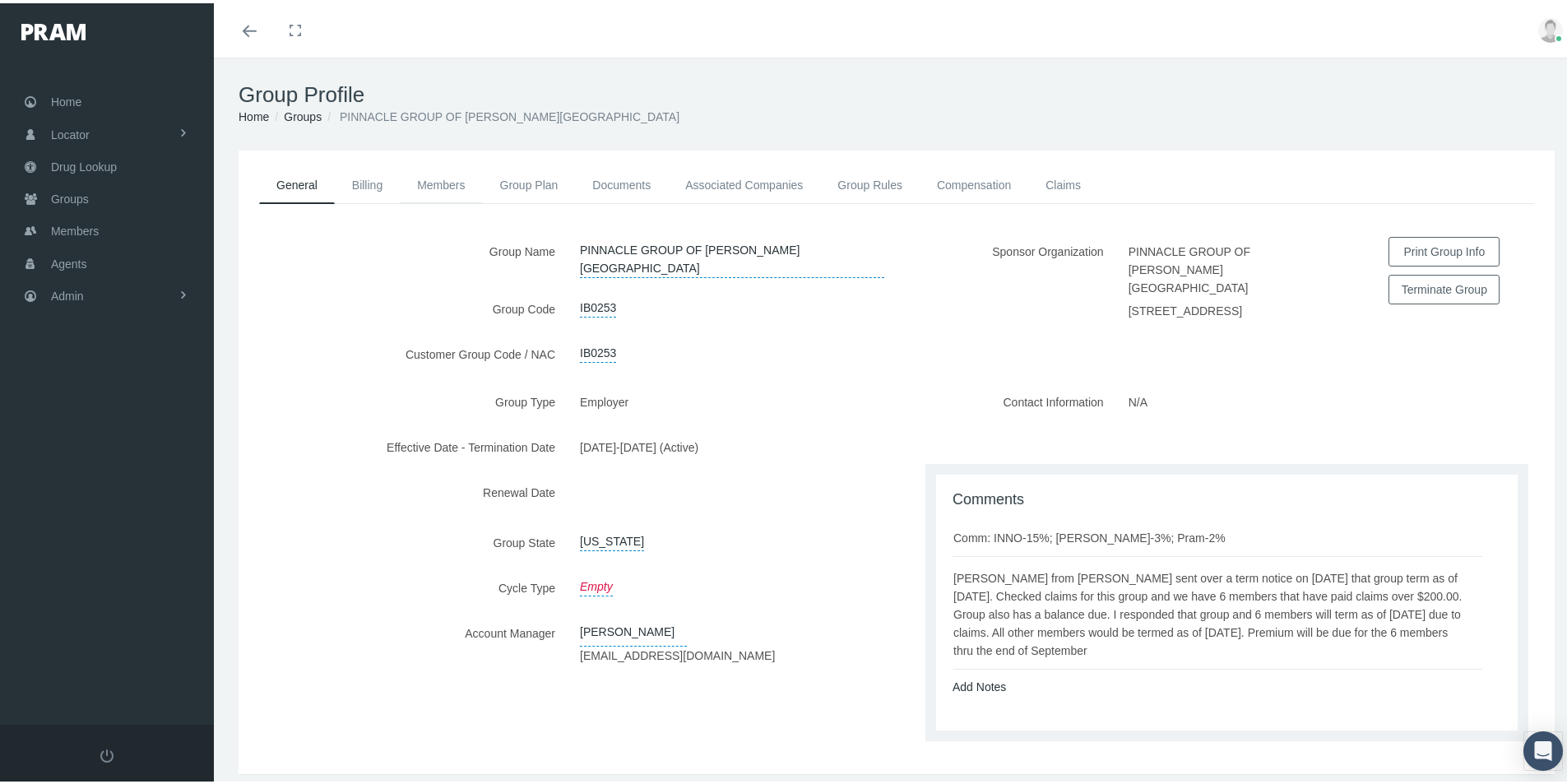
click at [423, 177] on link "Members" at bounding box center [441, 182] width 83 height 37
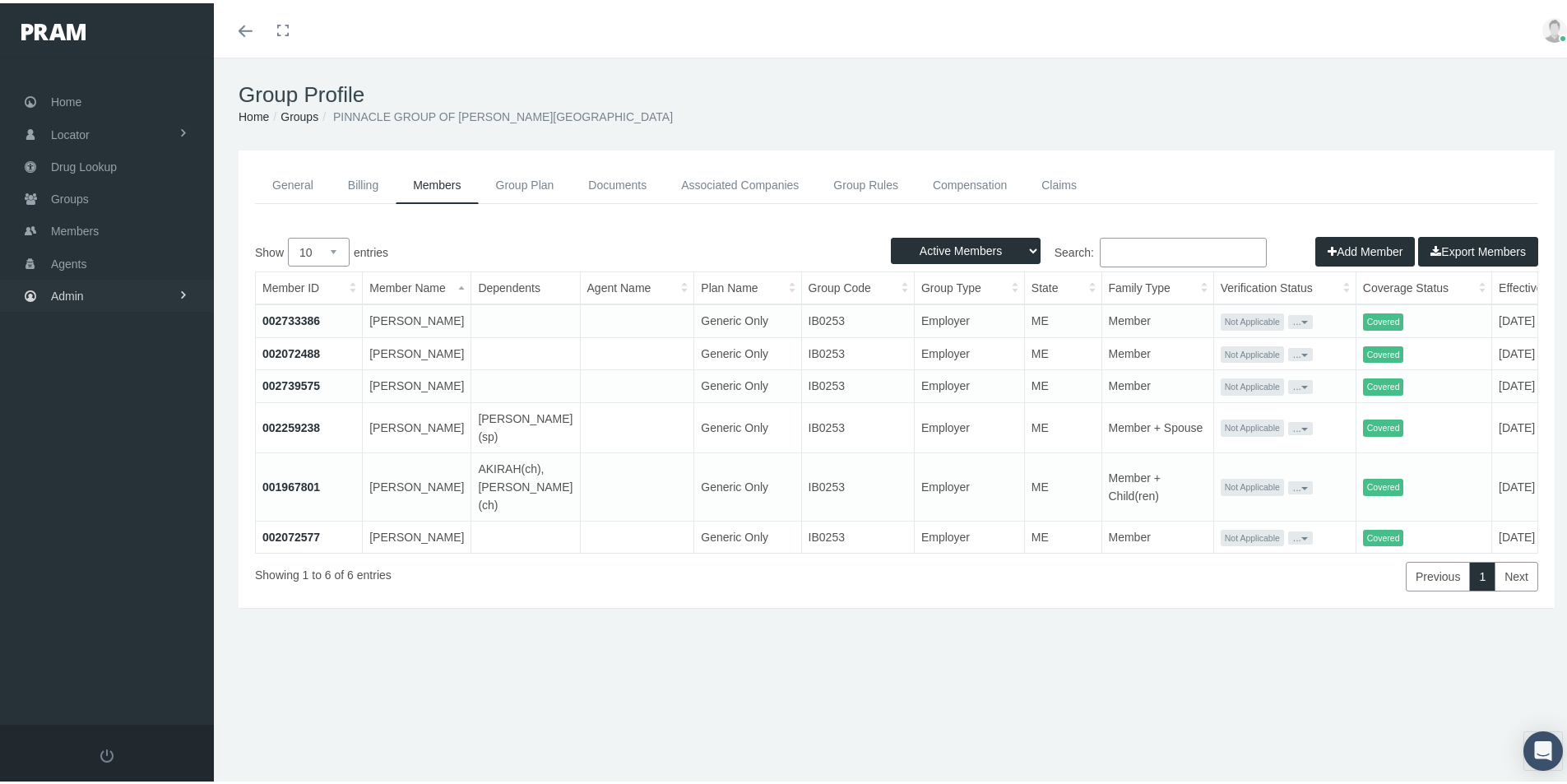
click at [65, 294] on span "Admin" at bounding box center [68, 293] width 33 height 31
click at [97, 417] on span "Group Billing" at bounding box center [101, 420] width 66 height 28
click at [107, 449] on span "Billing Activity By Group" at bounding box center [125, 454] width 122 height 28
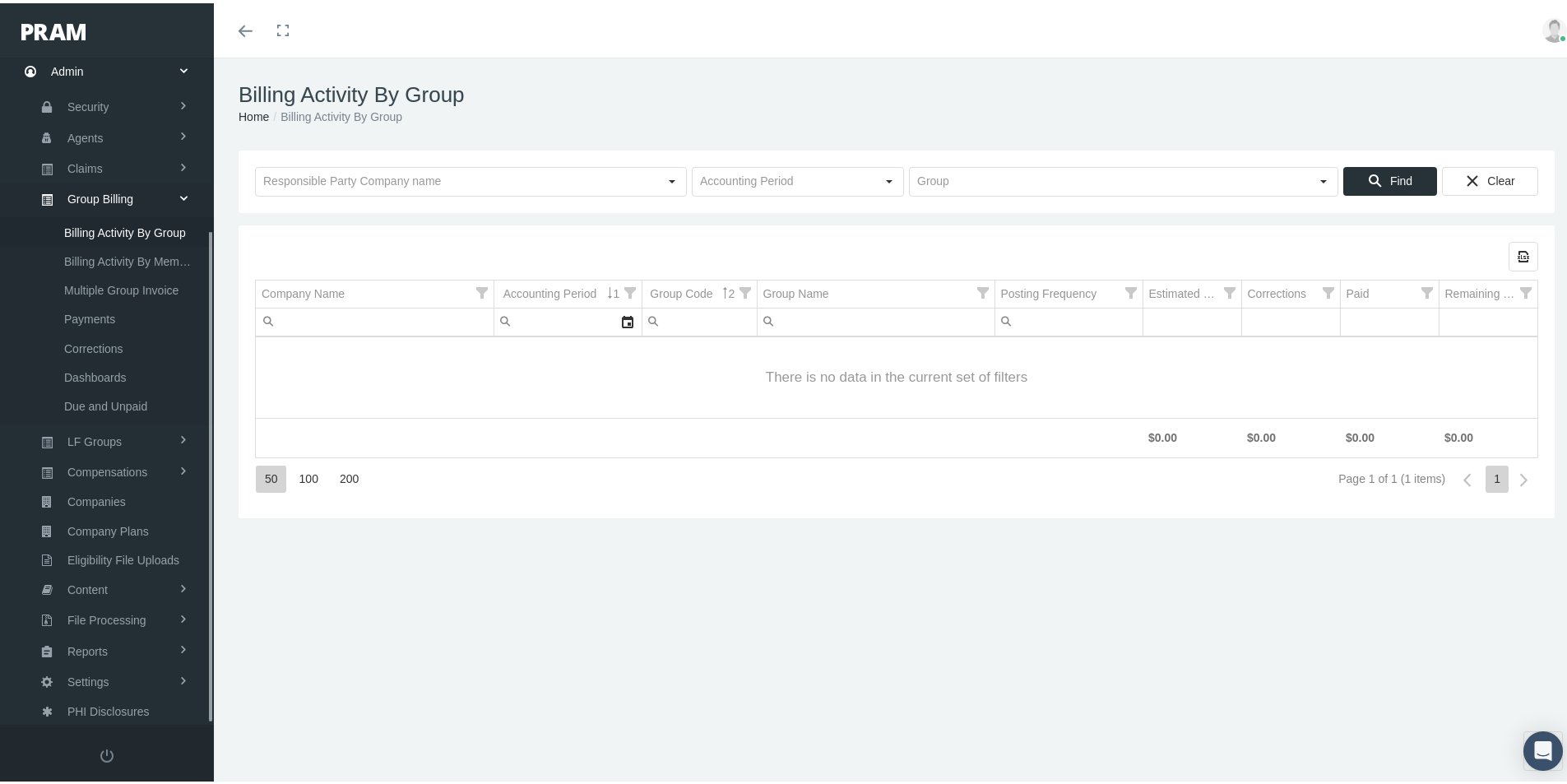
scroll to position [234, 0]
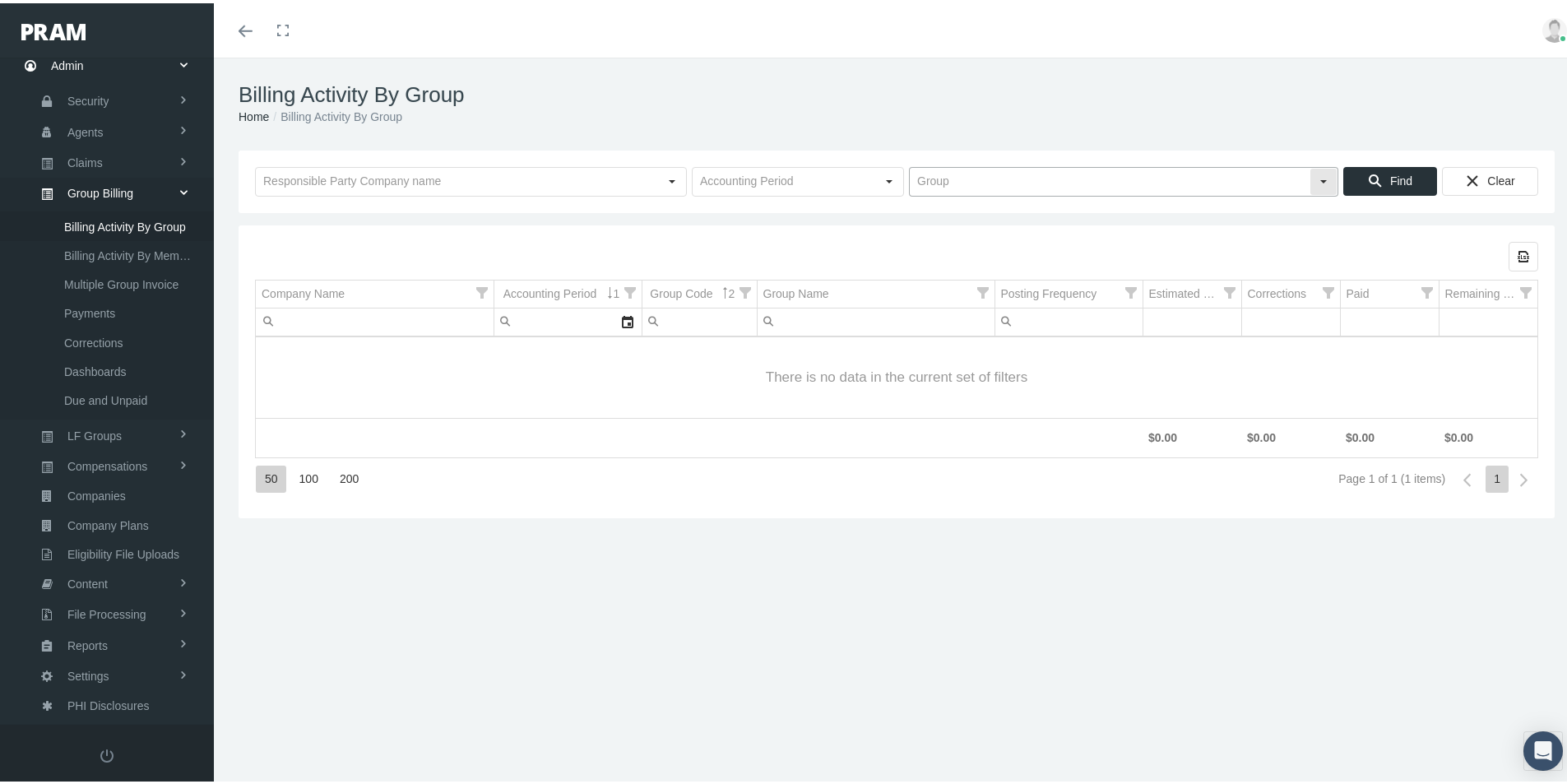
click at [920, 176] on input "text" at bounding box center [1110, 178] width 400 height 28
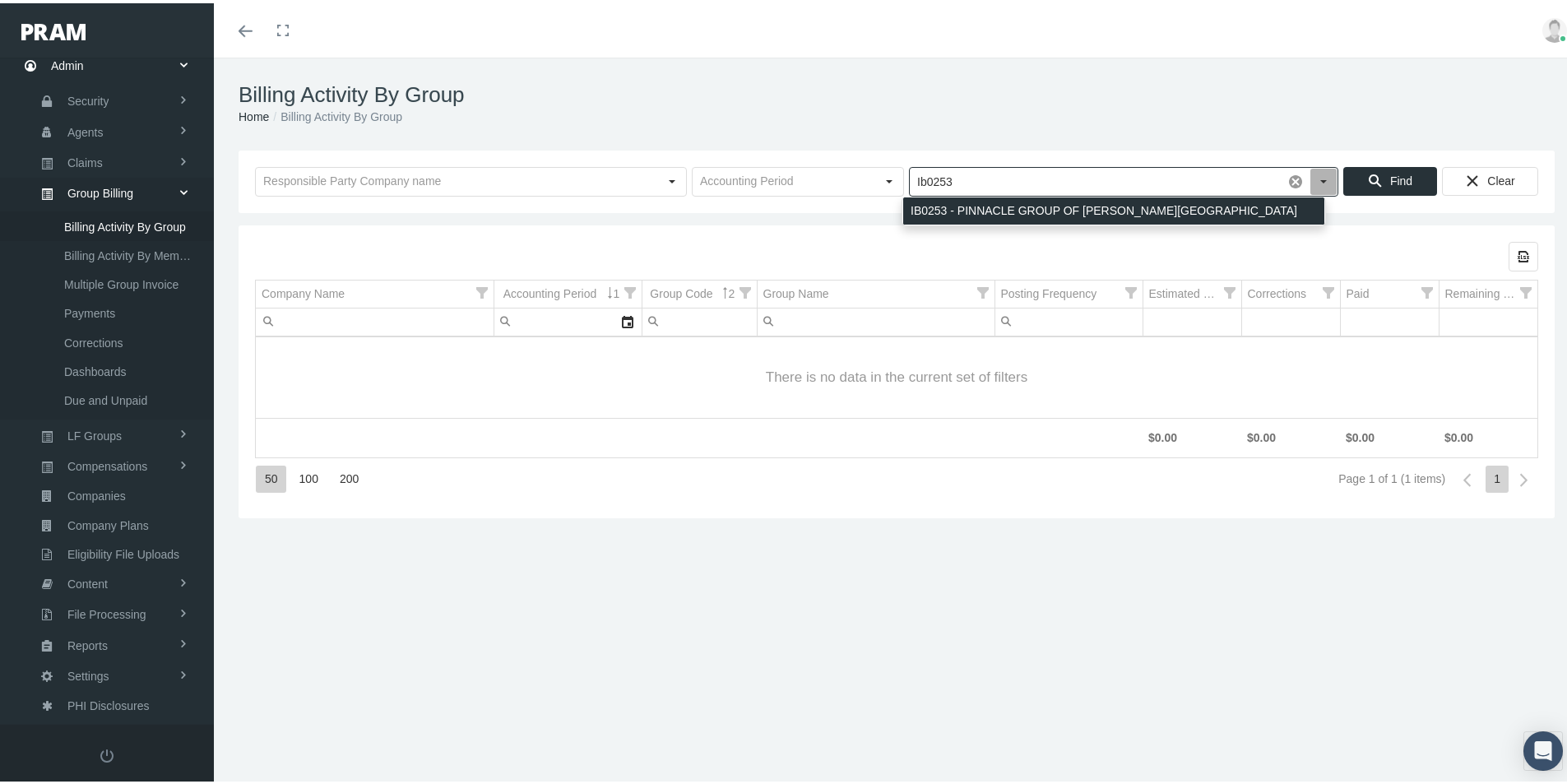
click at [979, 206] on div "IB0253 - PINNACLE GROUP OF HUDSON VALLEY" at bounding box center [1114, 207] width 421 height 27
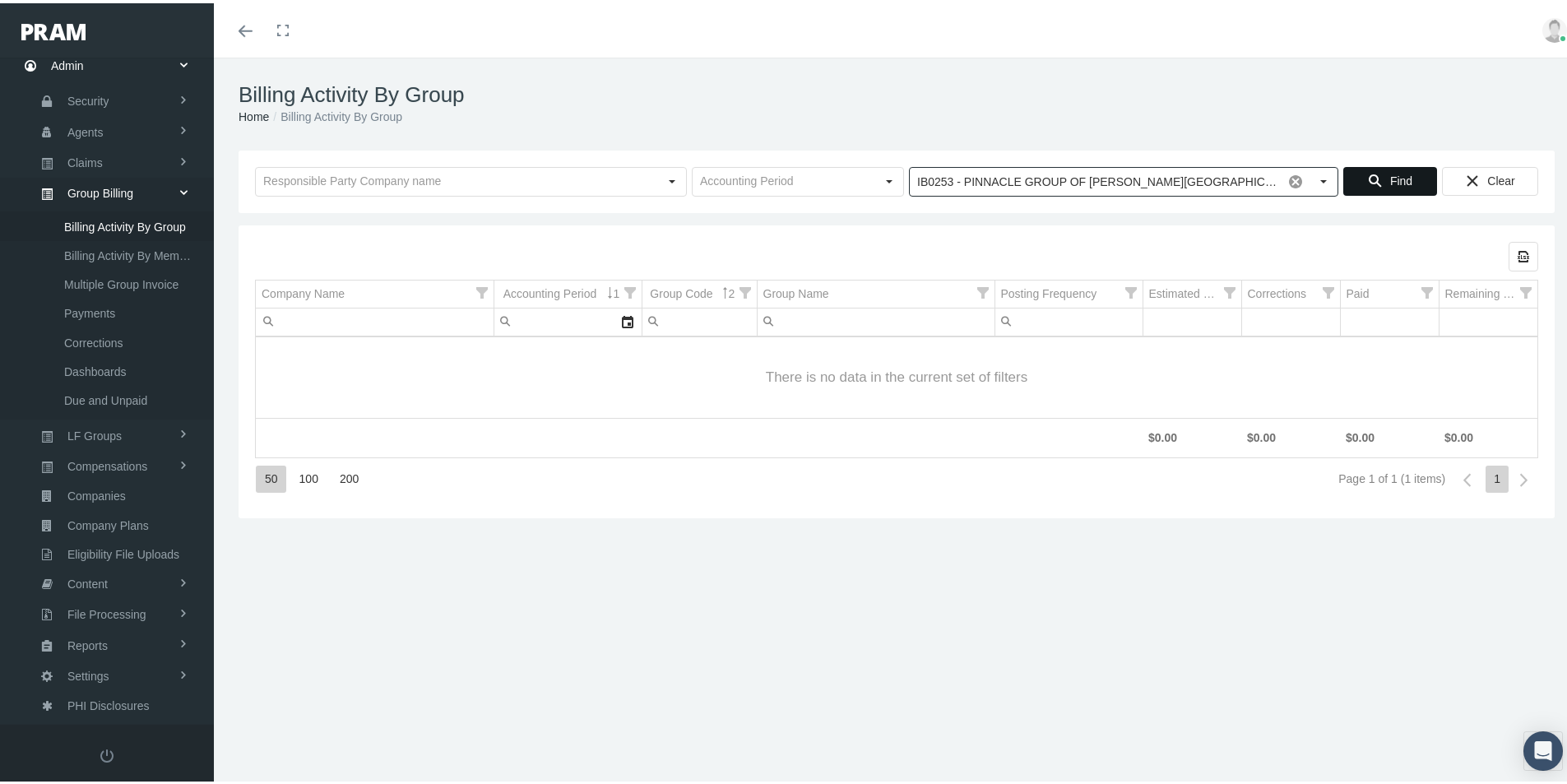
type input "IB0253 - PINNACLE GROUP OF HUDSON VALLEY"
click at [1390, 180] on span "Find" at bounding box center [1402, 177] width 23 height 13
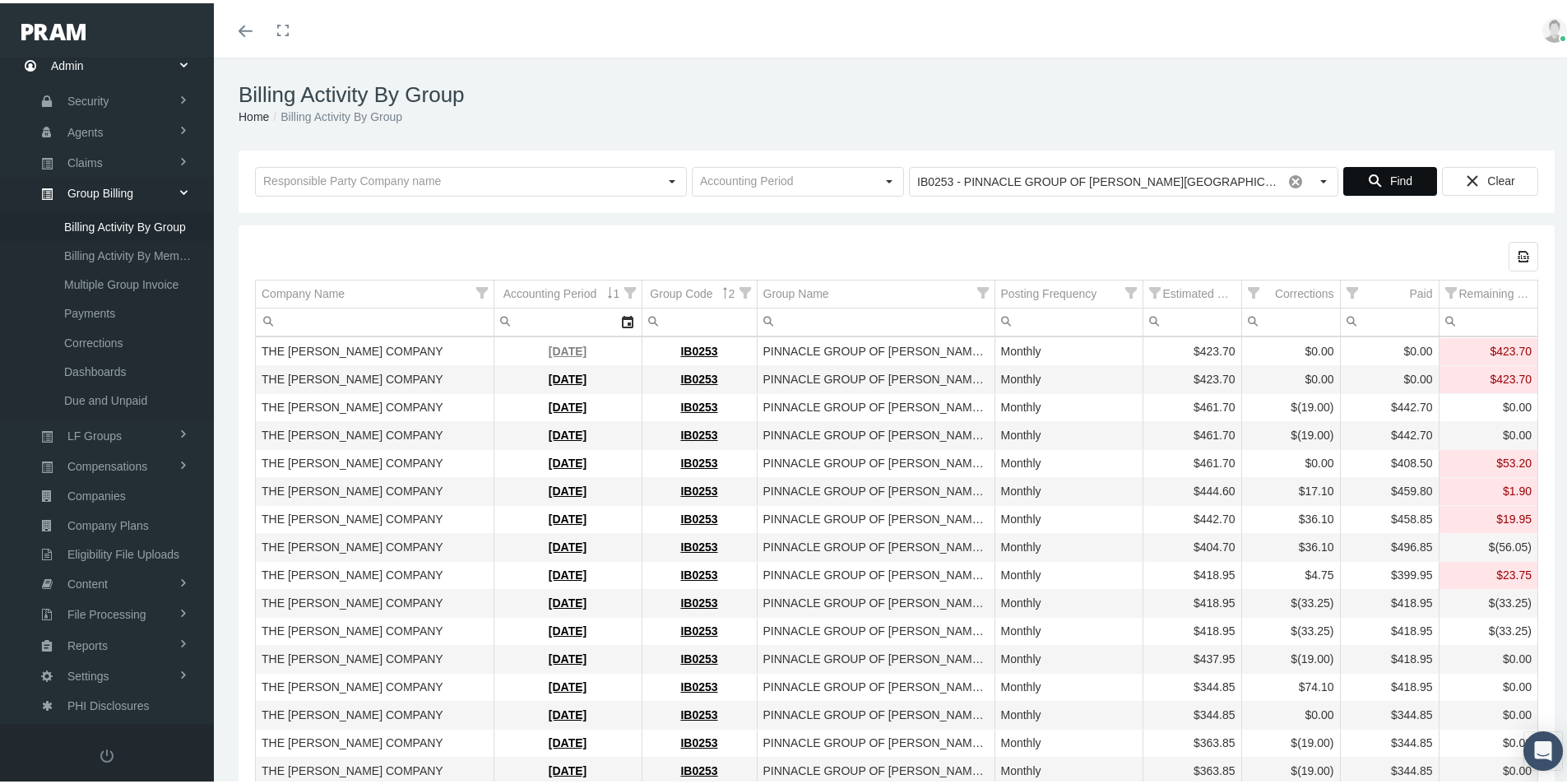
click at [559, 347] on link "September 2025" at bounding box center [568, 348] width 38 height 13
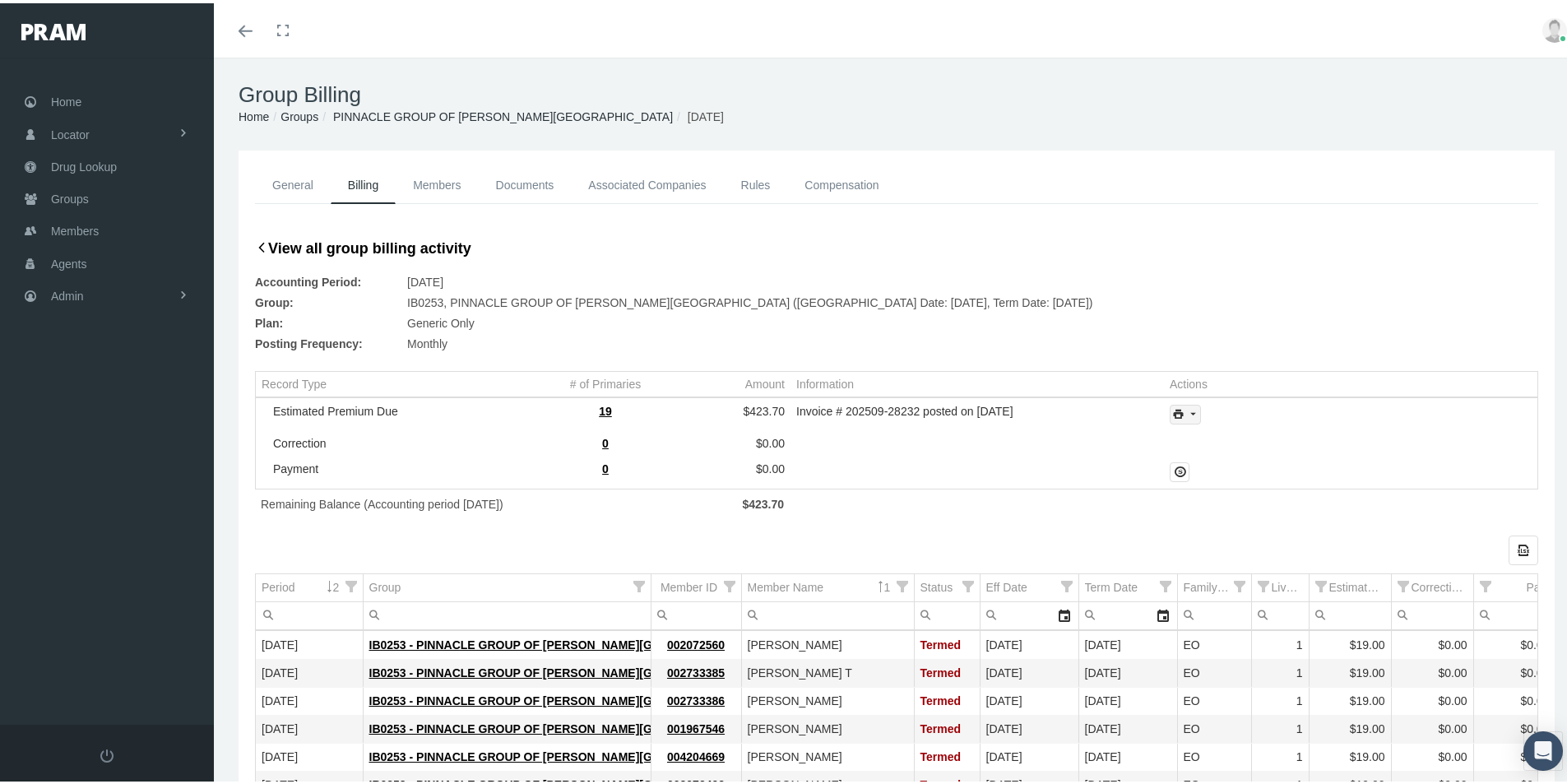
click at [1187, 407] on icon "print" at bounding box center [1192, 411] width 15 height 15
click at [1242, 488] on div "Invoice w/Details" at bounding box center [1230, 492] width 129 height 27
click at [463, 234] on form "Toggle navigation Toggle menubar Toggle fullscreen Profile Logout" at bounding box center [790, 681] width 1579 height 1255
click at [671, 256] on div "View all group billing activity Accounting Period: September 2025 Group: IB0253…" at bounding box center [897, 292] width 1284 height 117
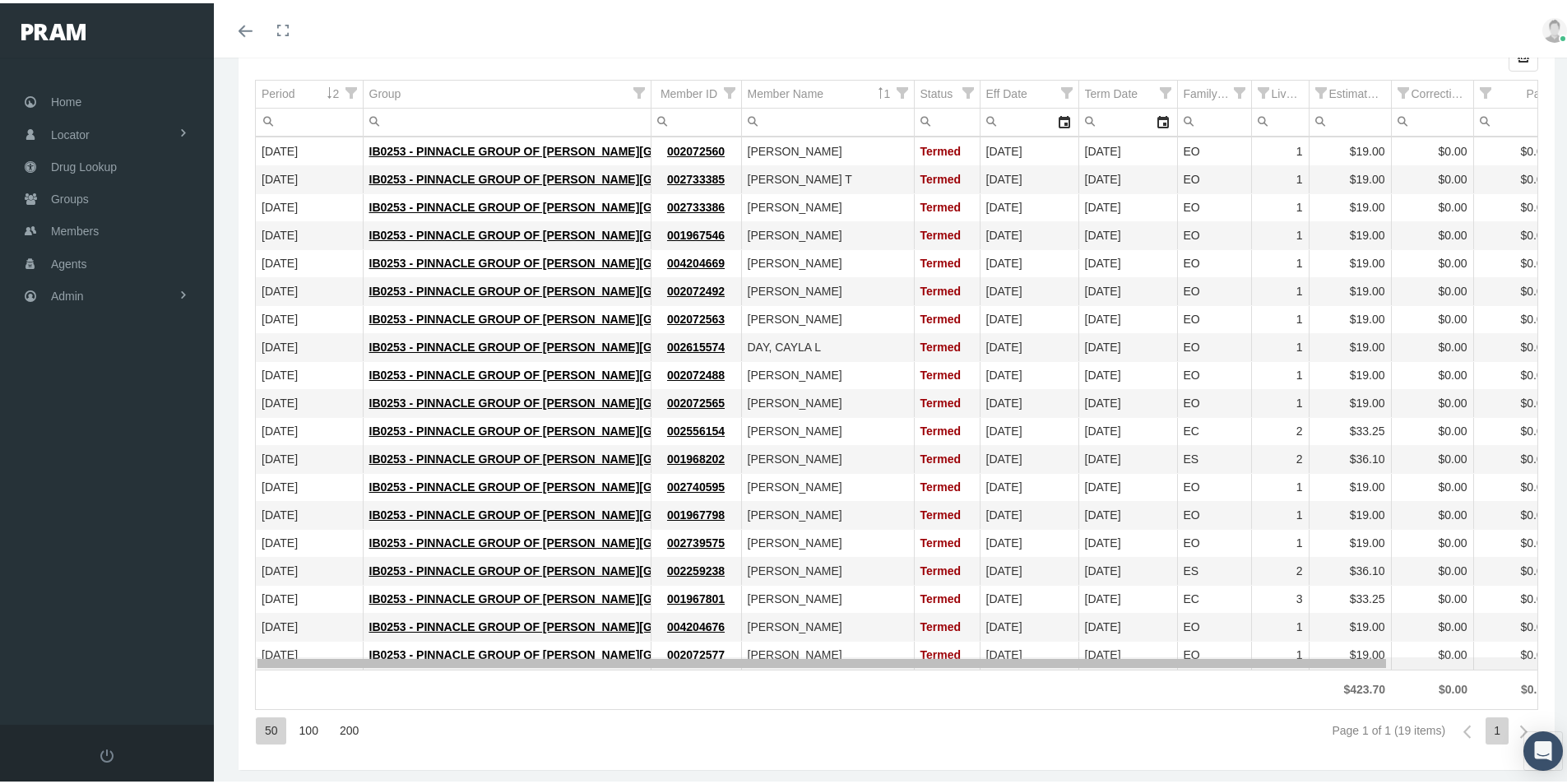
drag, startPoint x: 734, startPoint y: 667, endPoint x: 721, endPoint y: 654, distance: 18.4
drag, startPoint x: 764, startPoint y: 665, endPoint x: 658, endPoint y: 608, distance: 120.4
click body "Toggle Fullscreen Toggle navigation Toggle menubar Toggle fullscreen Profile Lo…"
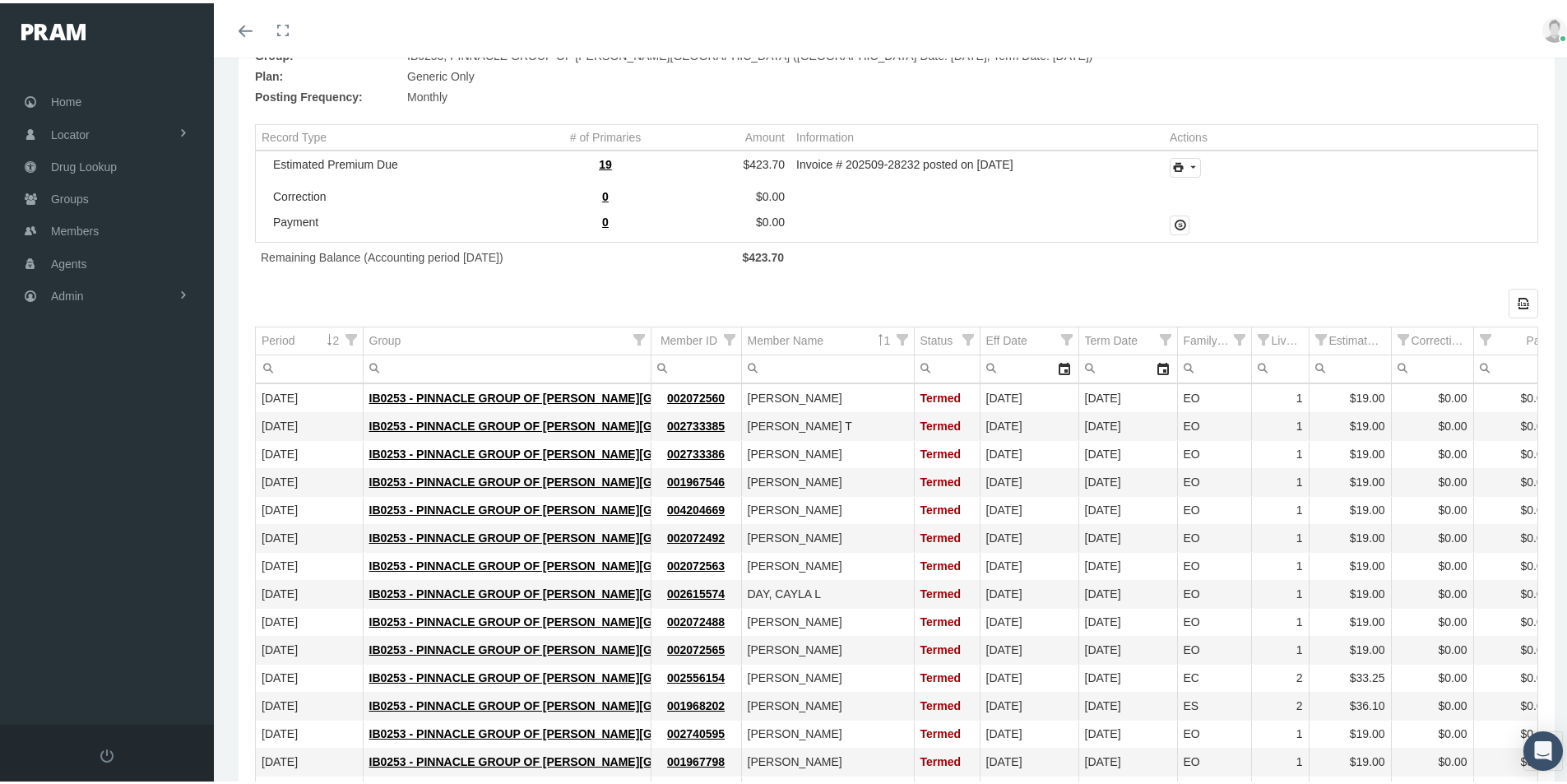
scroll to position [164, 0]
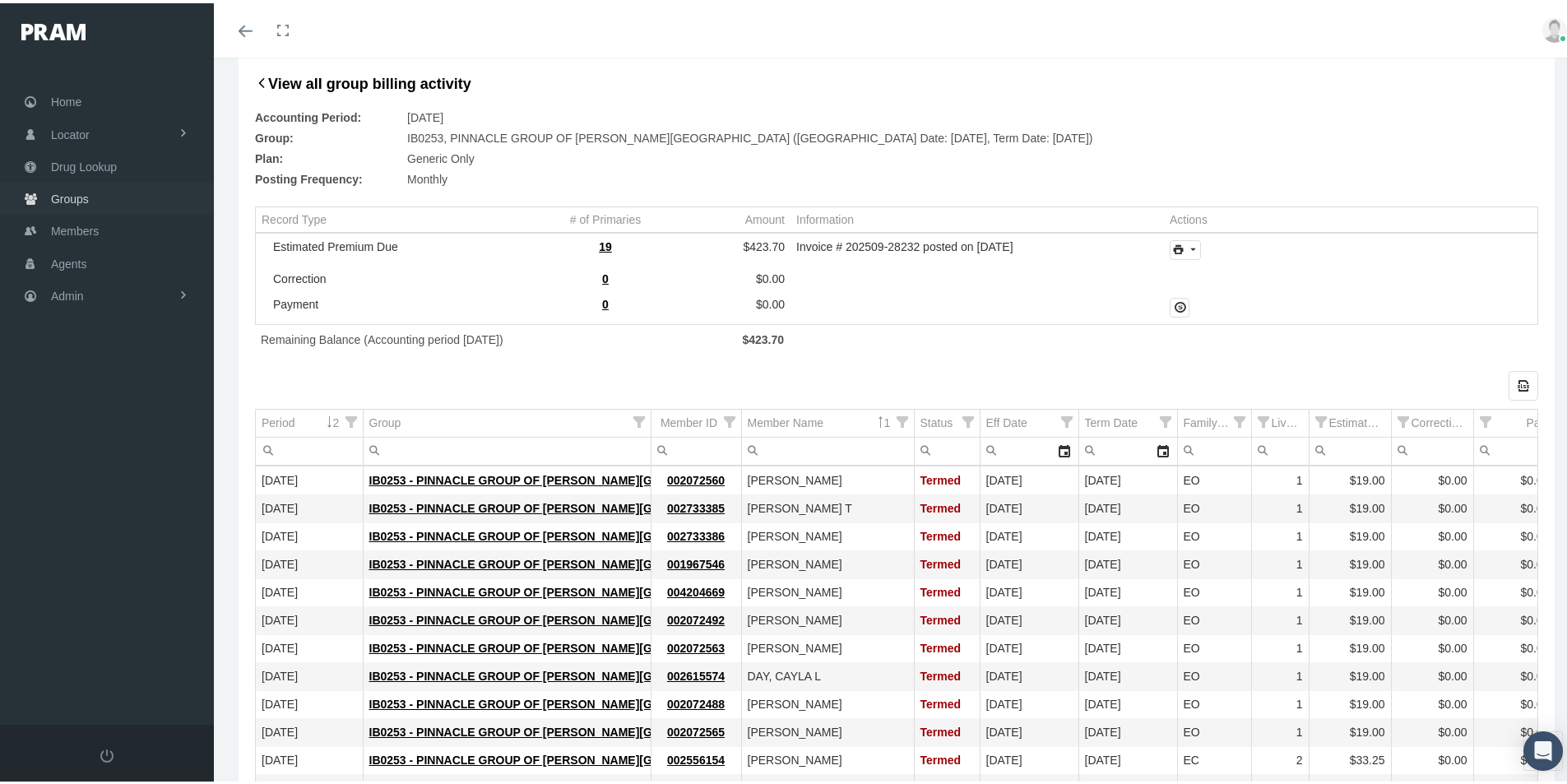
click span "Groups"
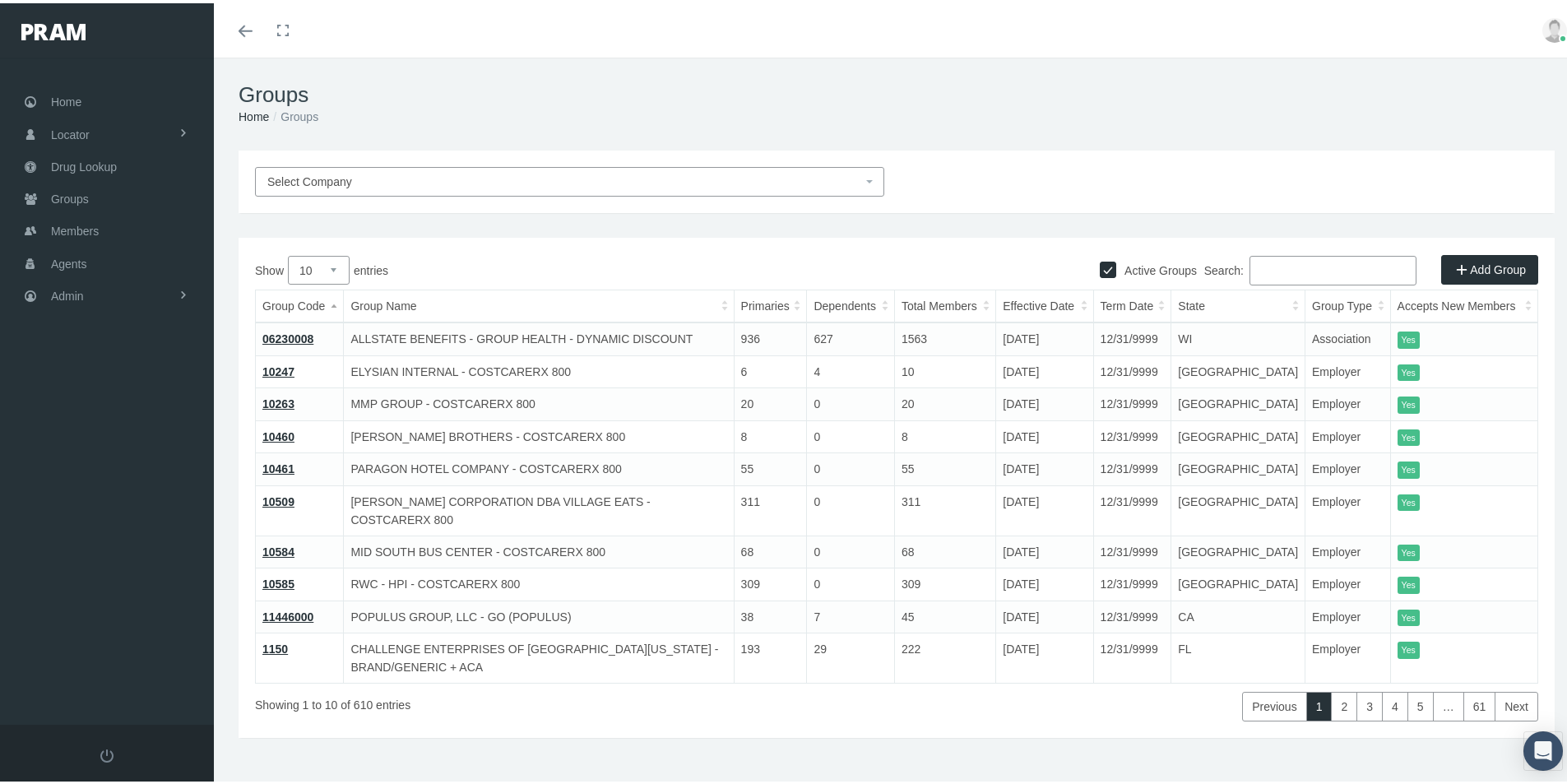
click at [1253, 264] on input "Search:" at bounding box center [1333, 267] width 167 height 30
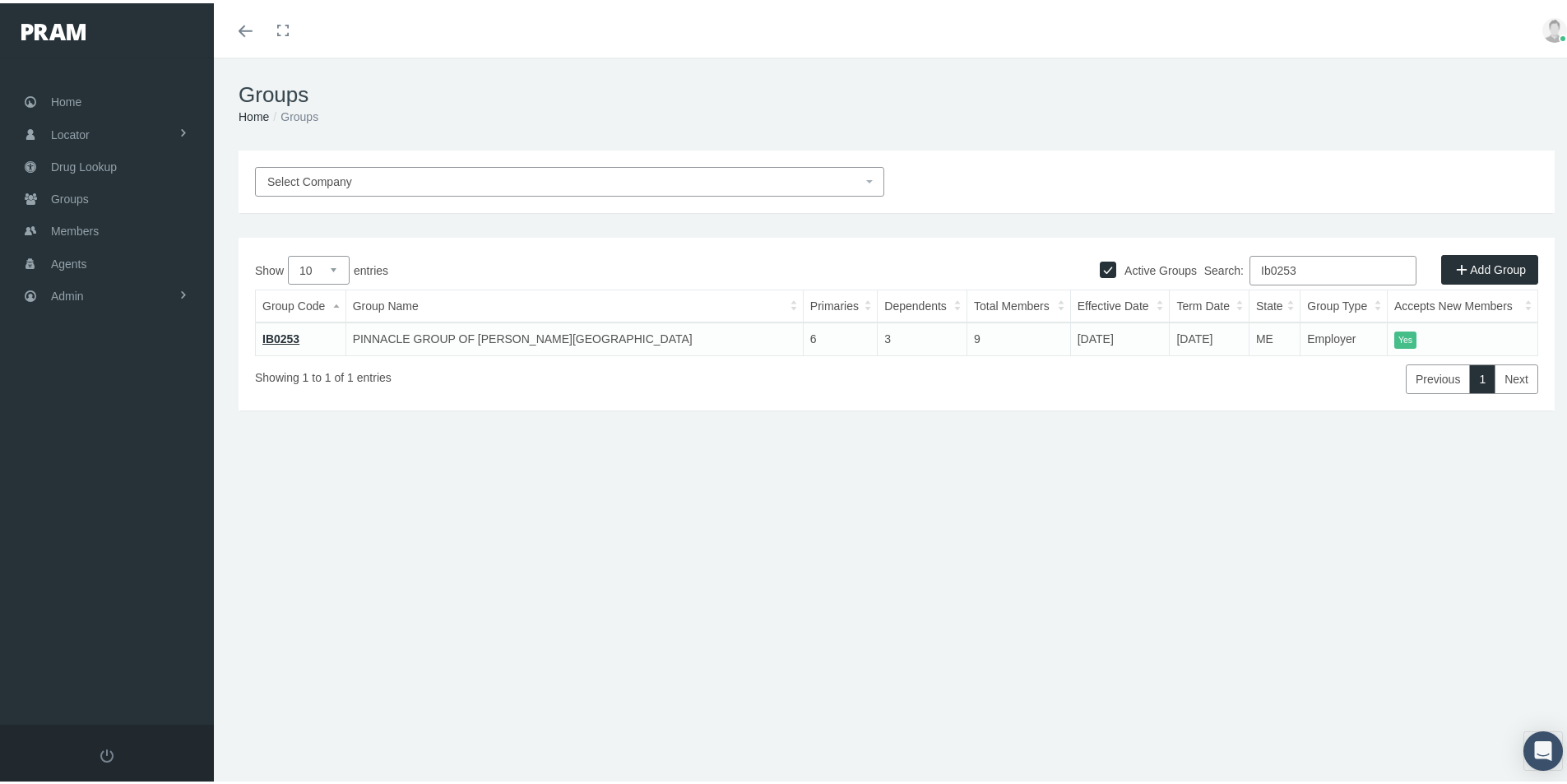
type input "Ib0253"
click at [282, 336] on link "IB0253" at bounding box center [281, 335] width 37 height 13
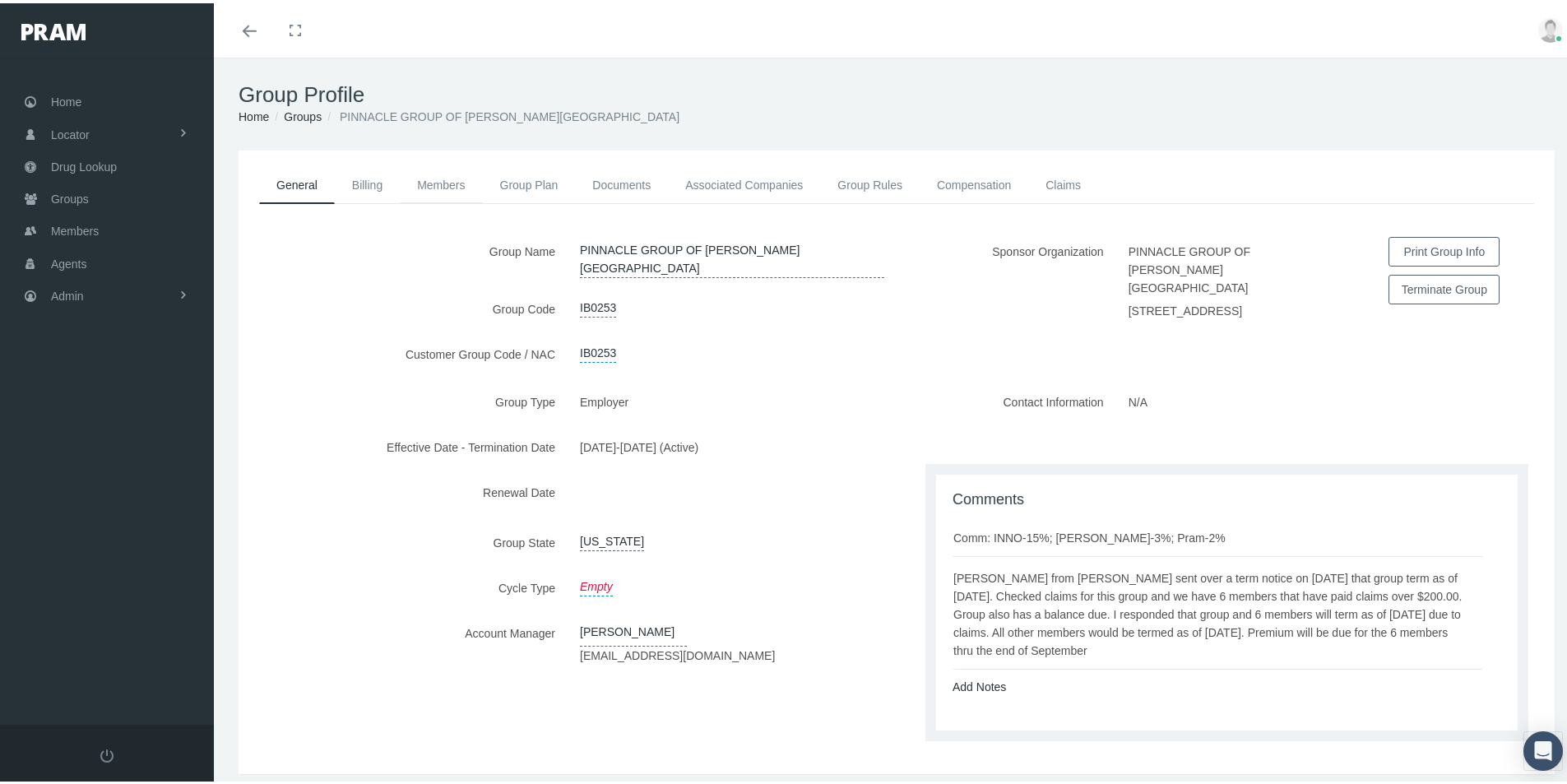
click at [435, 185] on link "Members" at bounding box center [441, 182] width 83 height 37
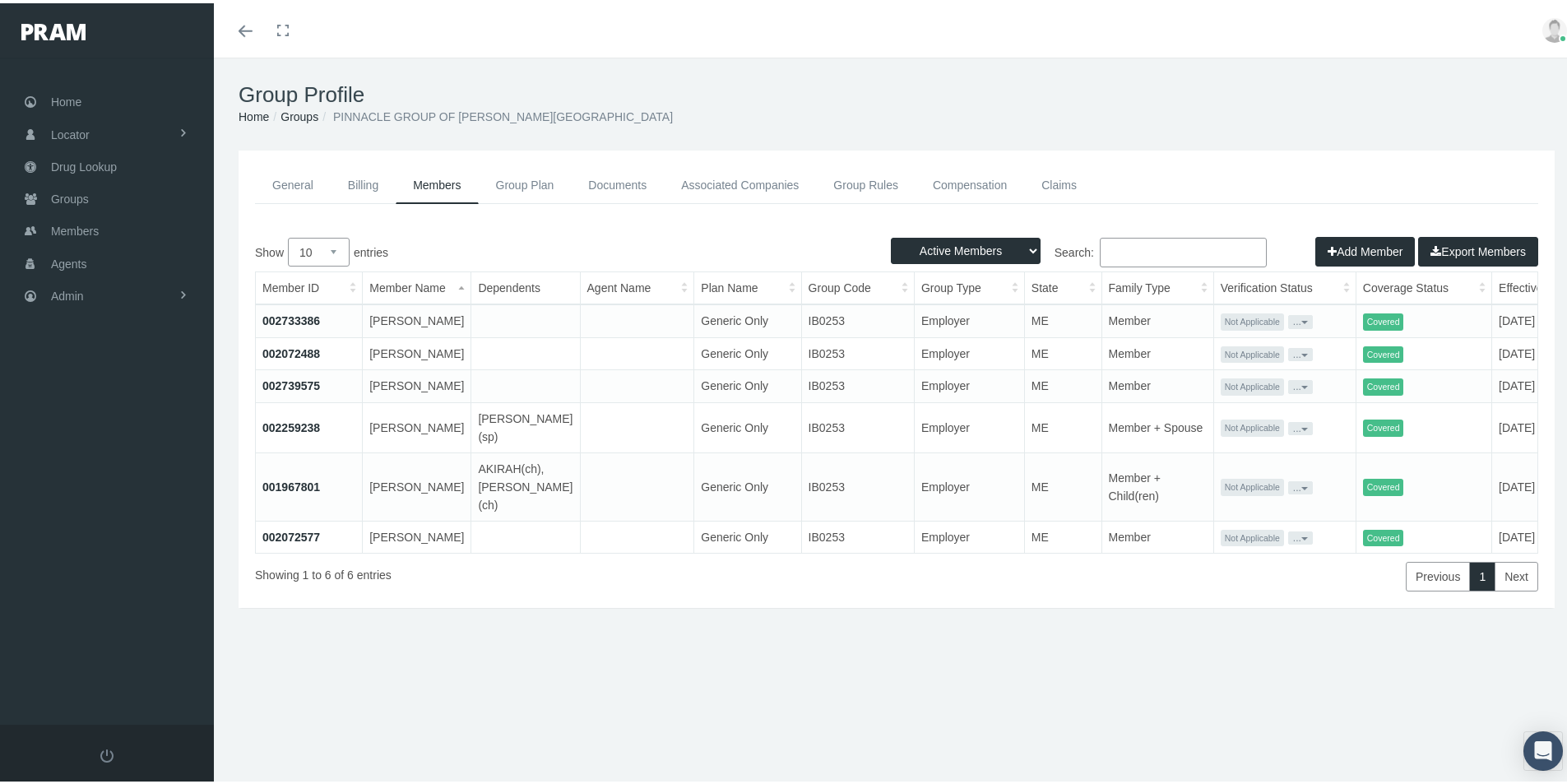
click at [511, 654] on div "General Billing Members Group Plan Documents Associated Companies Enrollment Hi…" at bounding box center [897, 400] width 1365 height 507
click at [591, 654] on div "General Billing Members Group Plan Documents Associated Companies Enrollment Hi…" at bounding box center [897, 400] width 1365 height 507
click at [69, 229] on span "Members" at bounding box center [75, 228] width 48 height 31
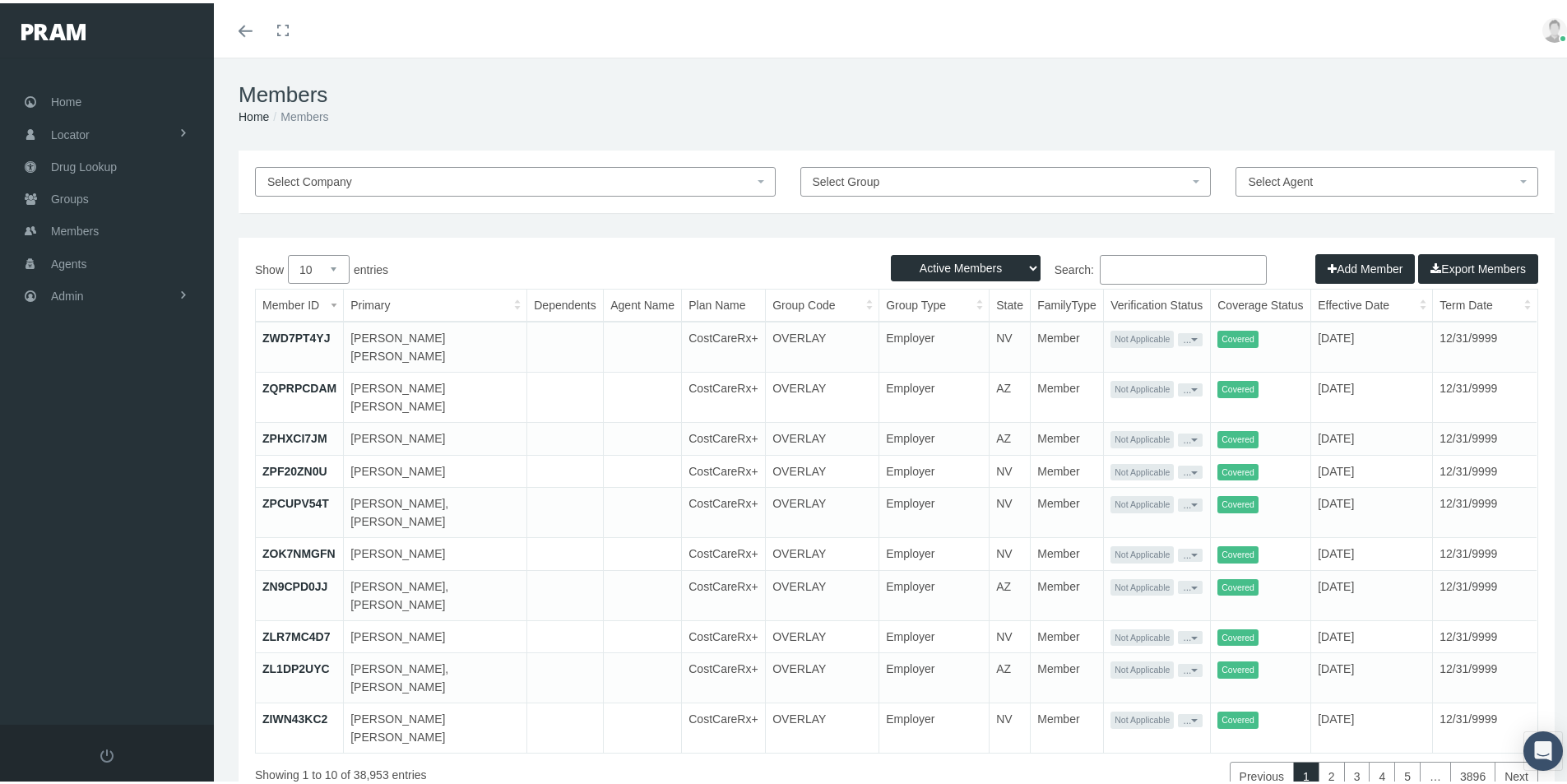
click at [1108, 267] on input "Search:" at bounding box center [1184, 266] width 167 height 30
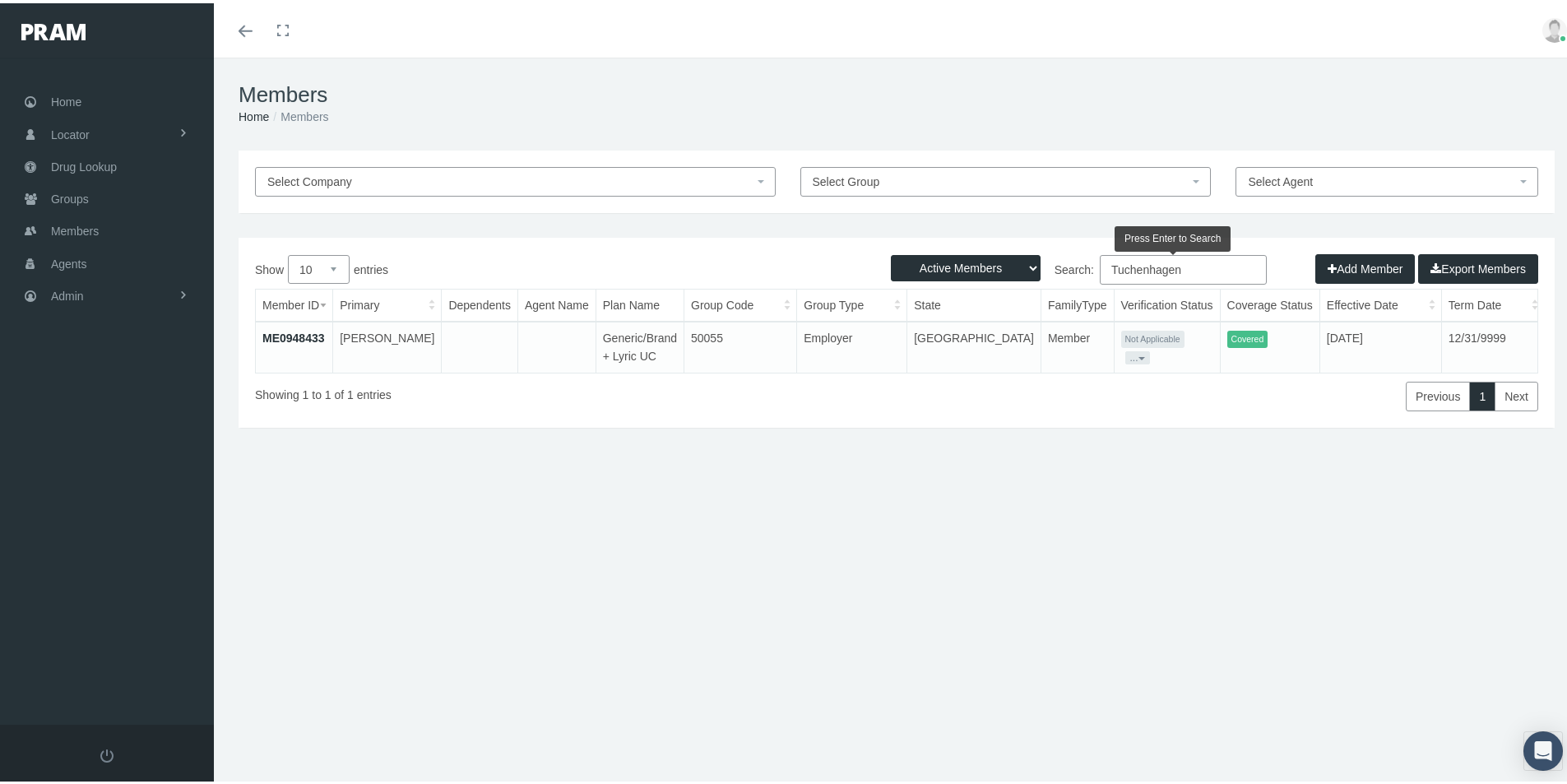
type input "Tuchenhagen"
click at [281, 330] on link "ME0948433" at bounding box center [294, 334] width 63 height 13
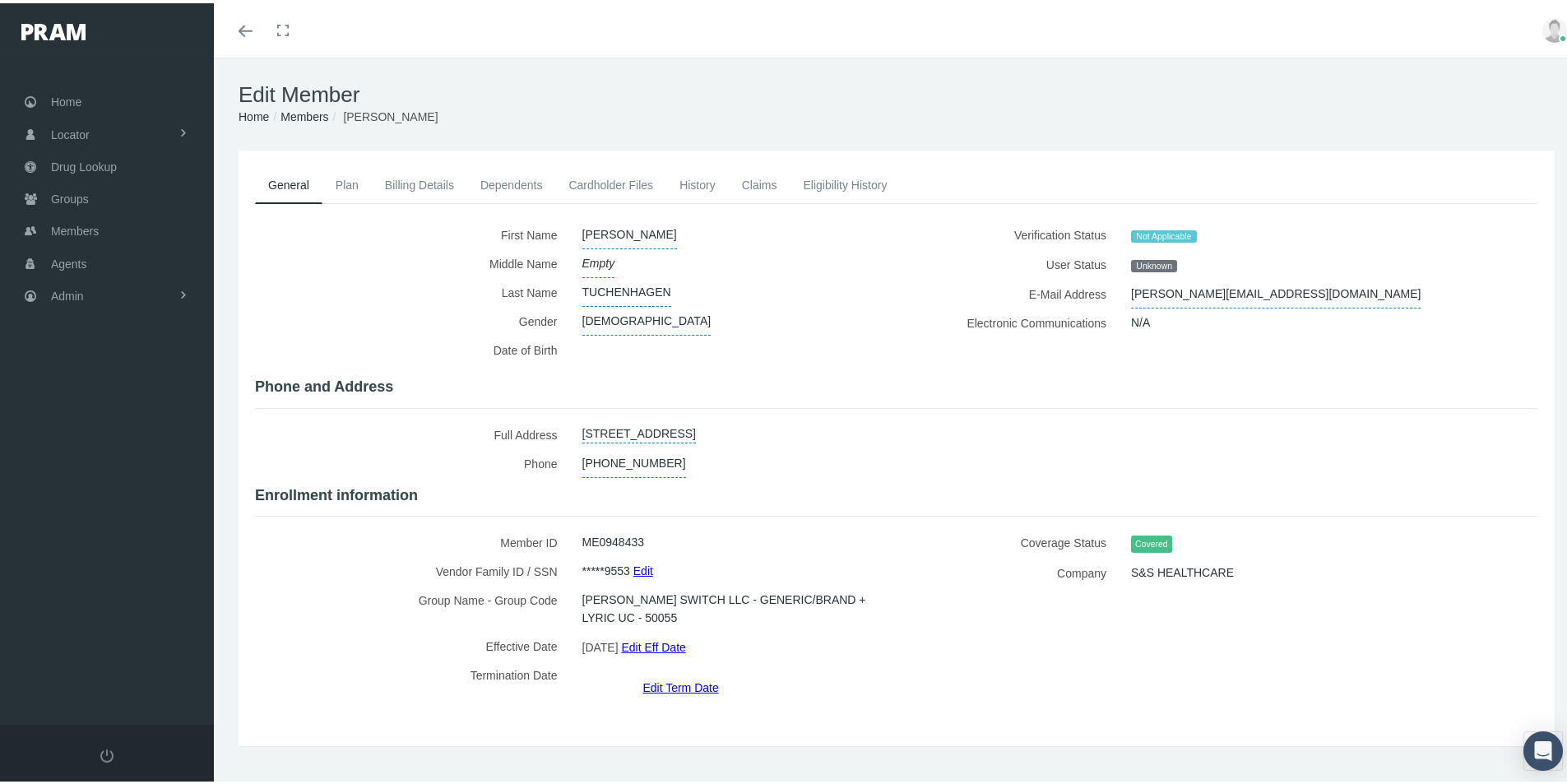
select select "2"
select select "8"
select select "1992"
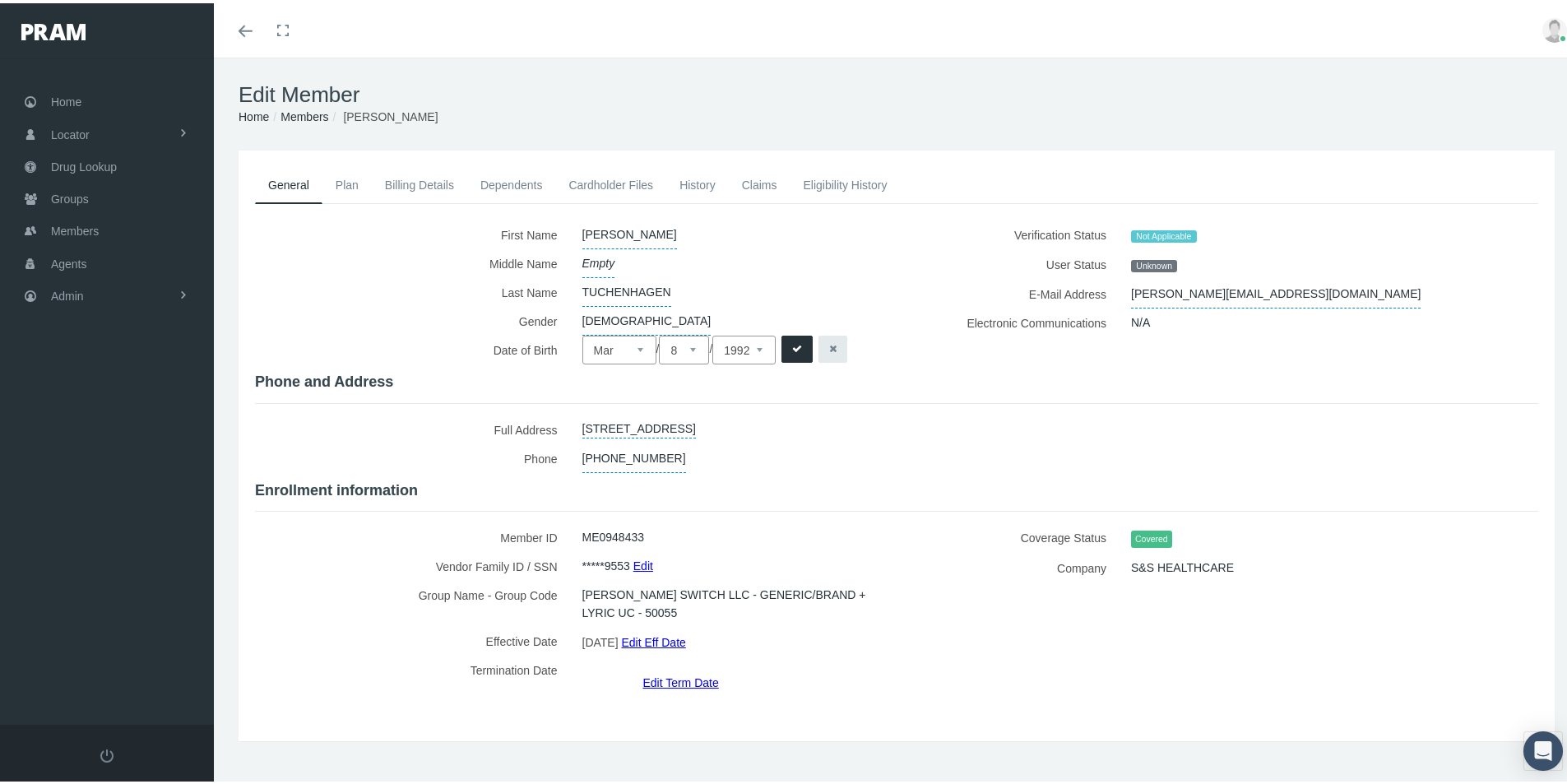
click at [682, 345] on select "1 2 3 4 5 6 7 8 9 10 11 12 13 14 15 16 17 18 19 20 21 22 23 24 25 26 27 28 29 3…" at bounding box center [684, 346] width 50 height 29
click at [659, 332] on select "1 2 3 4 5 6 7 8 9 10 11 12 13 14 15 16 17 18 19 20 21 22 23 24 25 26 27 28 29 3…" at bounding box center [684, 346] width 50 height 29
click at [684, 346] on select "1 2 3 4 5 6 7 8 9 10 11 12 13 14 15 16 17 18 19 20 21 22 23 24 25 26 27 28 29 3…" at bounding box center [684, 346] width 50 height 29
select select "21"
click at [659, 332] on select "1 2 3 4 5 6 7 8 9 10 11 12 13 14 15 16 17 18 19 20 21 22 23 24 25 26 27 28 29 3…" at bounding box center [684, 346] width 50 height 29
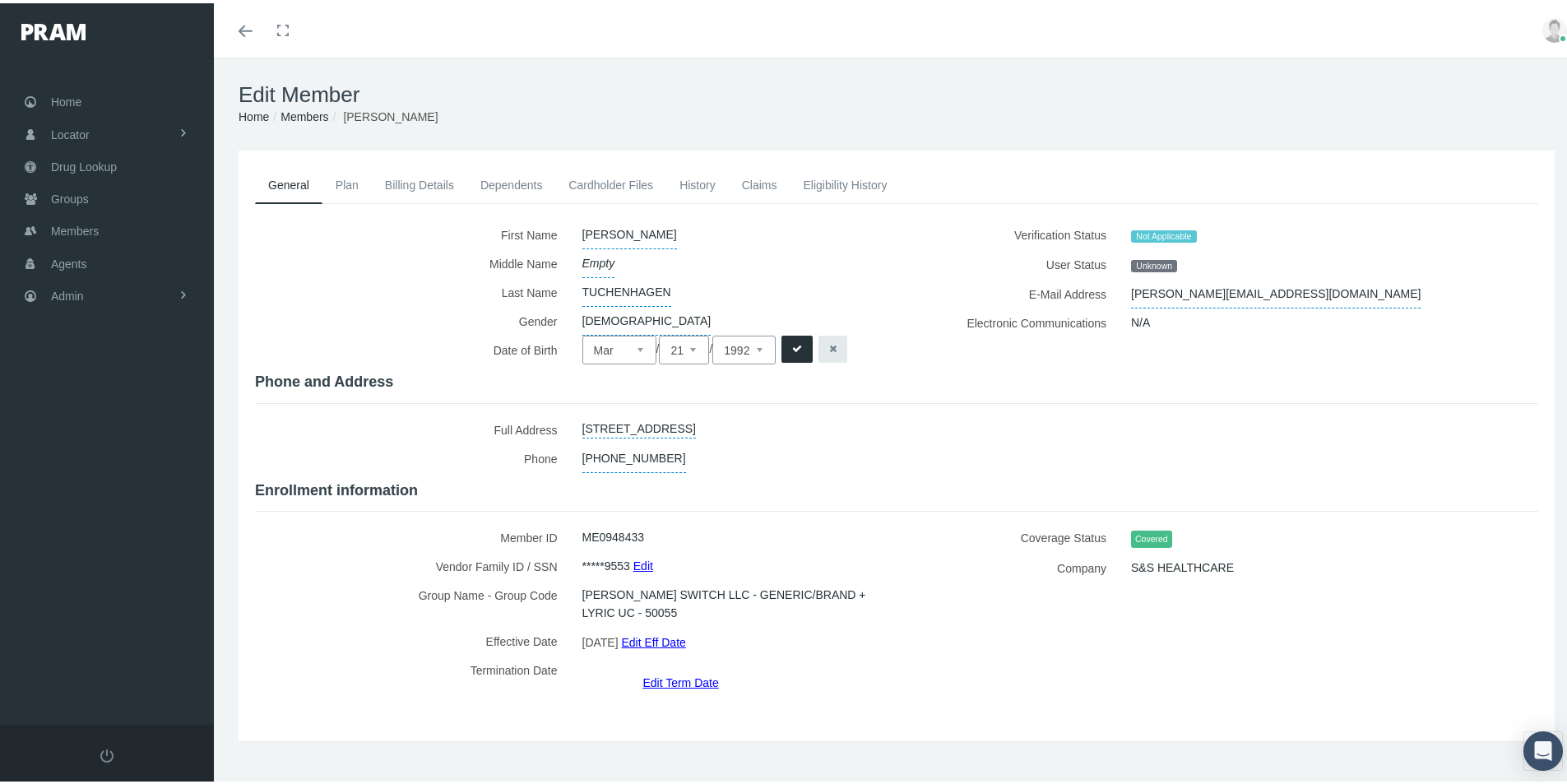
click at [756, 348] on select "2025 2024 2023 2022 2021 2020 2019 2018 2017 2016 2015 2014 2013 2012 2011 2010…" at bounding box center [743, 346] width 63 height 29
select select "1994"
click at [712, 332] on select "2025 2024 2023 2022 2021 2020 2019 2018 2017 2016 2015 2014 2013 2012 2011 2010…" at bounding box center [743, 346] width 63 height 29
click at [794, 346] on icon "submit" at bounding box center [797, 346] width 10 height 16
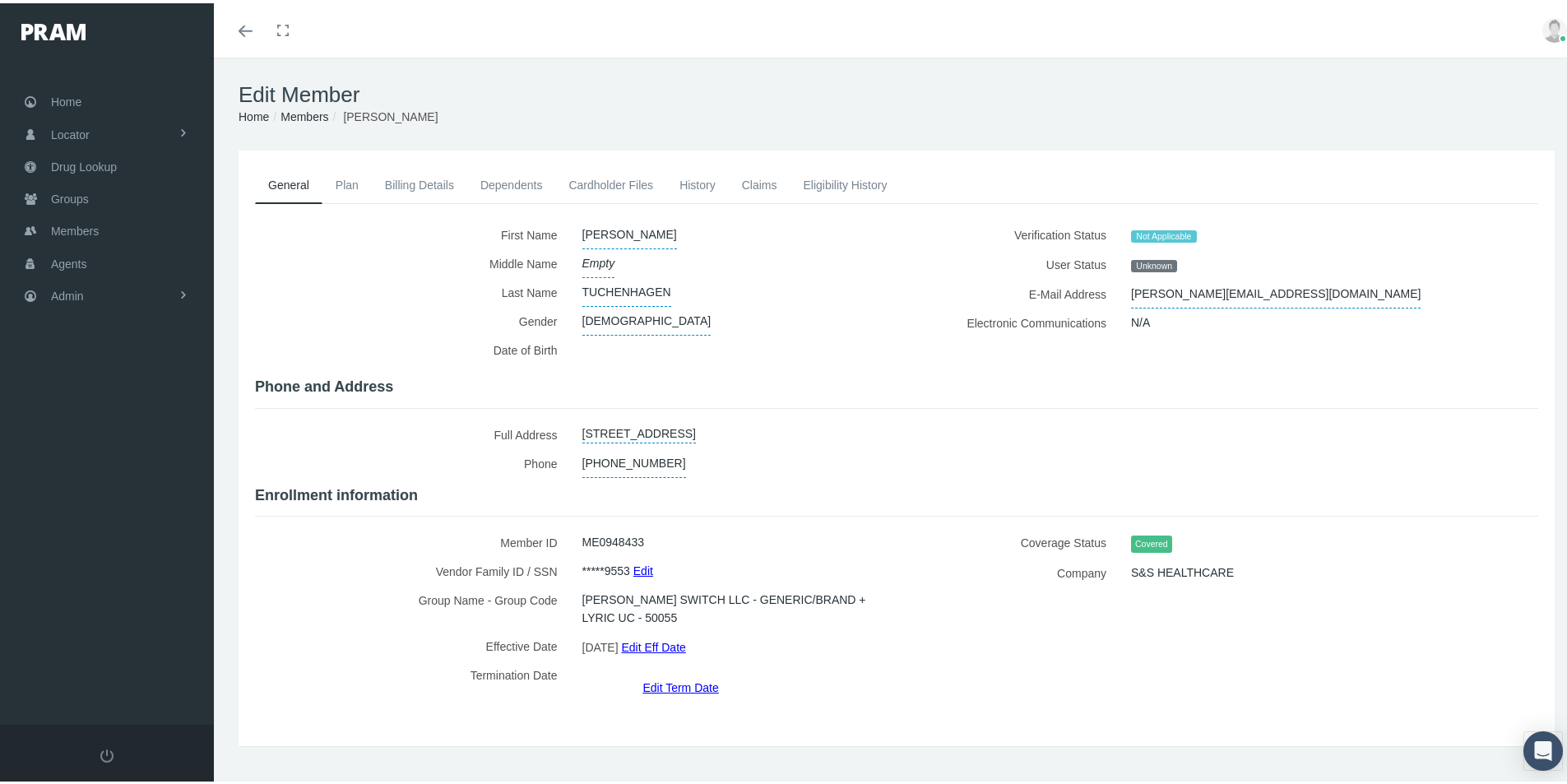
click at [698, 176] on link "History" at bounding box center [697, 182] width 63 height 37
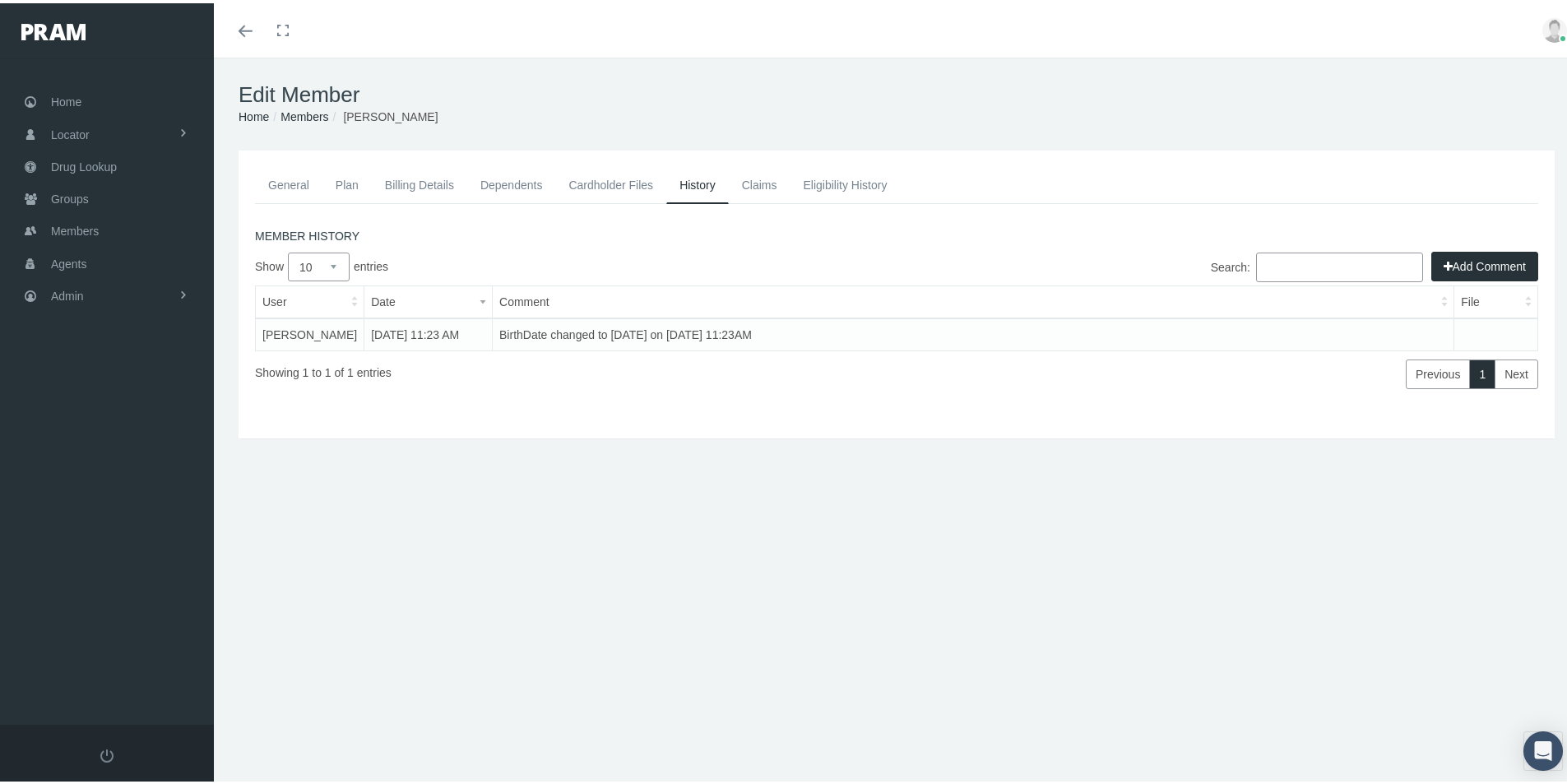
click at [1459, 265] on button "Add Comment" at bounding box center [1484, 263] width 107 height 30
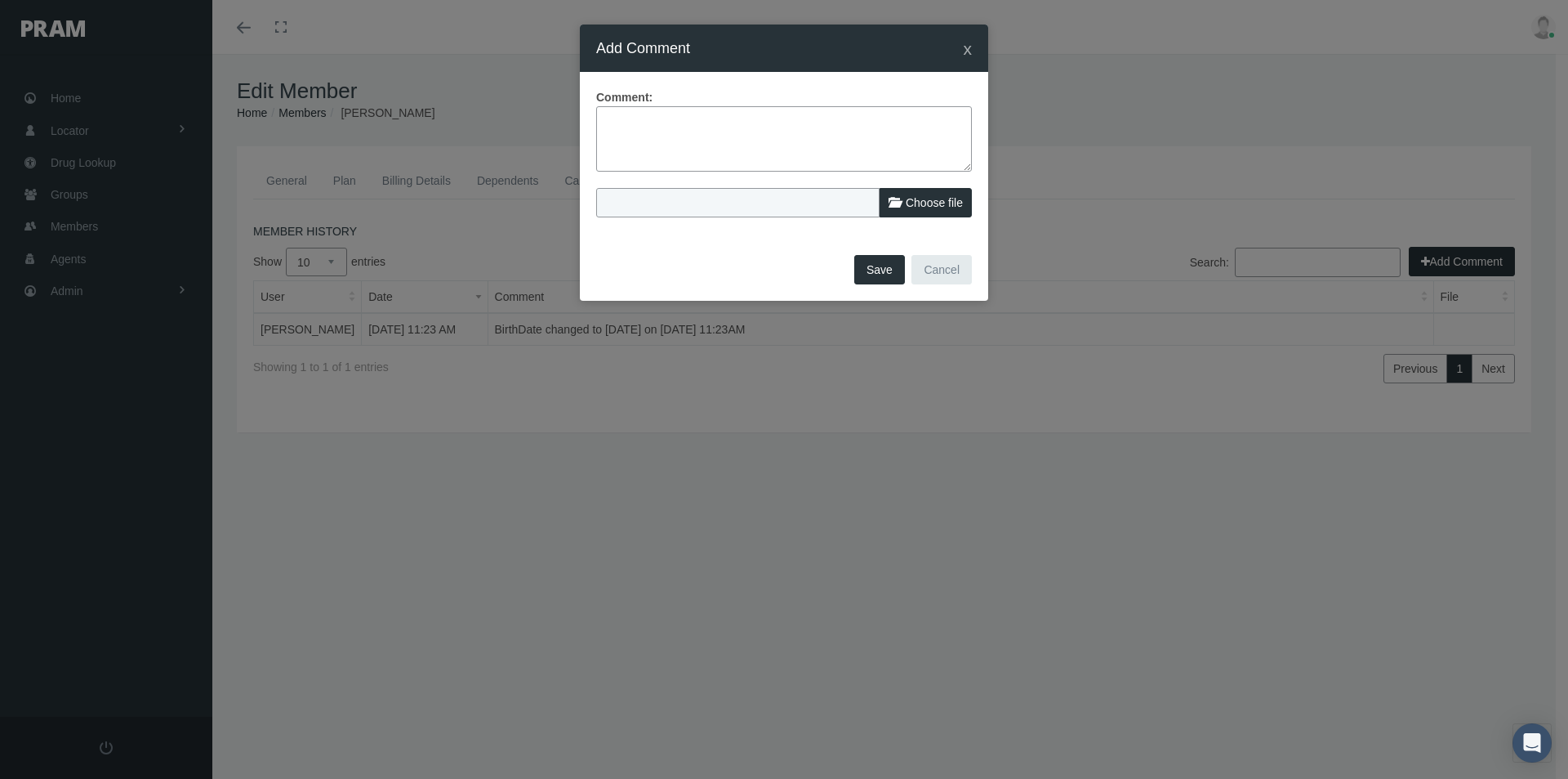
click at [610, 115] on textarea at bounding box center [784, 139] width 376 height 66
type textarea "[PERSON_NAME] at HBA member DOB should be [DATE] - updated and sent to RxEDO fo…"
click at [862, 269] on button "Save" at bounding box center [880, 269] width 51 height 29
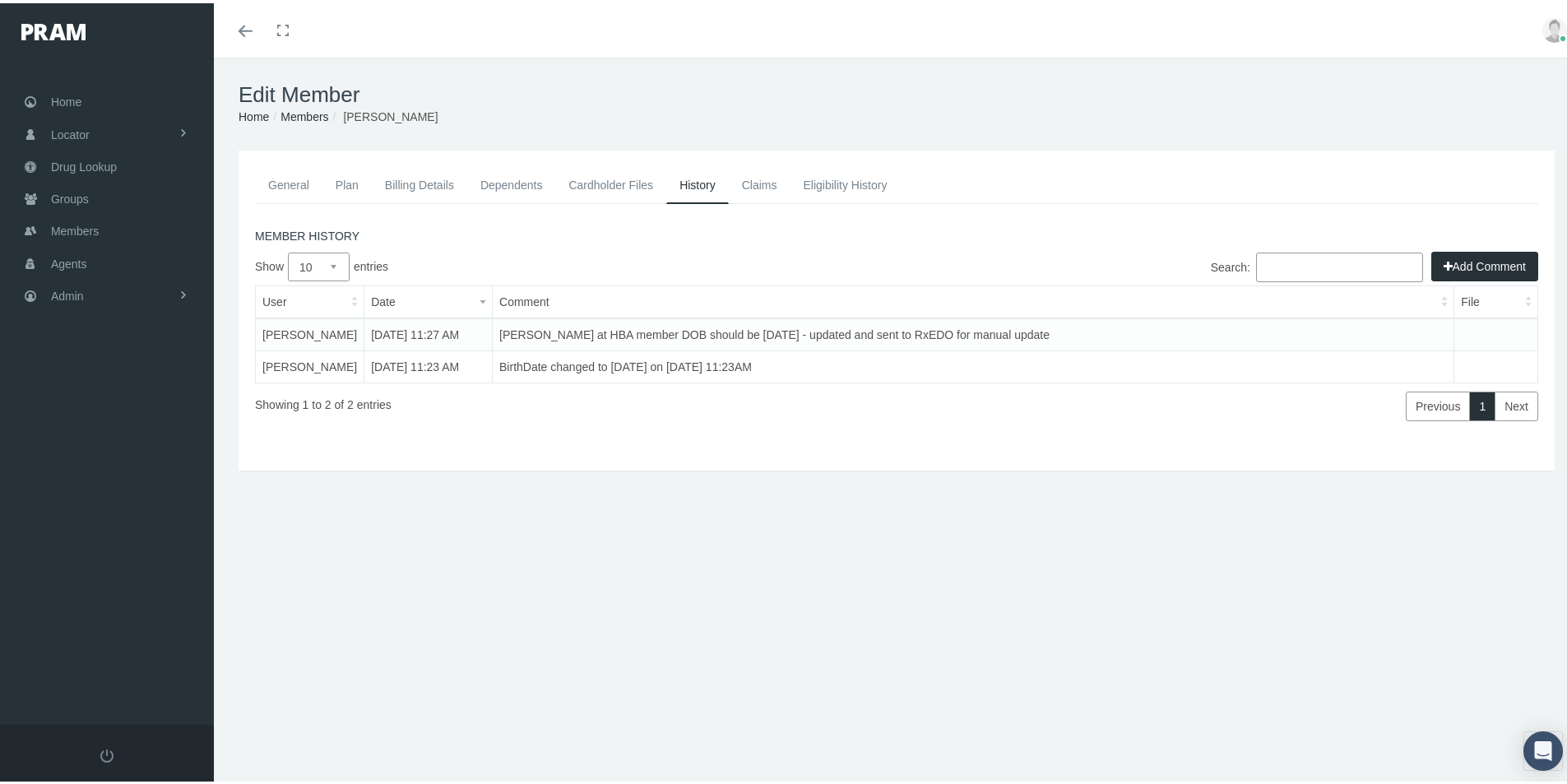
drag, startPoint x: 317, startPoint y: 629, endPoint x: 316, endPoint y: 619, distance: 10.0
click at [316, 619] on div "Edit Member Home Groups Members SAMUEL TUCHENHAGEN General Plan Billing Details…" at bounding box center [897, 428] width 1365 height 747
click at [63, 288] on span "Admin" at bounding box center [68, 293] width 33 height 31
click at [54, 199] on span "Groups" at bounding box center [70, 196] width 38 height 31
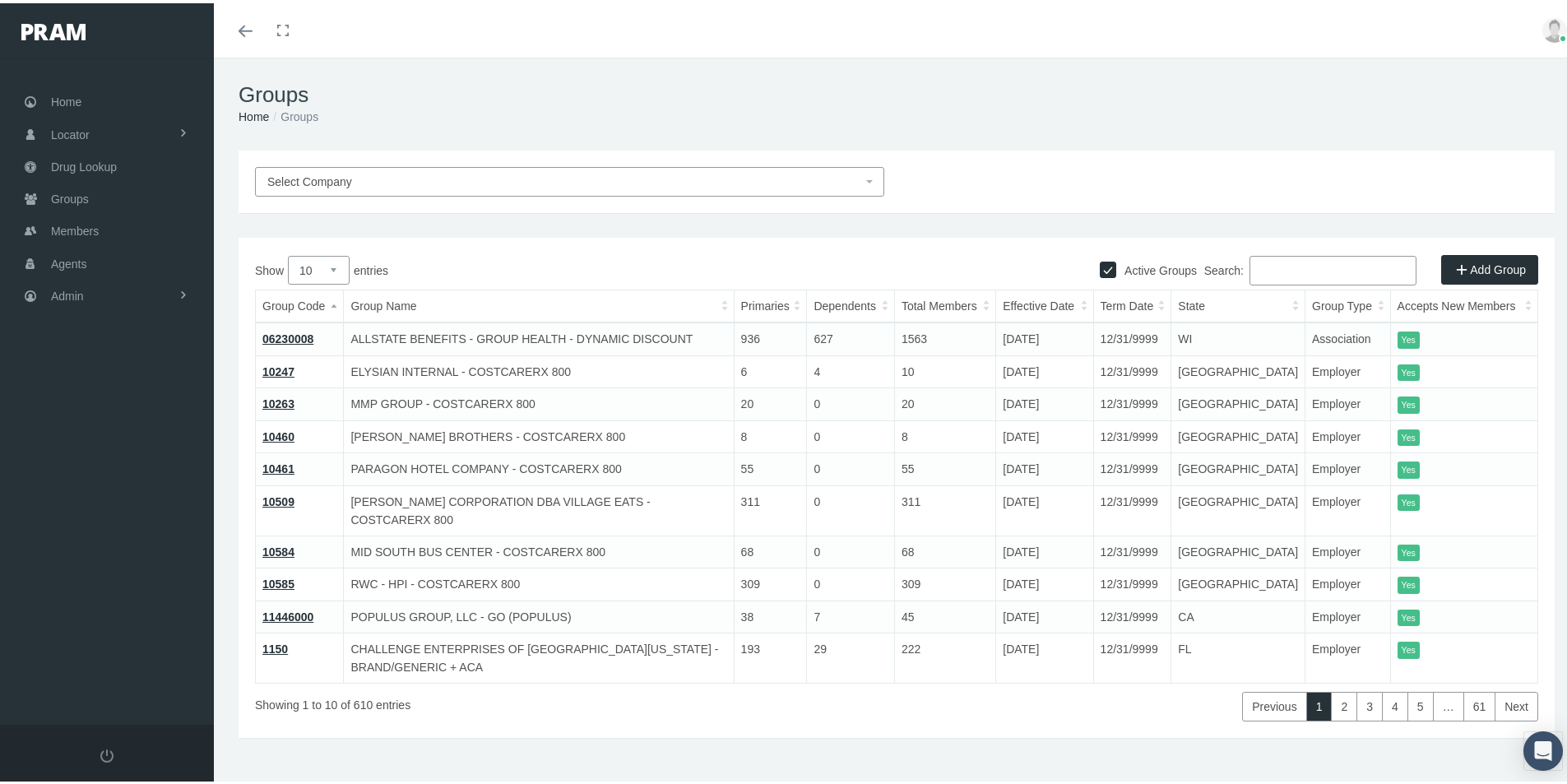
click at [1253, 267] on input "Search:" at bounding box center [1333, 267] width 167 height 30
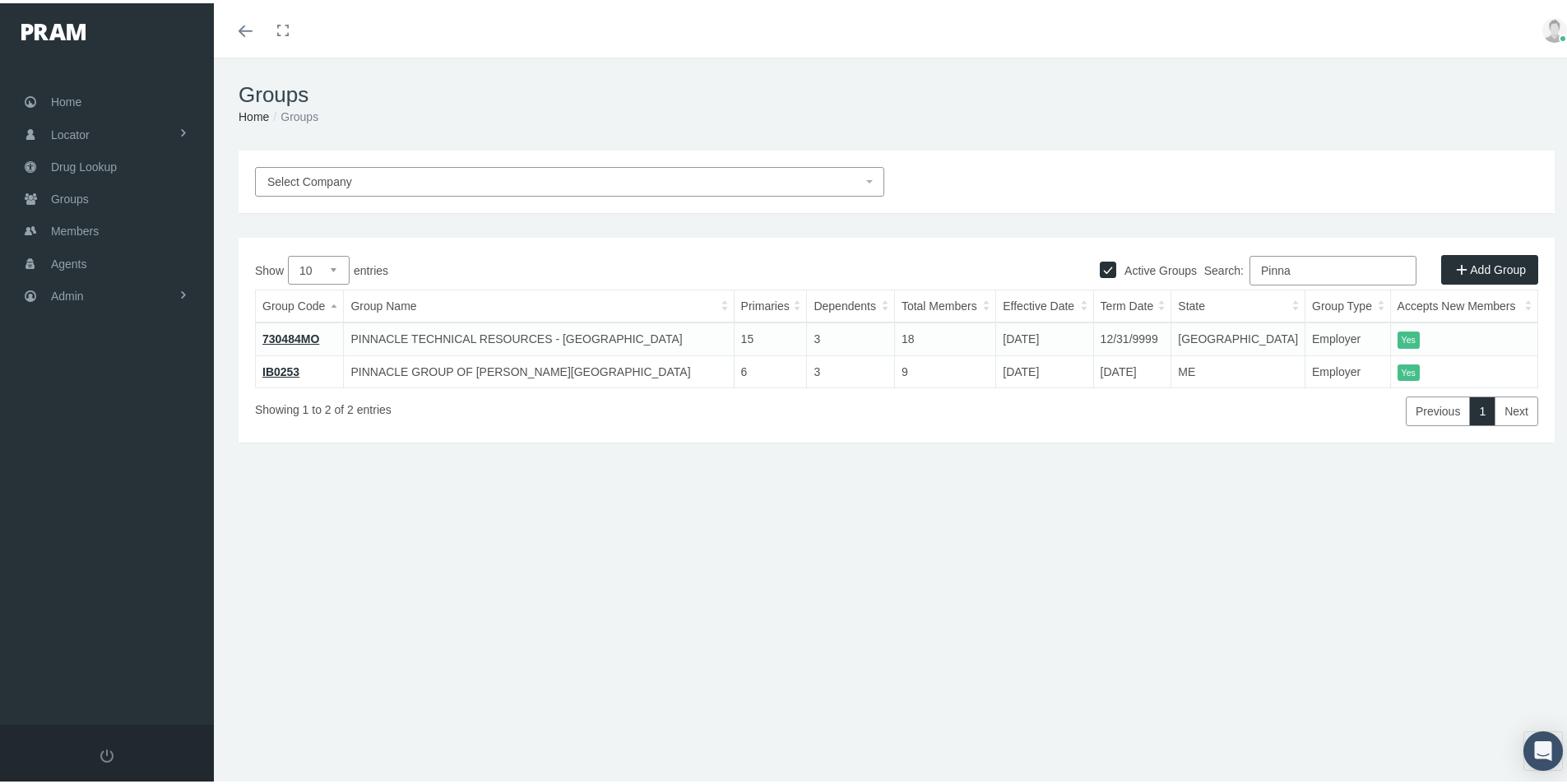
type input "Pinna"
click at [280, 370] on link "IB0253" at bounding box center [281, 368] width 37 height 13
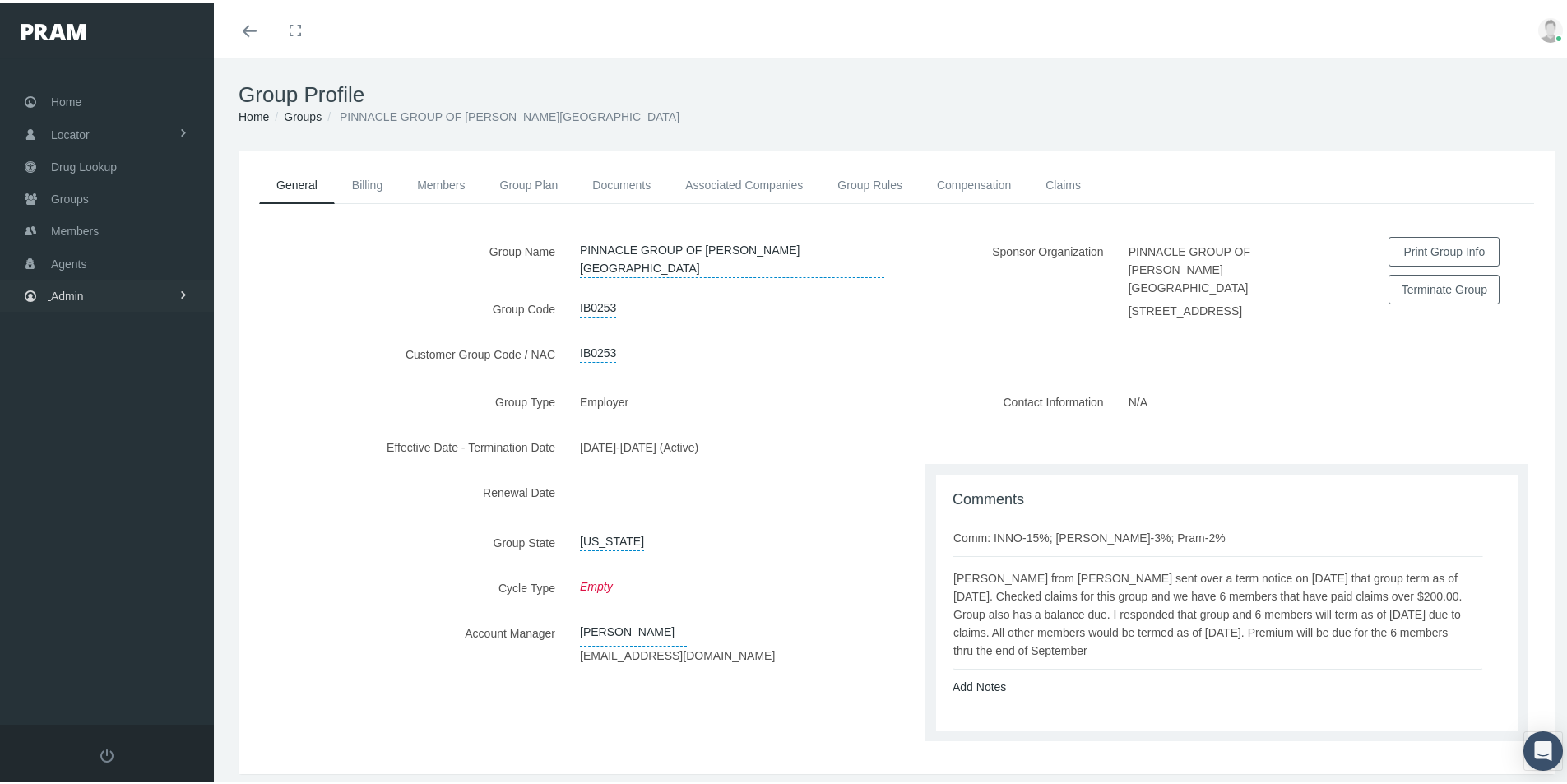
click at [92, 296] on link "Admin" at bounding box center [107, 292] width 214 height 32
click at [122, 569] on span "Eligibility File Uploads" at bounding box center [123, 570] width 112 height 28
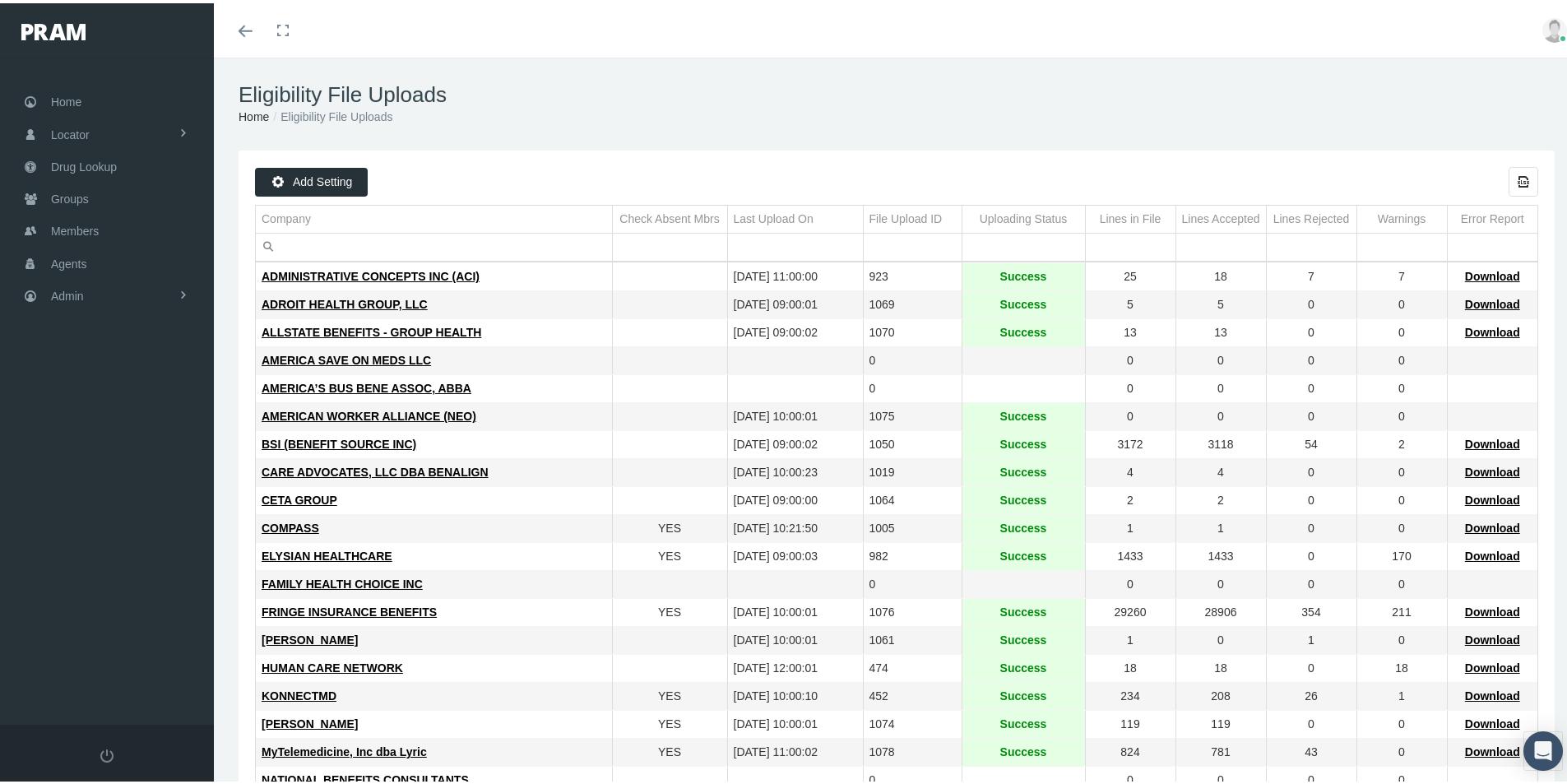
scroll to position [164, 0]
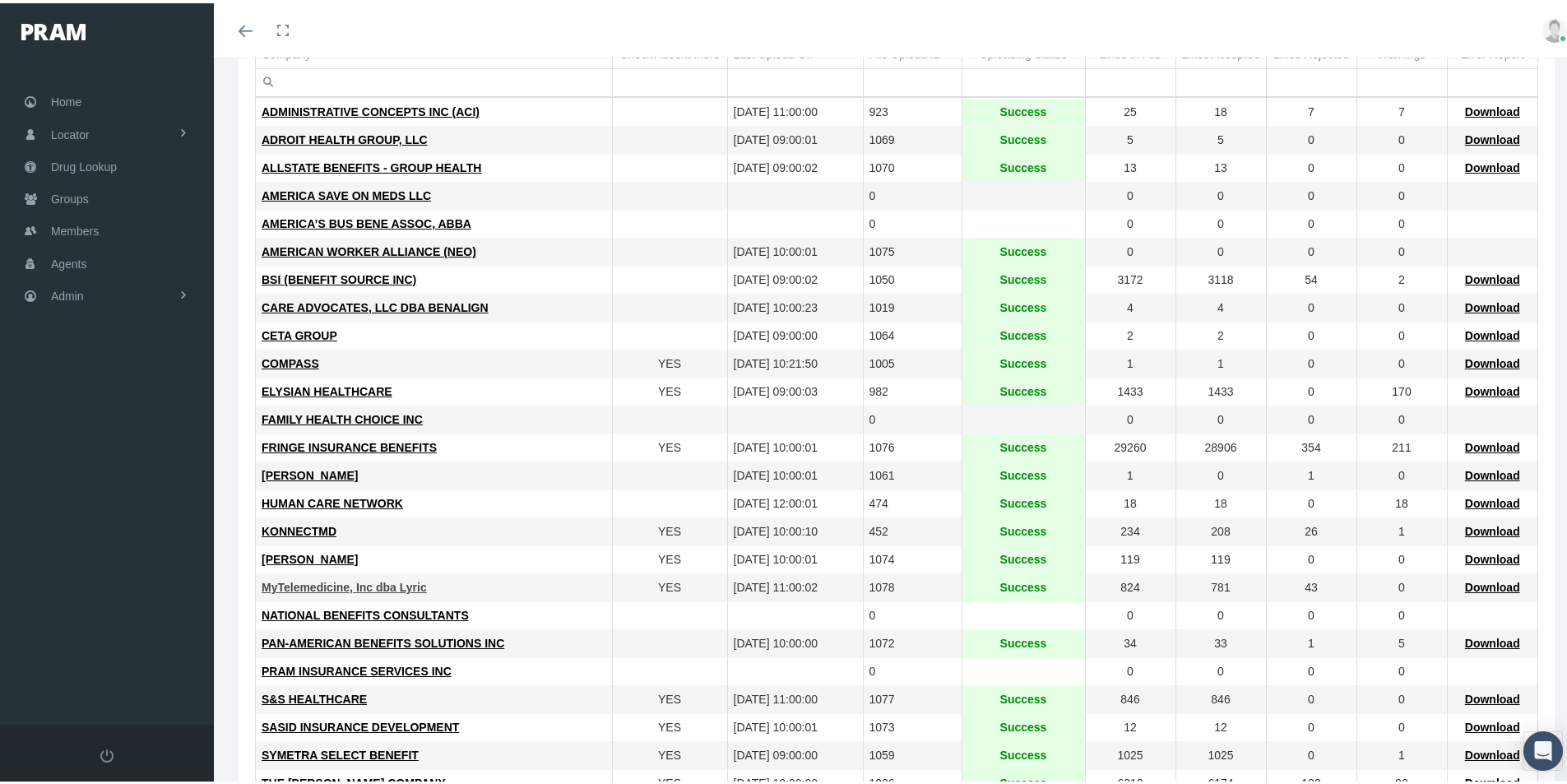
click at [293, 586] on span "MyTelemedicine, Inc dba Lyric" at bounding box center [344, 583] width 165 height 13
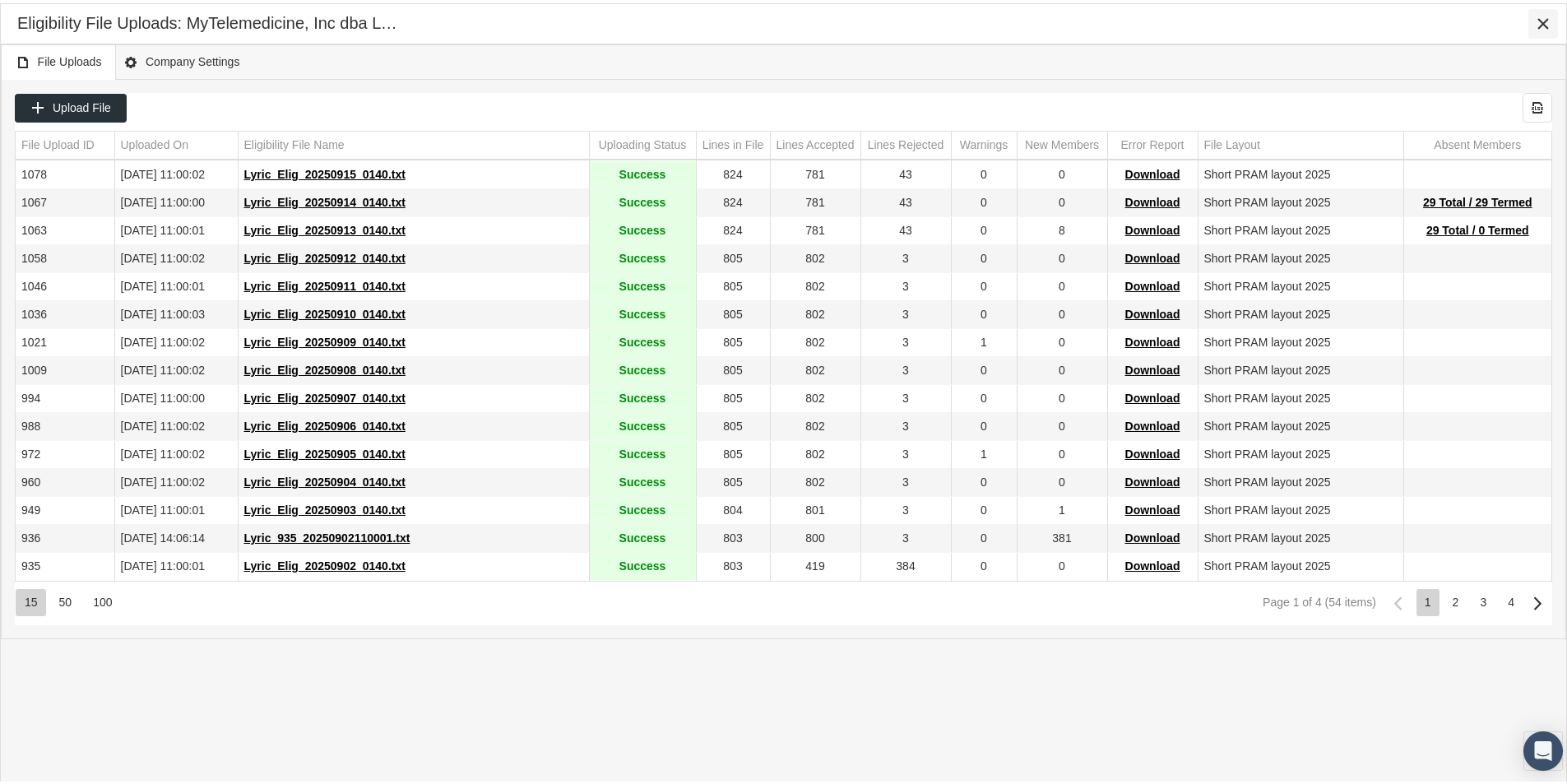
click at [1542, 12] on div "Close" at bounding box center [1544, 21] width 28 height 28
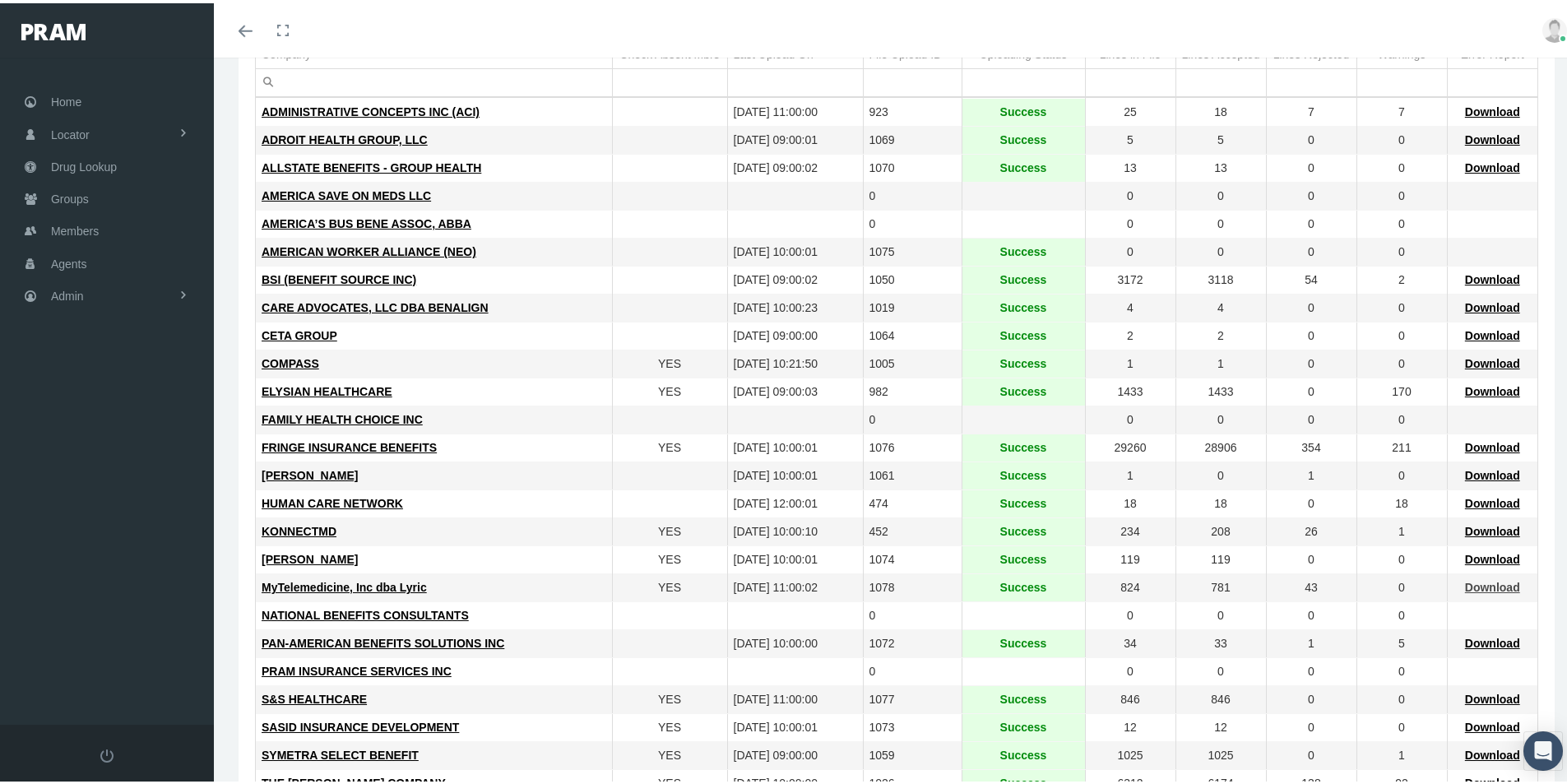
click at [1467, 585] on span "Download" at bounding box center [1492, 583] width 55 height 13
drag, startPoint x: 542, startPoint y: 658, endPoint x: 520, endPoint y: 677, distance: 29.1
click at [542, 658] on td "PRAM INSURANCE SERVICES INC" at bounding box center [434, 668] width 357 height 28
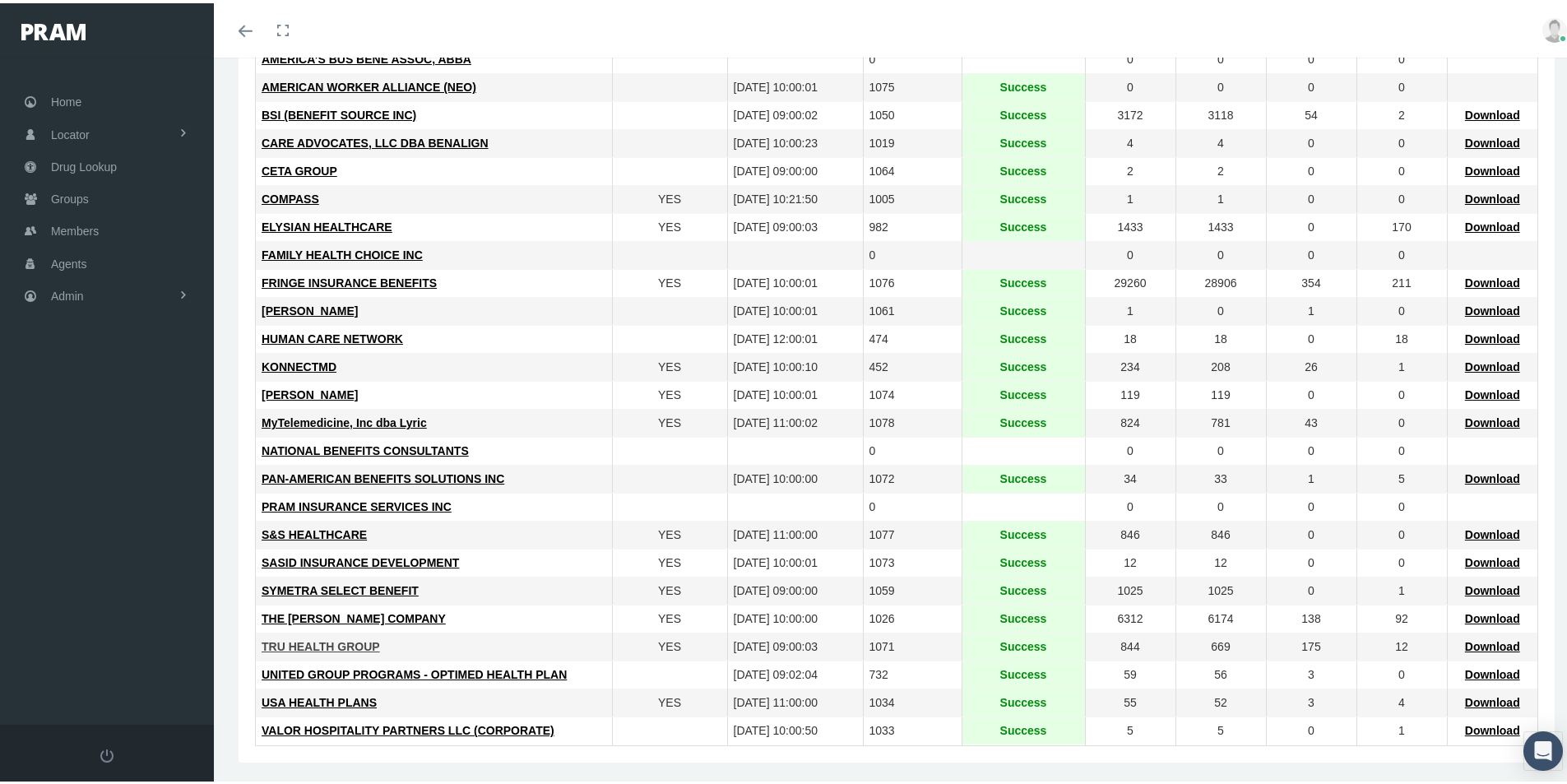
click at [317, 641] on span "TRU HEALTH GROUP" at bounding box center [321, 642] width 118 height 13
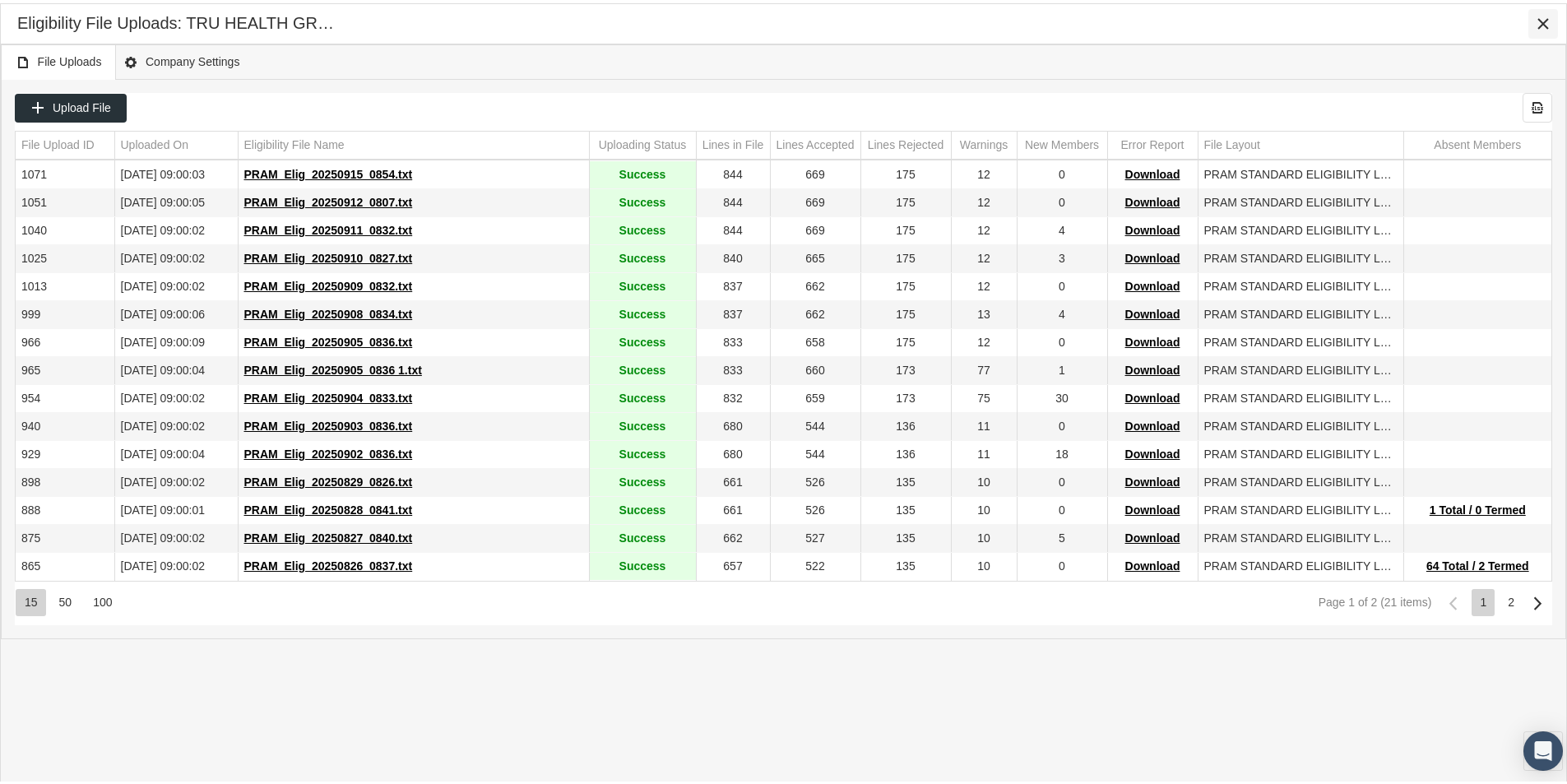
click at [1539, 18] on icon "Close" at bounding box center [1543, 20] width 15 height 15
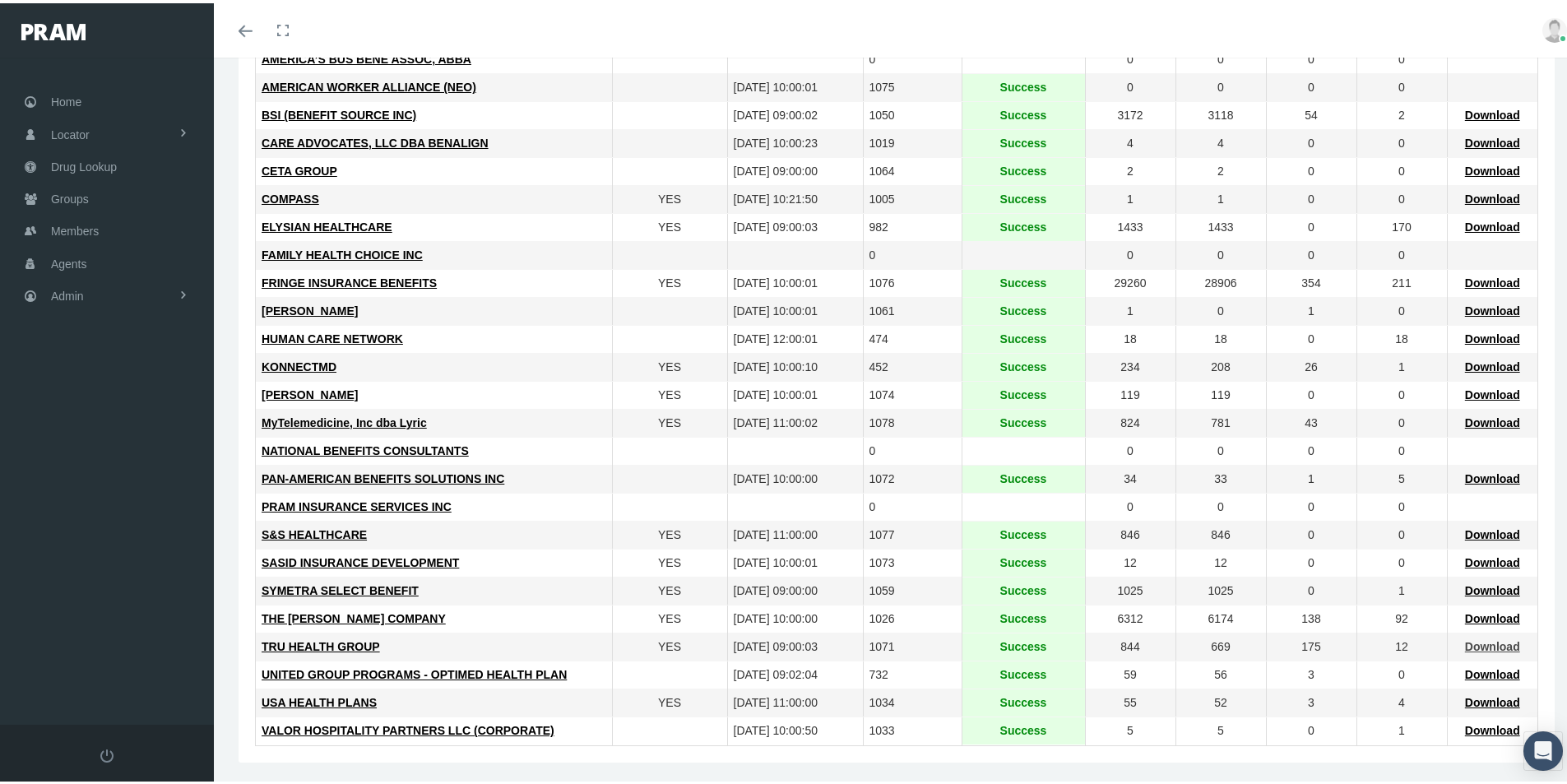
click at [1476, 643] on span "Download" at bounding box center [1492, 642] width 55 height 13
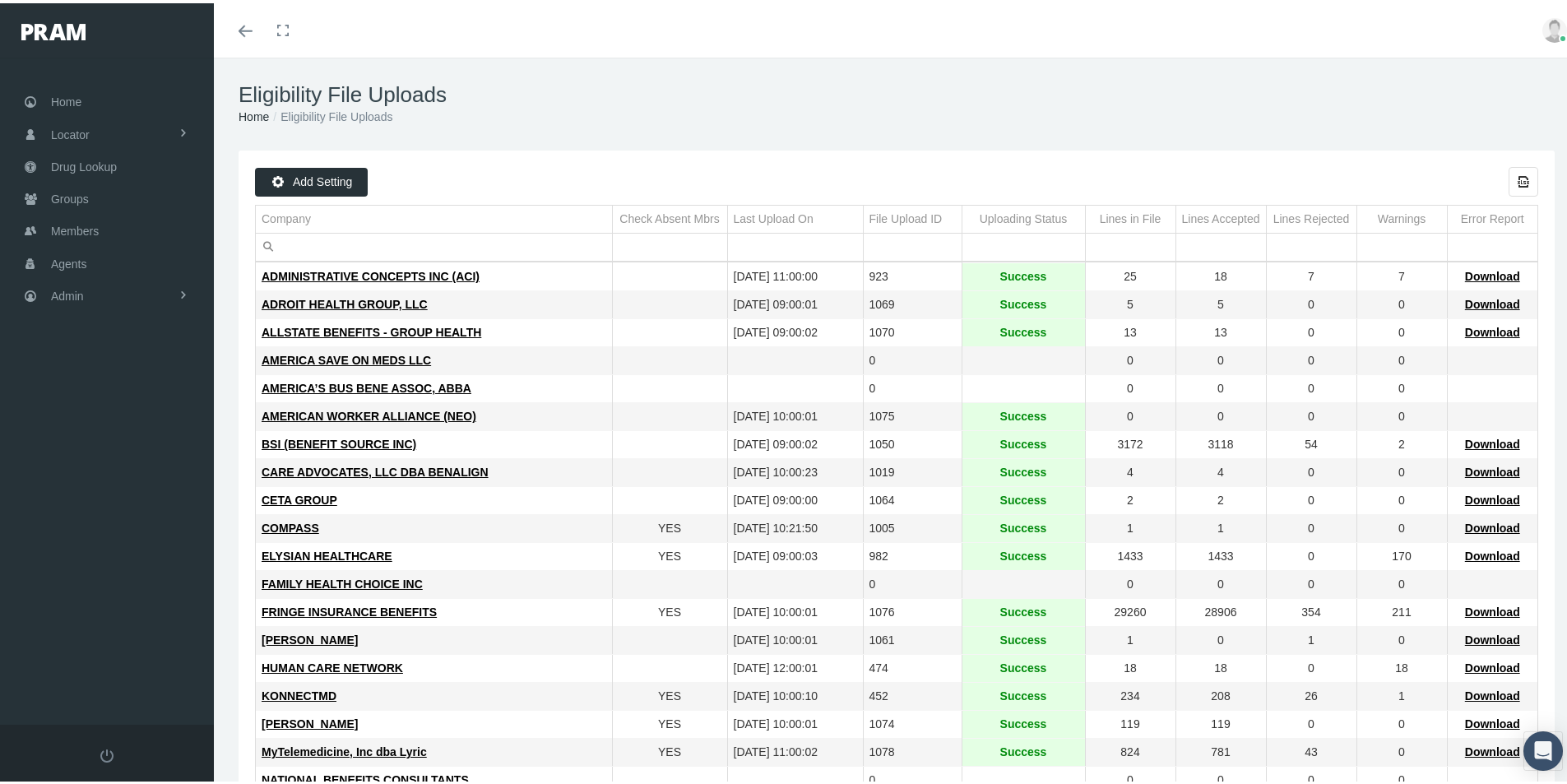
click at [69, 230] on span "Members" at bounding box center [75, 228] width 48 height 31
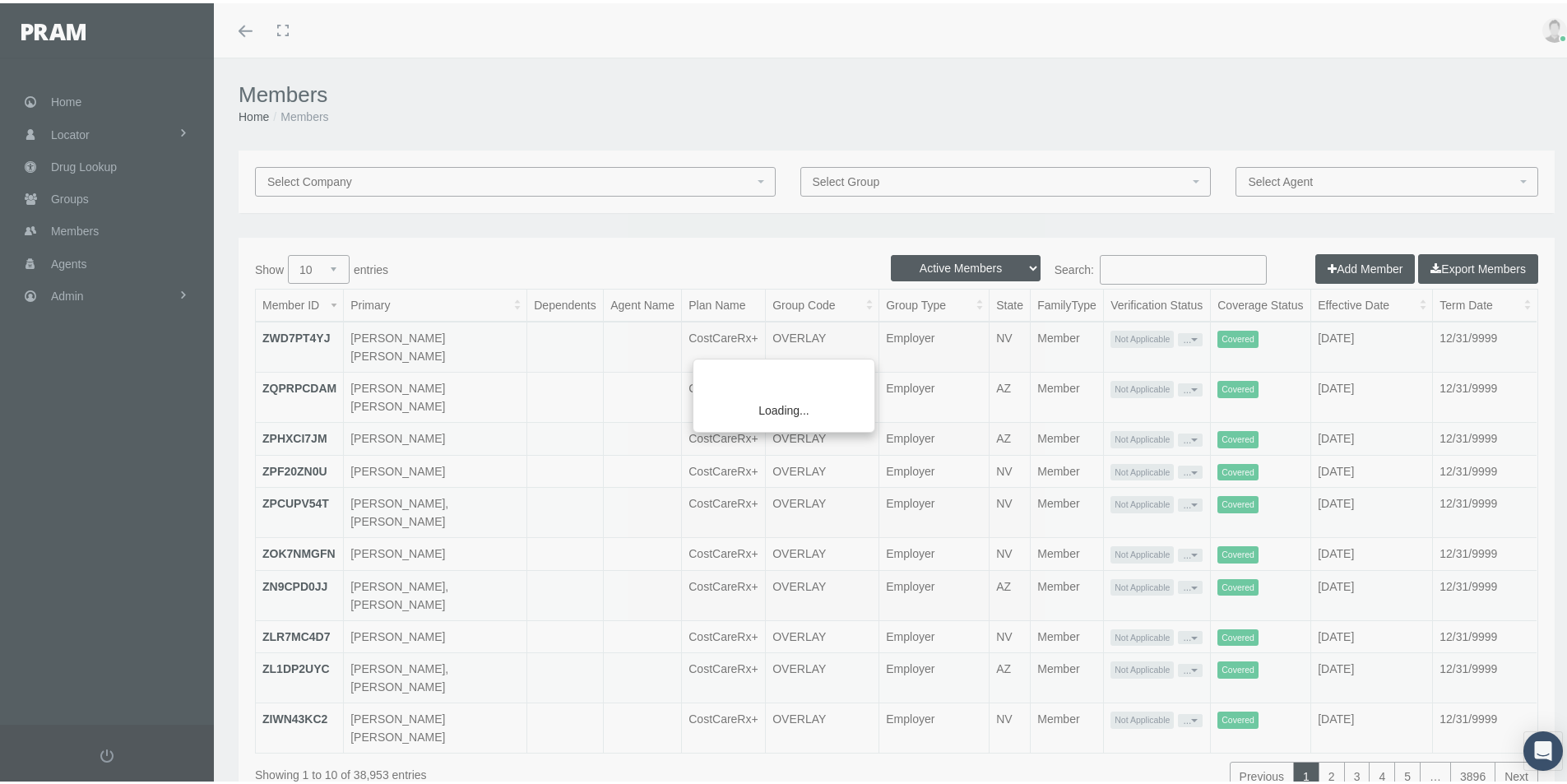
click at [1129, 264] on div "Loading..." at bounding box center [784, 392] width 1567 height 784
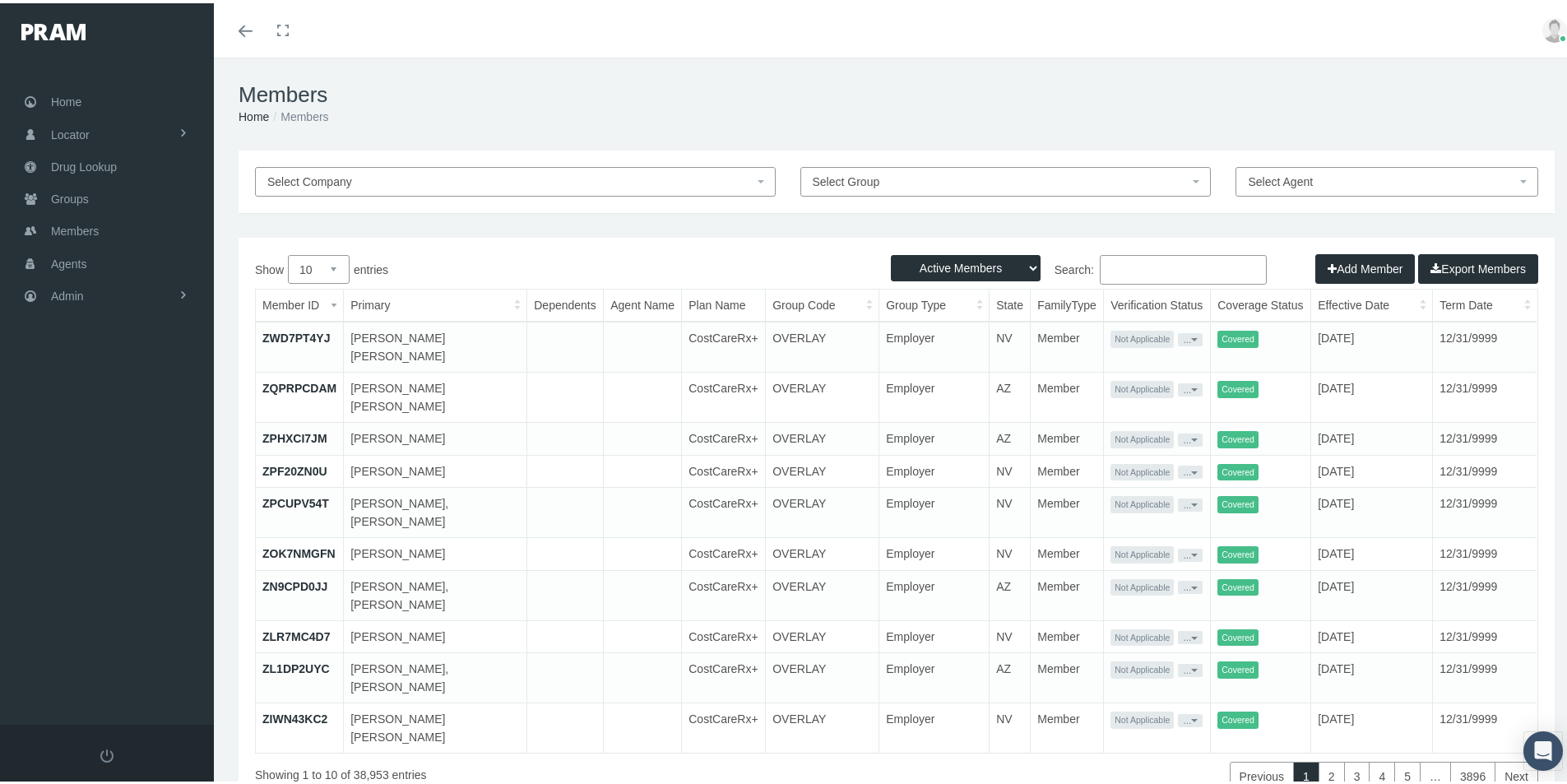
click at [1112, 263] on input "Search:" at bounding box center [1184, 266] width 167 height 30
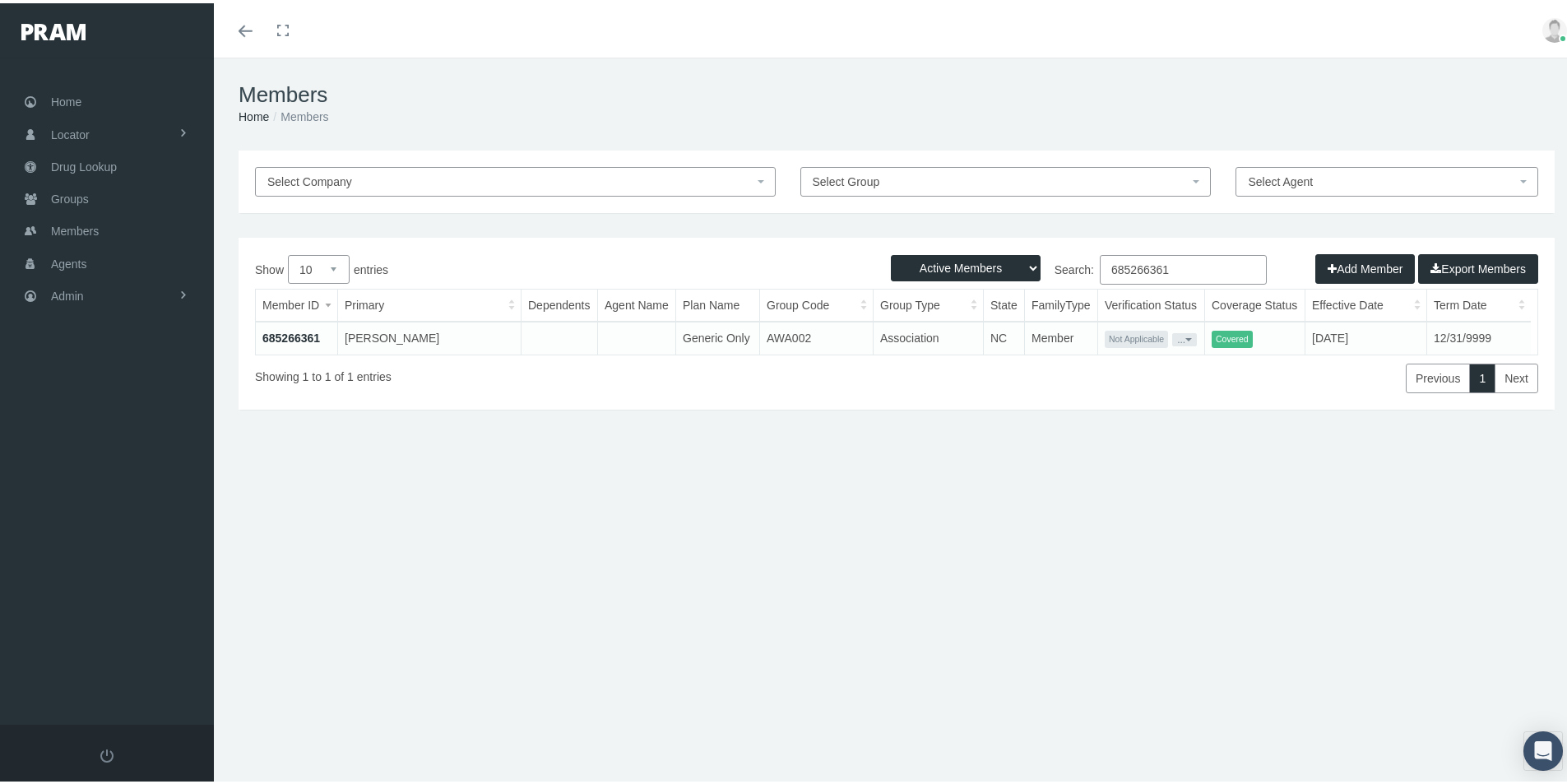
type input "685266361"
click at [297, 333] on link "685266361" at bounding box center [291, 334] width 57 height 13
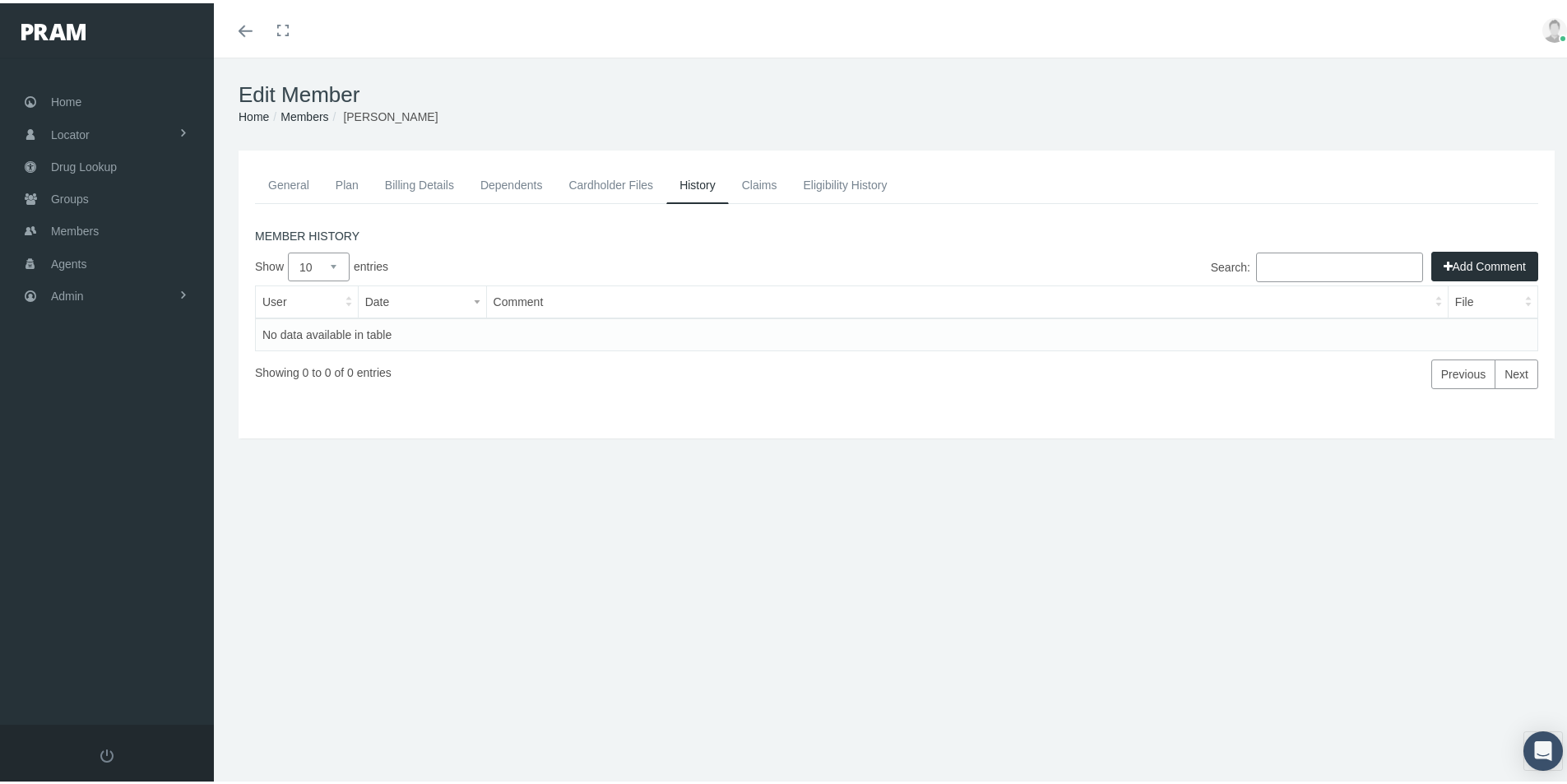
click at [595, 185] on link "Cardholder Files" at bounding box center [611, 182] width 111 height 37
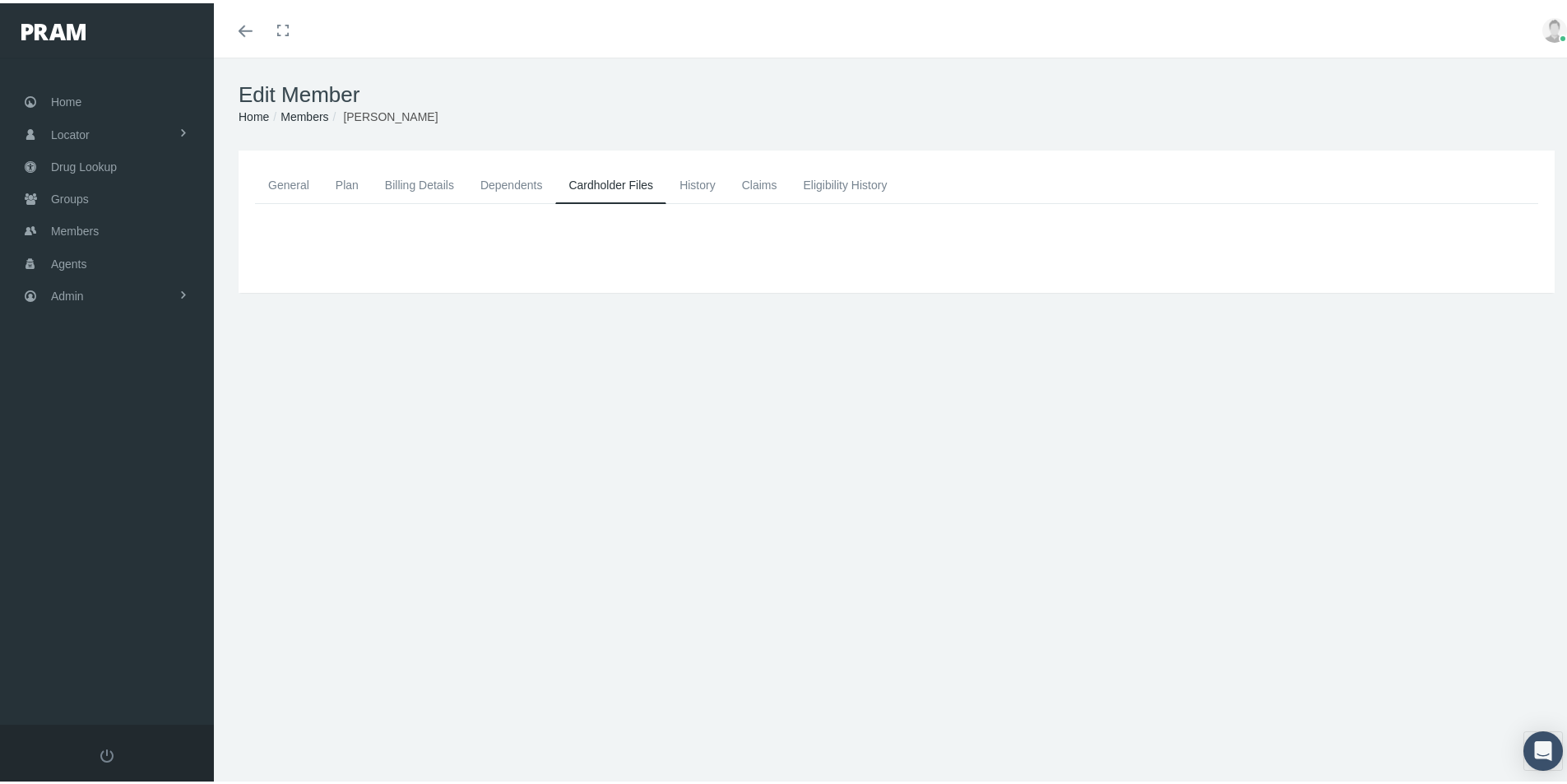
click at [281, 176] on link "General" at bounding box center [289, 182] width 68 height 37
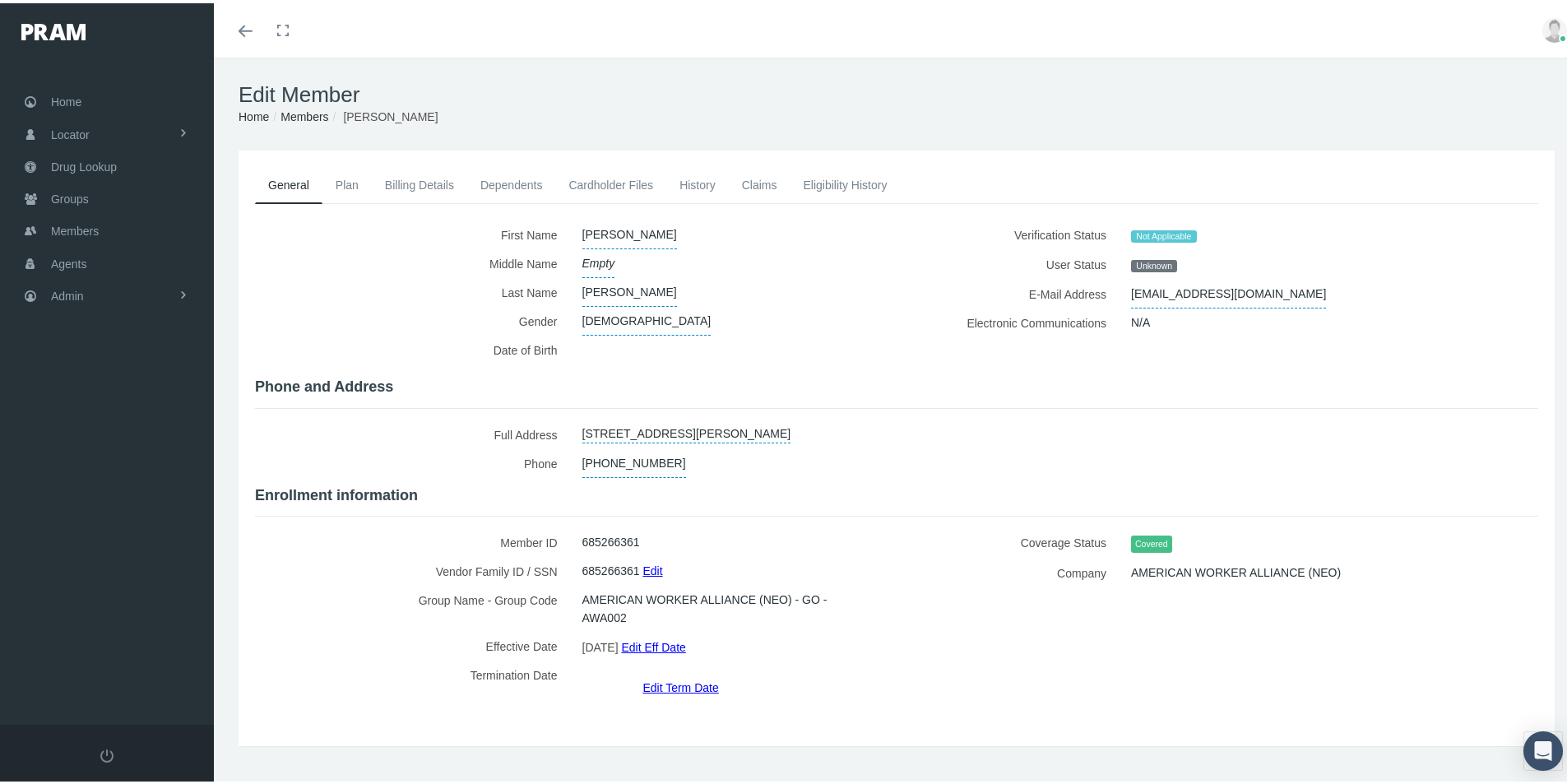
click at [918, 514] on div "First Name" at bounding box center [897, 455] width 1284 height 476
drag, startPoint x: 644, startPoint y: 615, endPoint x: 635, endPoint y: 608, distance: 11.4
click at [643, 614] on span "AMERICAN WORKER ALLIANCE (NEO) - GO - AWA002" at bounding box center [728, 605] width 290 height 46
drag, startPoint x: 633, startPoint y: 607, endPoint x: 585, endPoint y: 609, distance: 48.0
click at [583, 609] on span "AMERICAN WORKER ALLIANCE (NEO) - GO - AWA002" at bounding box center [728, 605] width 290 height 46
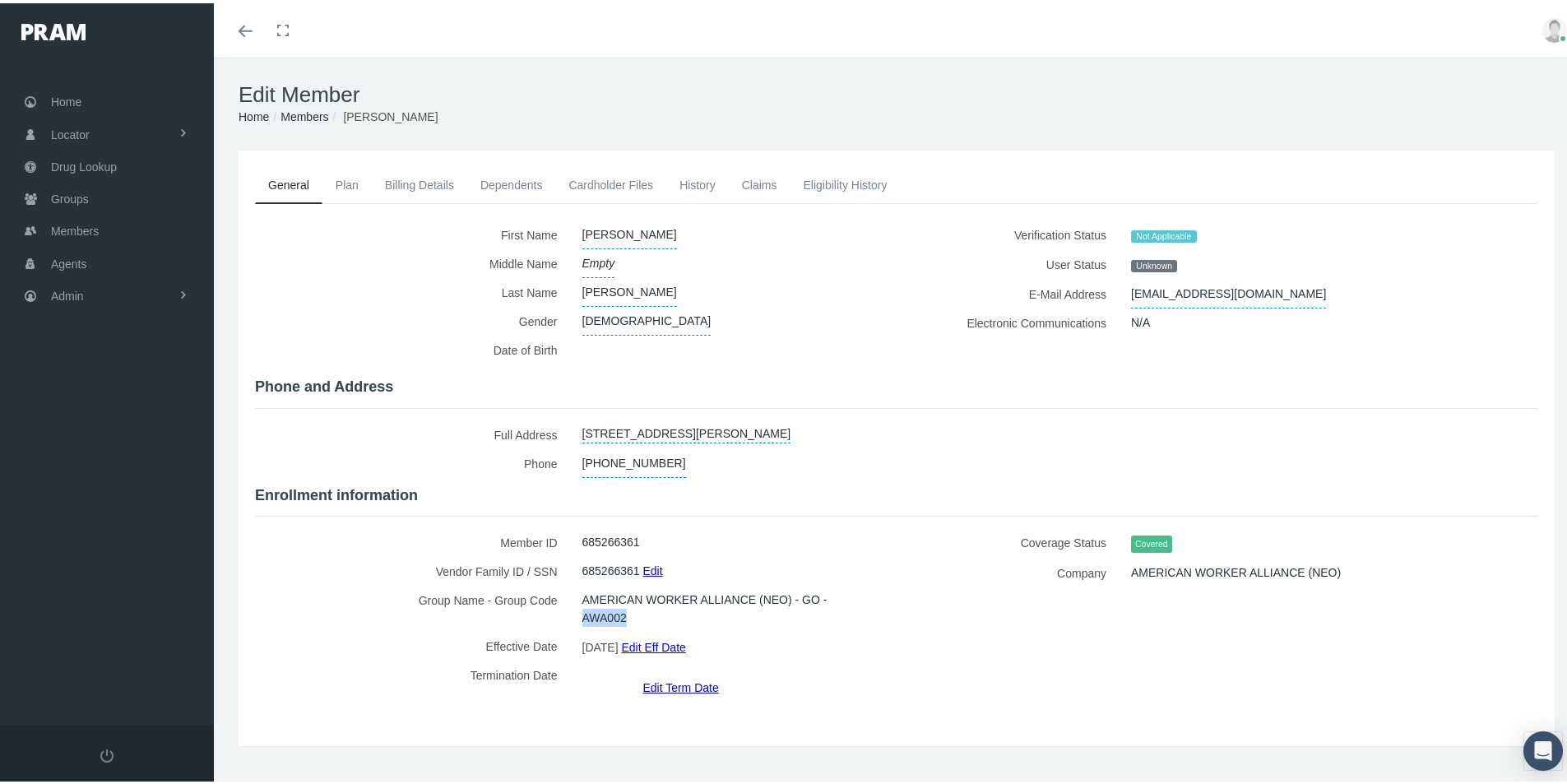
copy span "AWA002"
click at [631, 183] on link "Cardholder Files" at bounding box center [611, 182] width 111 height 37
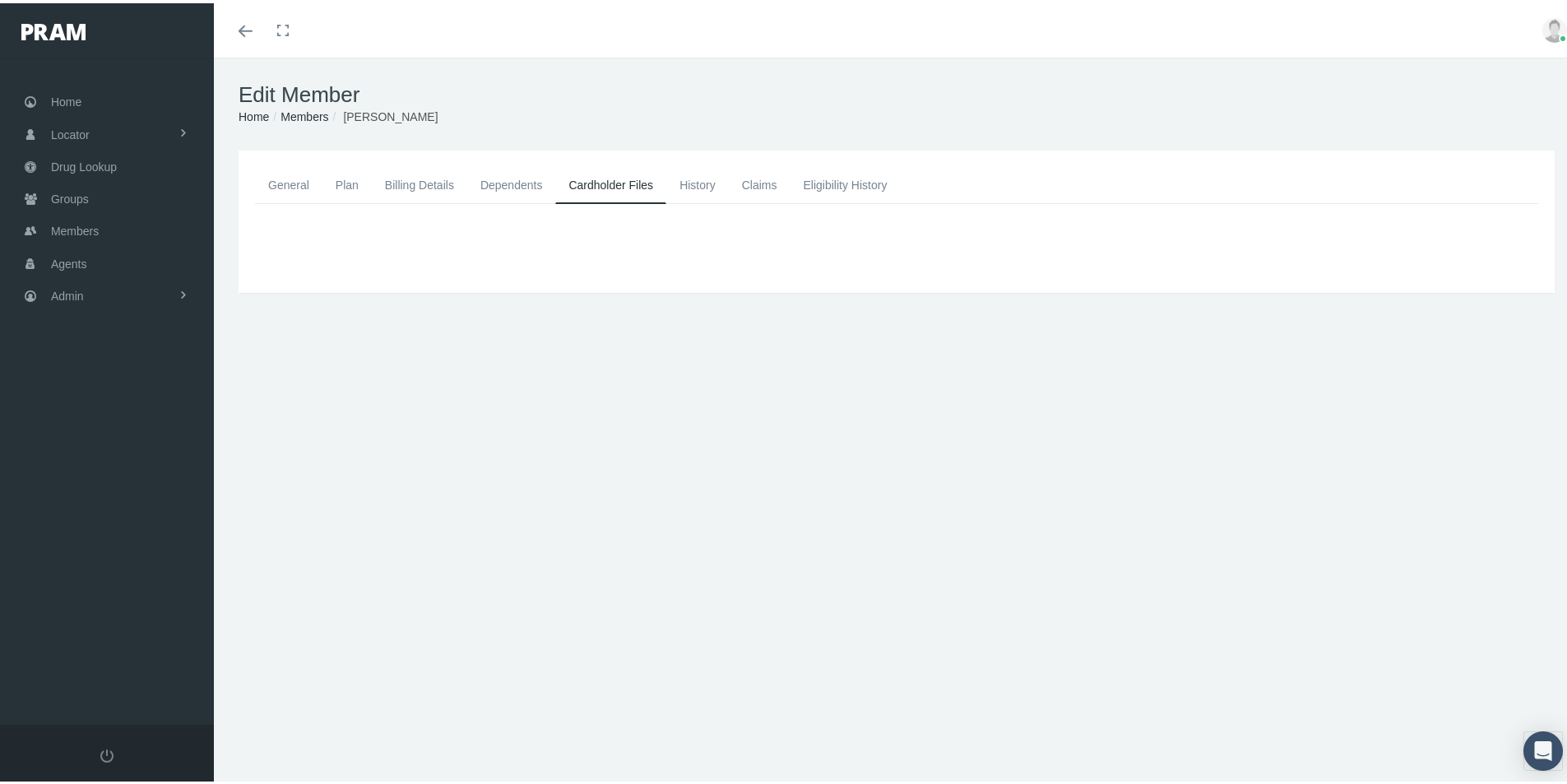
click at [575, 302] on div "General Plan Billing Details Dependents Cardholder Files History" at bounding box center [897, 352] width 1365 height 411
click at [73, 228] on span "Members" at bounding box center [75, 228] width 48 height 31
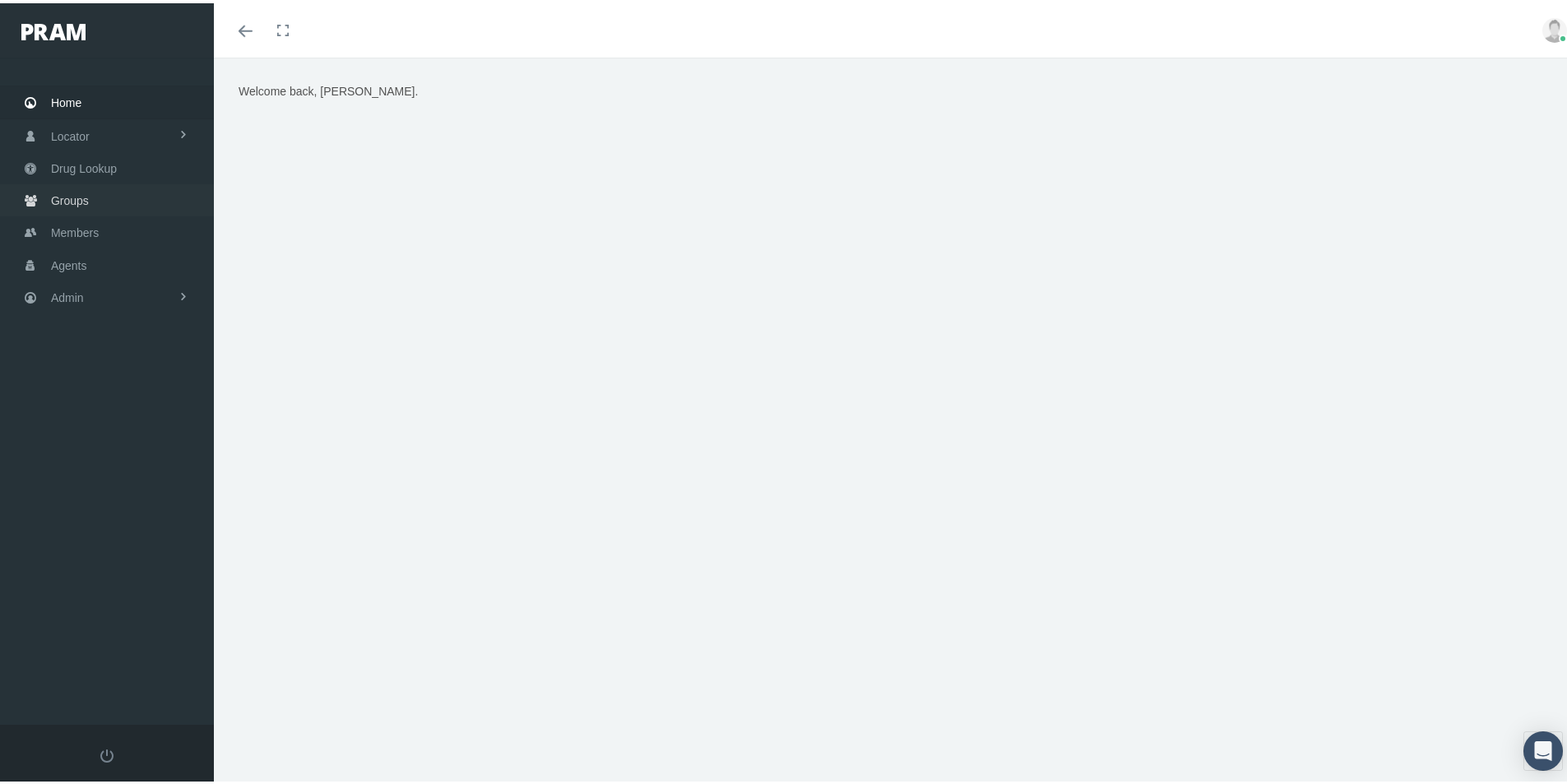
click at [66, 199] on span "Groups" at bounding box center [70, 197] width 38 height 31
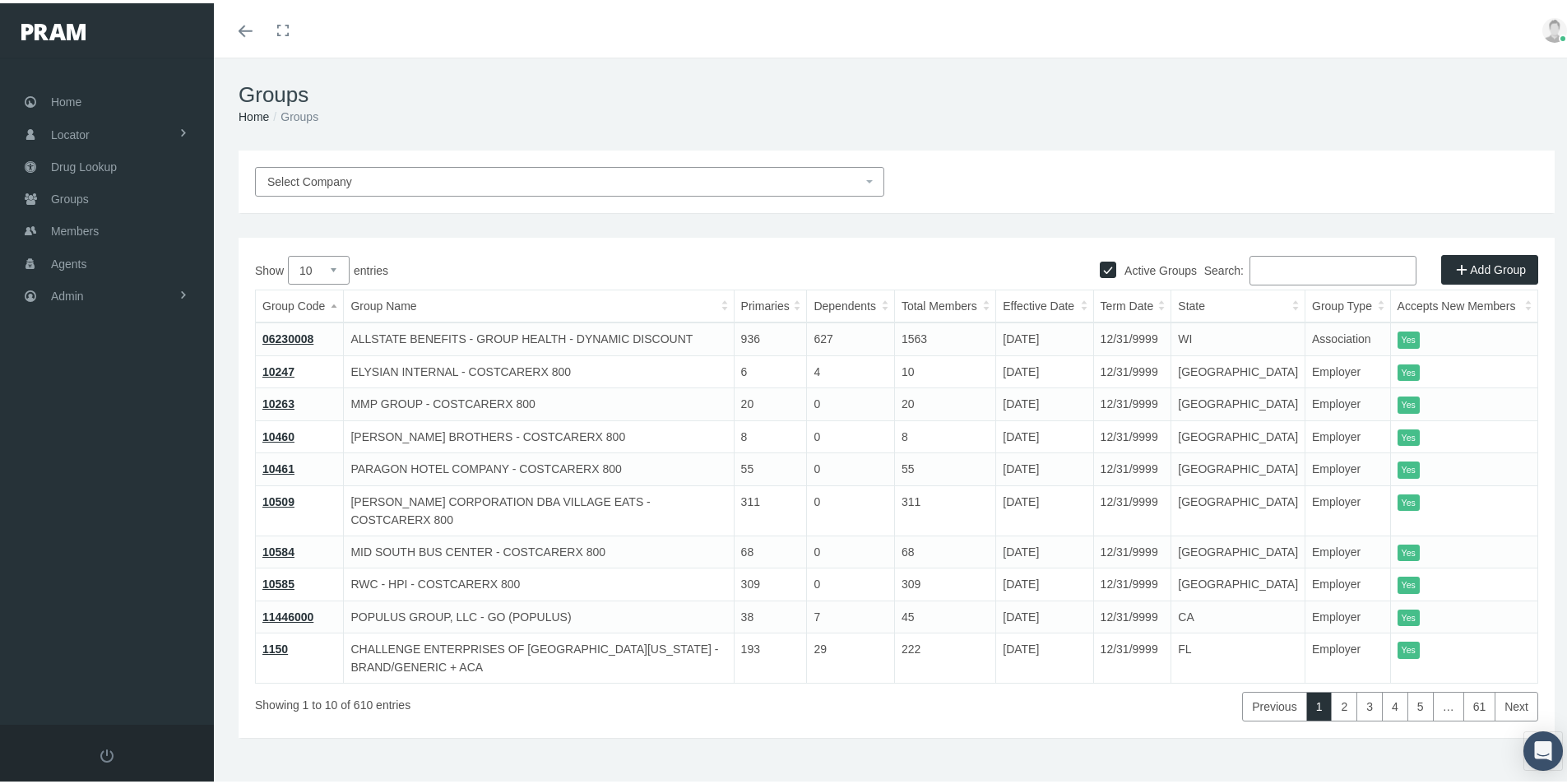
paste input "AWA002"
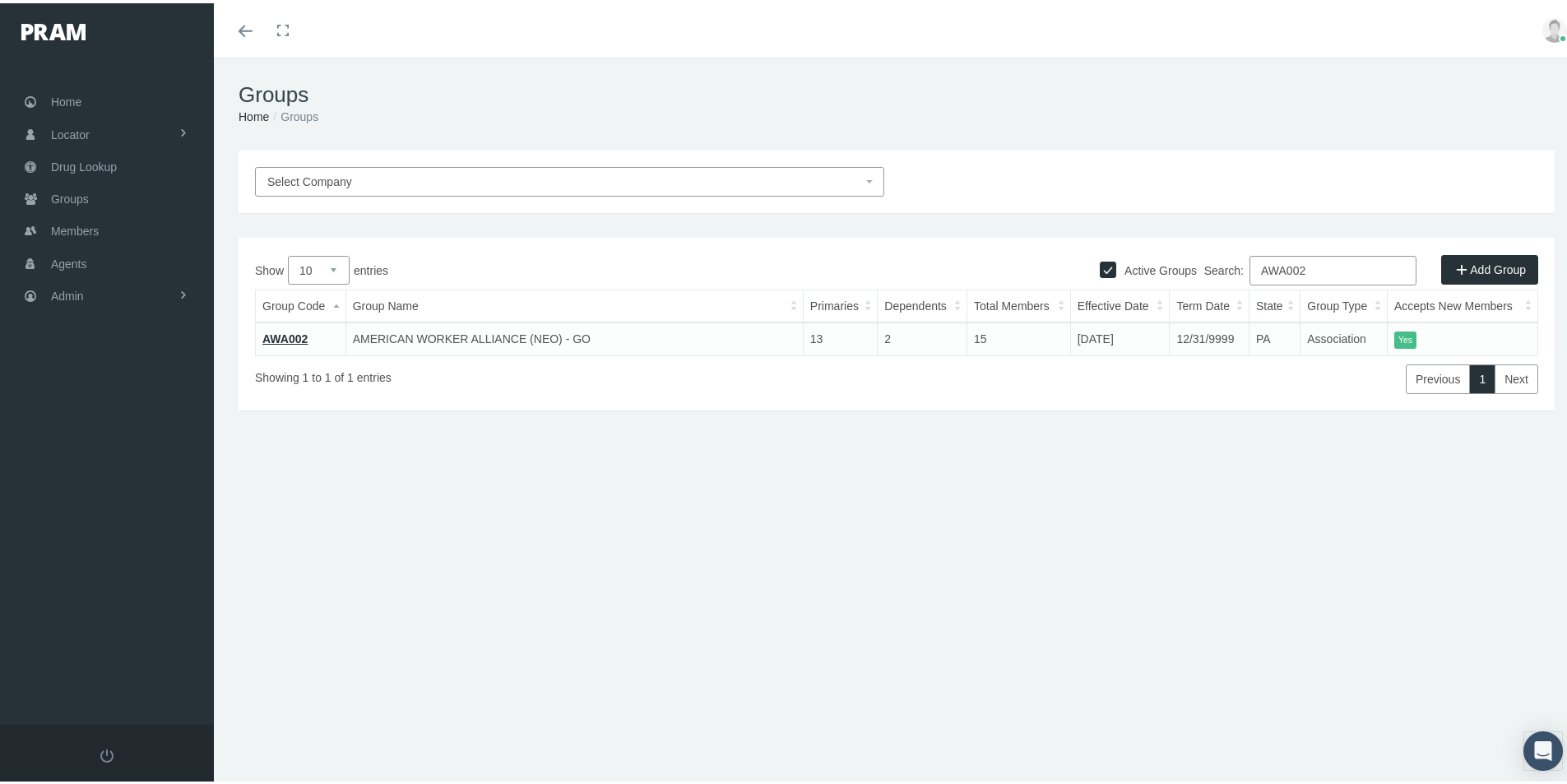
type input "AWA002"
click at [297, 331] on link "AWA002" at bounding box center [285, 335] width 45 height 13
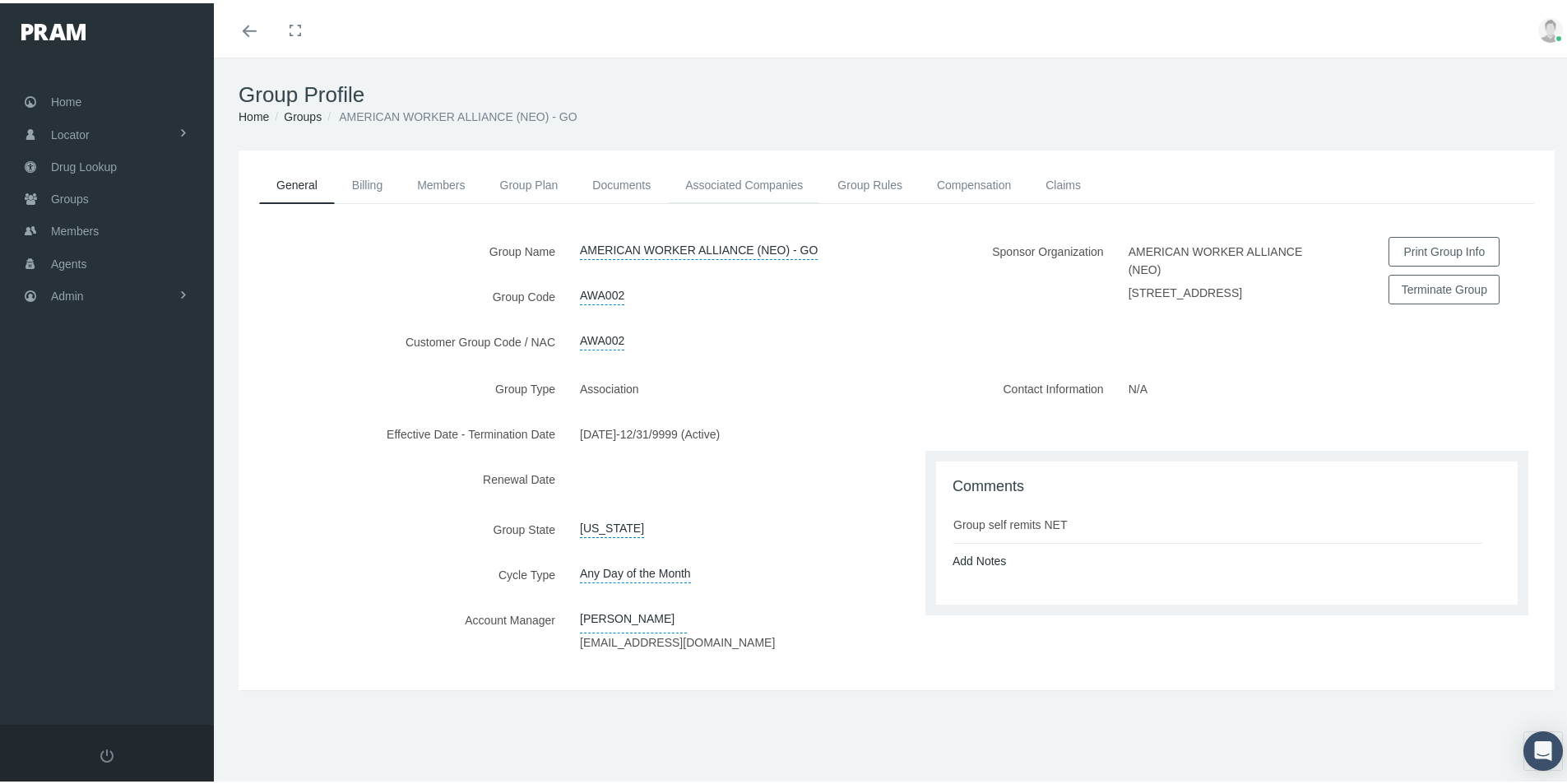
click at [757, 188] on link "Associated Companies" at bounding box center [743, 182] width 152 height 37
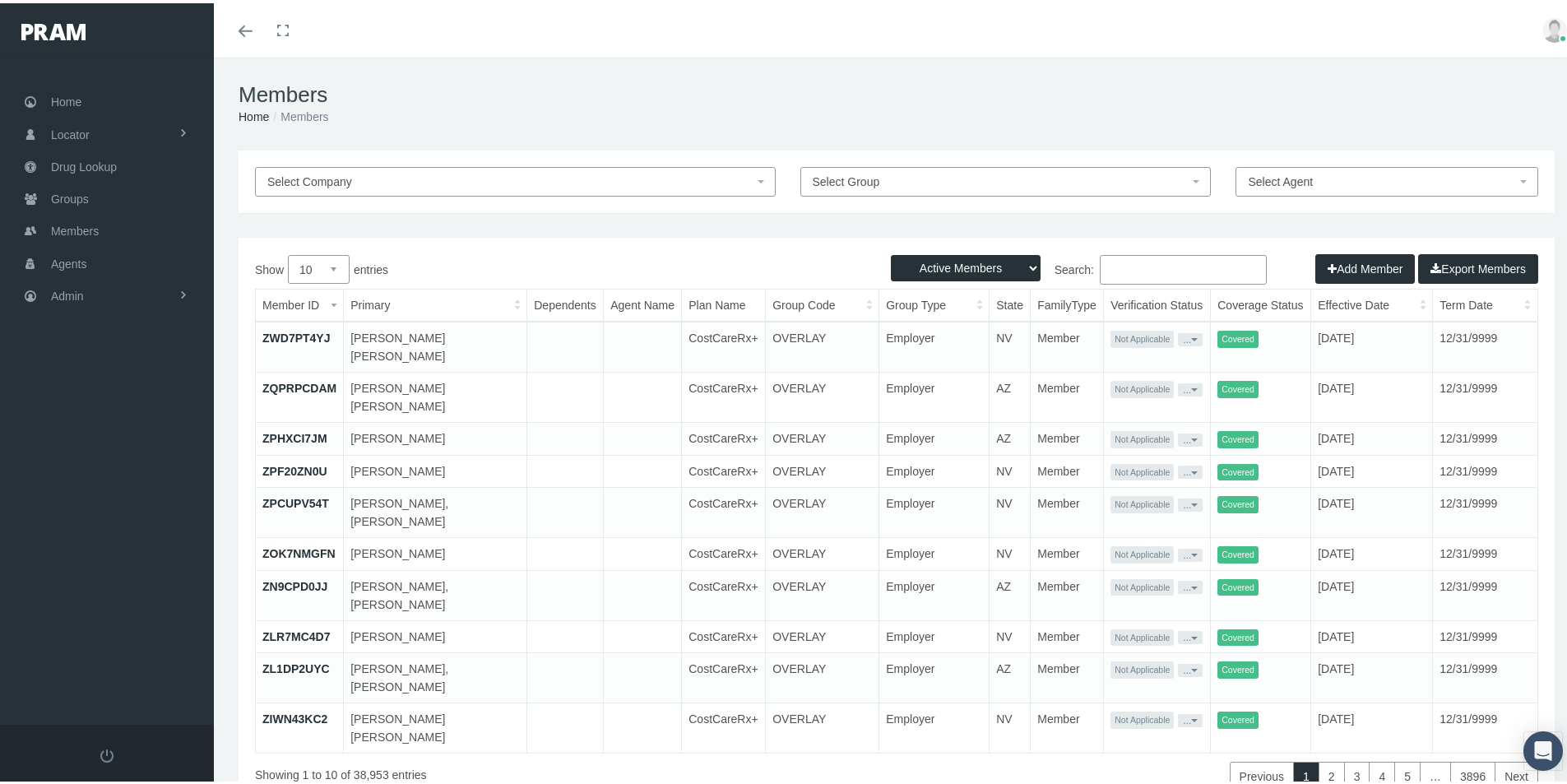
click at [1110, 267] on input "Search:" at bounding box center [1184, 266] width 167 height 30
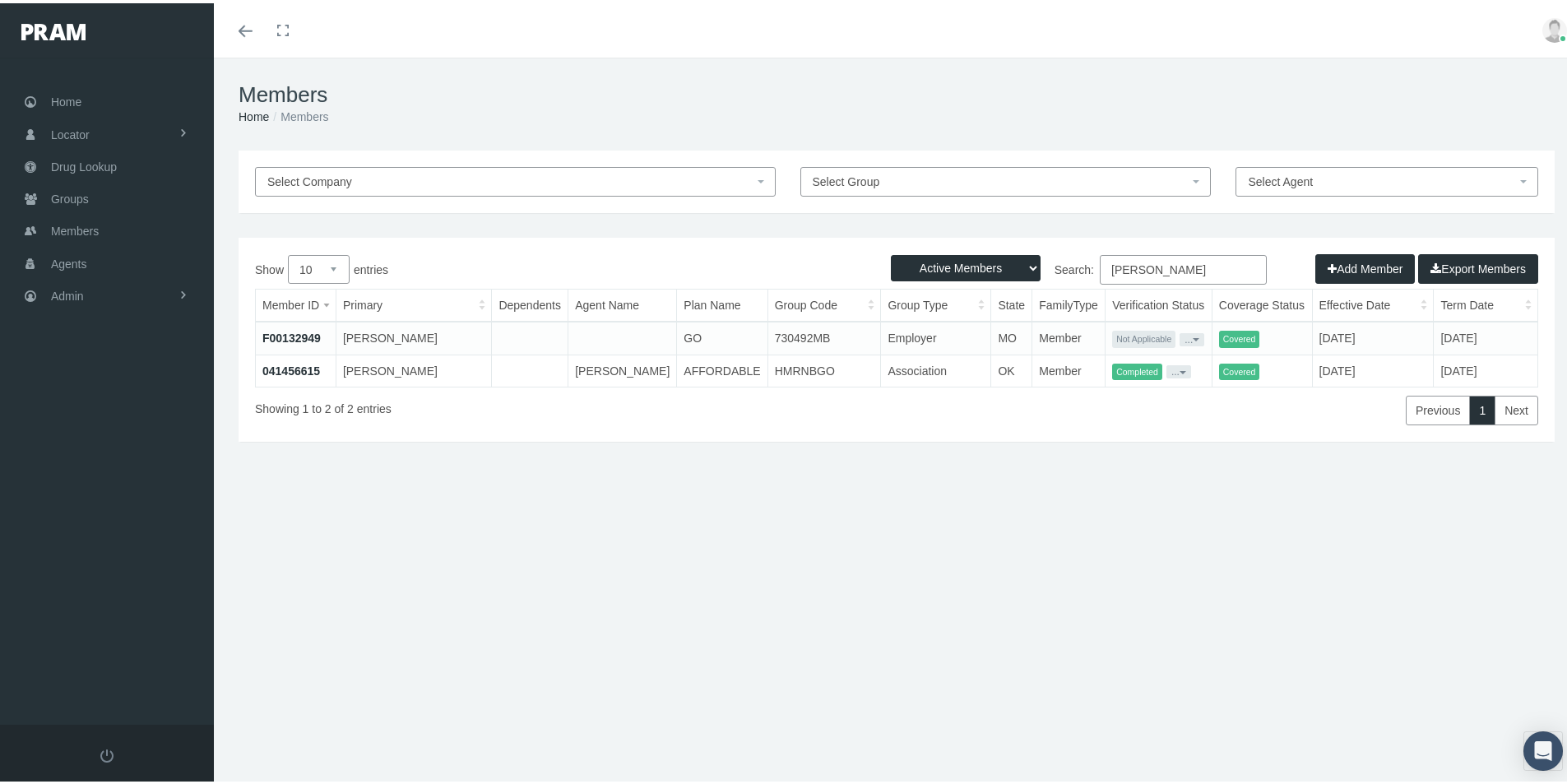
type input "[PERSON_NAME]"
click at [290, 364] on link "041456615" at bounding box center [291, 367] width 57 height 13
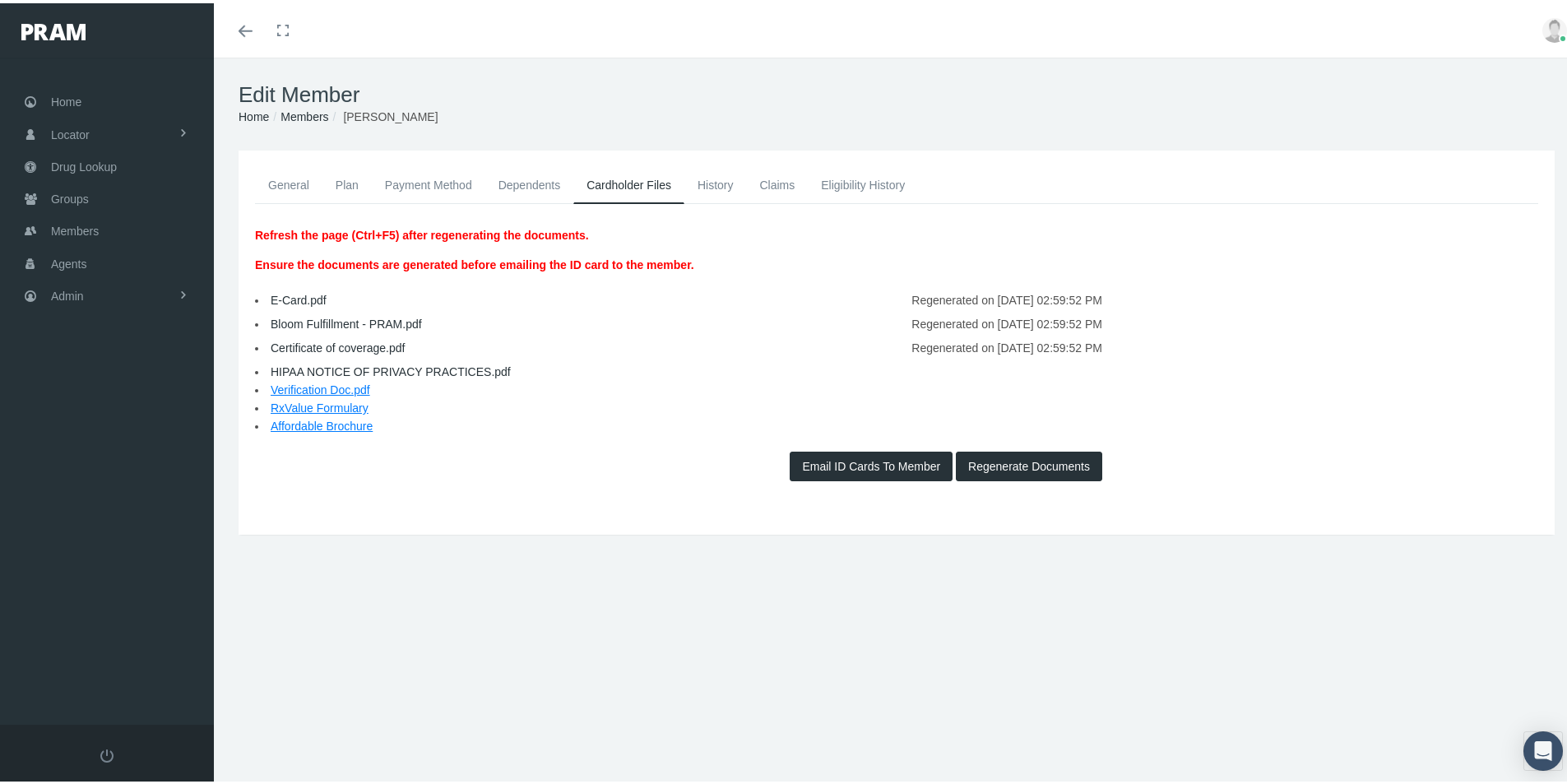
click at [285, 179] on link "General" at bounding box center [289, 182] width 68 height 37
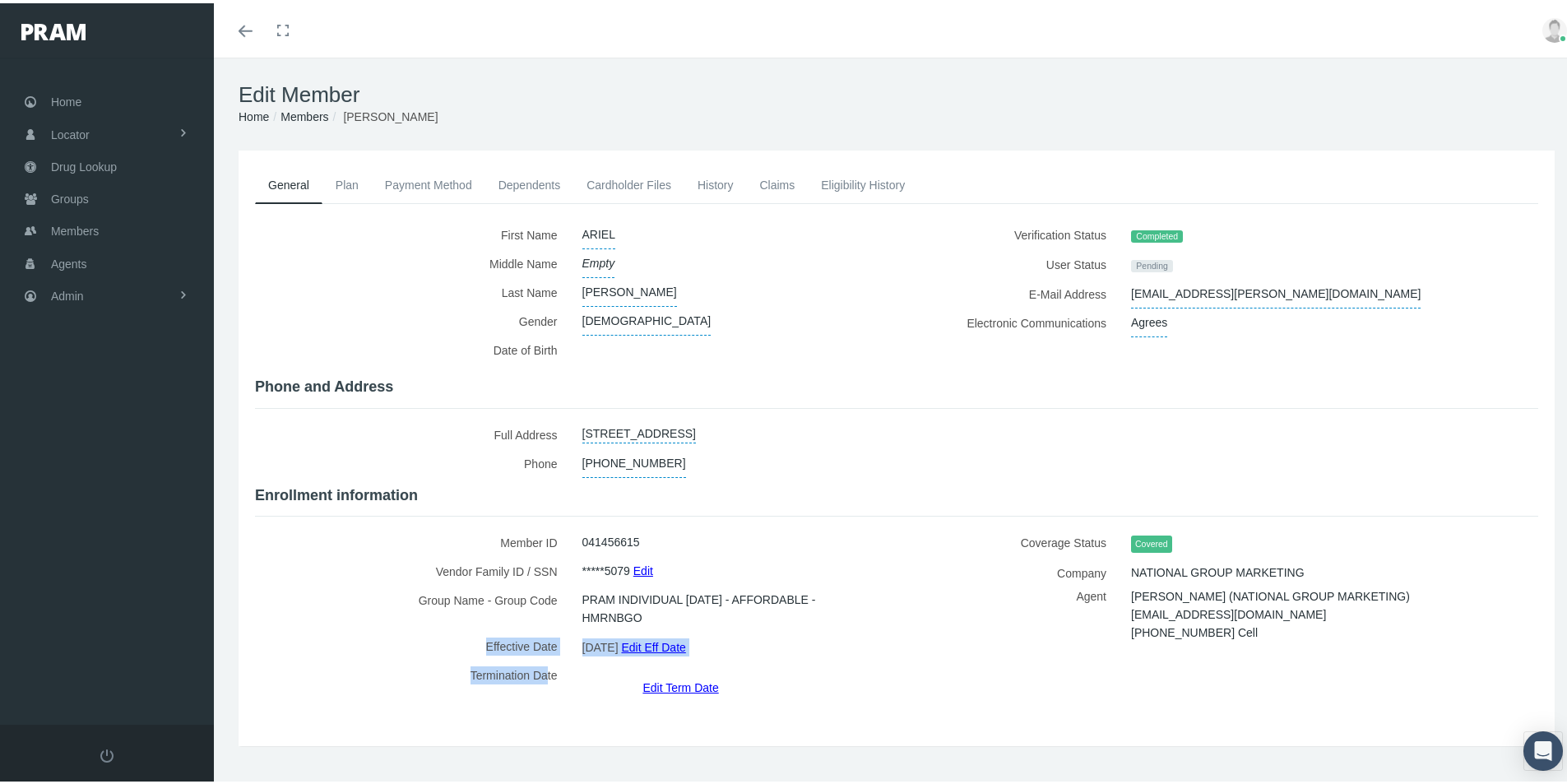
drag, startPoint x: 543, startPoint y: 660, endPoint x: 769, endPoint y: 469, distance: 295.9
click at [847, 525] on div "Member ID 041456615 Vendor Family ID / SSN *****5079 Edit Group Name - Group Co…" at bounding box center [570, 609] width 654 height 169
drag, startPoint x: 929, startPoint y: 664, endPoint x: 916, endPoint y: 656, distance: 15.3
click at [928, 664] on div "Coverage Status Covered Company NATIONAL GROUP MARKETING Agent [EMAIL_ADDRESS][…" at bounding box center [1224, 609] width 654 height 169
click at [615, 182] on link "Cardholder Files" at bounding box center [629, 182] width 111 height 37
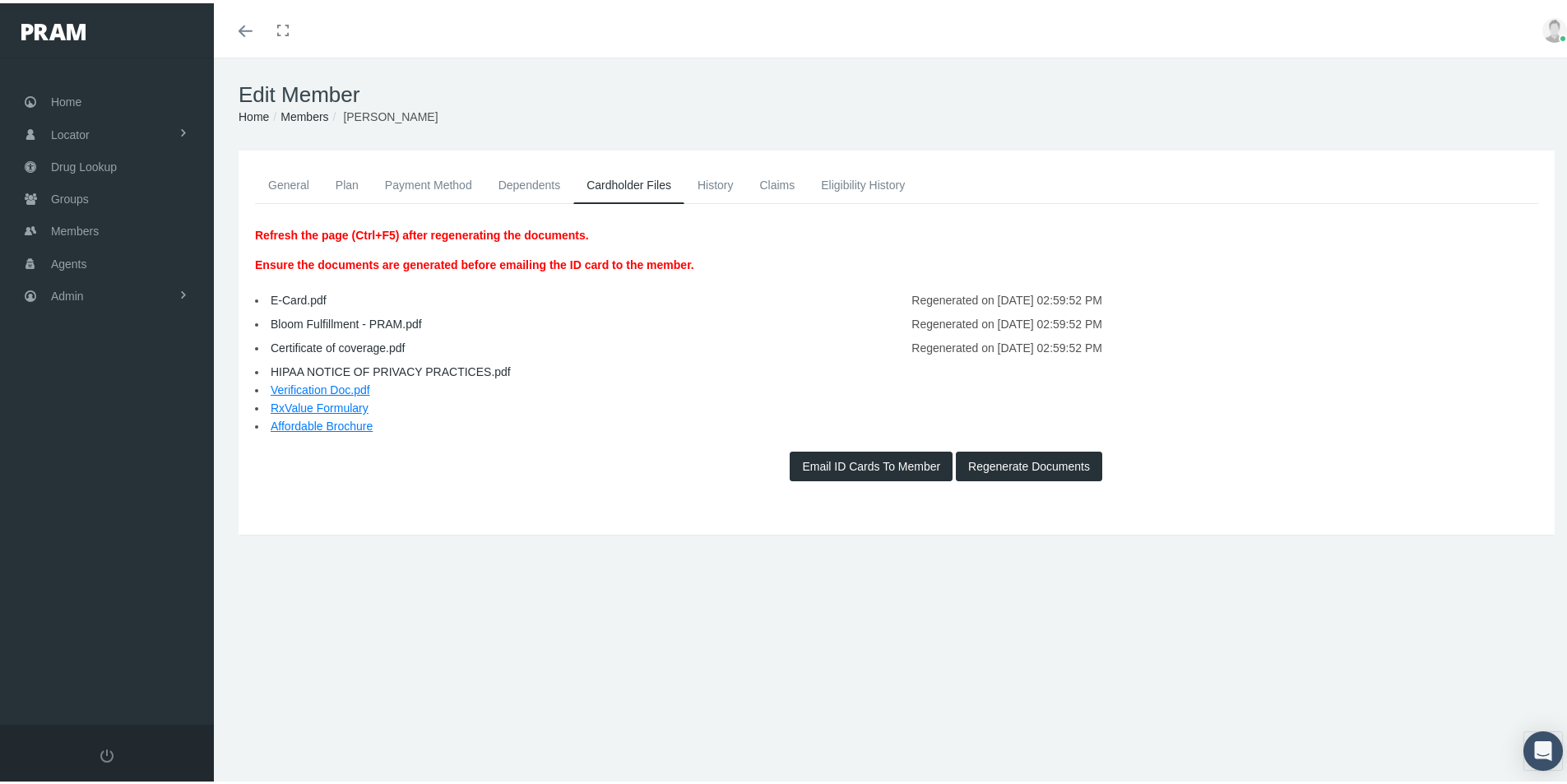
click at [433, 187] on link "Payment Method" at bounding box center [429, 182] width 114 height 37
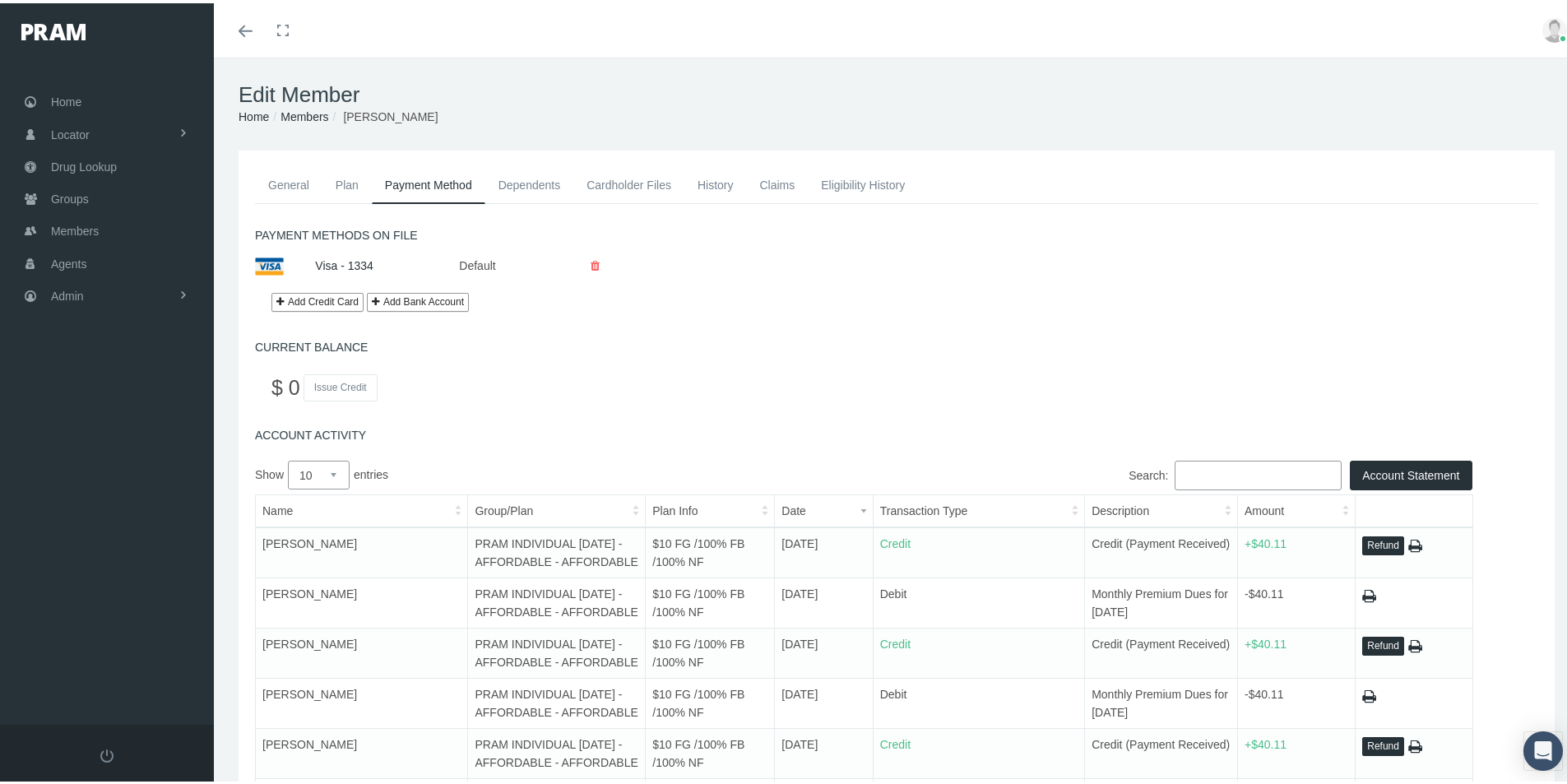
click at [286, 184] on link "General" at bounding box center [289, 182] width 68 height 37
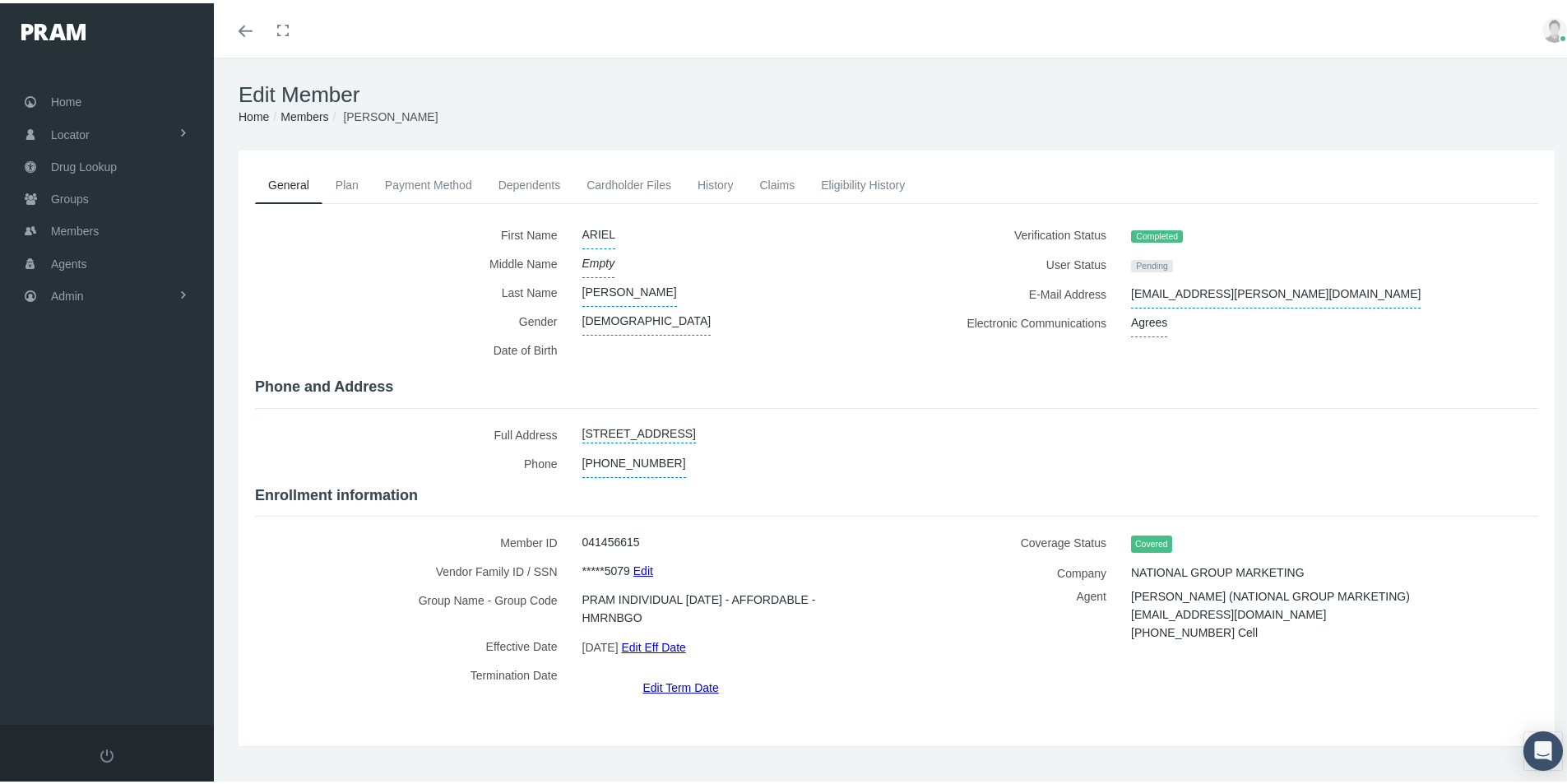
click at [677, 672] on link "Edit Term Date" at bounding box center [680, 683] width 76 height 23
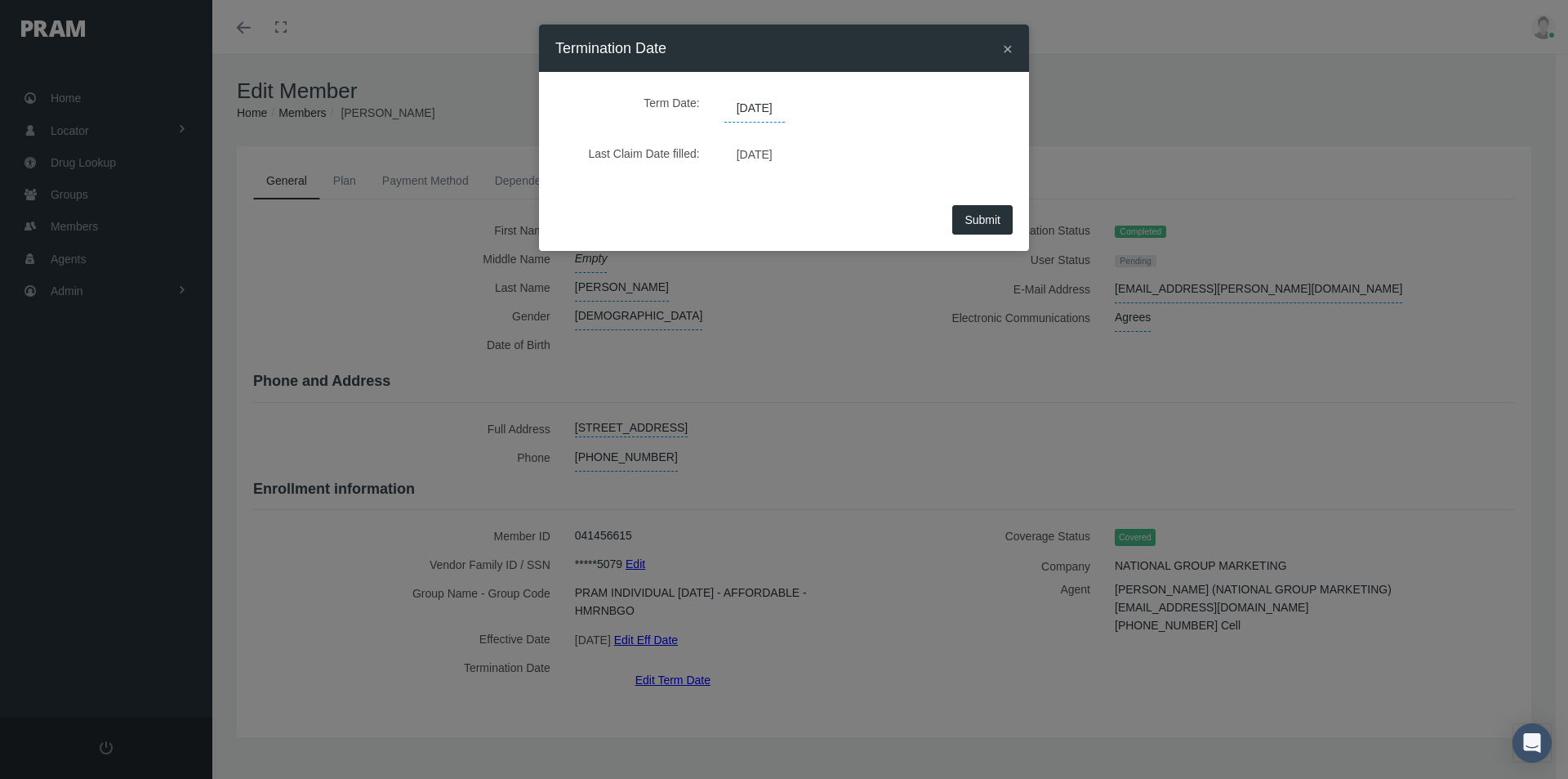
click at [773, 108] on span "[DATE]" at bounding box center [755, 109] width 60 height 28
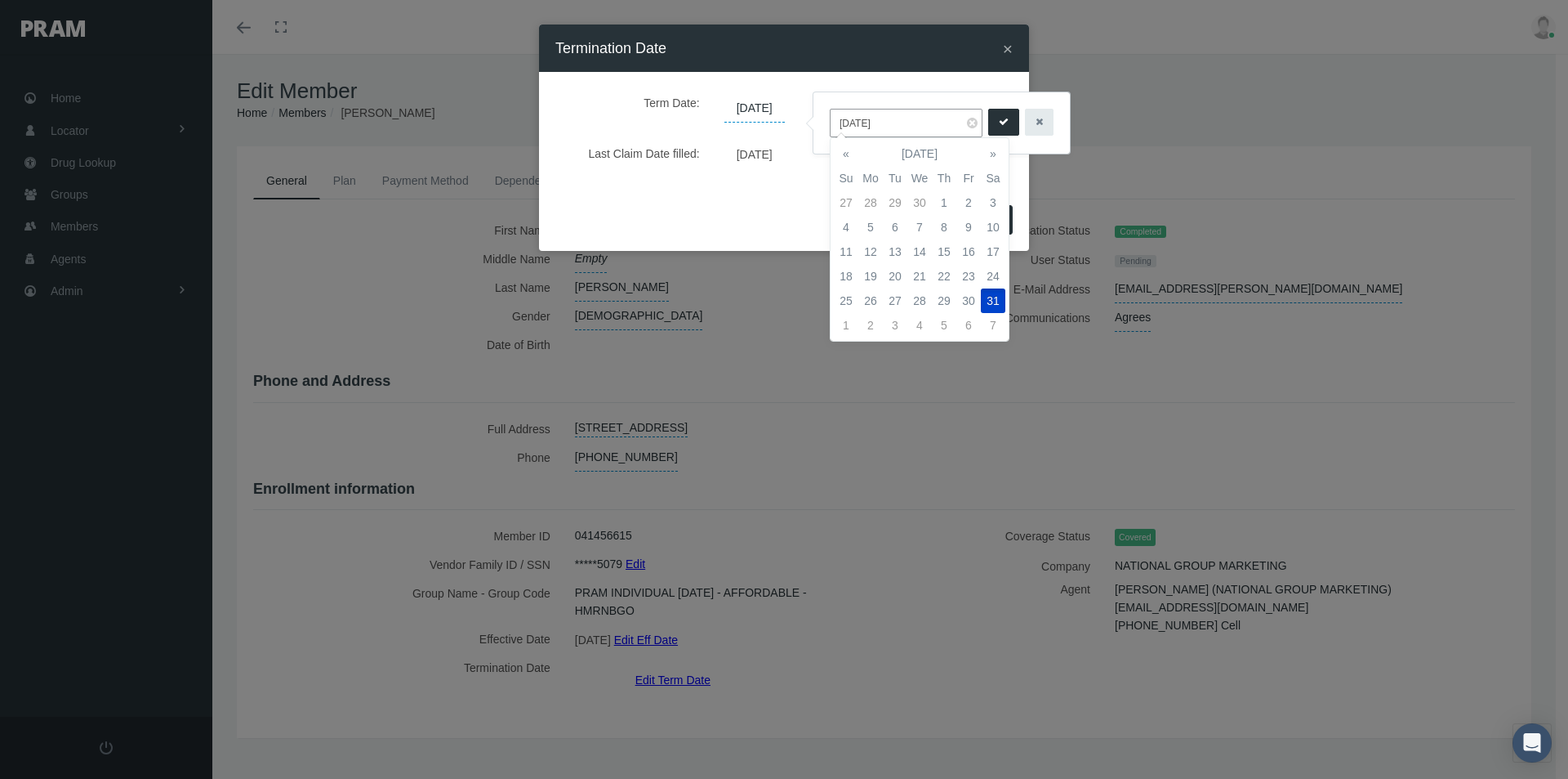
drag, startPoint x: 894, startPoint y: 120, endPoint x: 812, endPoint y: 126, distance: 82.2
click at [812, 126] on div "12/31/2039" at bounding box center [941, 123] width 258 height 63
type input "[DATE]"
click at [845, 250] on td "14" at bounding box center [846, 251] width 24 height 24
click at [1002, 116] on icon "submit" at bounding box center [1003, 122] width 9 height 16
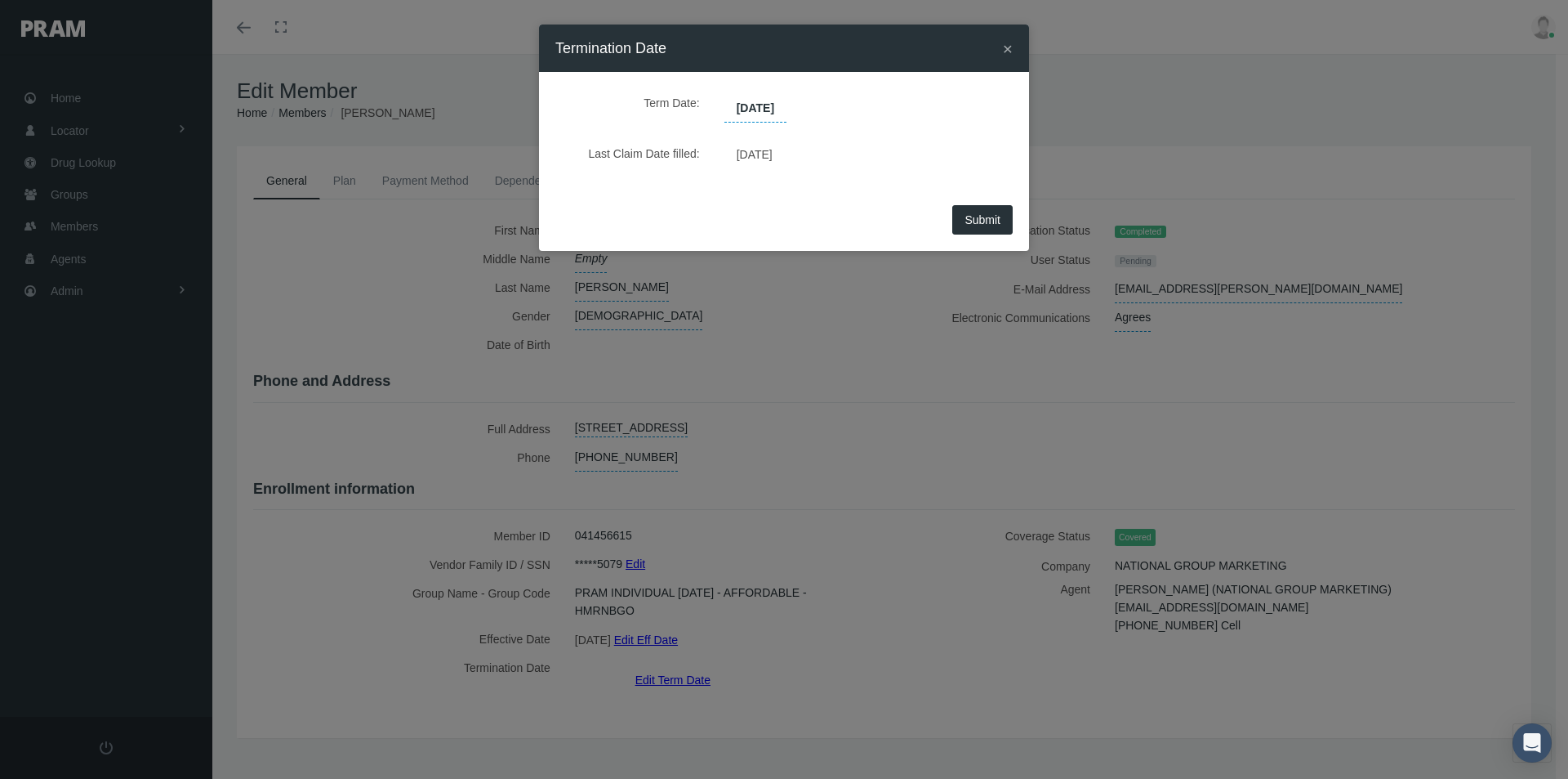
click at [970, 218] on span "Submit" at bounding box center [983, 219] width 36 height 13
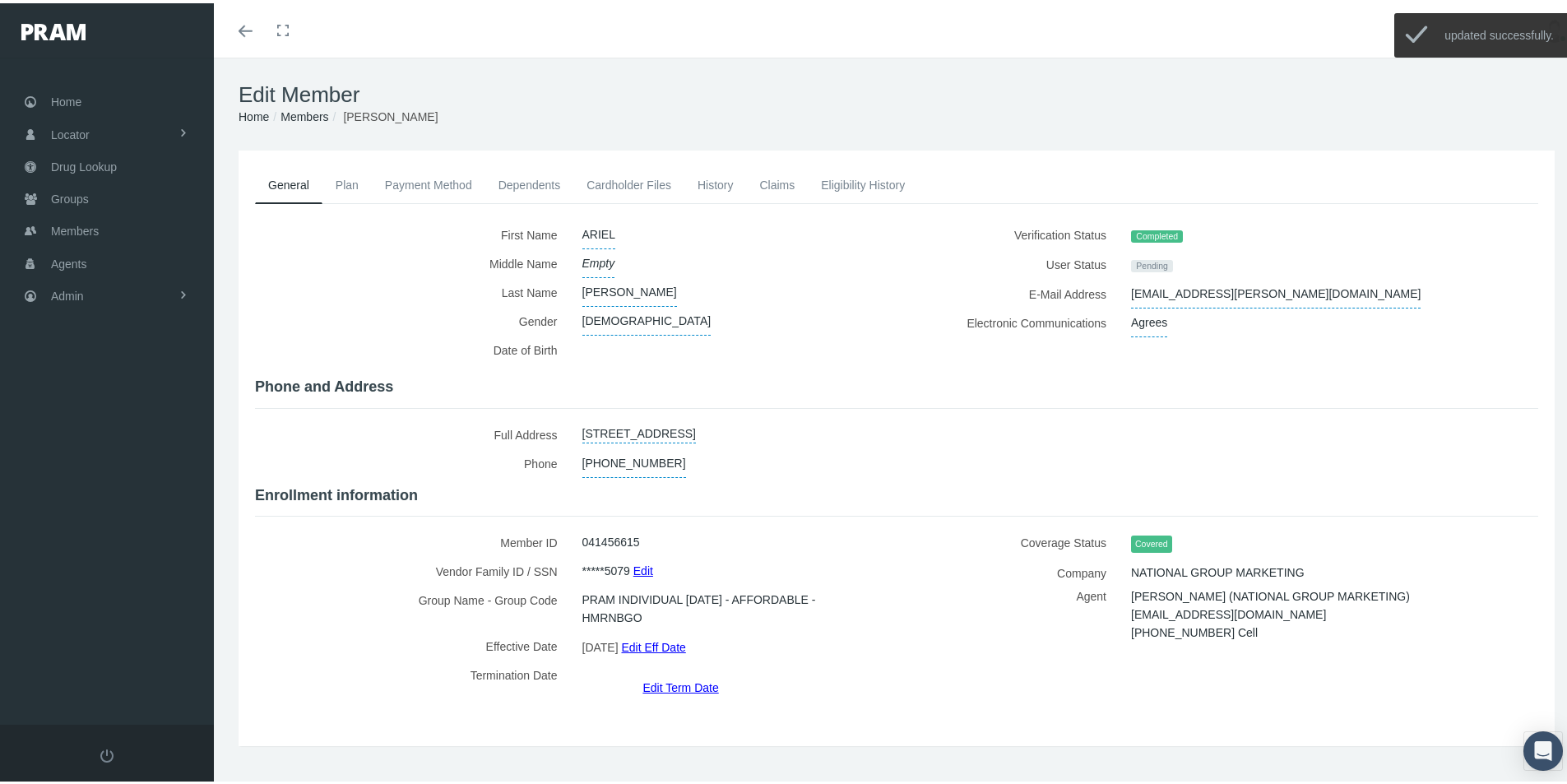
click at [612, 184] on link "Cardholder Files" at bounding box center [629, 182] width 111 height 37
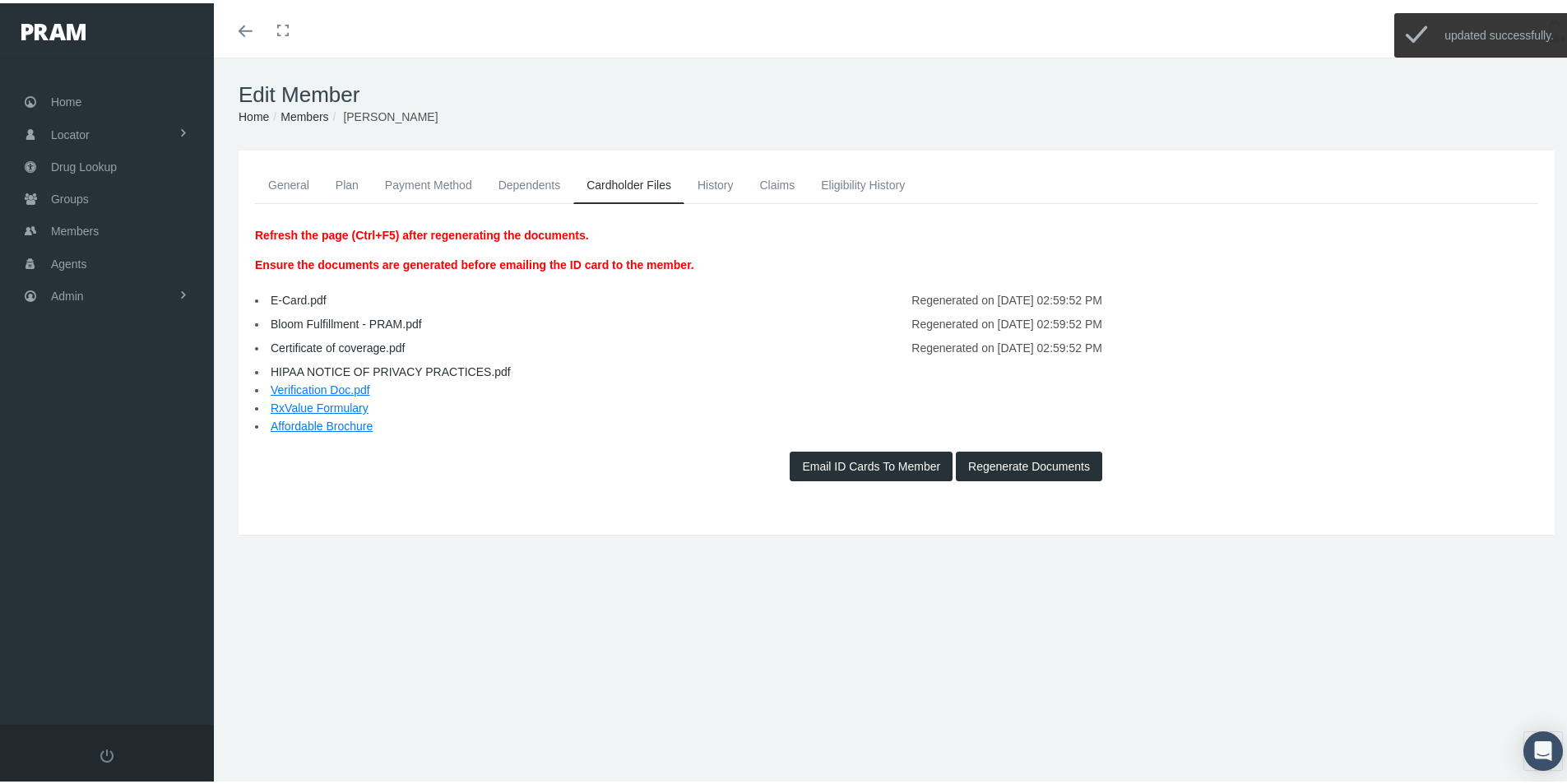
click at [424, 178] on link "Payment Method" at bounding box center [429, 182] width 114 height 37
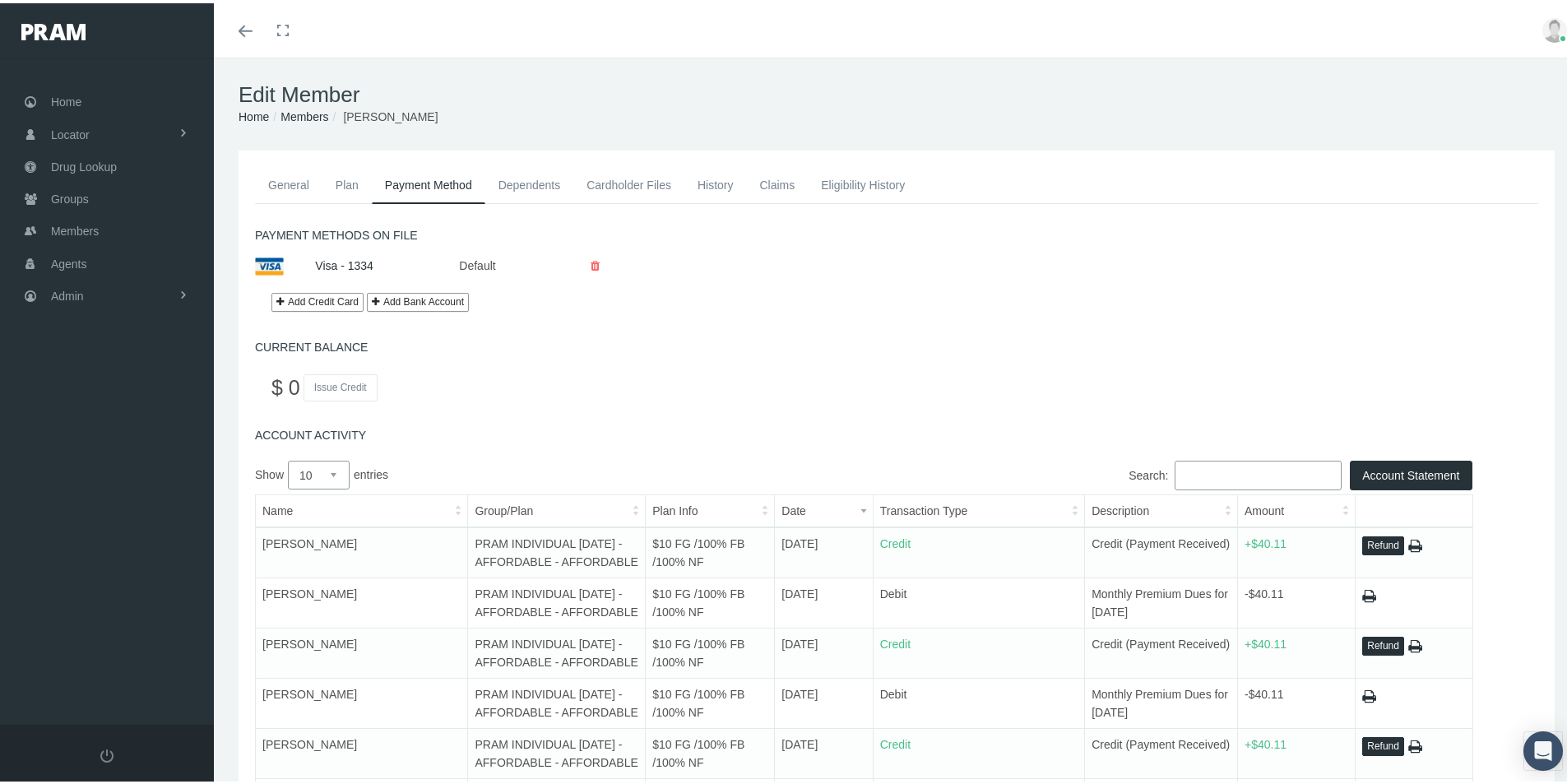
click at [1370, 541] on button "Refund" at bounding box center [1384, 542] width 42 height 19
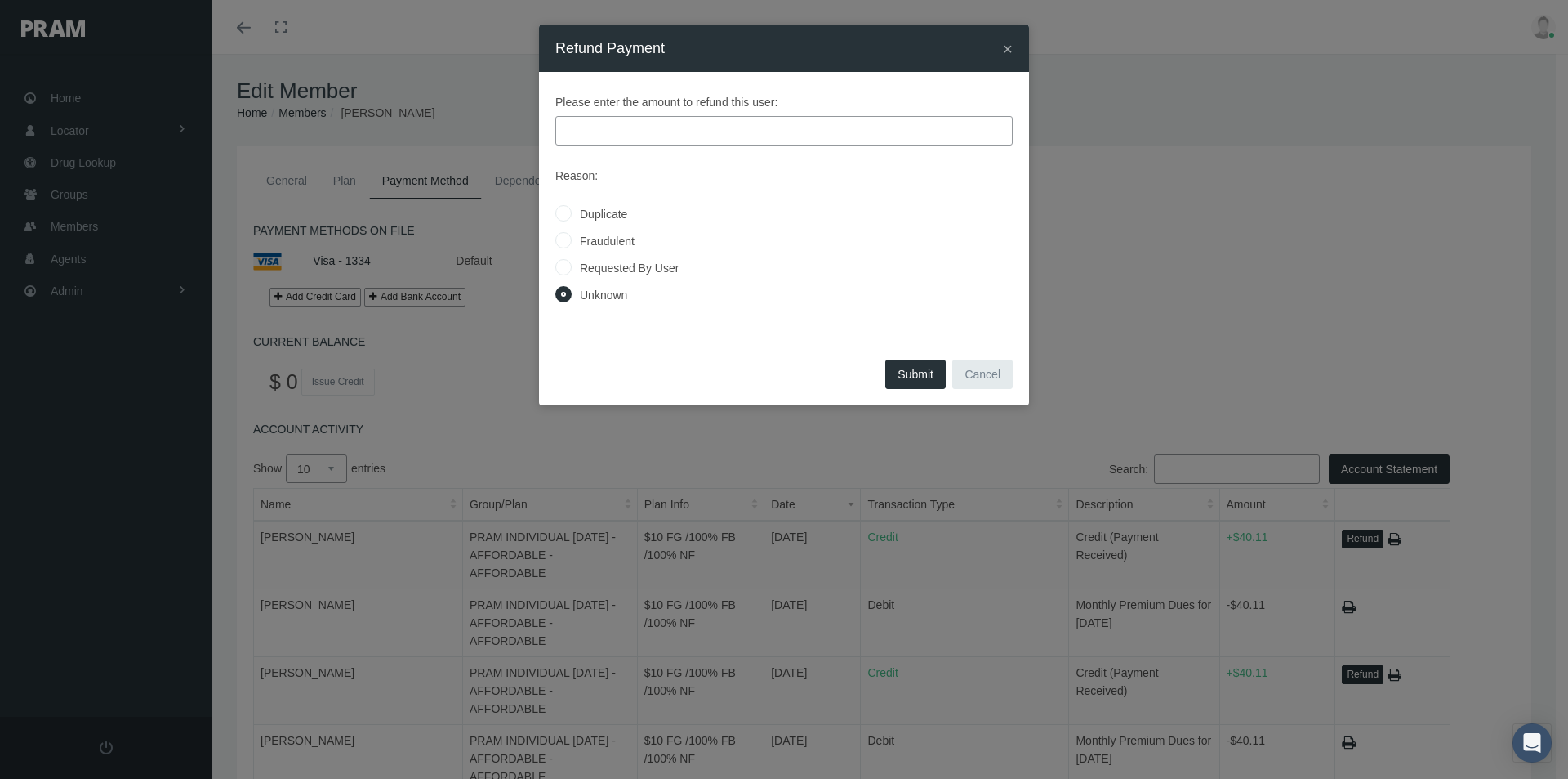
click at [580, 125] on input "text" at bounding box center [784, 130] width 458 height 29
type input "40.11"
click at [563, 270] on input "Requested By User" at bounding box center [563, 266] width 16 height 16
radio input "true"
click at [901, 375] on button "Submit" at bounding box center [916, 374] width 60 height 29
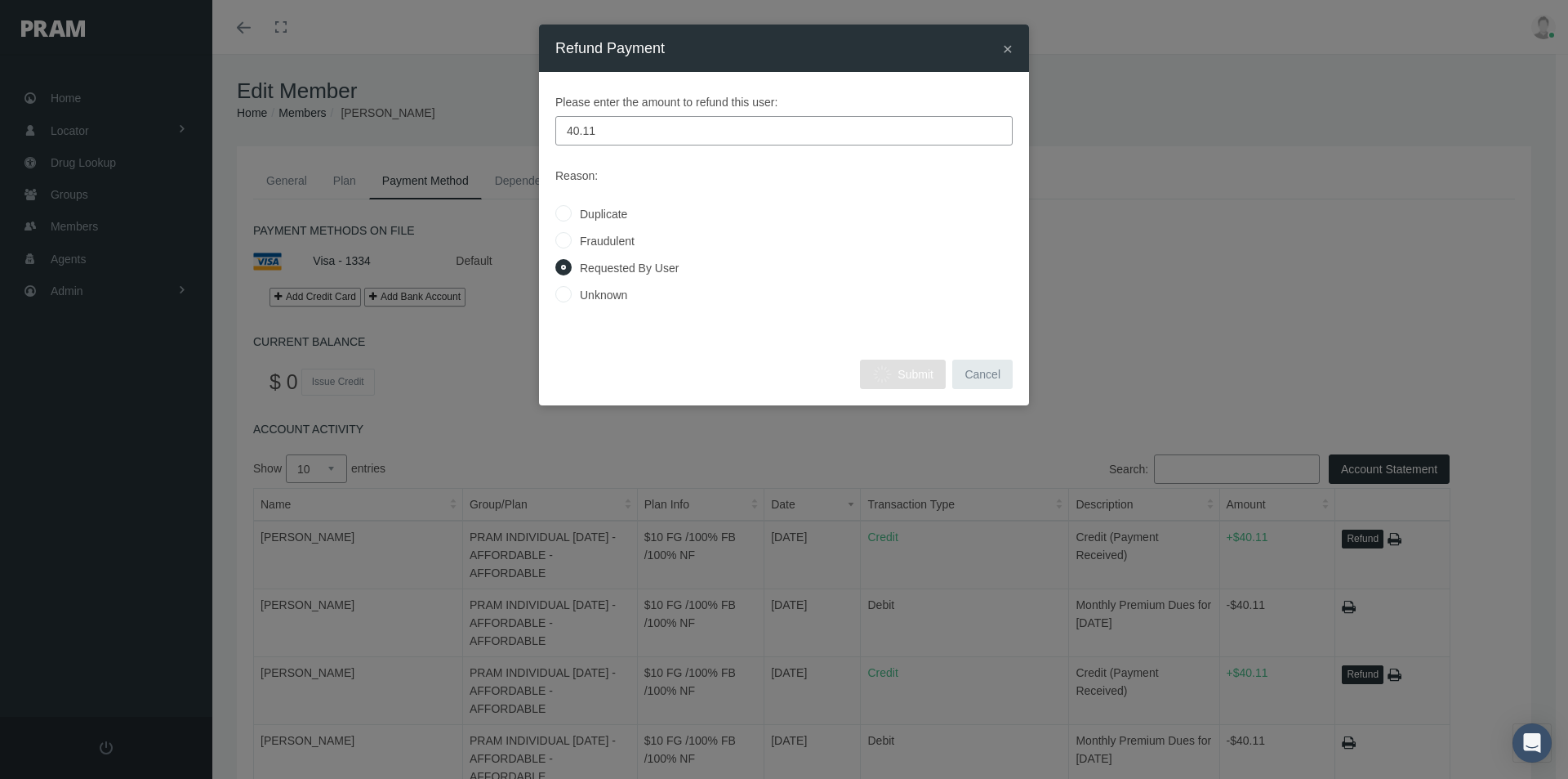
radio input "true"
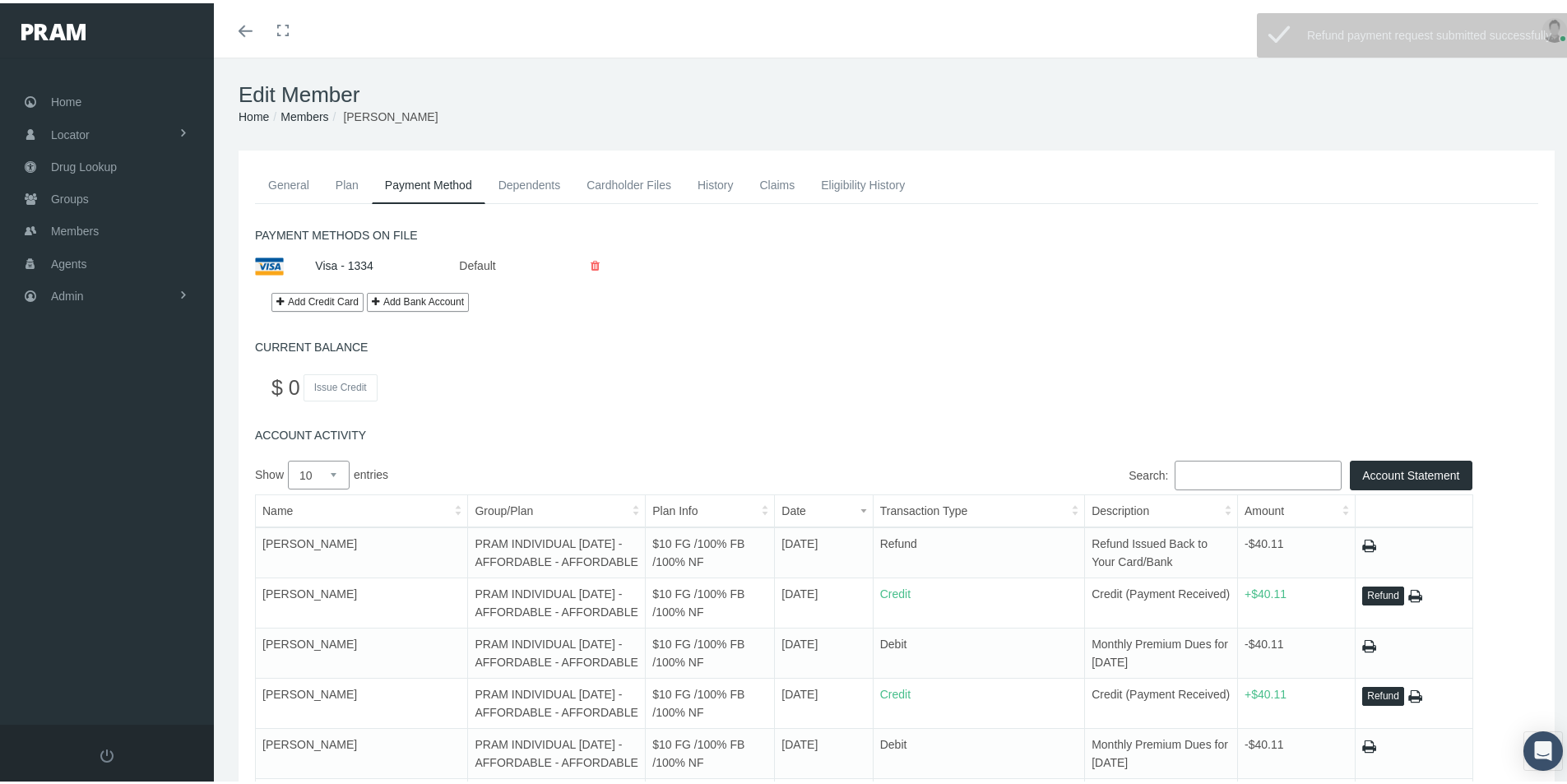
drag, startPoint x: 762, startPoint y: 184, endPoint x: 797, endPoint y: 300, distance: 121.2
click at [762, 183] on link "Claims" at bounding box center [777, 182] width 62 height 37
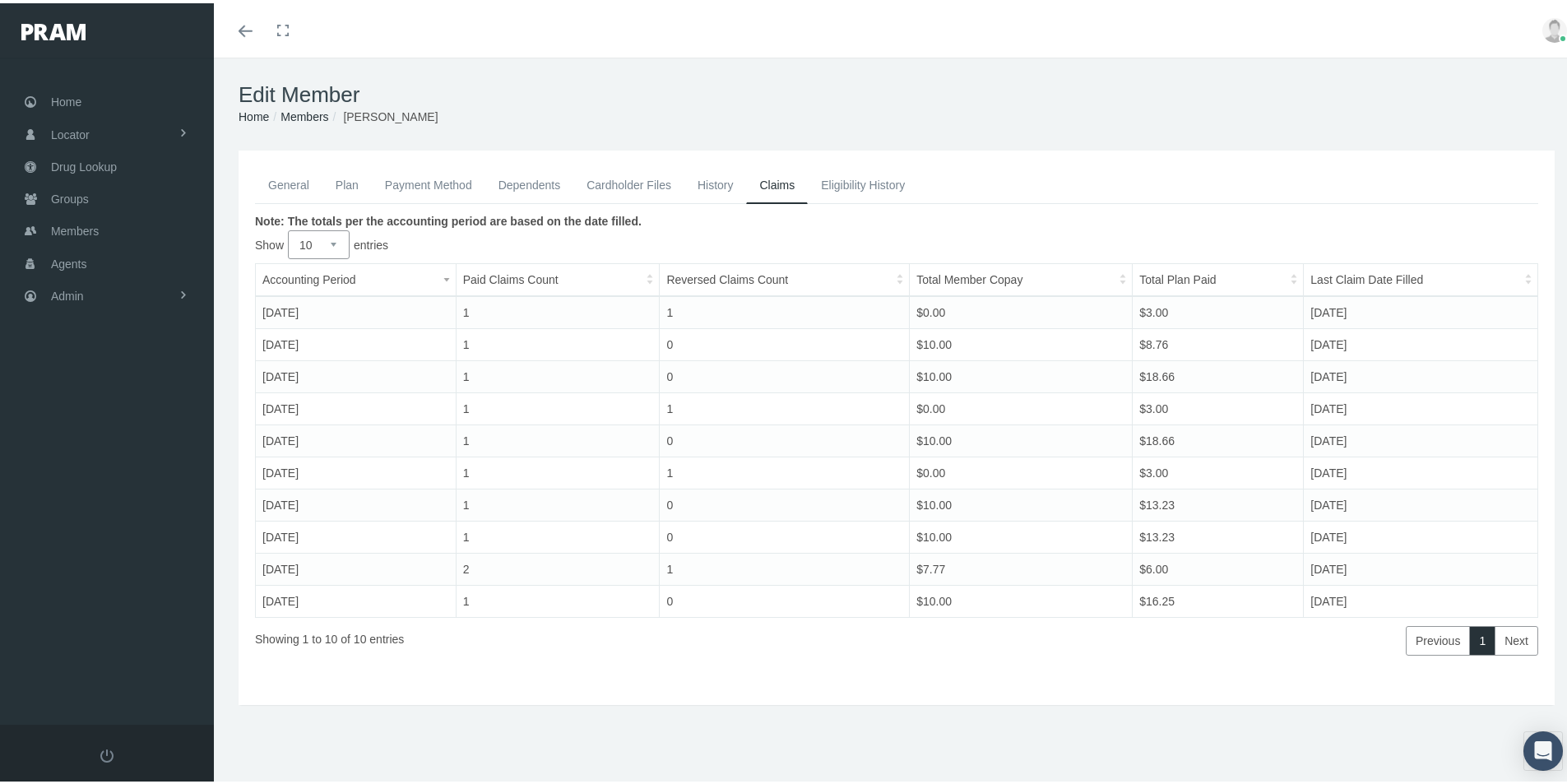
click at [306, 113] on link "Members" at bounding box center [304, 113] width 48 height 13
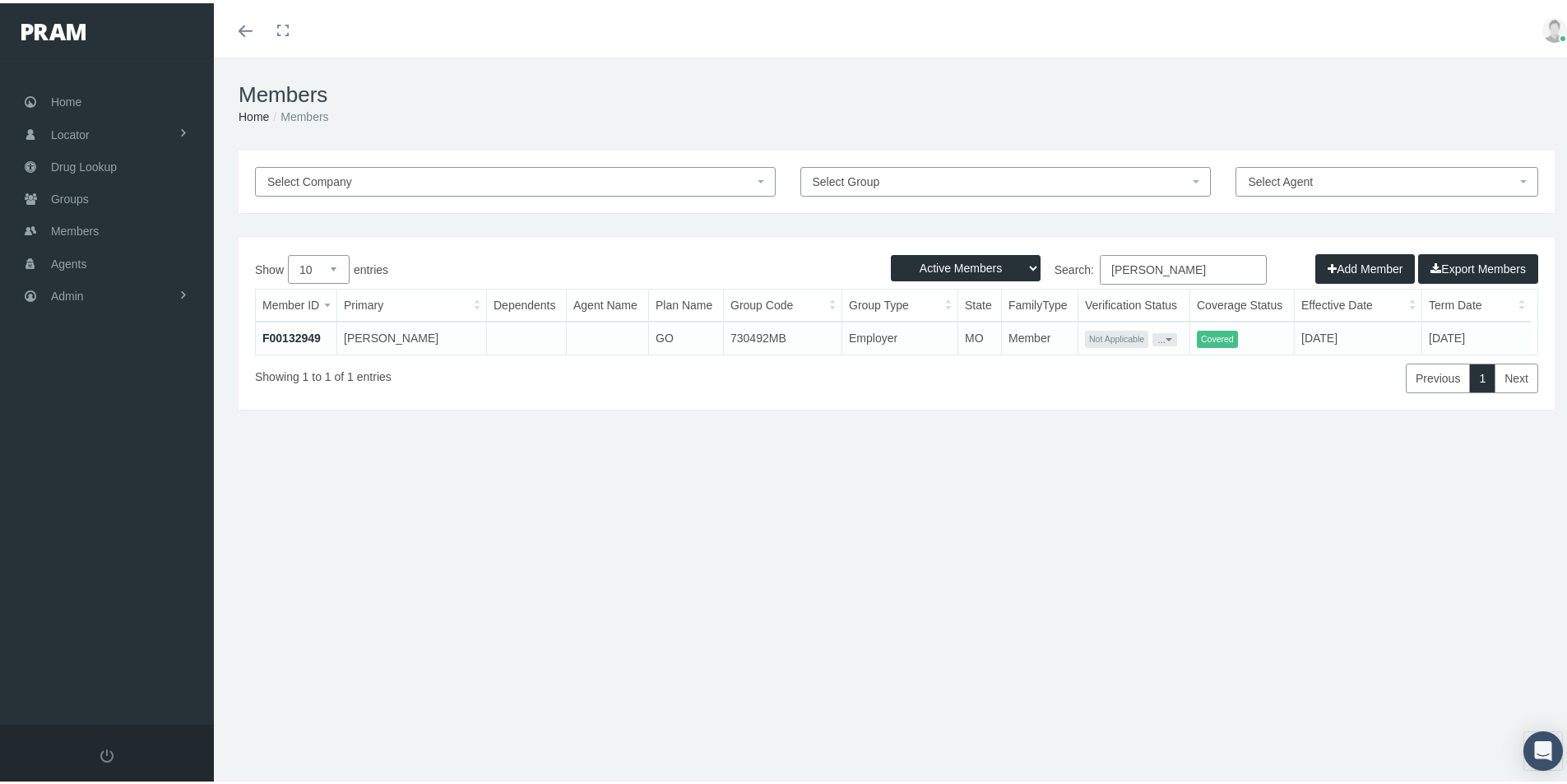
click at [1017, 267] on select "Active Members Terminated Members Active & Terminated" at bounding box center [966, 264] width 150 height 26
select select "3"
click at [891, 251] on select "Active Members Terminated Members Active & Terminated" at bounding box center [966, 264] width 150 height 26
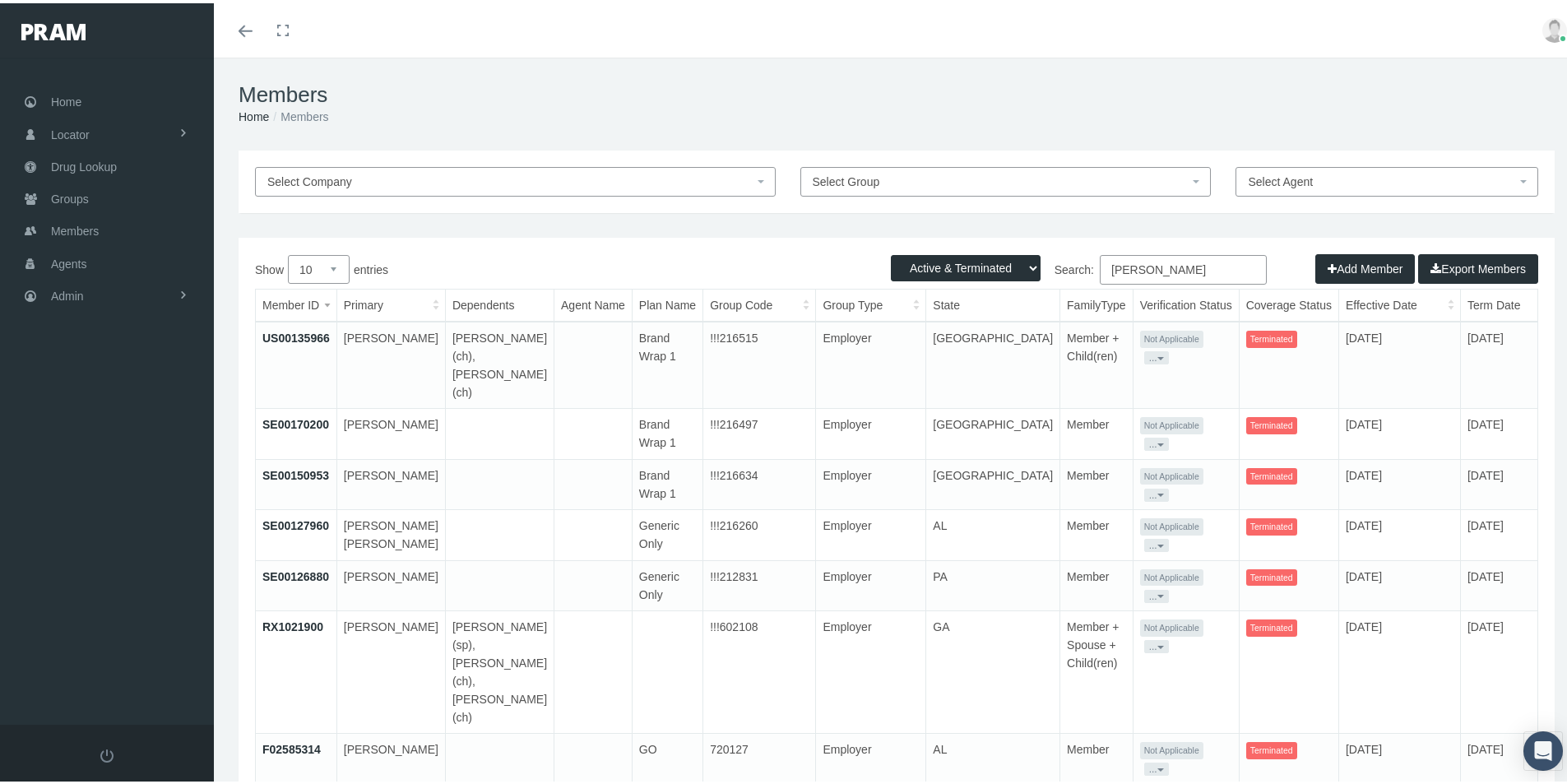
scroll to position [83, 0]
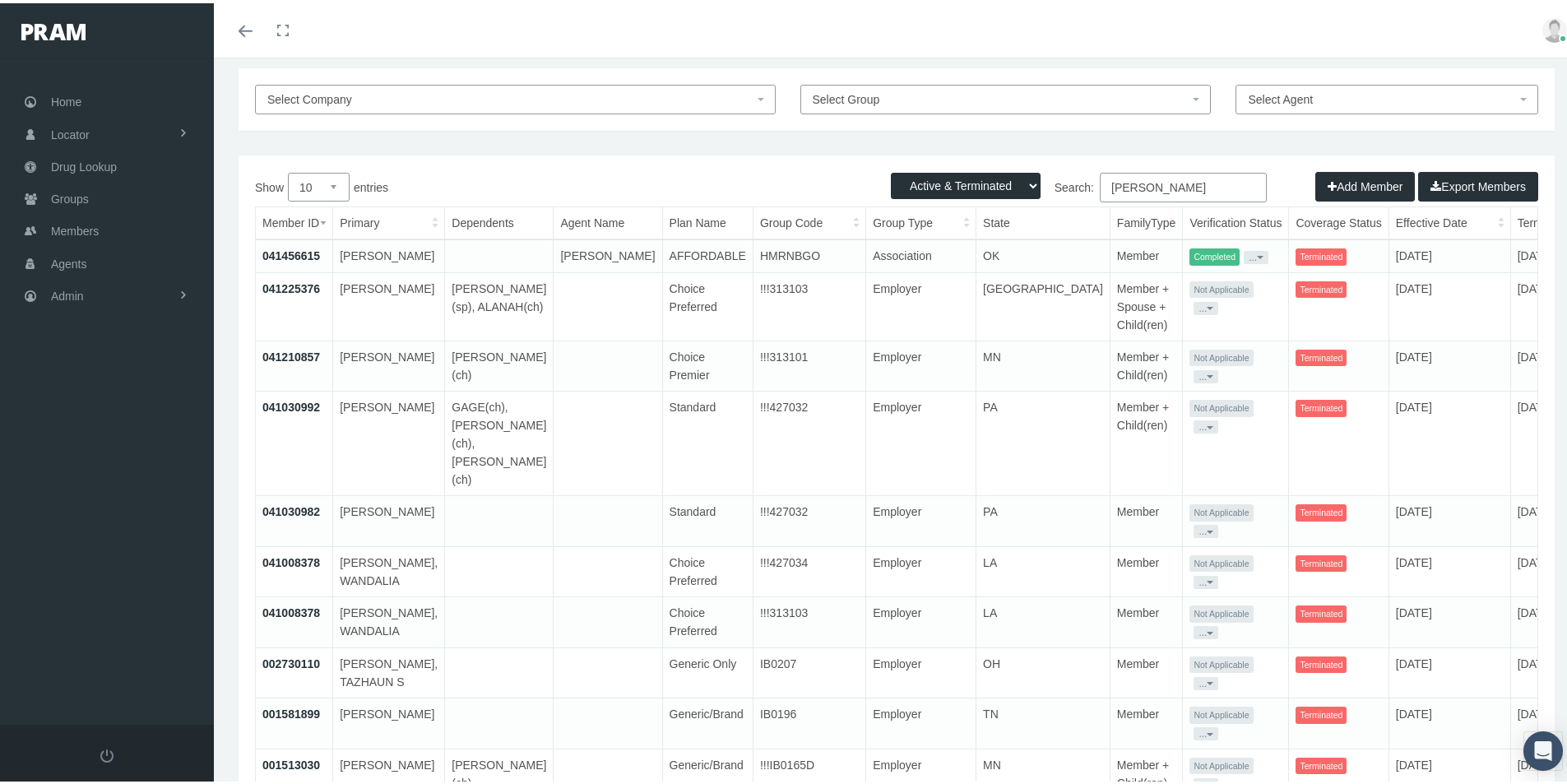
scroll to position [94, 0]
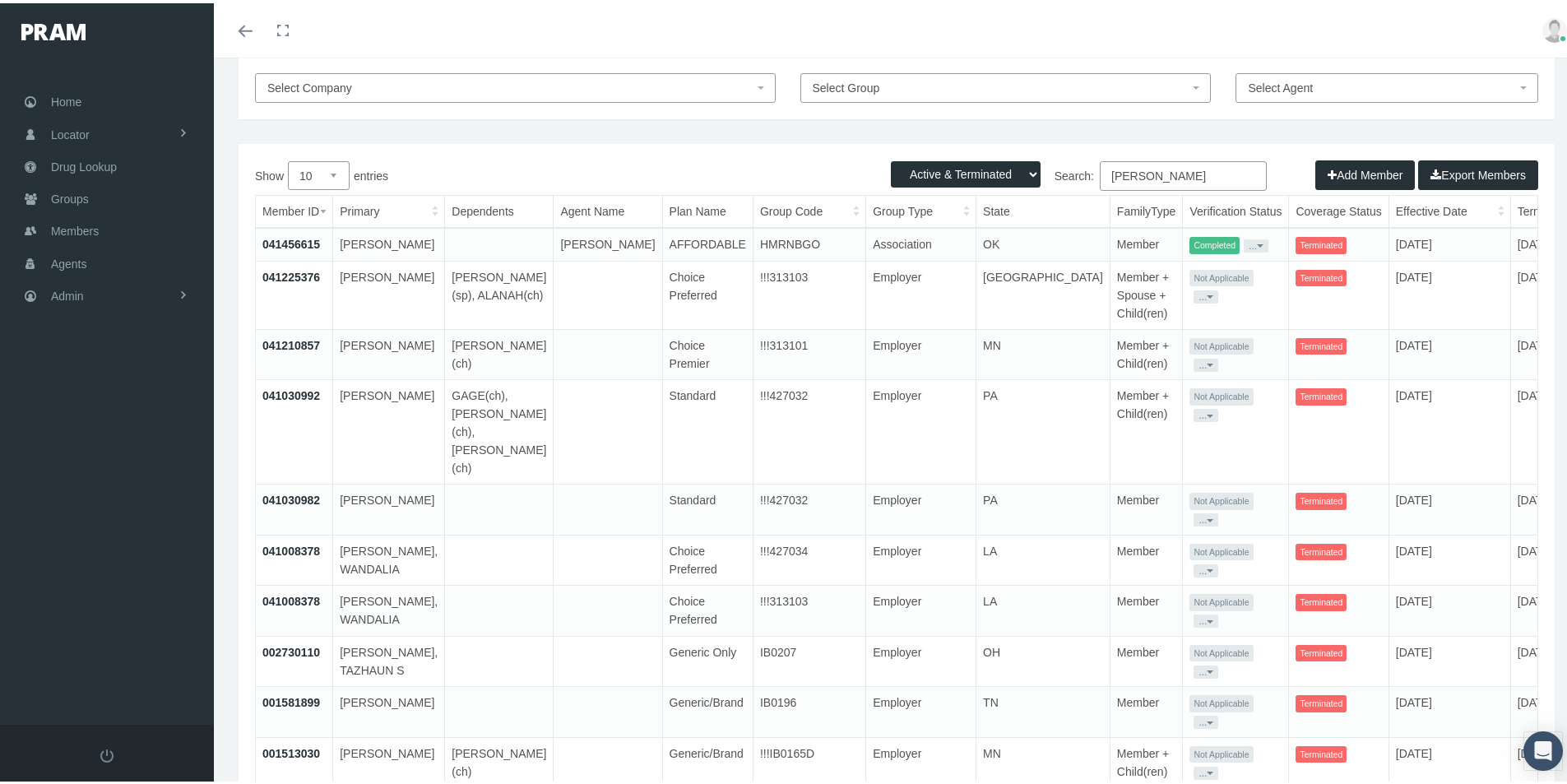
click at [290, 236] on link "041456615" at bounding box center [291, 241] width 57 height 13
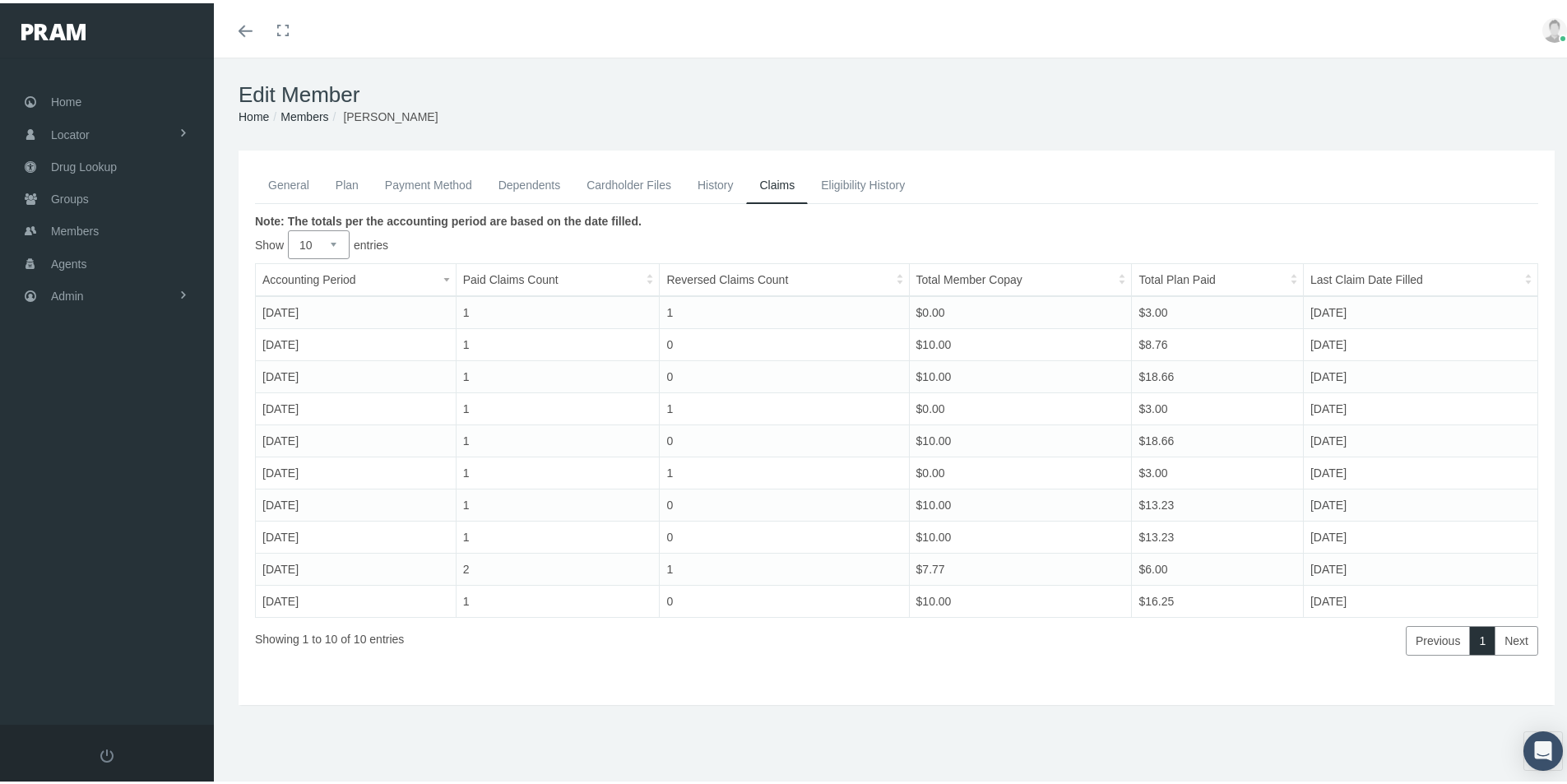
click at [297, 183] on link "General" at bounding box center [289, 182] width 68 height 37
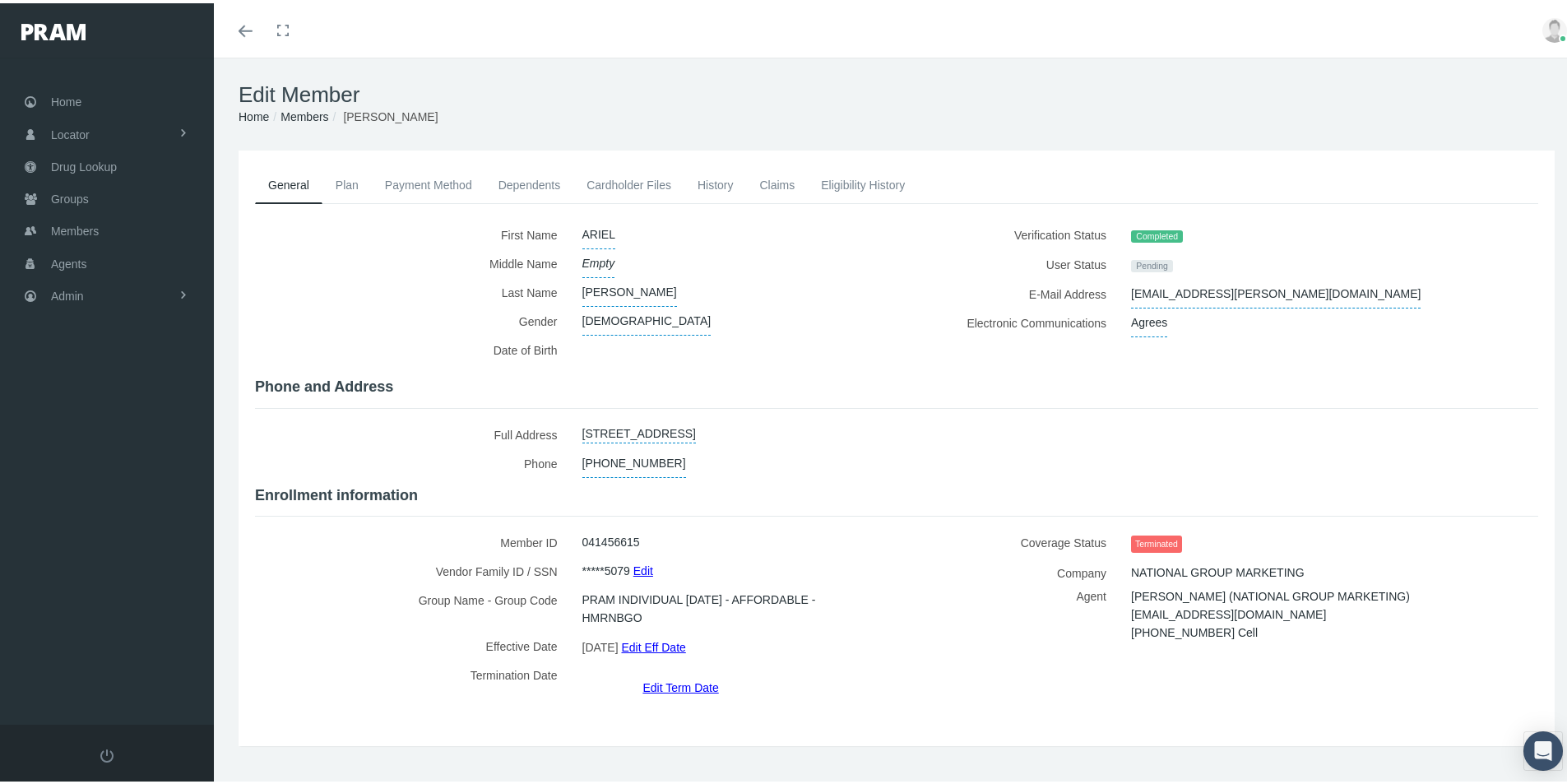
click at [1199, 382] on h4 "Phone and Address" at bounding box center [897, 383] width 1284 height 18
click at [446, 183] on link "Payment Method" at bounding box center [429, 182] width 114 height 37
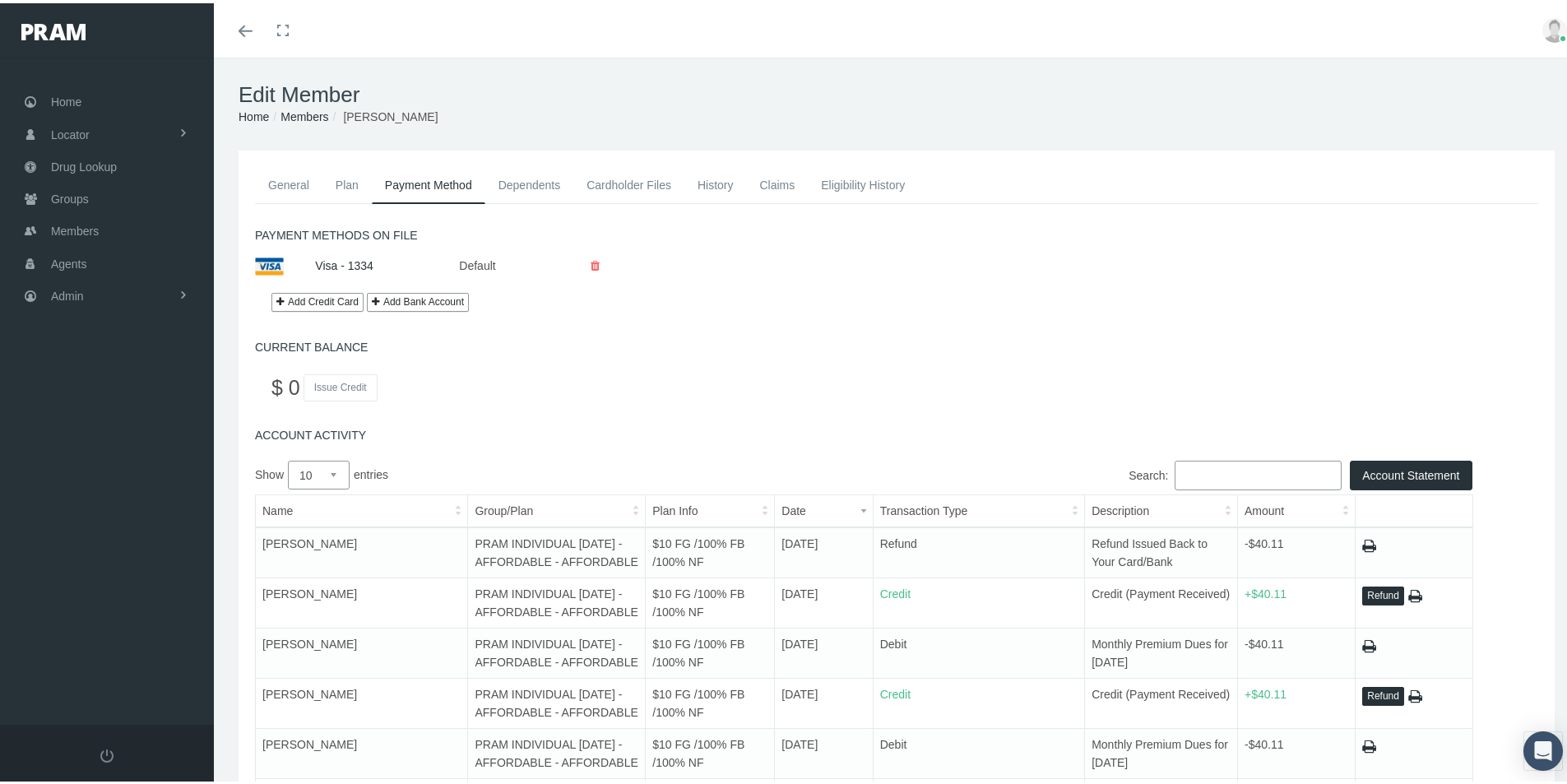
drag, startPoint x: 285, startPoint y: 177, endPoint x: 389, endPoint y: 362, distance: 212.2
click at [285, 177] on link "General" at bounding box center [289, 182] width 68 height 37
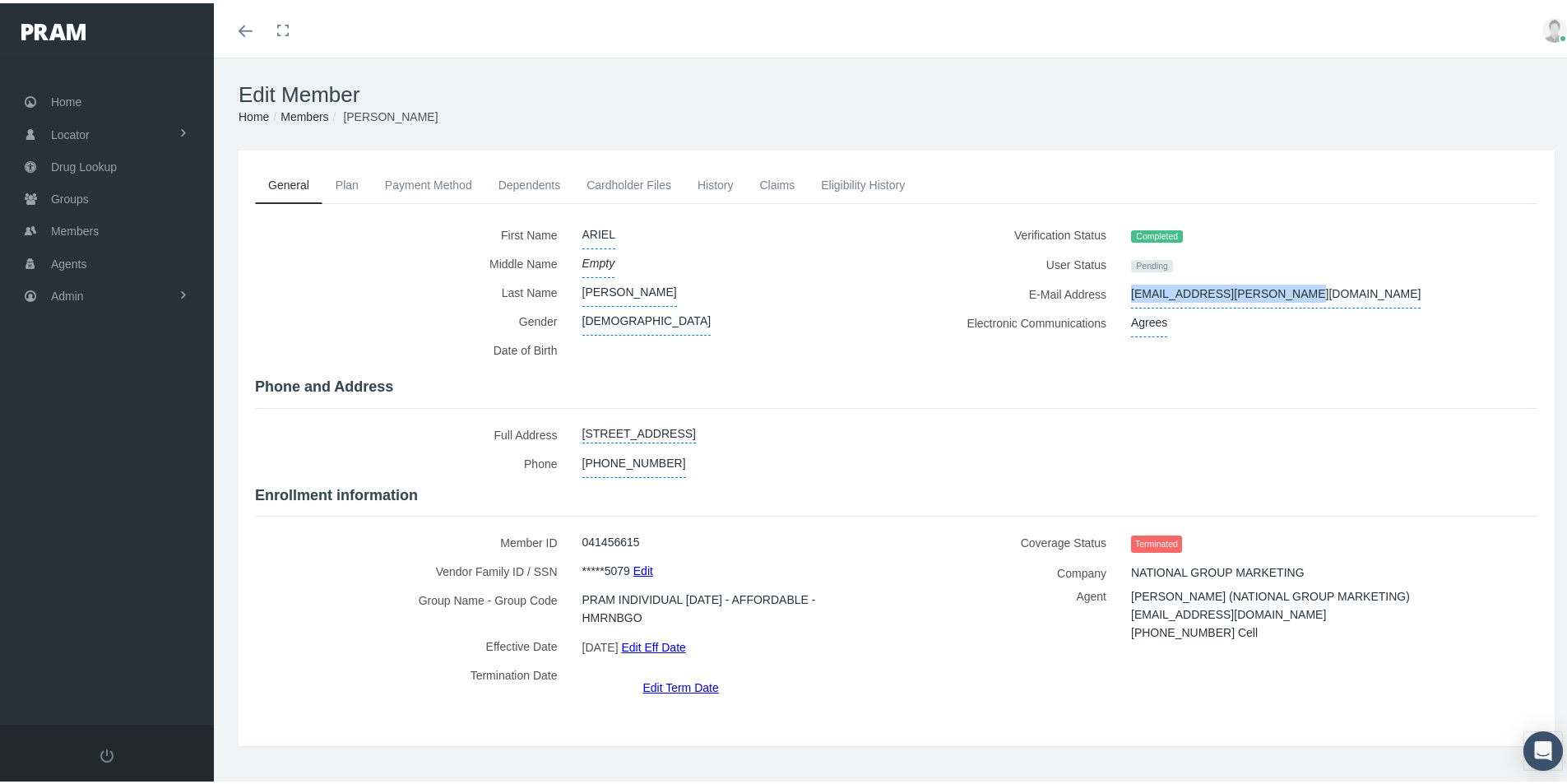
drag, startPoint x: 1270, startPoint y: 289, endPoint x: 1124, endPoint y: 293, distance: 146.1
click at [1124, 292] on div "[EMAIL_ADDRESS][PERSON_NAME][DOMAIN_NAME]" at bounding box center [1303, 290] width 367 height 29
copy span "[EMAIL_ADDRESS][PERSON_NAME][DOMAIN_NAME]"
click at [705, 180] on link "History" at bounding box center [716, 182] width 63 height 37
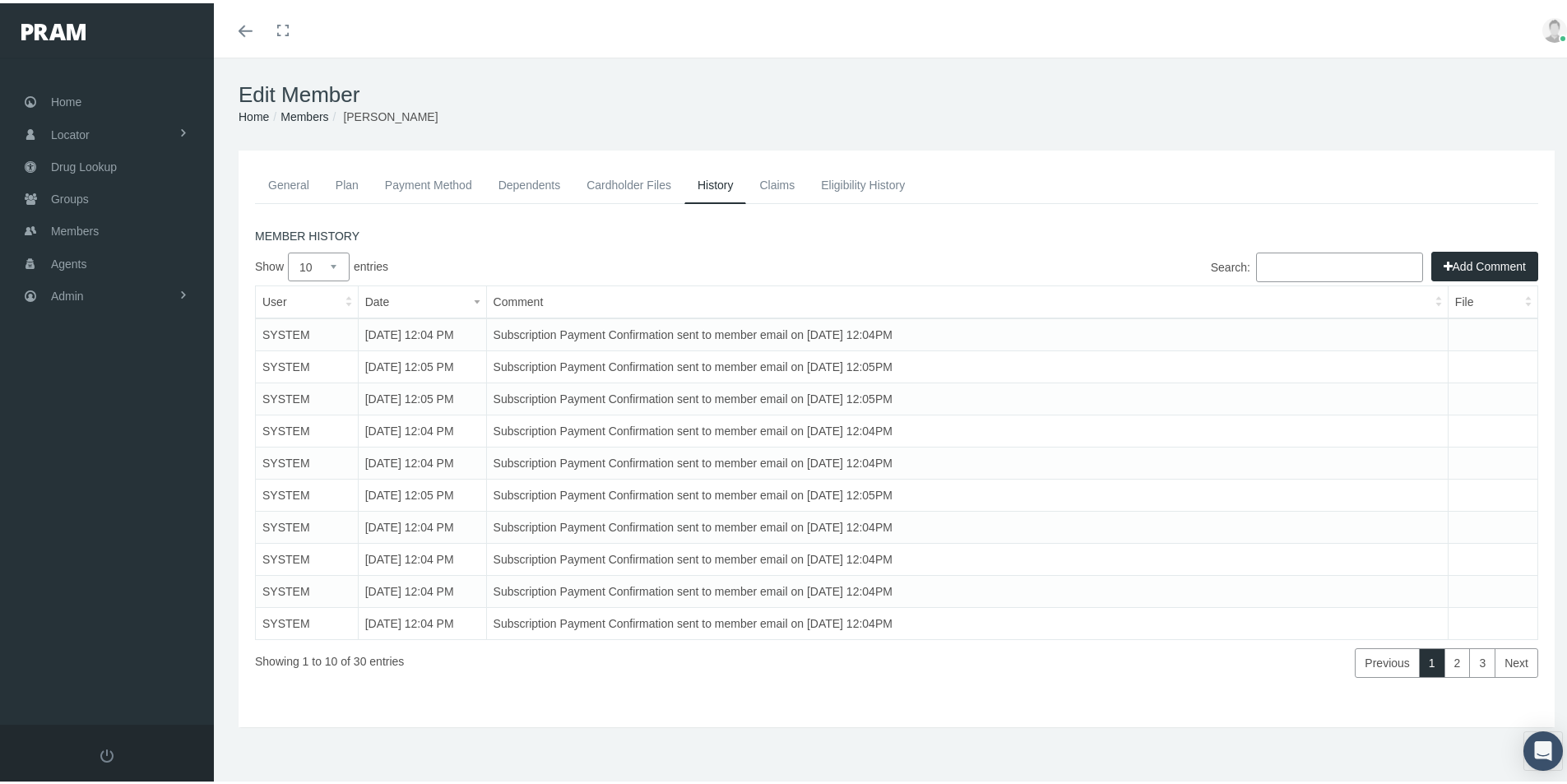
click at [1464, 268] on button "Add Comment" at bounding box center [1484, 263] width 107 height 30
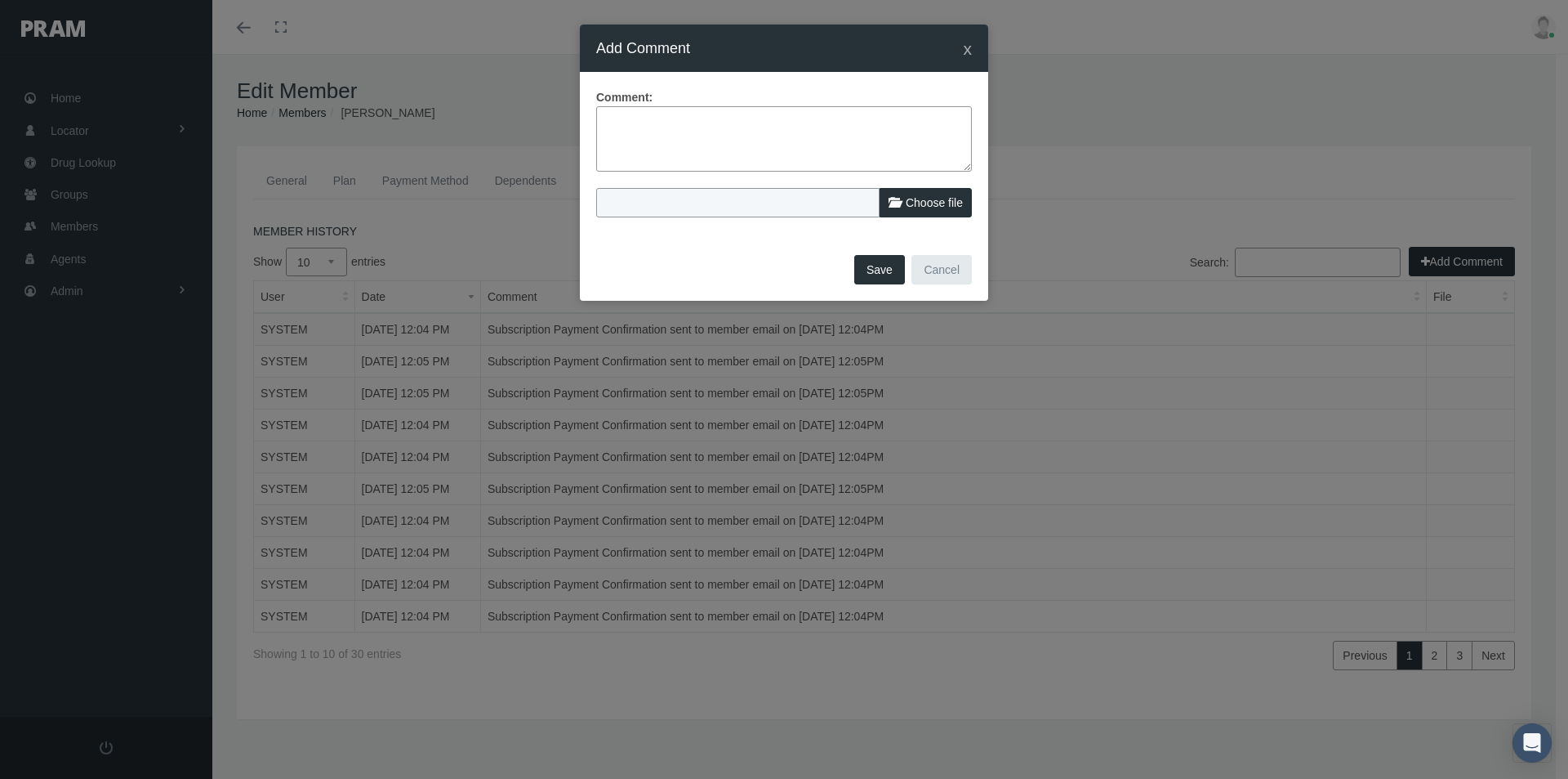
click at [644, 118] on textarea at bounding box center [784, 139] width 376 height 66
type textarea "Member contacted thru intercom to term plan - refunded [DATE] premium"
click at [891, 263] on button "Save" at bounding box center [880, 269] width 51 height 29
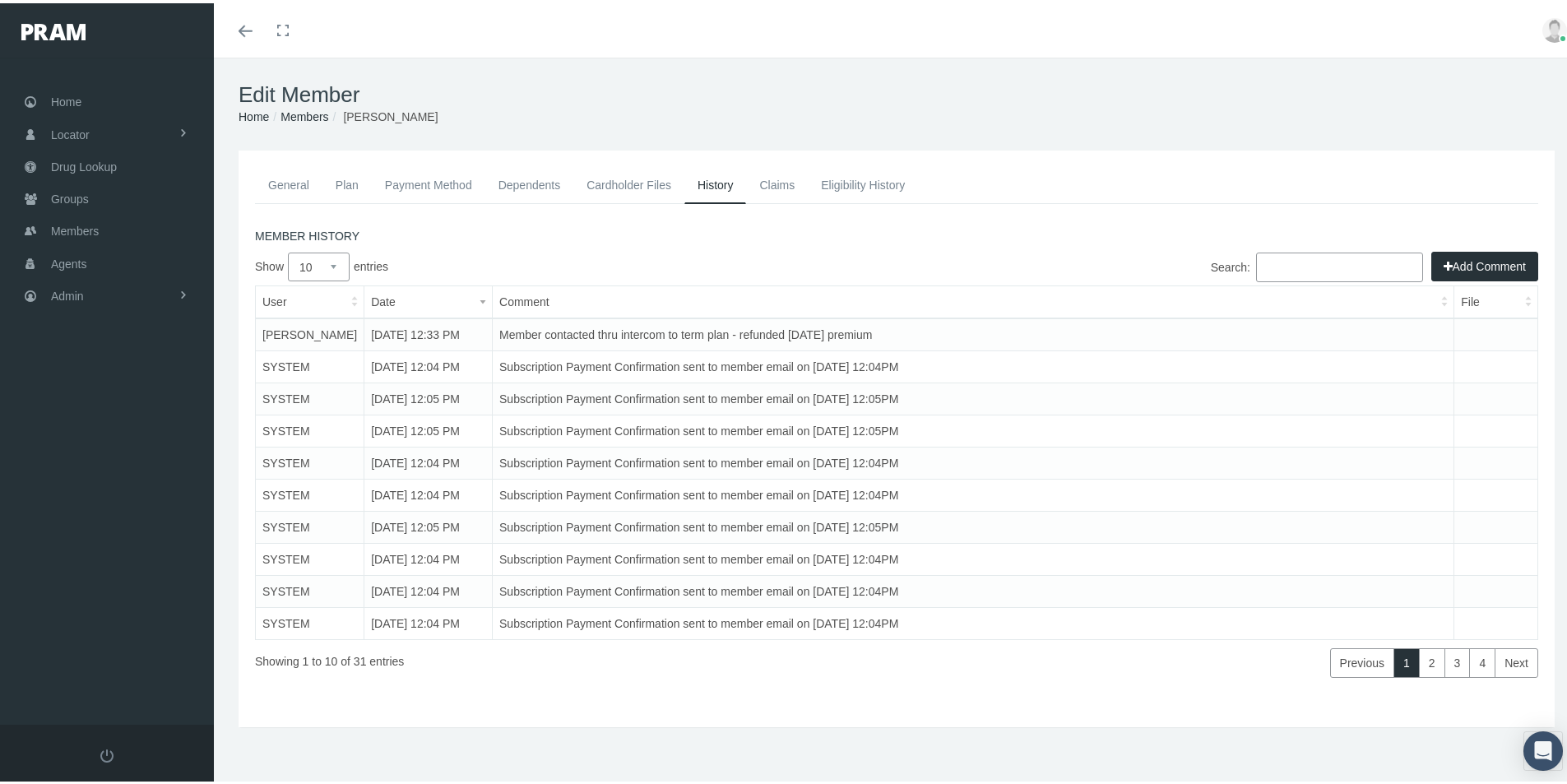
click at [509, 103] on h1 "Edit Member" at bounding box center [897, 91] width 1317 height 25
